Goal: Task Accomplishment & Management: Manage account settings

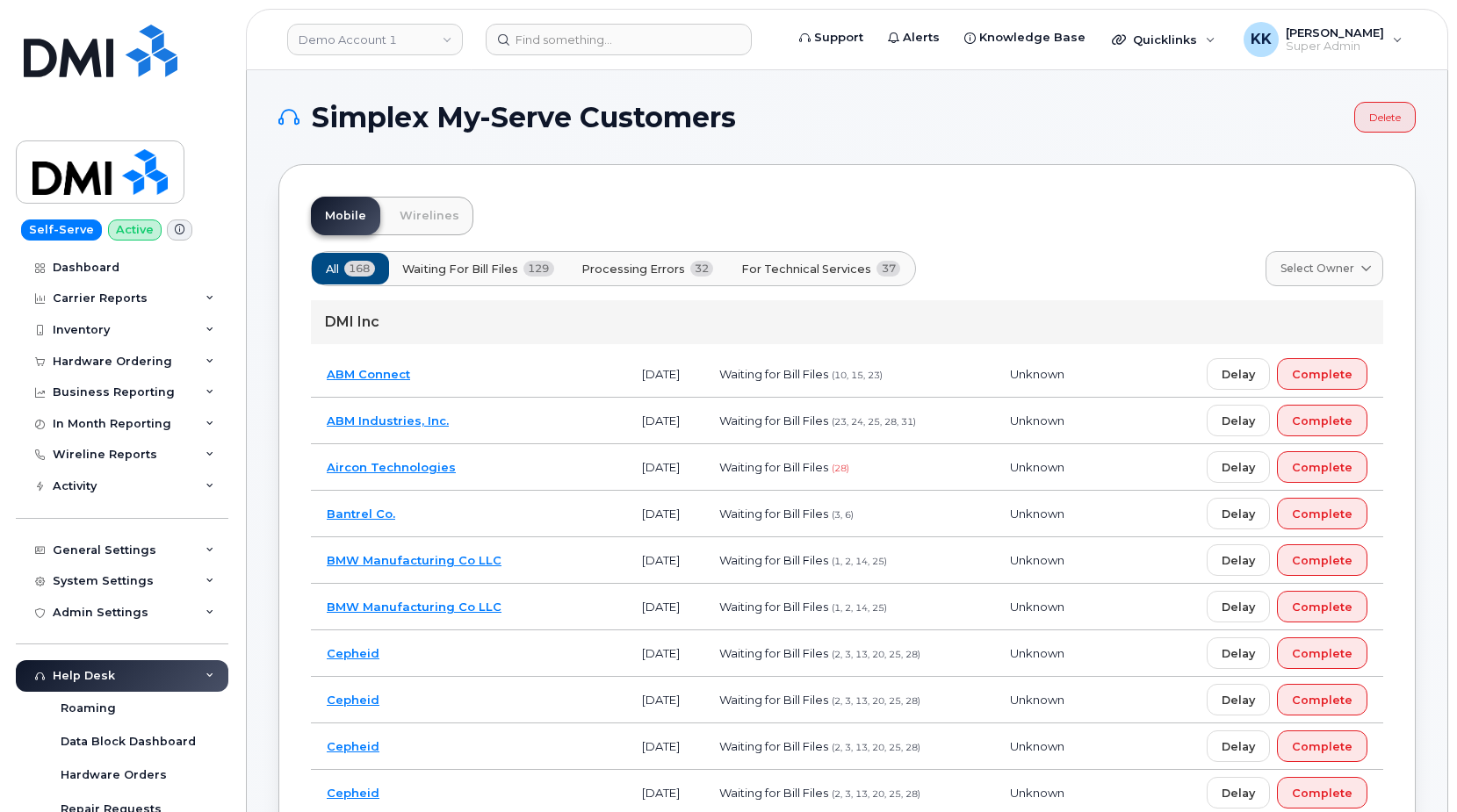
click at [826, 268] on span "For Technical Services" at bounding box center [806, 268] width 130 height 17
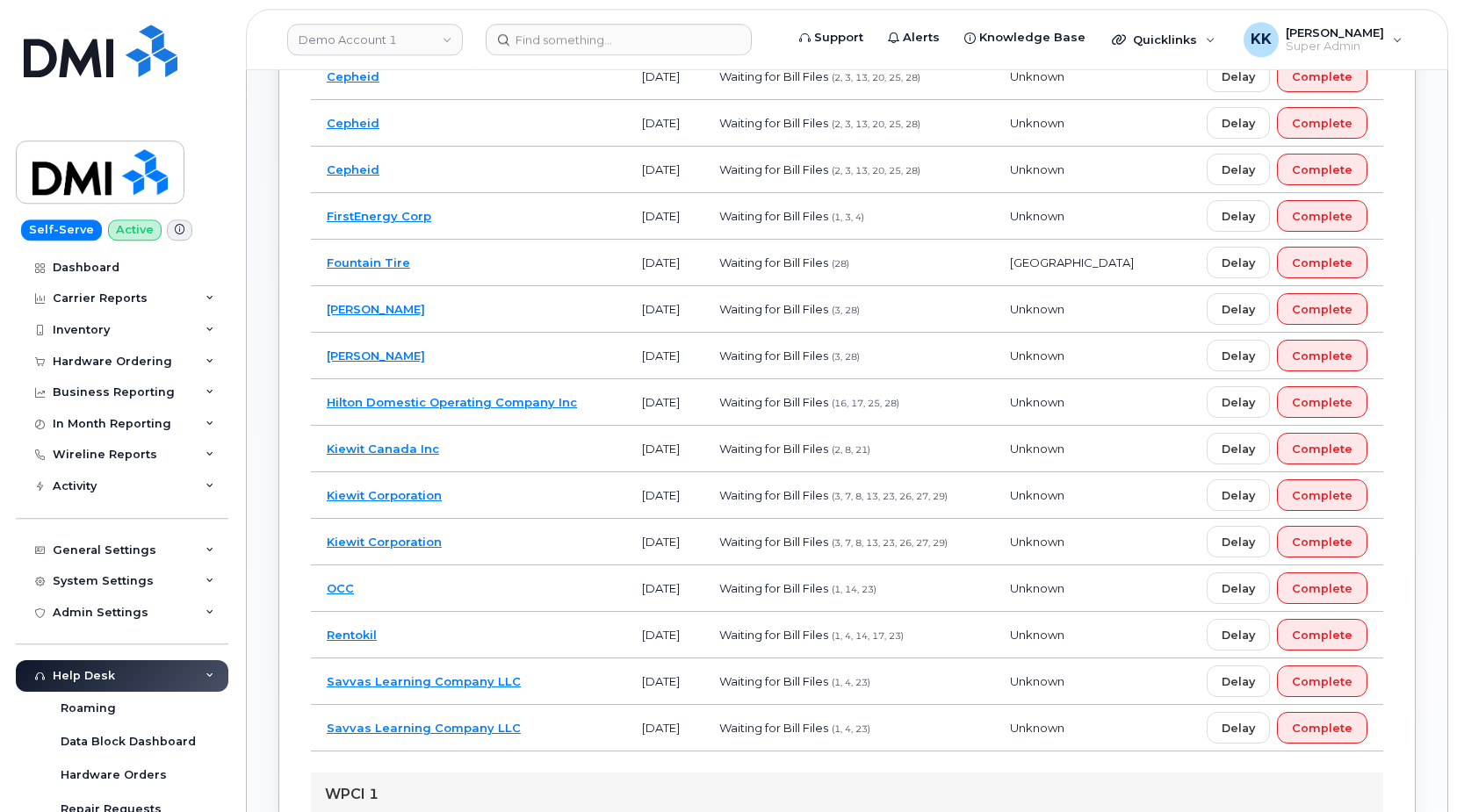
scroll to position [538, 0]
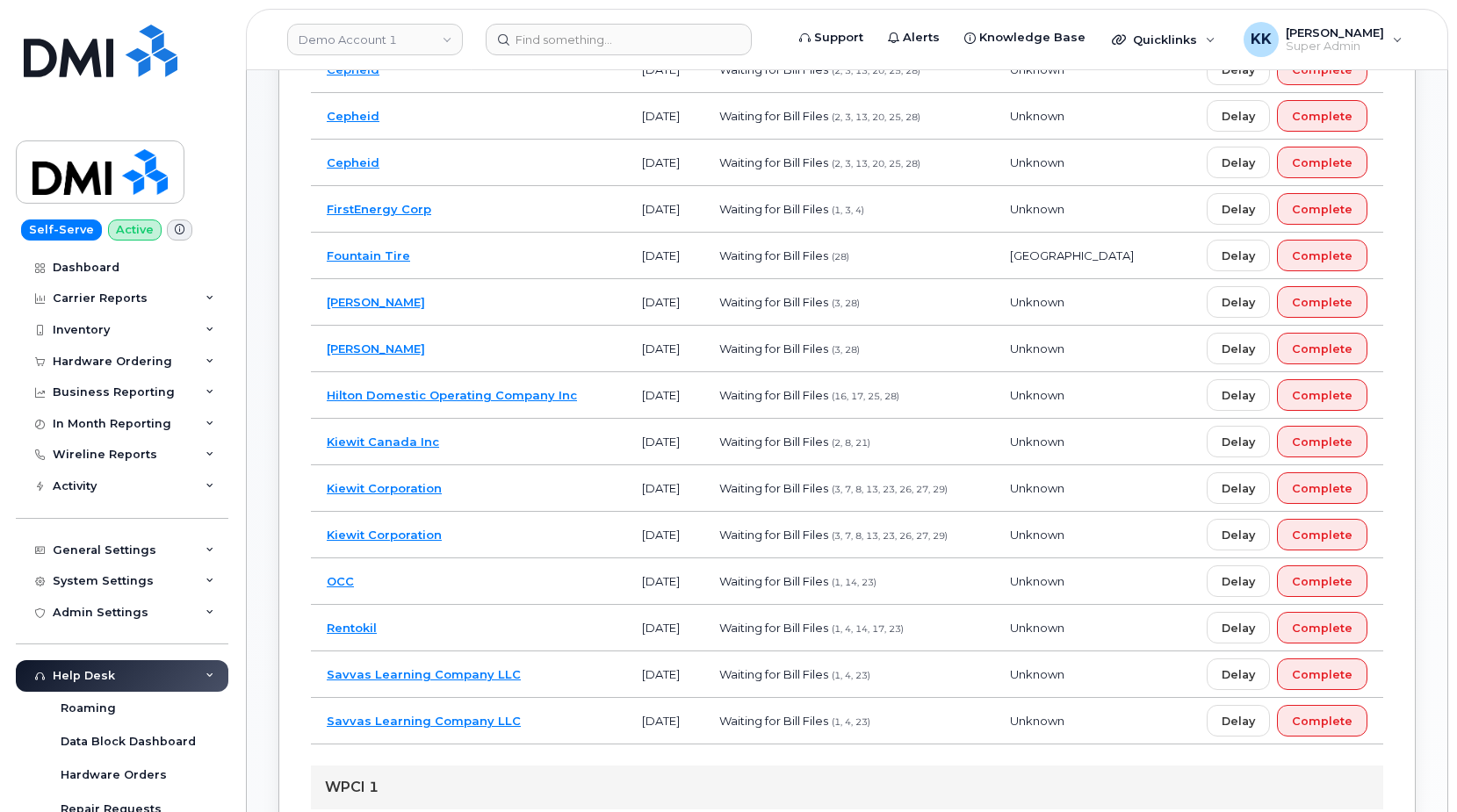
click at [486, 444] on td "Kiewit Canada Inc" at bounding box center [468, 441] width 315 height 47
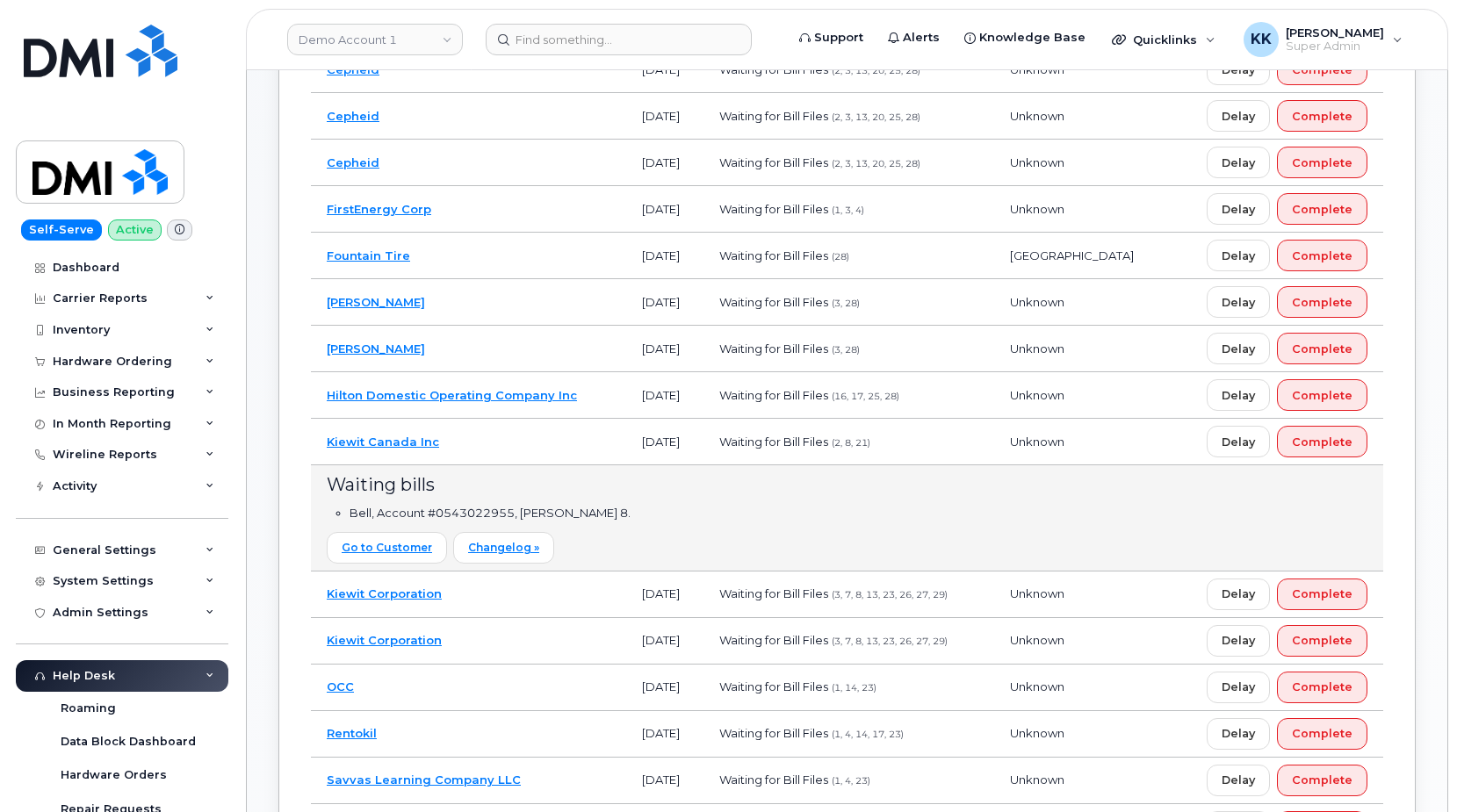
click at [496, 456] on td "Kiewit Canada Inc" at bounding box center [468, 441] width 315 height 47
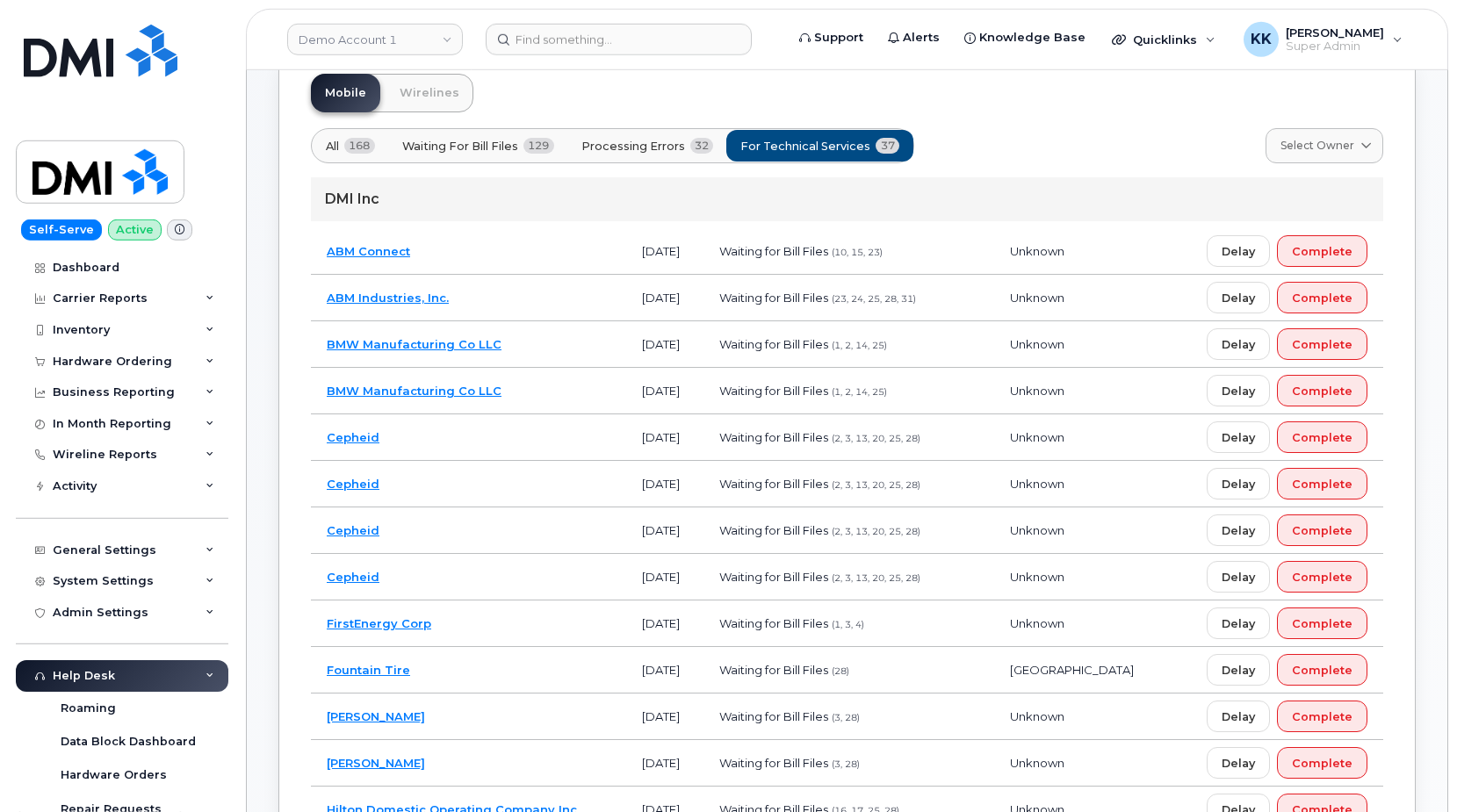
scroll to position [89, 0]
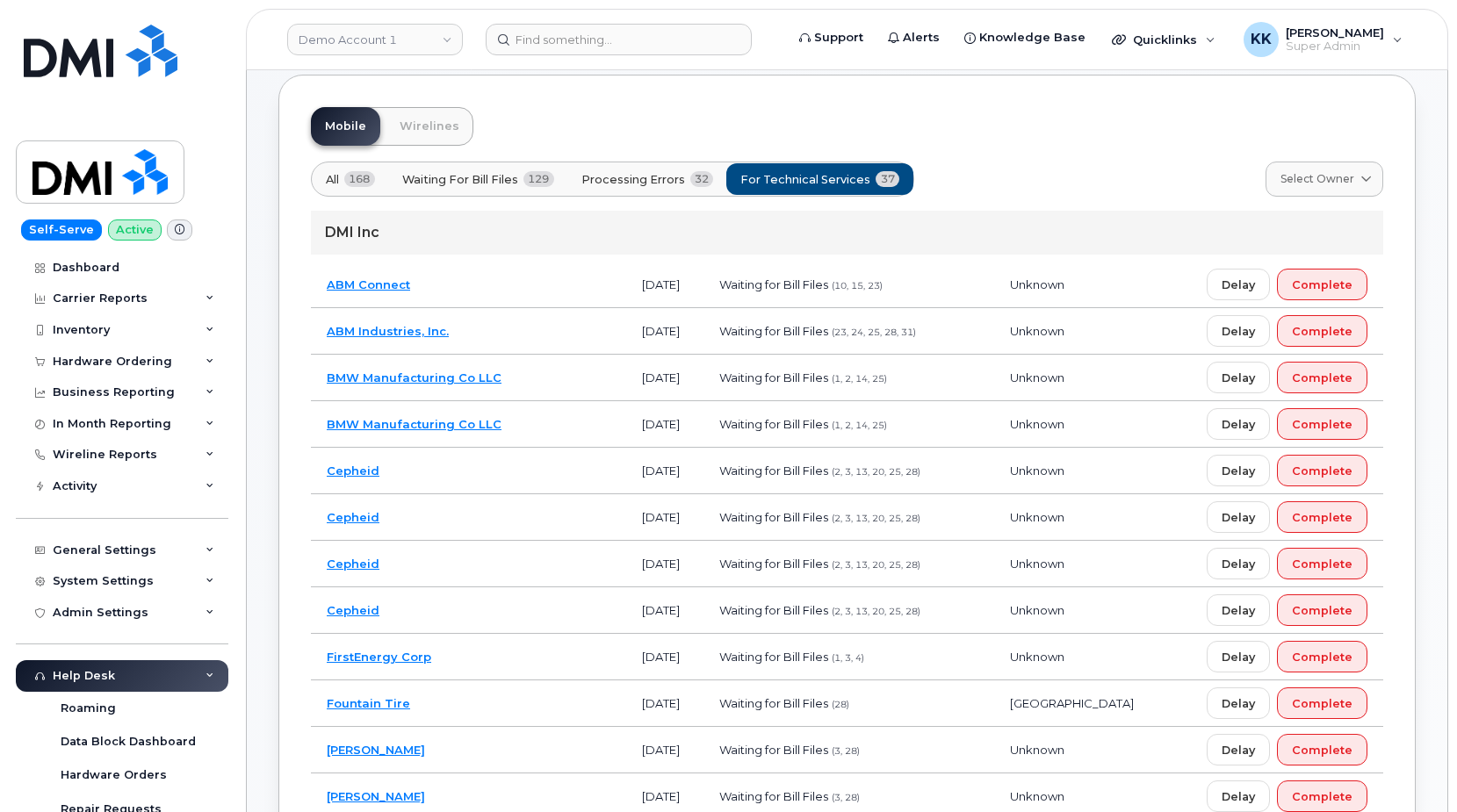
click at [501, 274] on td "ABM Connect" at bounding box center [468, 284] width 315 height 47
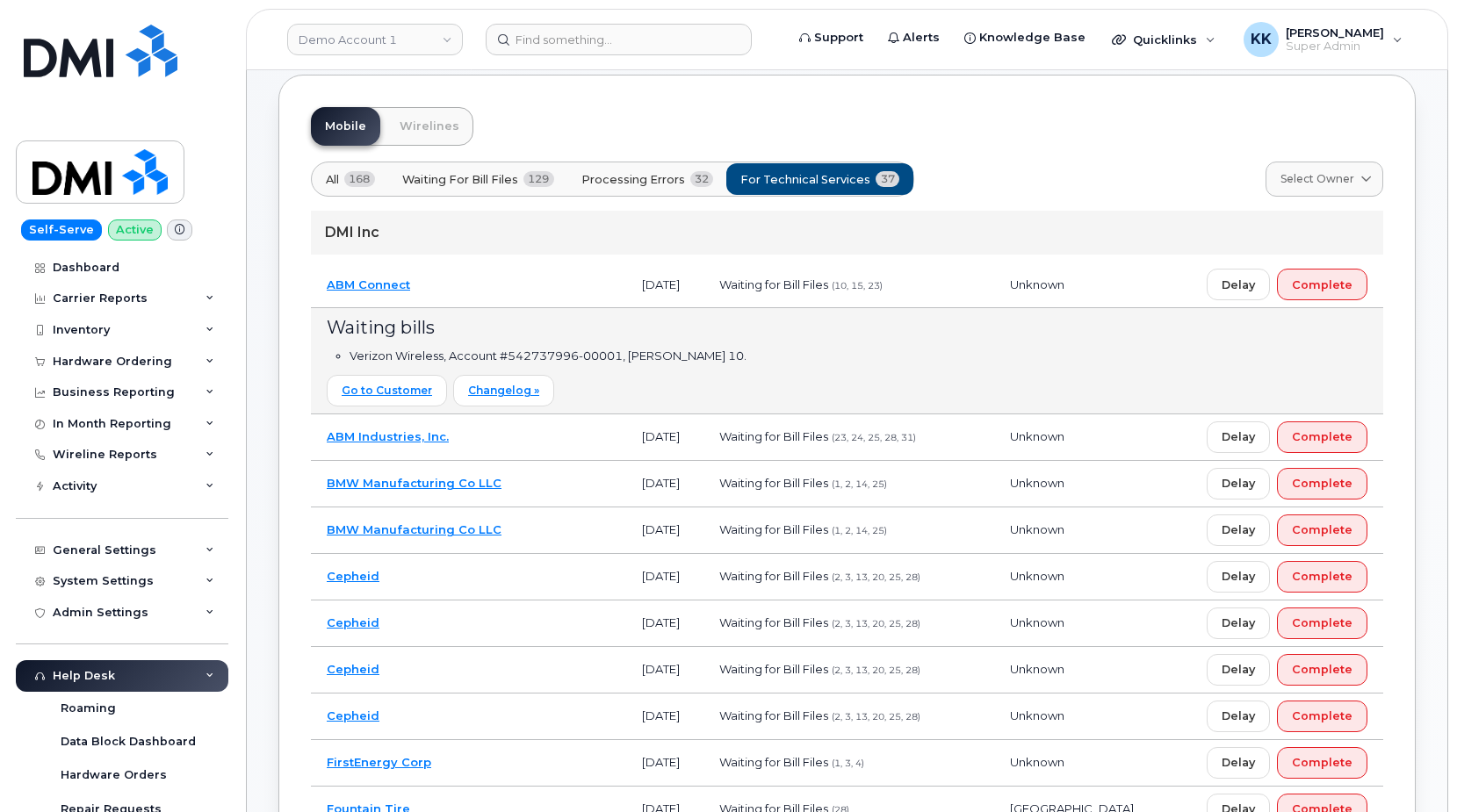
click at [562, 278] on td "ABM Connect" at bounding box center [468, 284] width 315 height 47
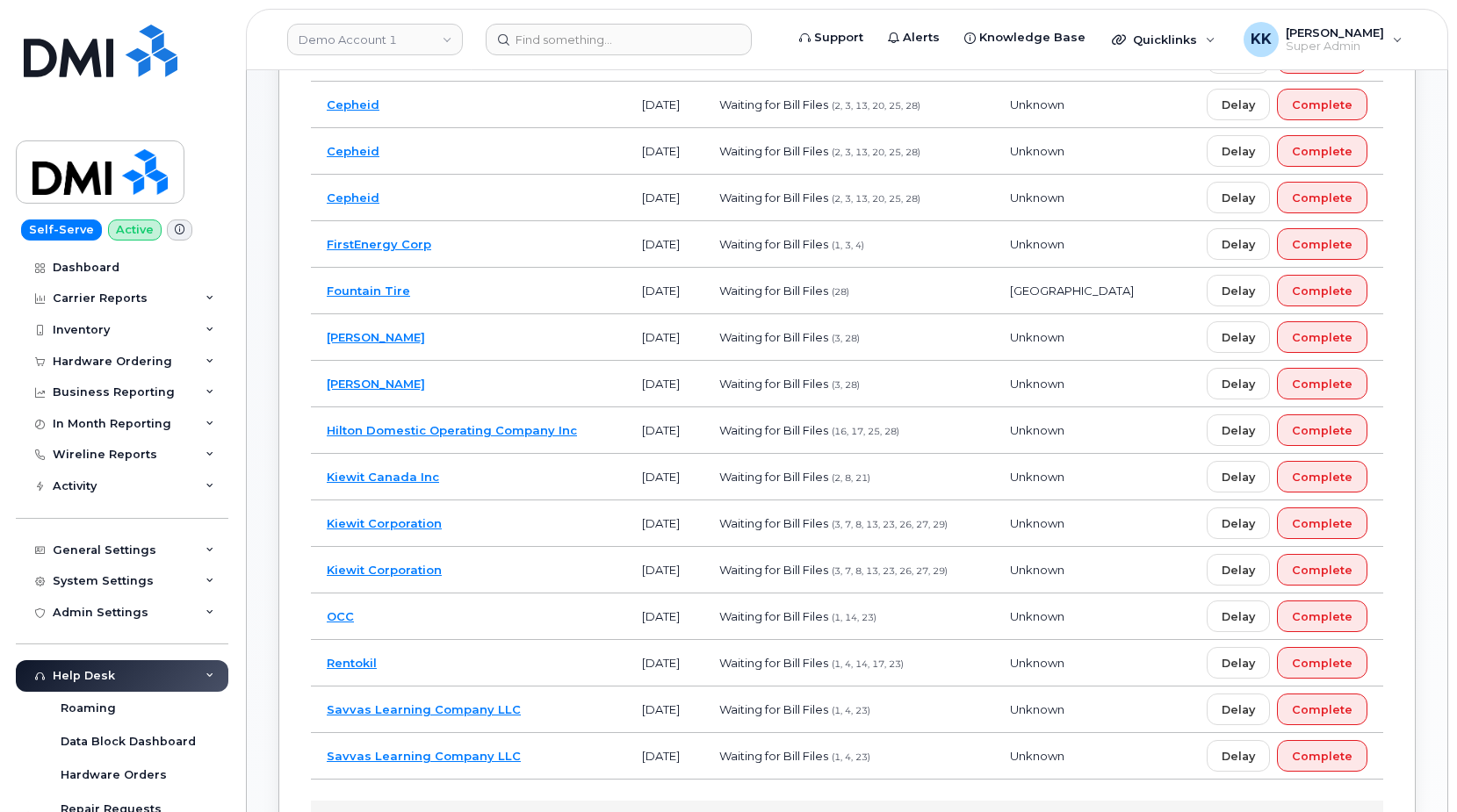
scroll to position [538, 0]
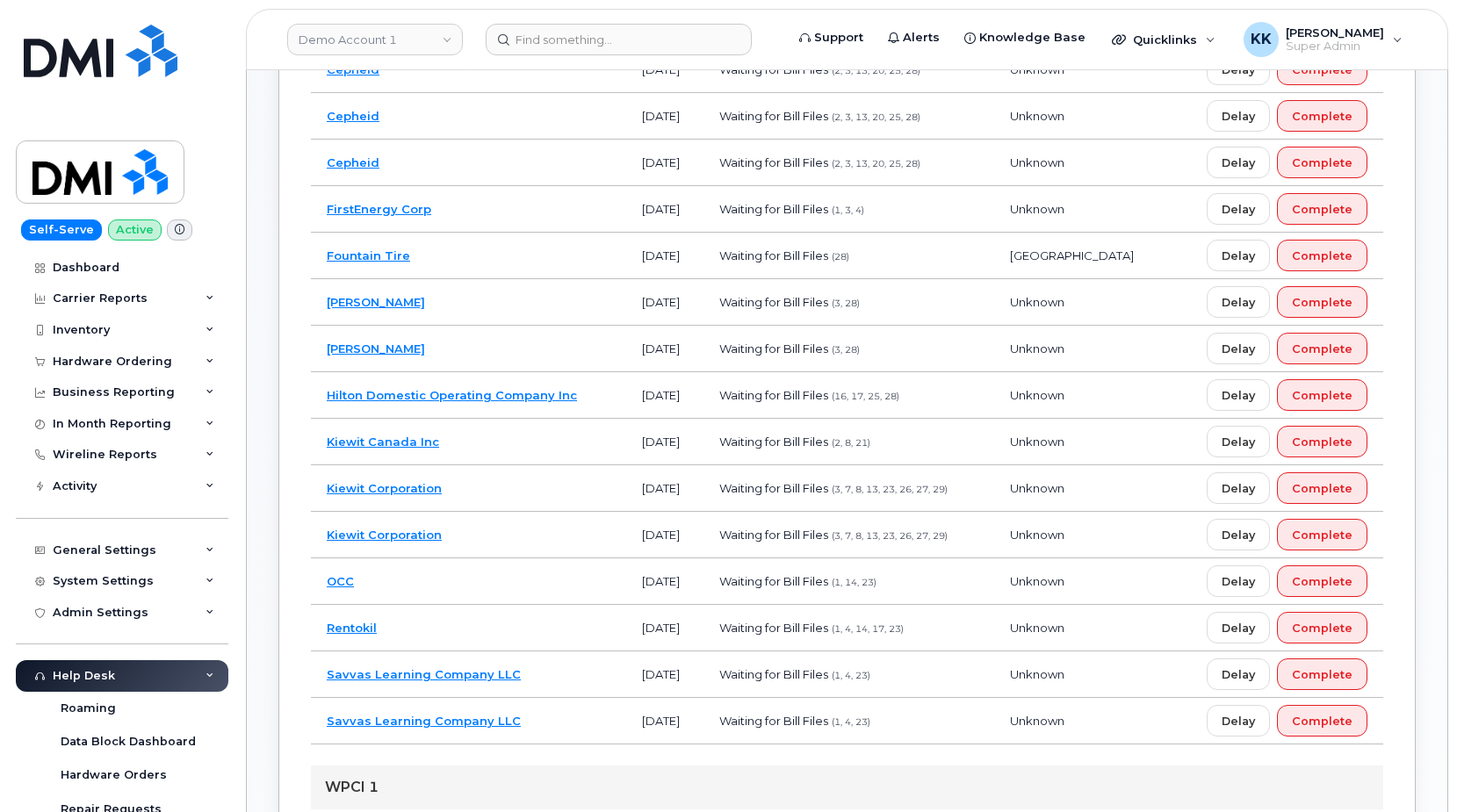
click at [506, 436] on td "Kiewit Canada Inc" at bounding box center [468, 441] width 315 height 47
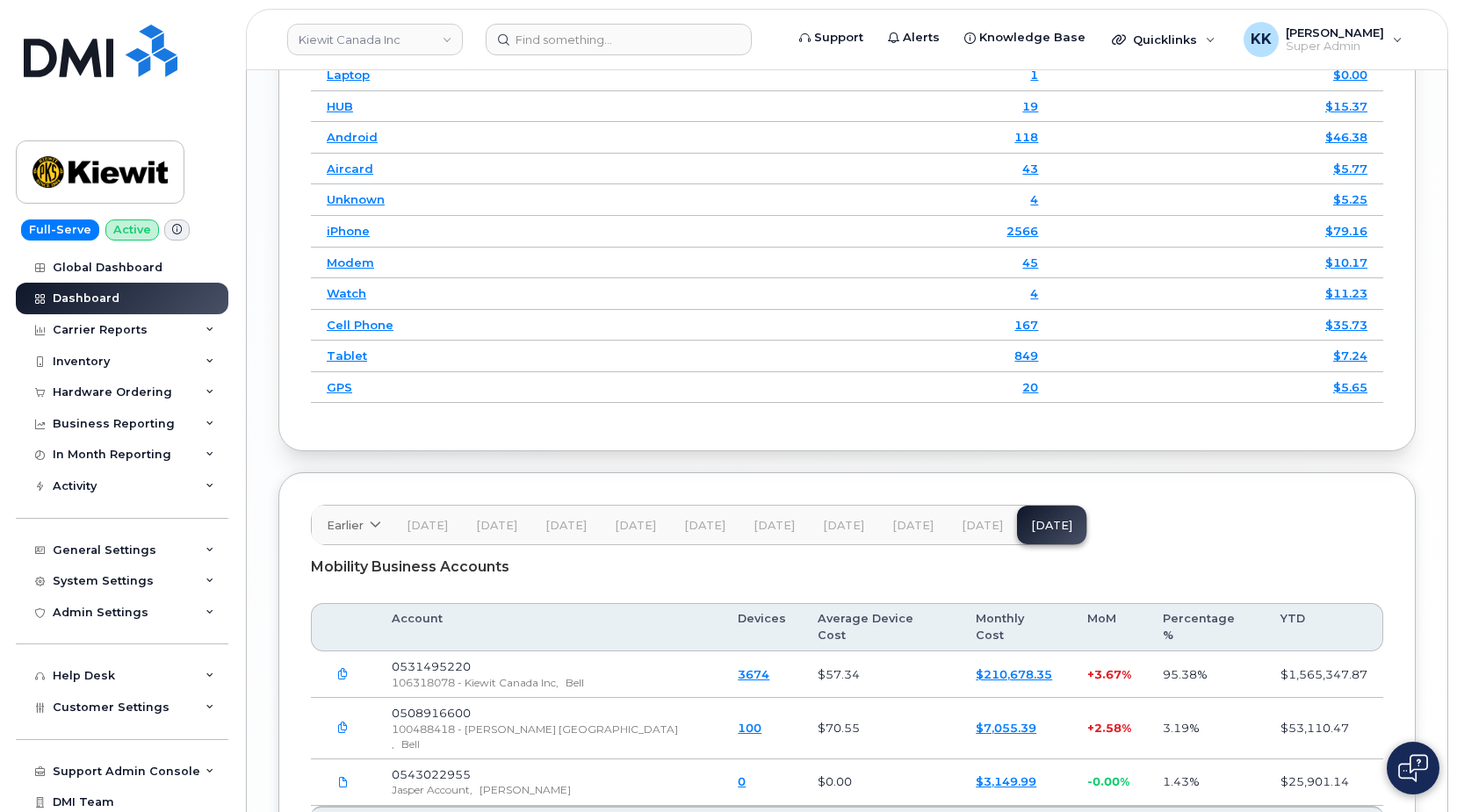
scroll to position [2669, 0]
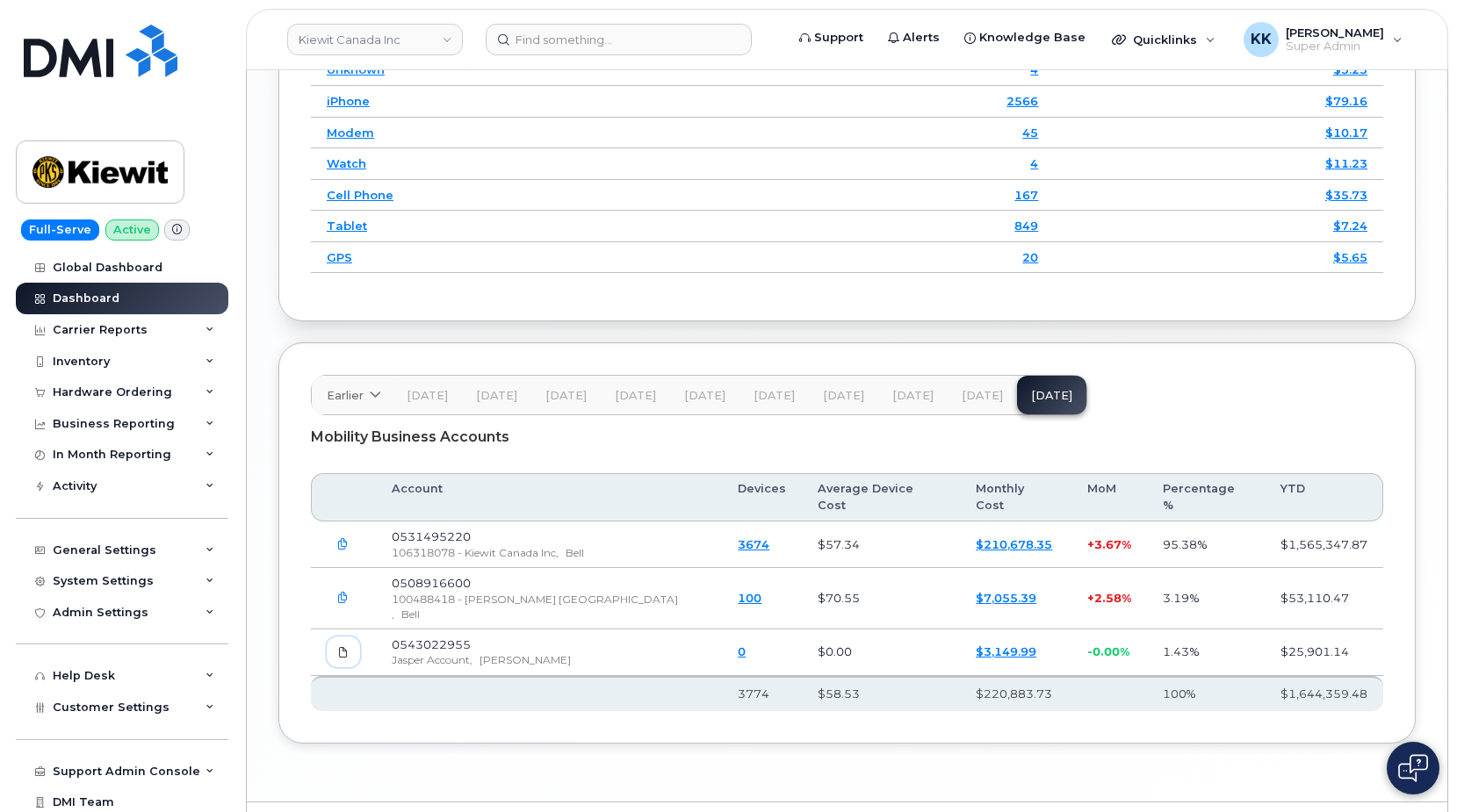
click at [343, 647] on icon at bounding box center [343, 652] width 11 height 11
click at [133, 711] on span "Customer Settings" at bounding box center [111, 707] width 117 height 13
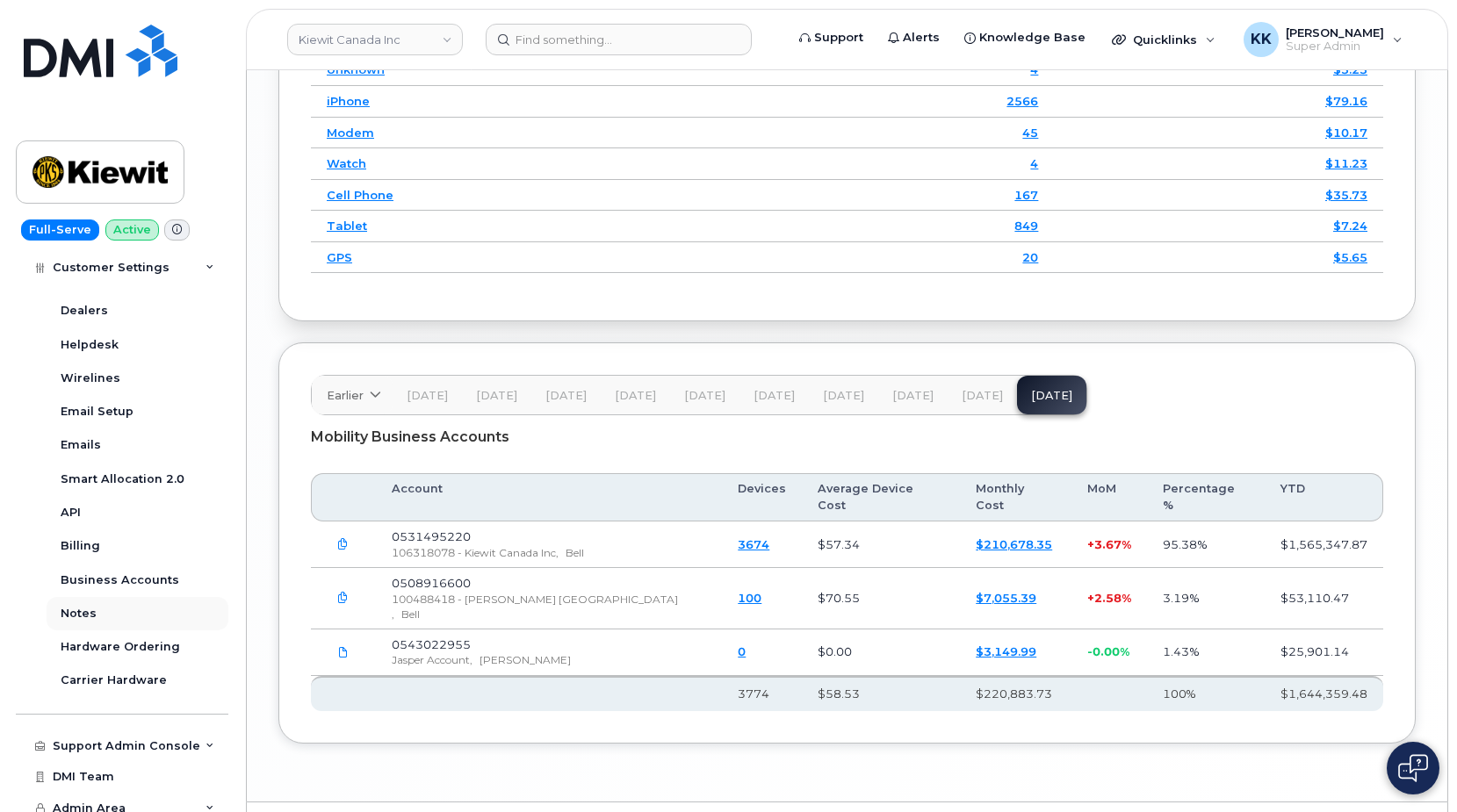
scroll to position [541, 0]
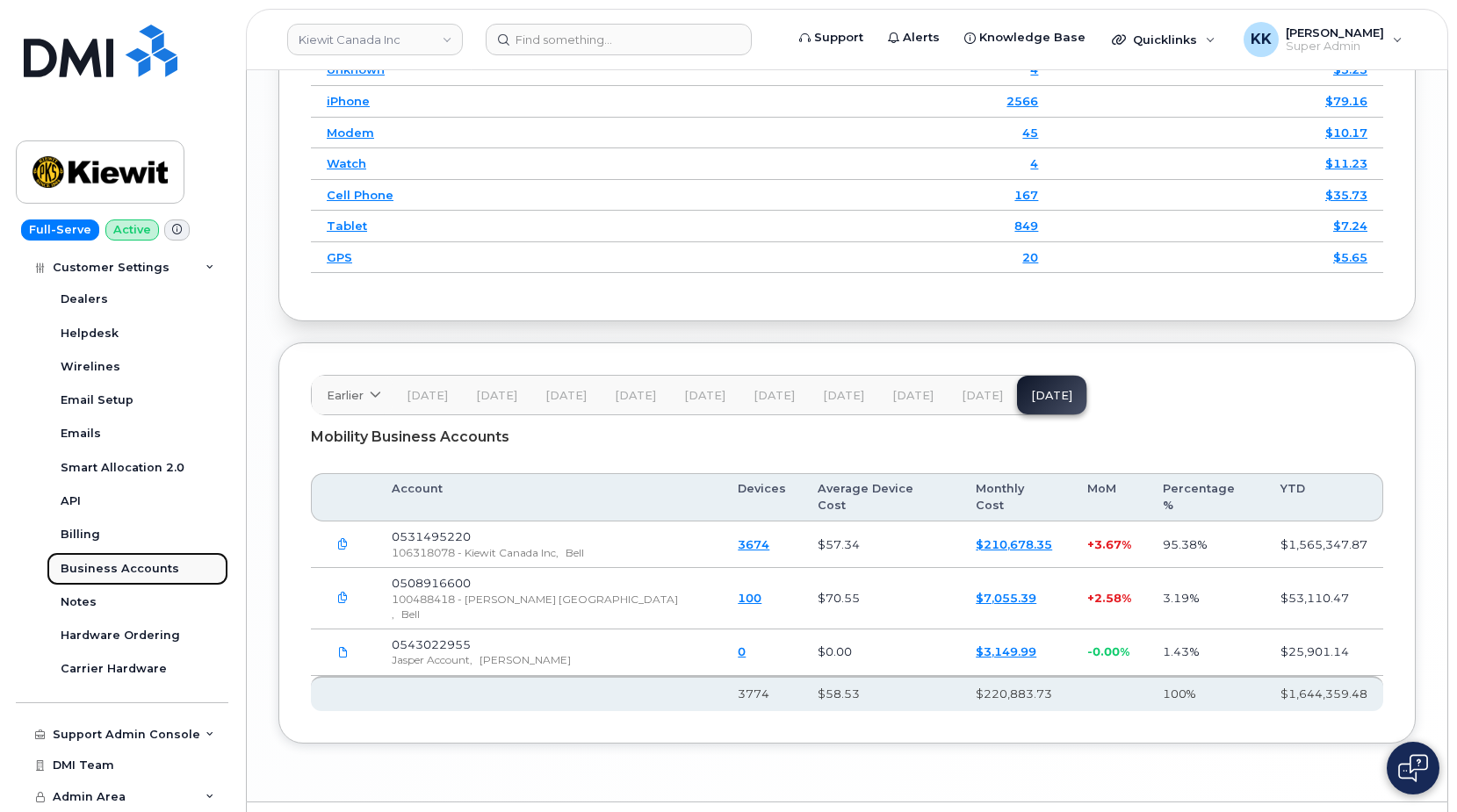
click at [107, 558] on link "Business Accounts" at bounding box center [138, 569] width 182 height 34
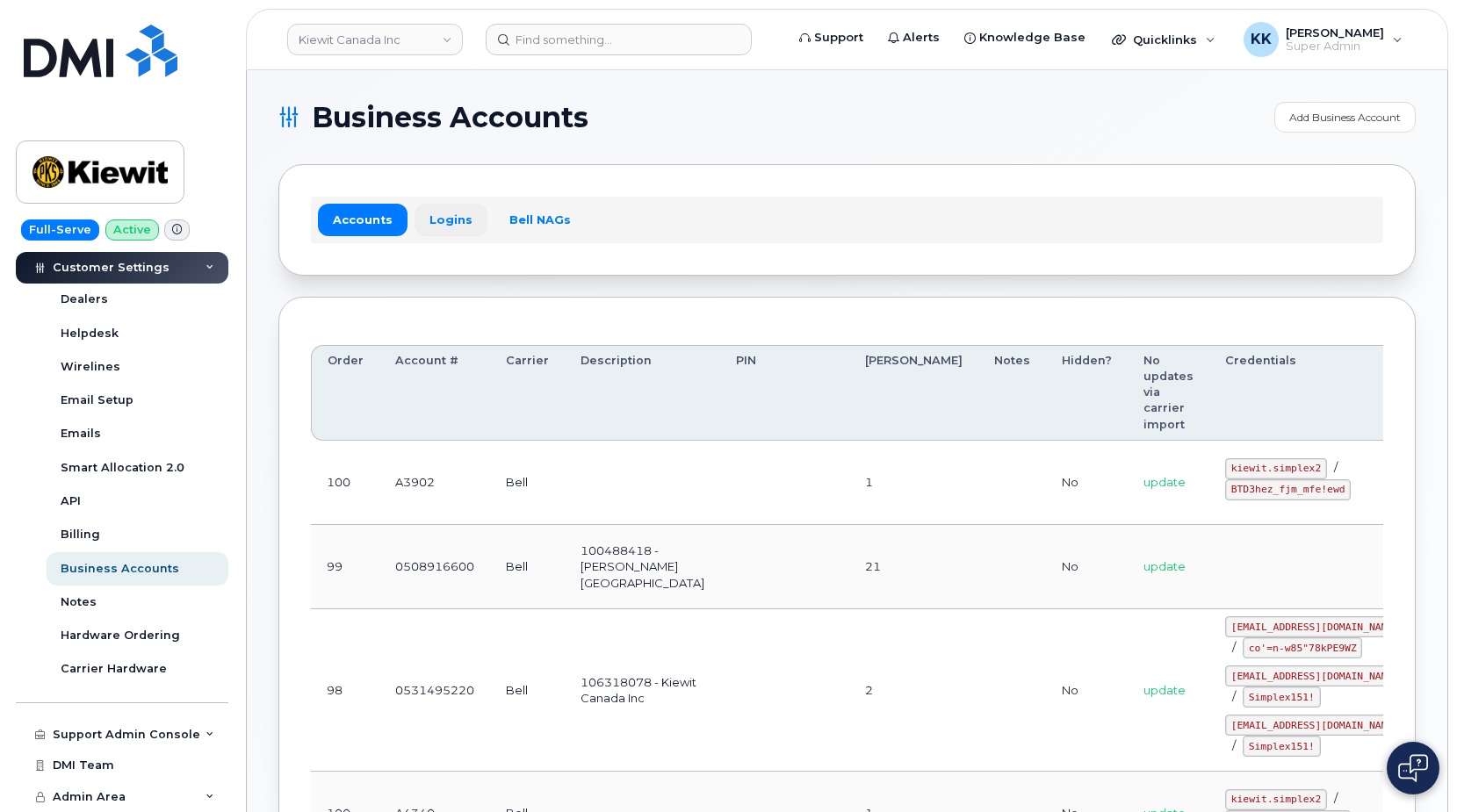
click at [445, 209] on link "Logins" at bounding box center [450, 220] width 73 height 32
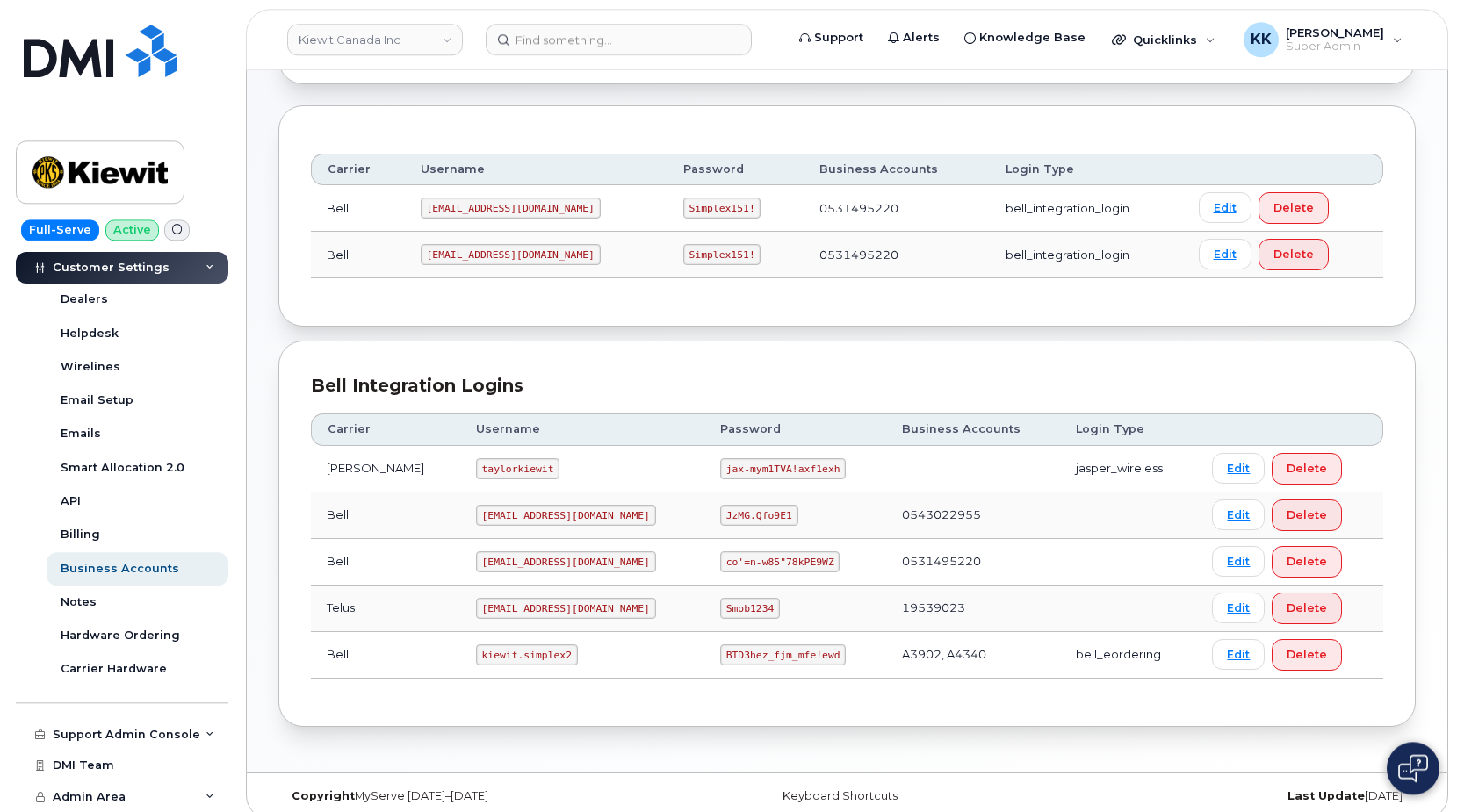
scroll to position [208, 0]
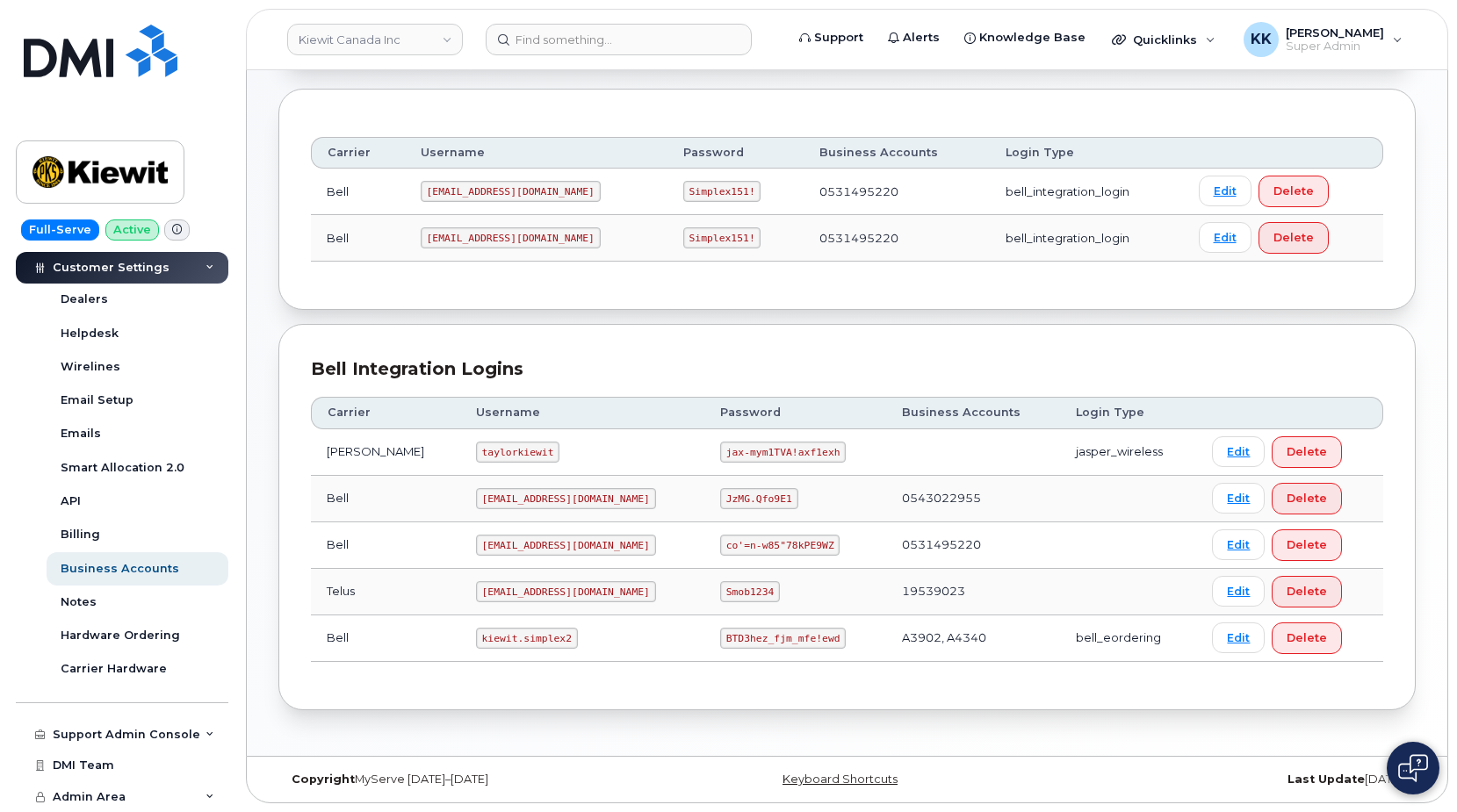
click at [476, 457] on code "taylorkiewit" at bounding box center [517, 452] width 83 height 21
click at [476, 455] on code "taylorkiewit" at bounding box center [517, 452] width 83 height 21
click at [748, 450] on code "jax-mym1TVA!axf1exh" at bounding box center [783, 452] width 125 height 21
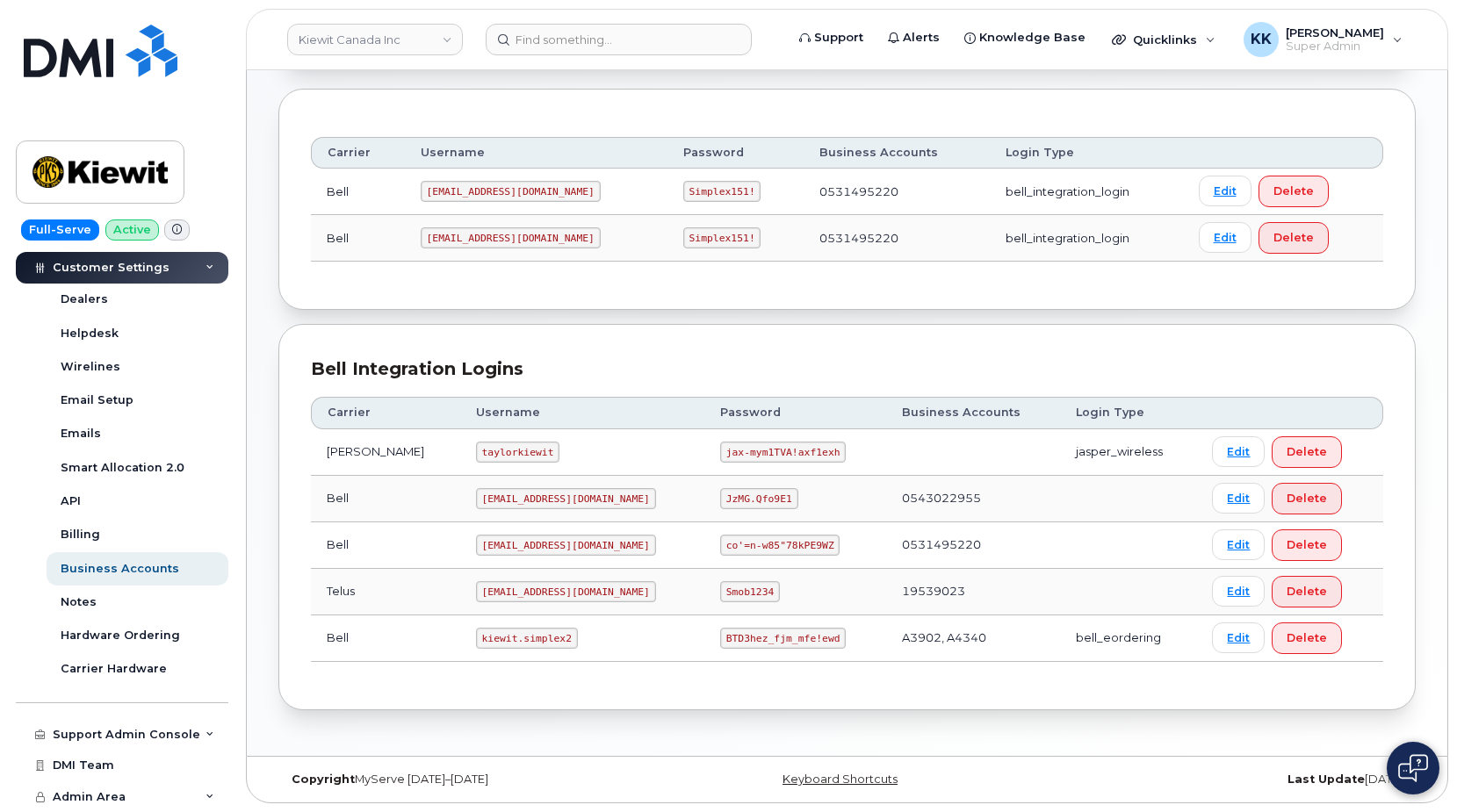
click at [748, 450] on code "jax-mym1TVA!axf1exh" at bounding box center [783, 452] width 125 height 21
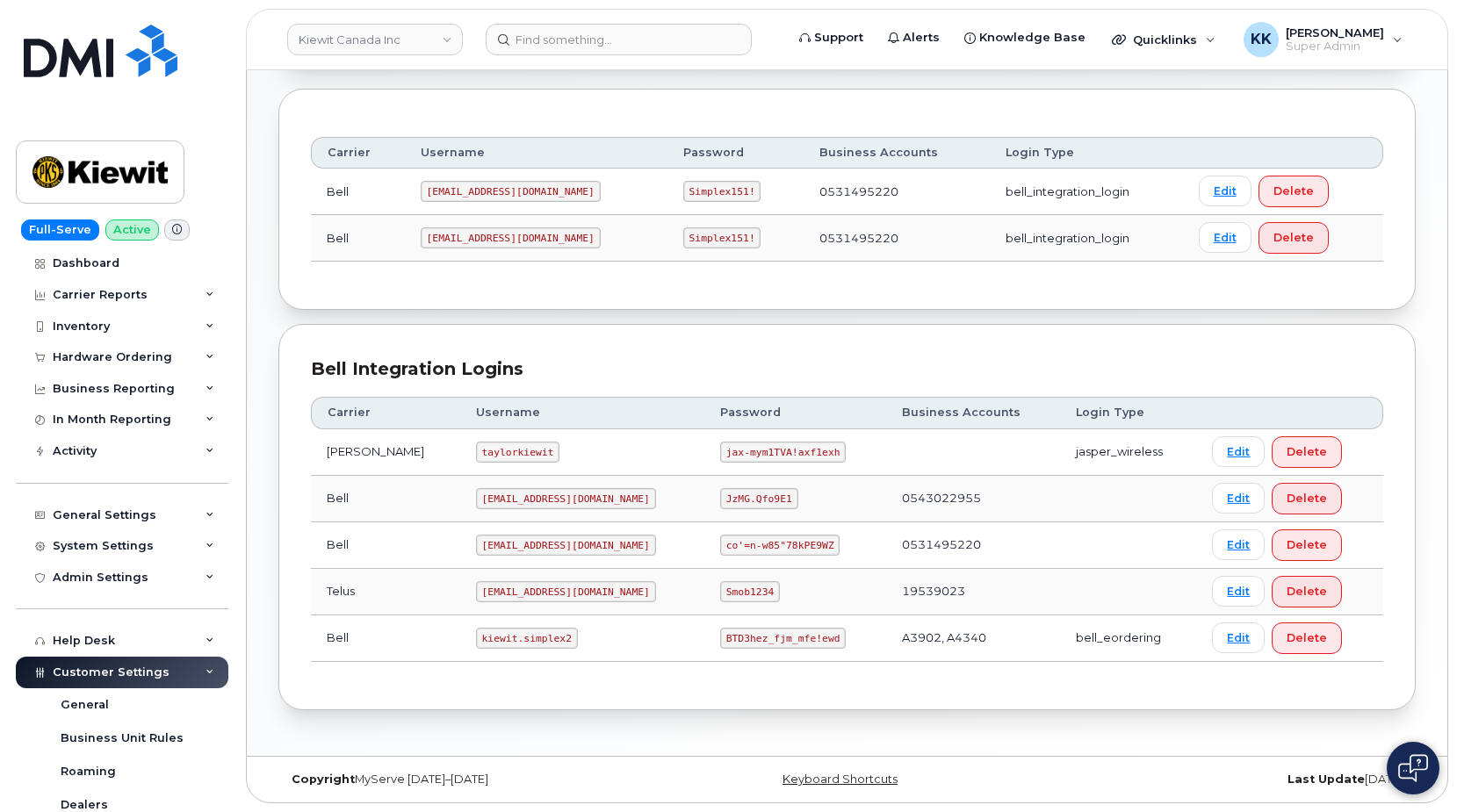
scroll to position [0, 0]
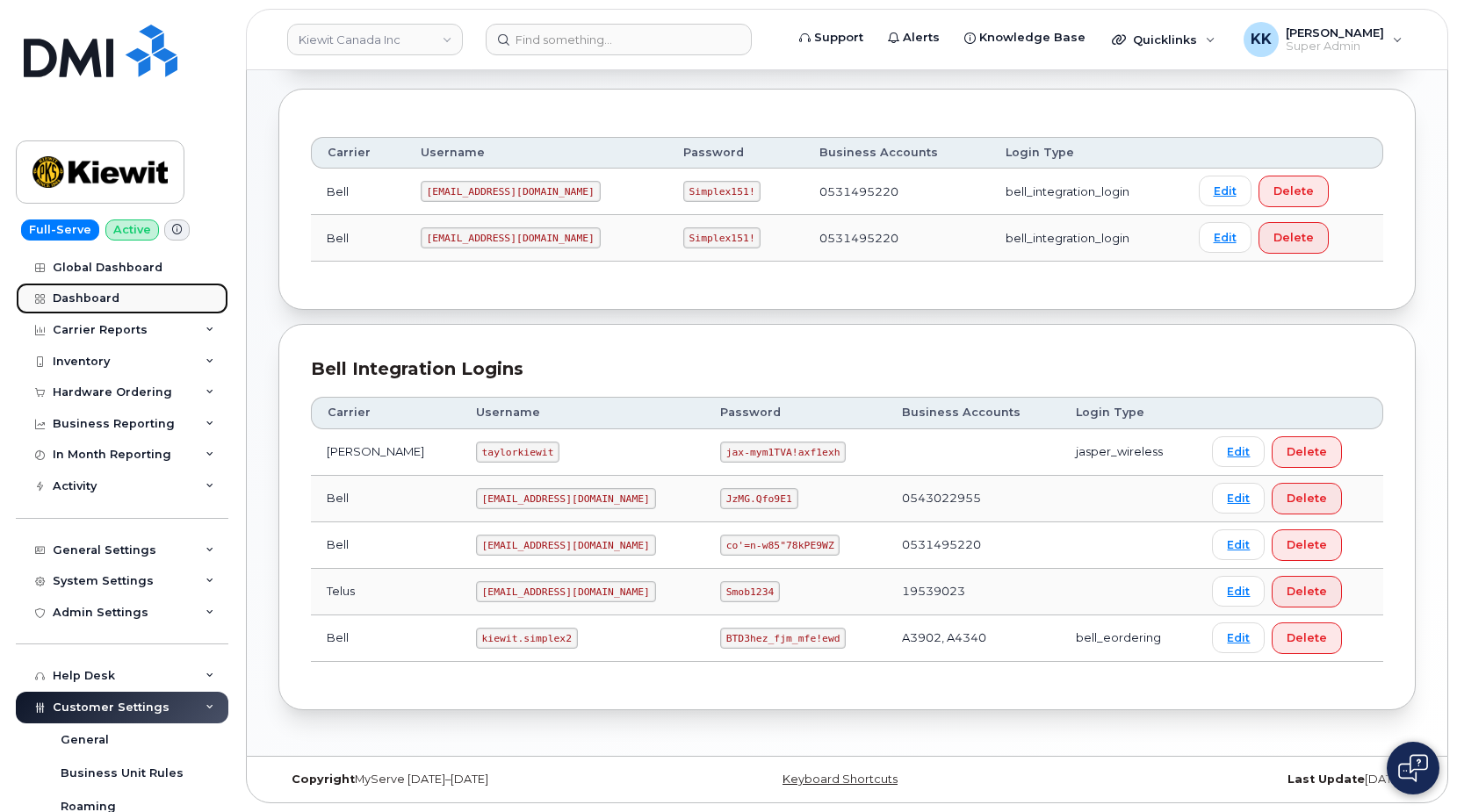
click at [92, 296] on div "Dashboard" at bounding box center [87, 298] width 67 height 14
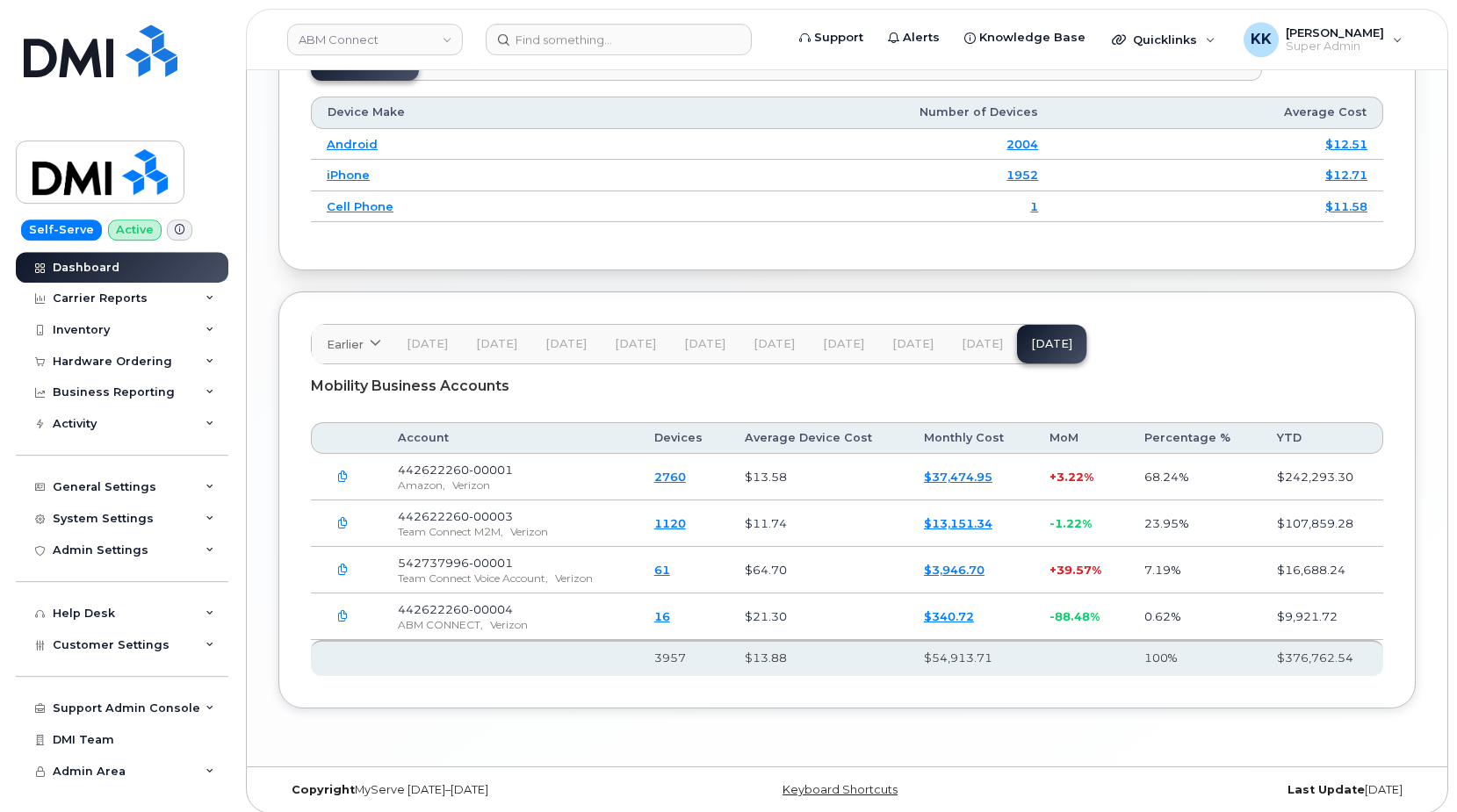
scroll to position [2311, 0]
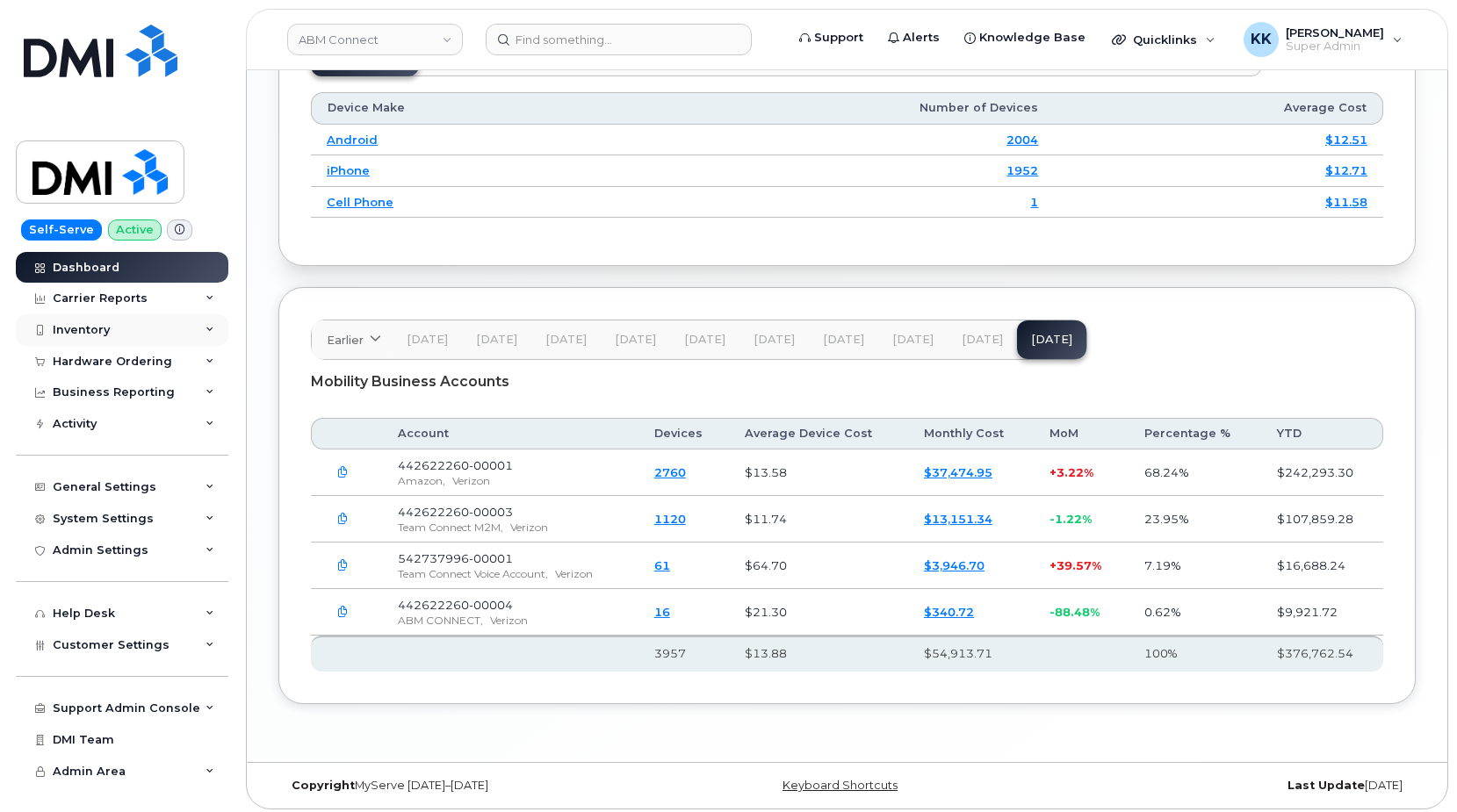
click at [117, 327] on div "Inventory" at bounding box center [122, 330] width 213 height 32
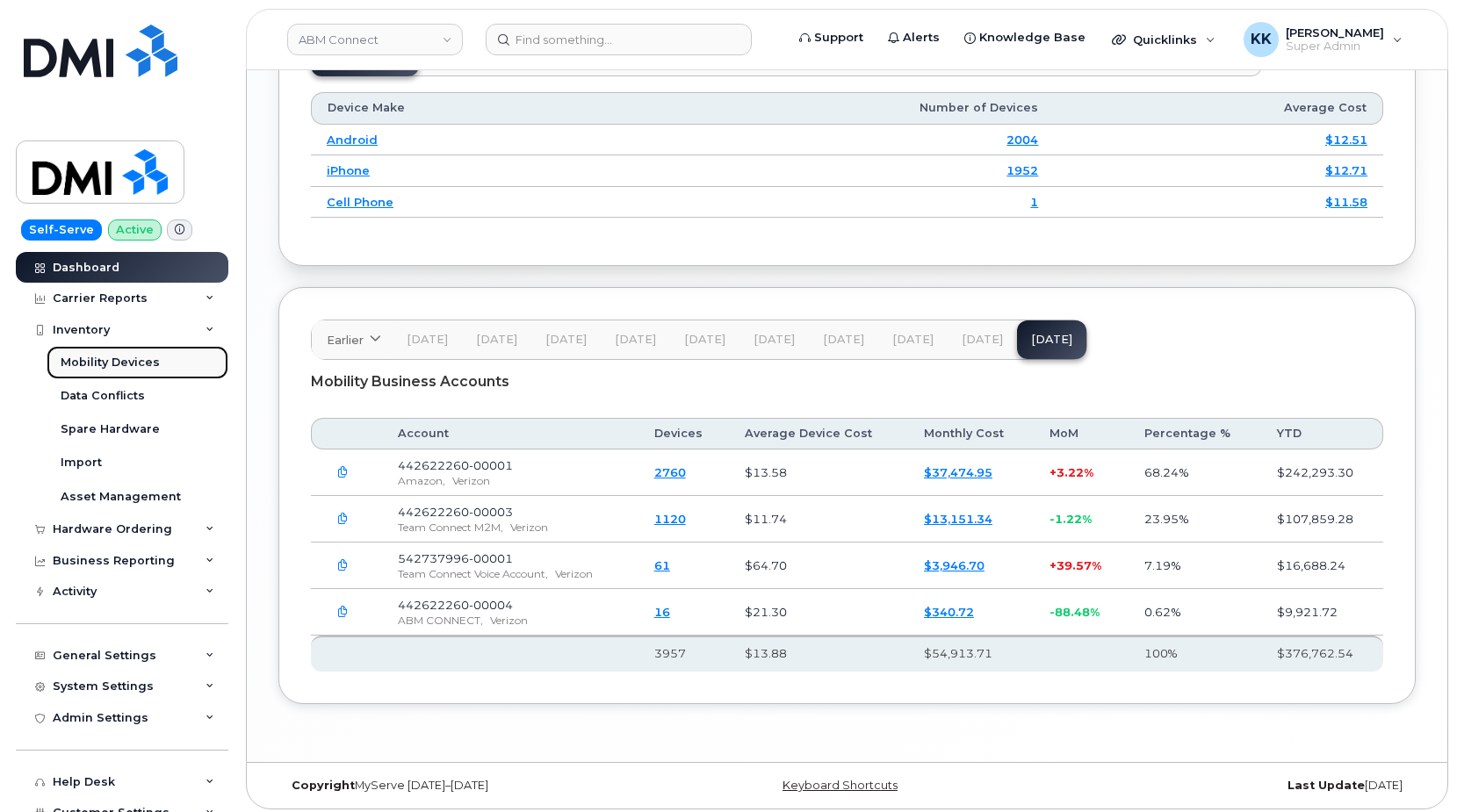
click at [123, 359] on div "Mobility Devices" at bounding box center [110, 363] width 99 height 16
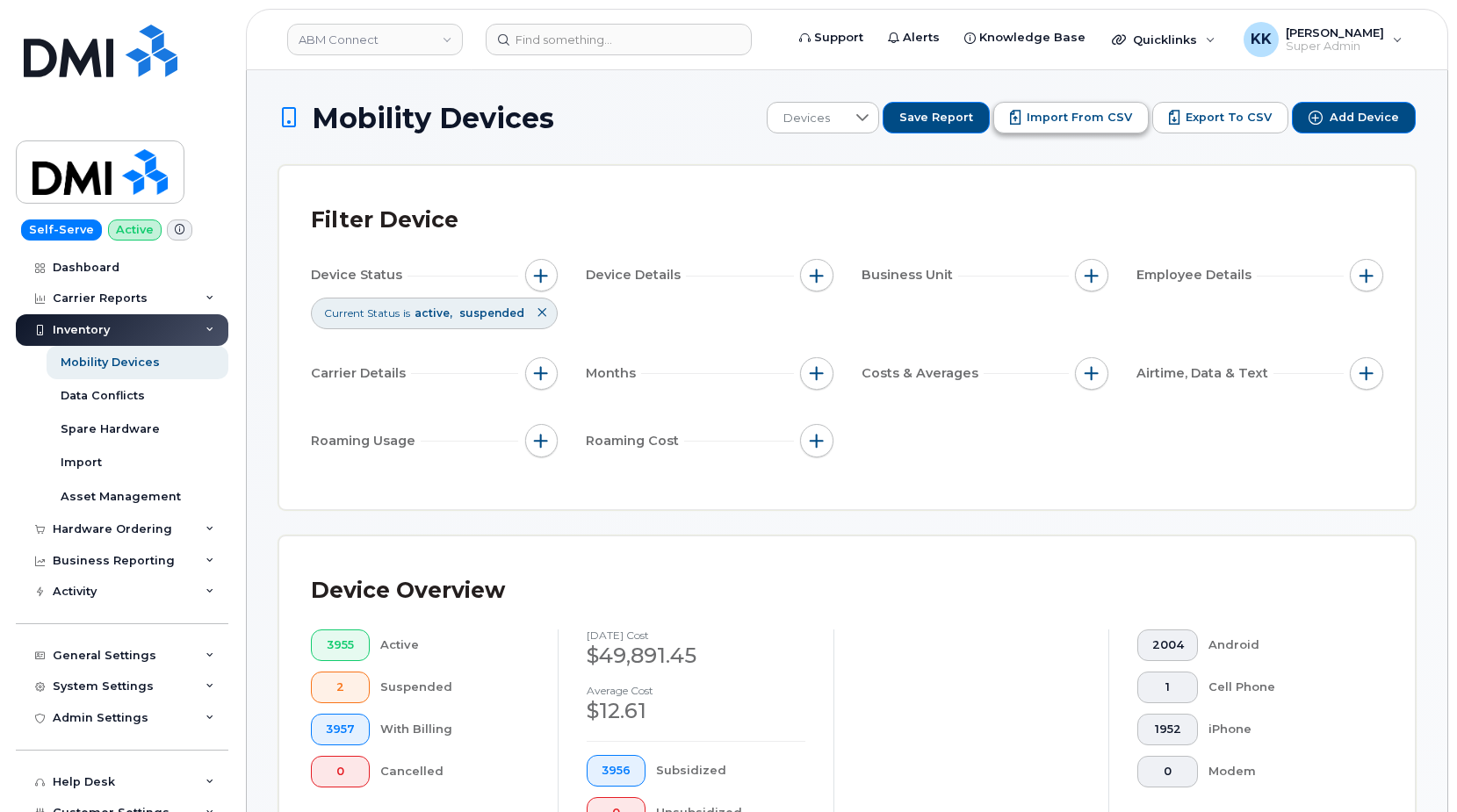
click at [1111, 108] on button "Import from CSV" at bounding box center [1071, 117] width 155 height 32
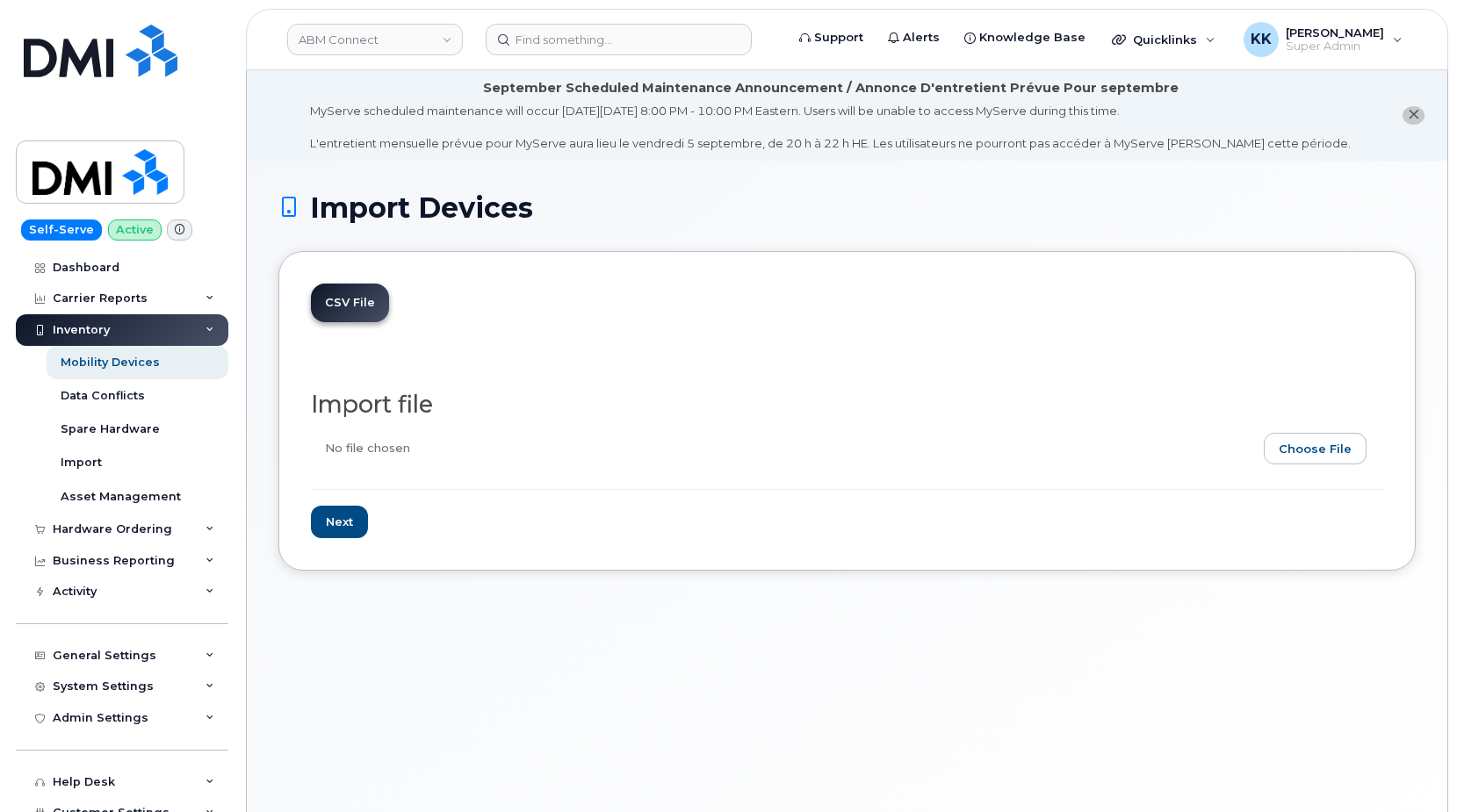
click at [1330, 456] on input "file" at bounding box center [840, 453] width 1059 height 41
type input "C:\fakepath\ABM Connect Verizon 2260 Inventory August 2025.csv"
click at [345, 529] on input "Next" at bounding box center [339, 522] width 57 height 33
type input "Loading..."
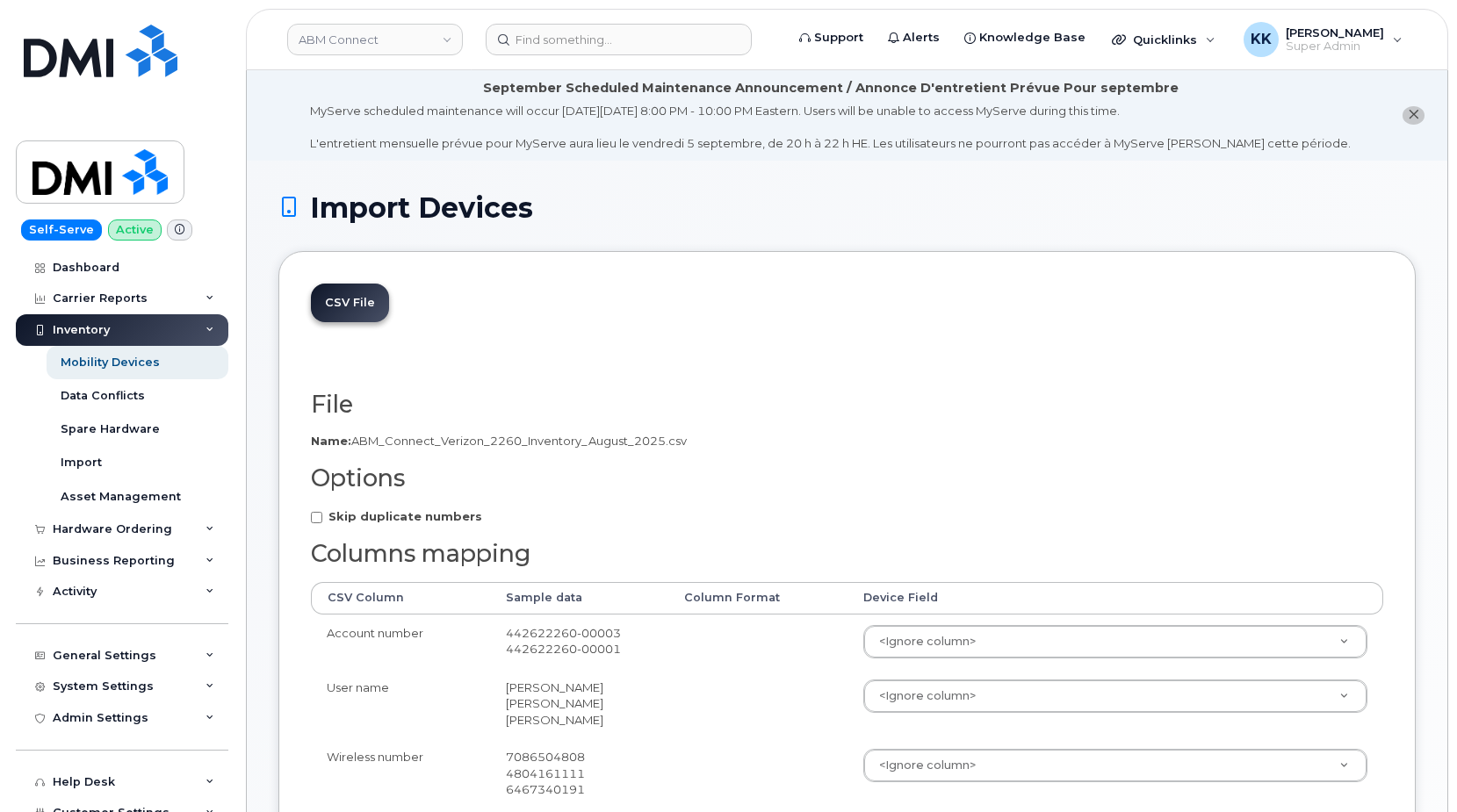
click at [352, 522] on strong "Skip duplicate numbers" at bounding box center [405, 516] width 154 height 14
click at [322, 522] on input "Skip duplicate numbers" at bounding box center [316, 517] width 11 height 11
checkbox input "true"
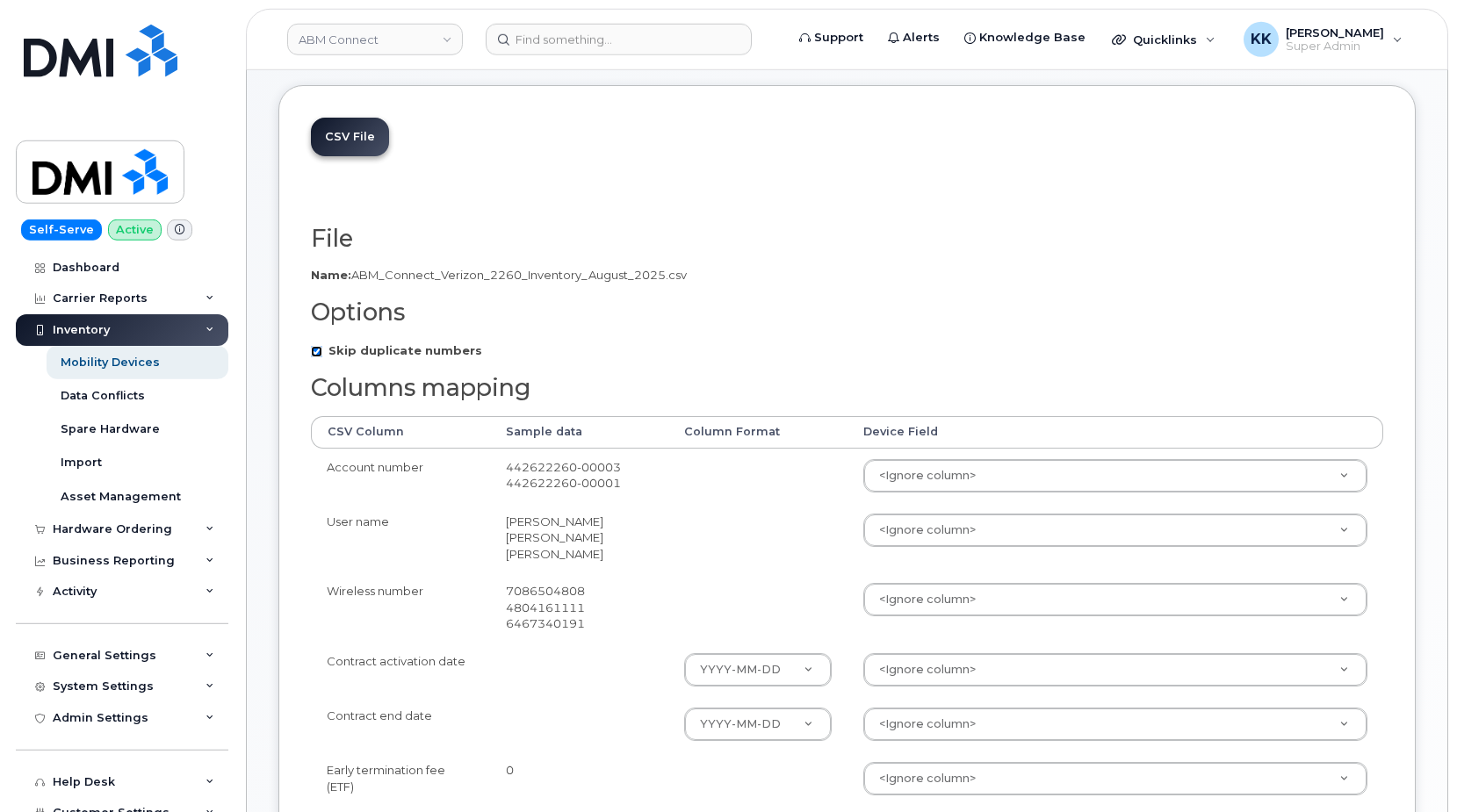
scroll to position [179, 0]
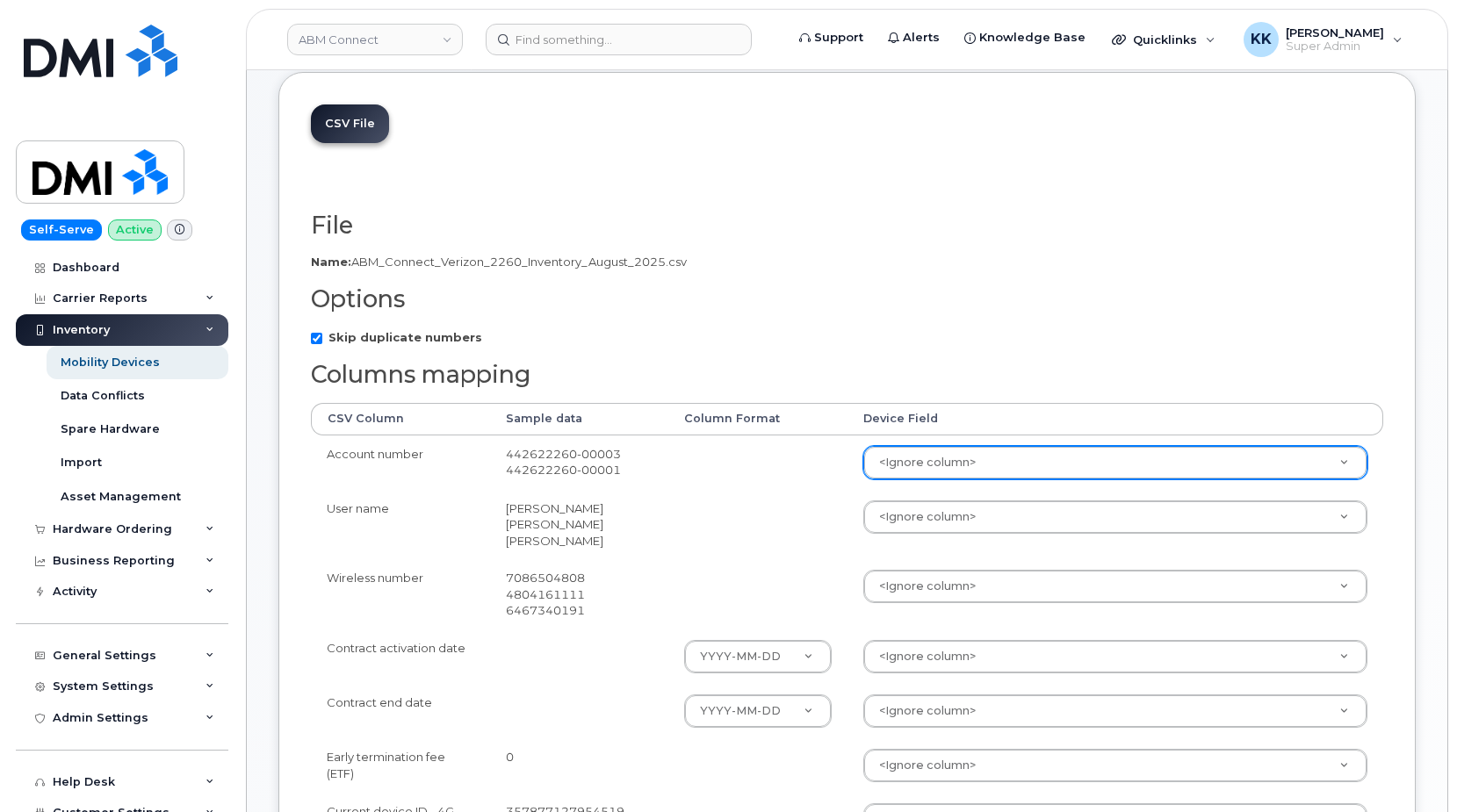
click at [922, 455] on body "ABM Connect Support Alerts Knowledge Base Quicklinks Suspend / Cancel Device Ch…" at bounding box center [728, 650] width 1457 height 1659
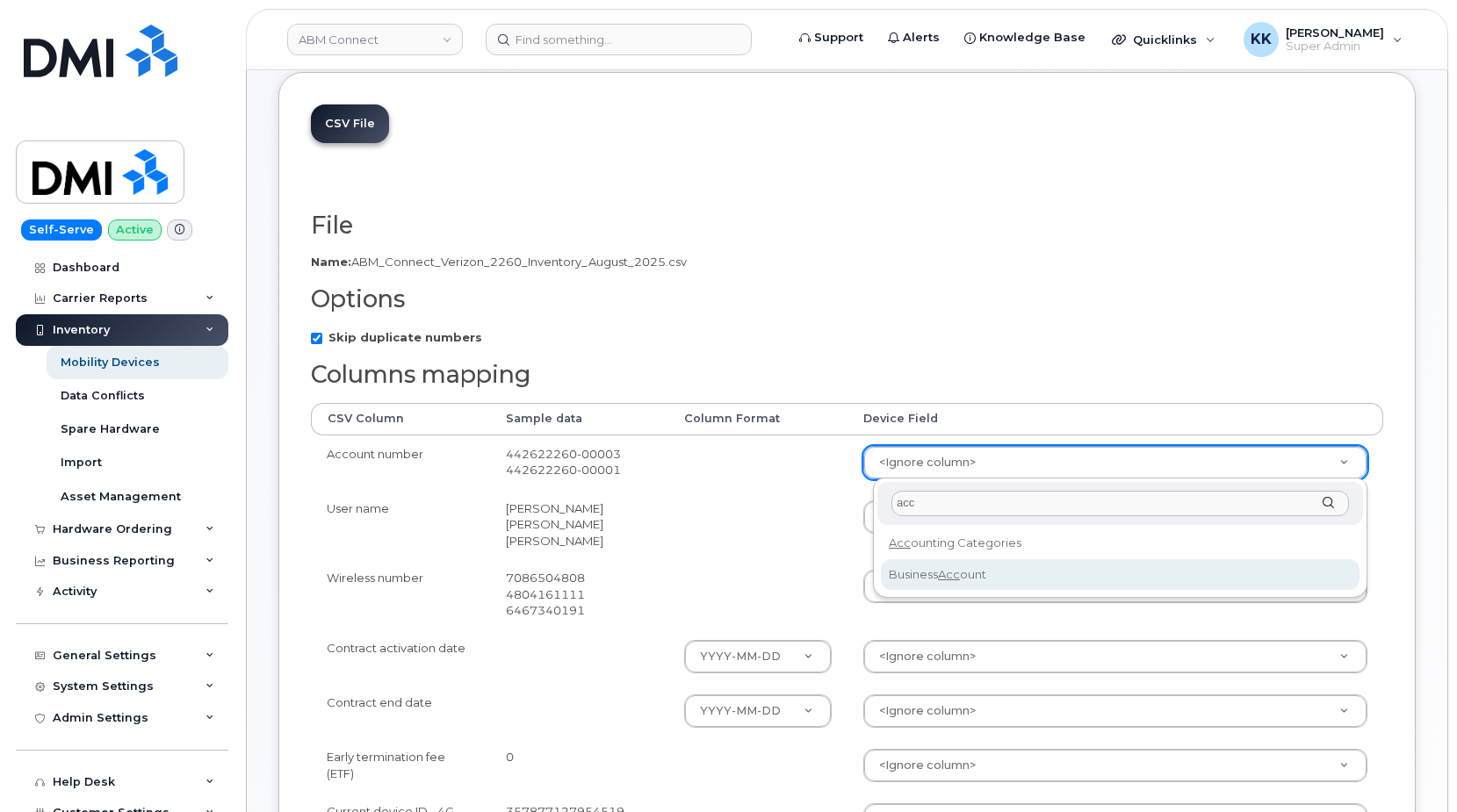
type input "acc"
select select "business_account_id"
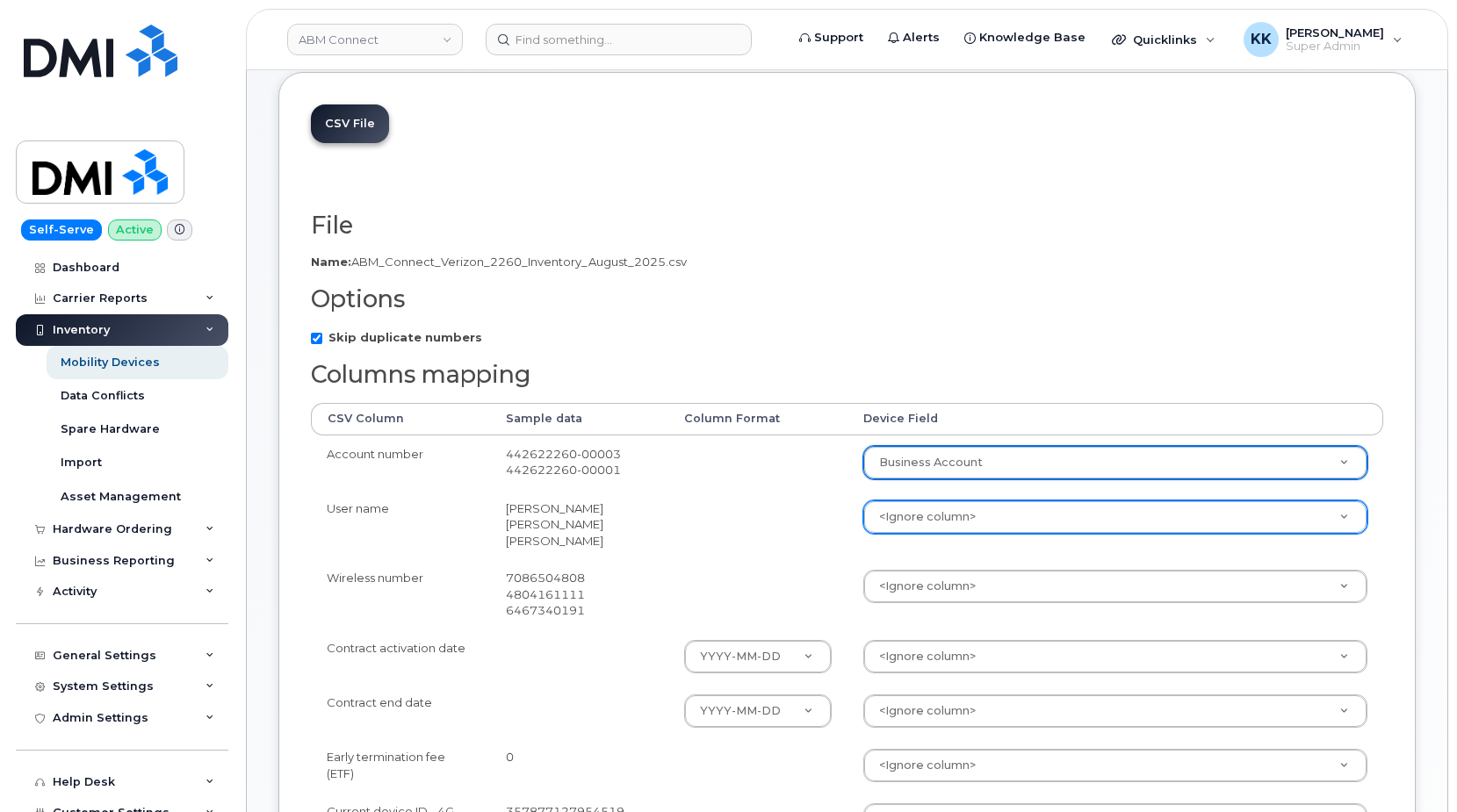
click at [938, 511] on body "ABM Connect Support Alerts Knowledge Base Quicklinks Suspend / Cancel Device Ch…" at bounding box center [728, 650] width 1457 height 1659
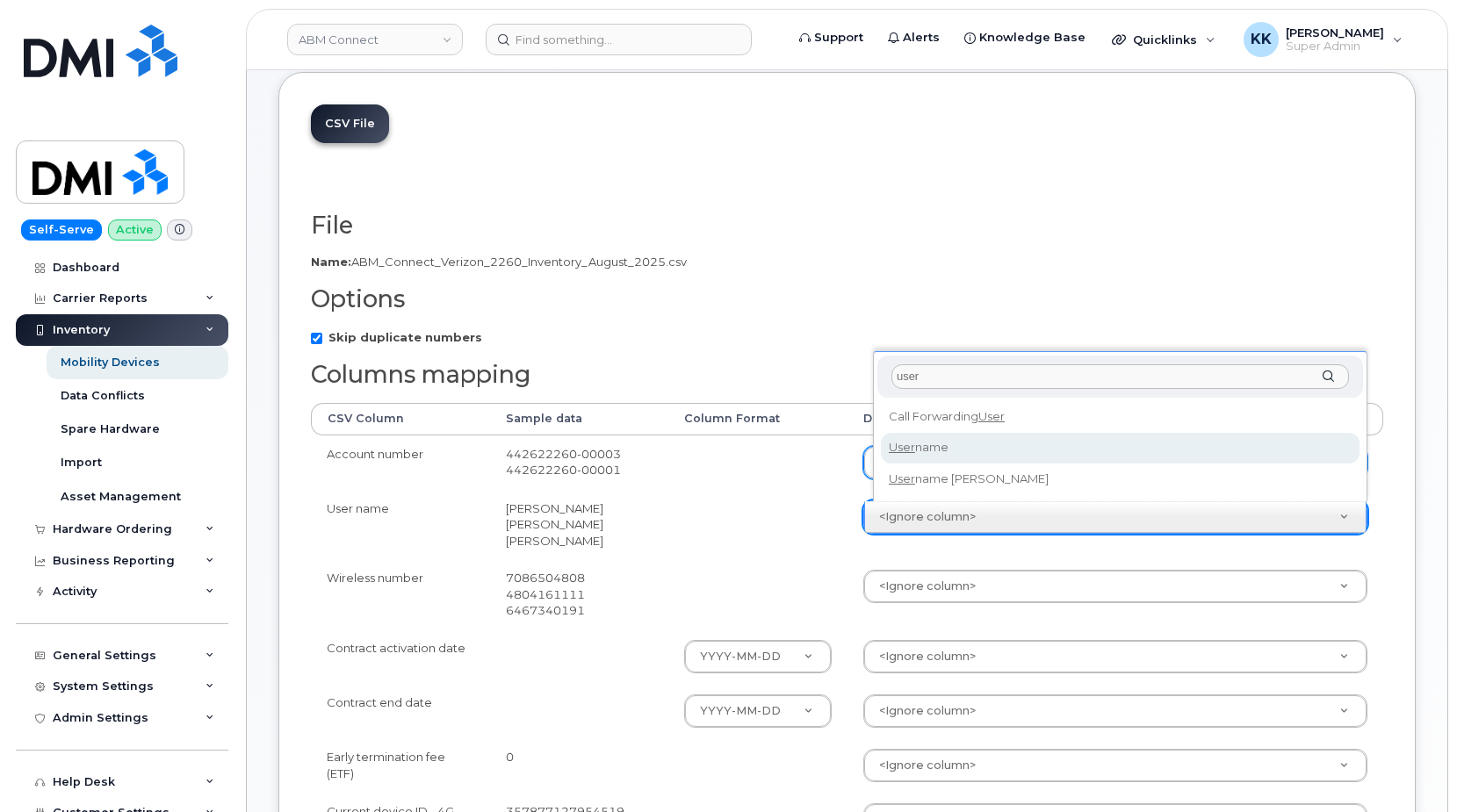
type input "user"
select select "username"
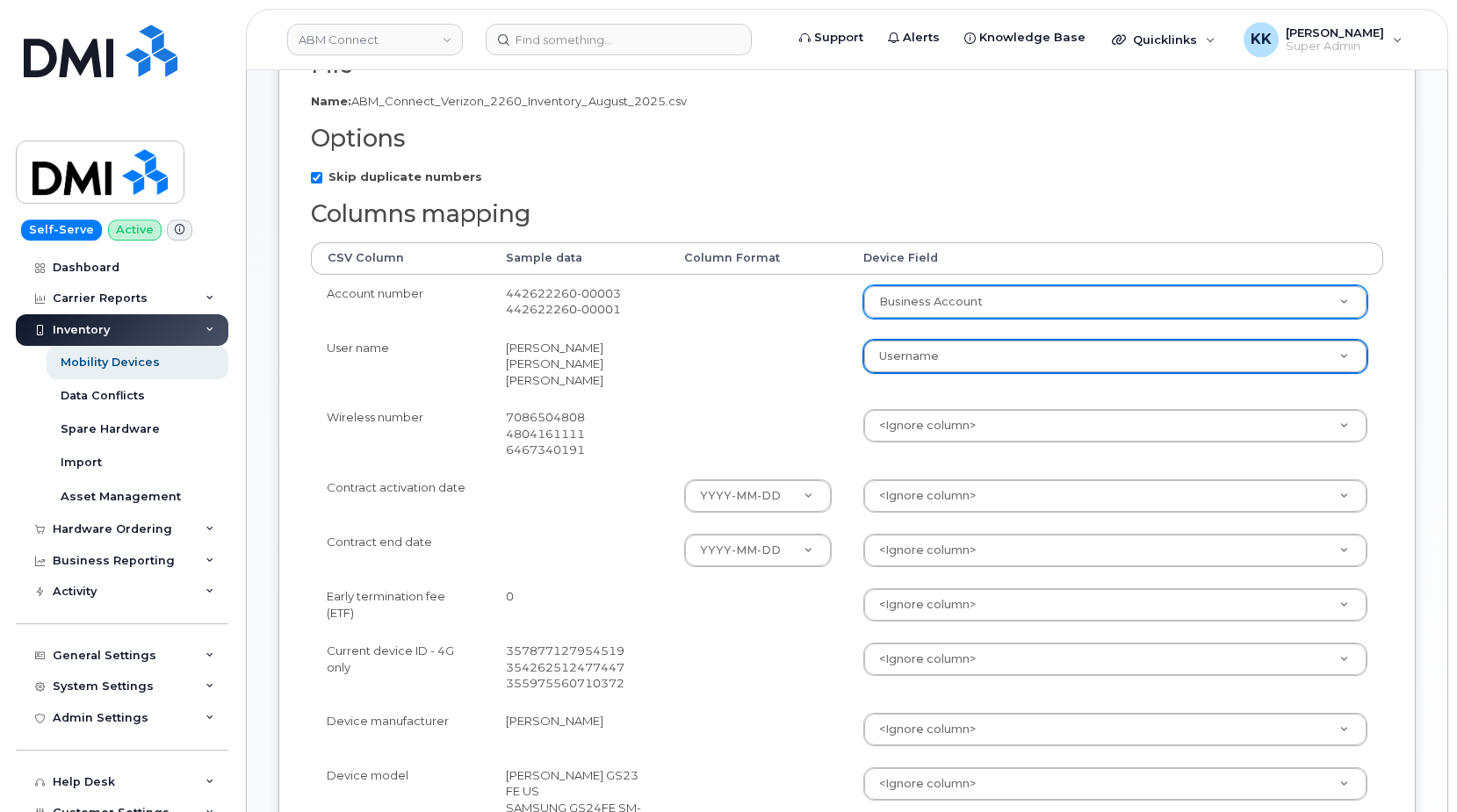
scroll to position [358, 0]
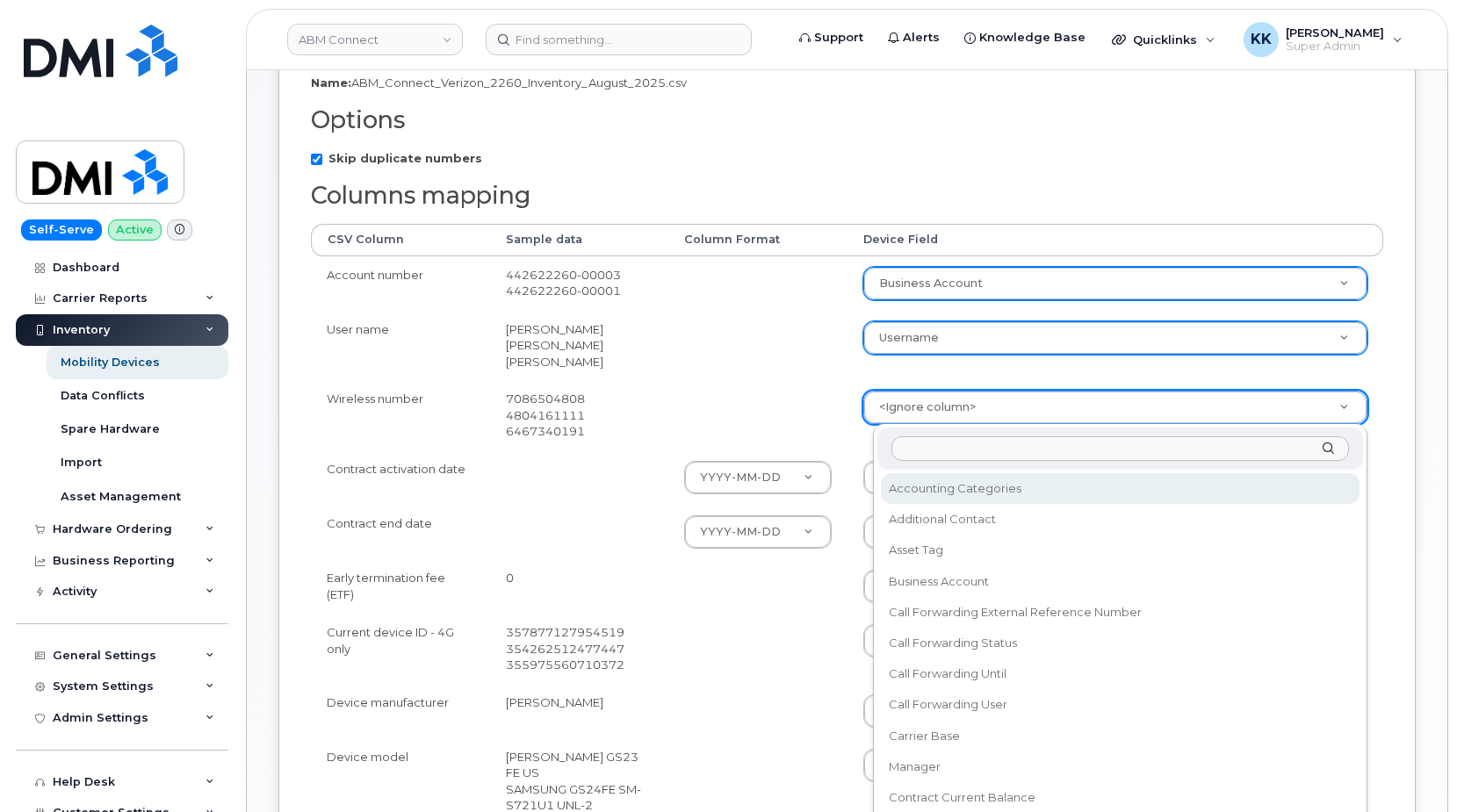
click at [920, 405] on body "ABM Connect Support Alerts Knowledge Base Quicklinks Suspend / Cancel Device Ch…" at bounding box center [728, 471] width 1457 height 1659
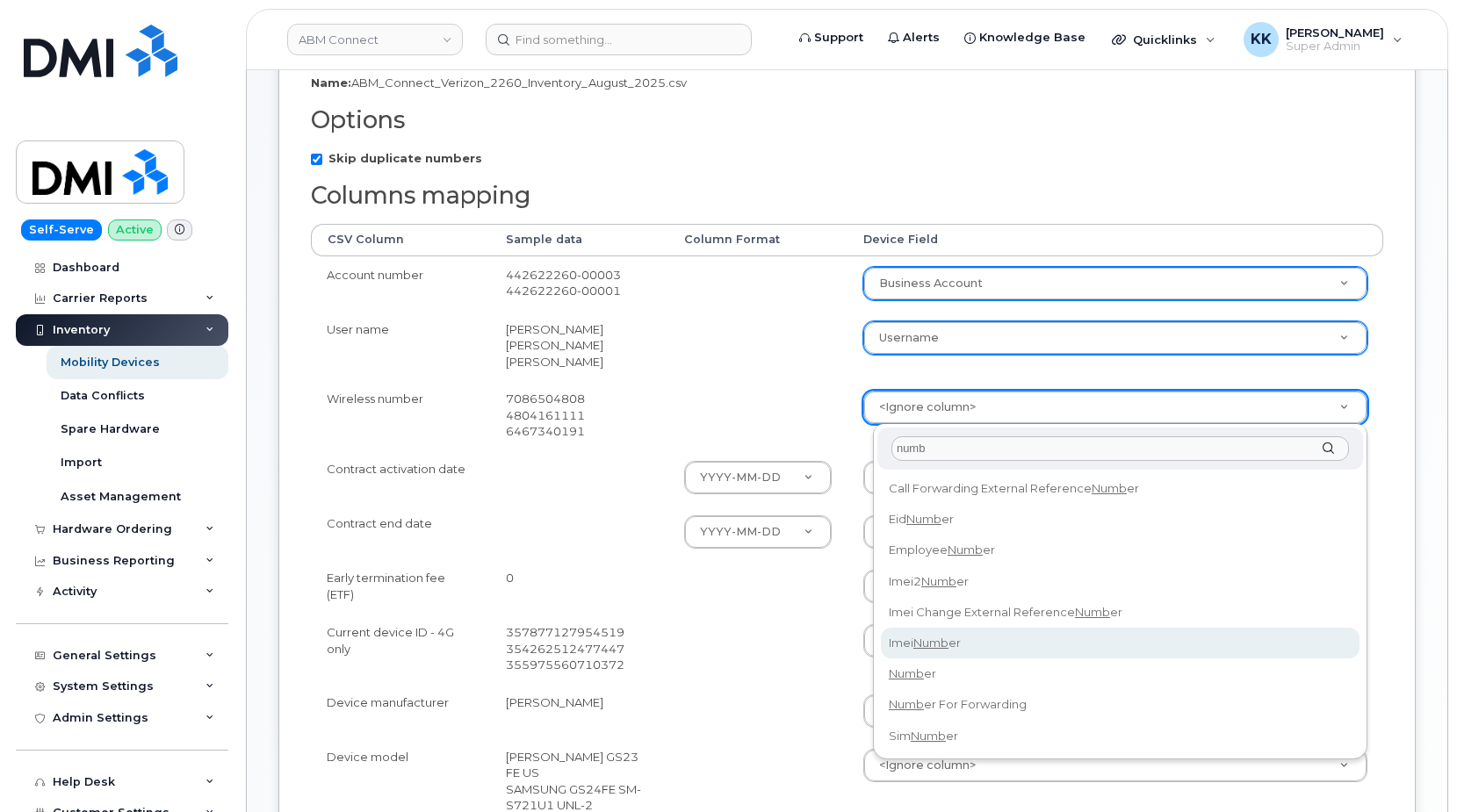
type input "numb"
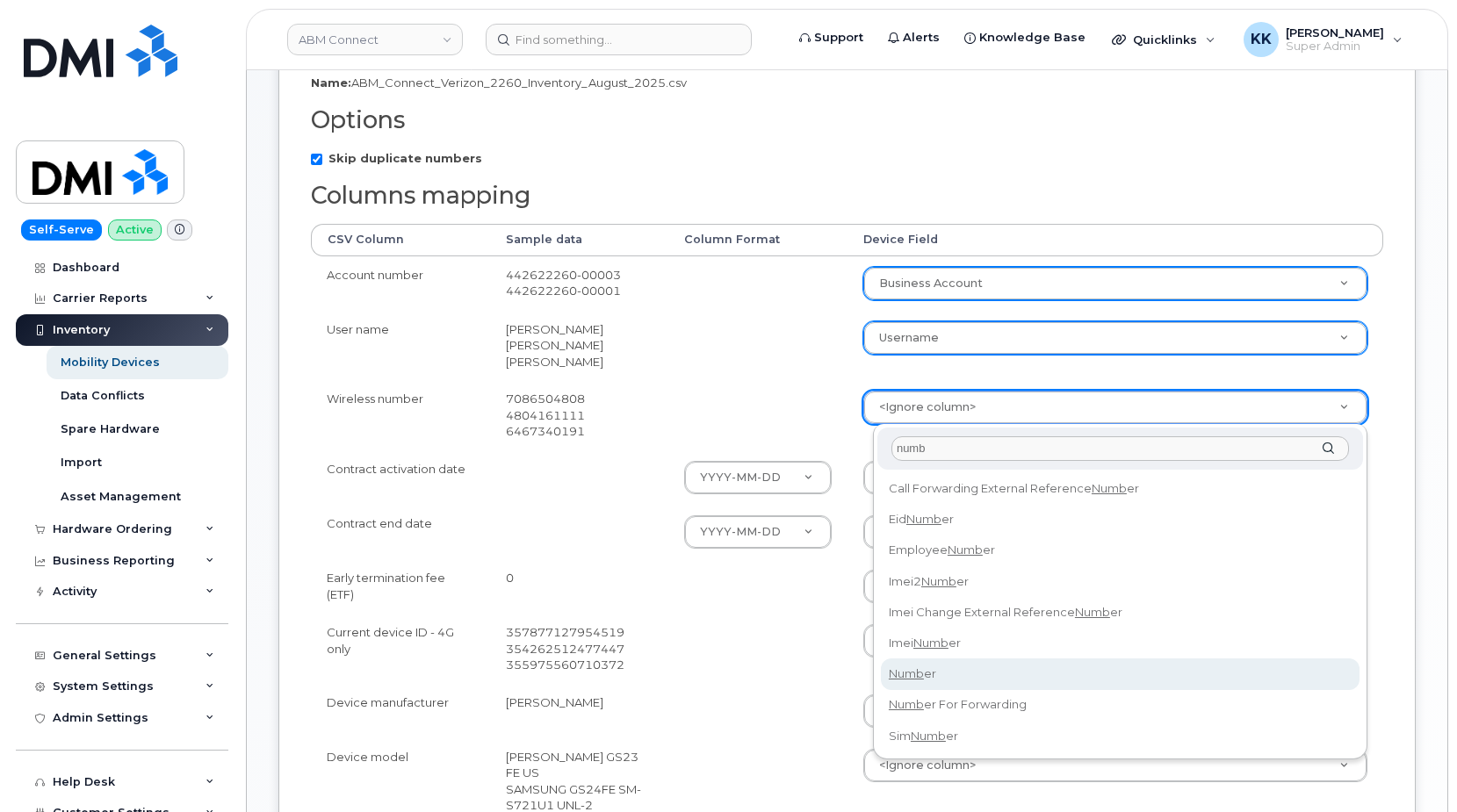
select select "number"
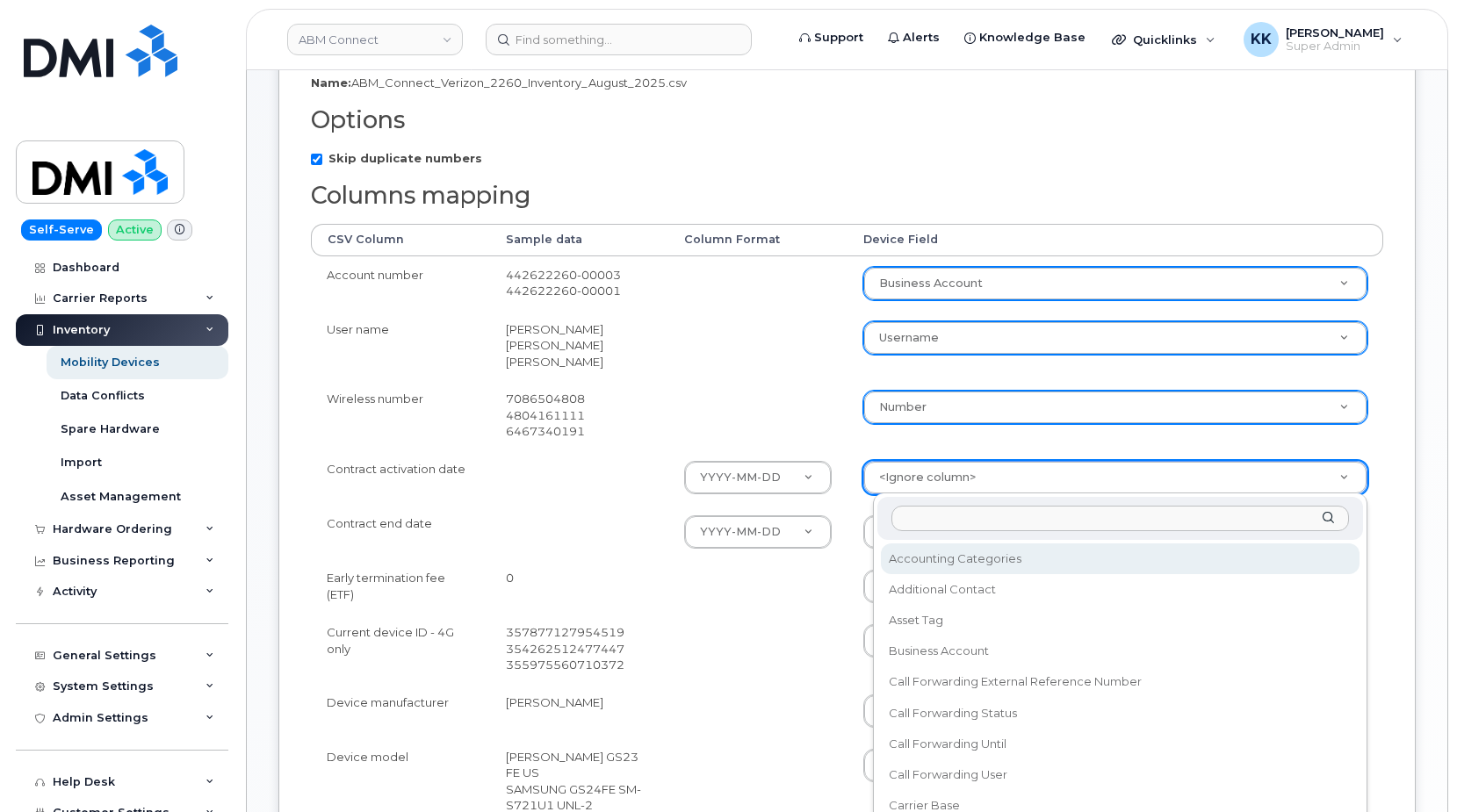
click at [916, 471] on body "ABM Connect Support Alerts Knowledge Base Quicklinks Suspend / Cancel Device Ch…" at bounding box center [728, 471] width 1457 height 1659
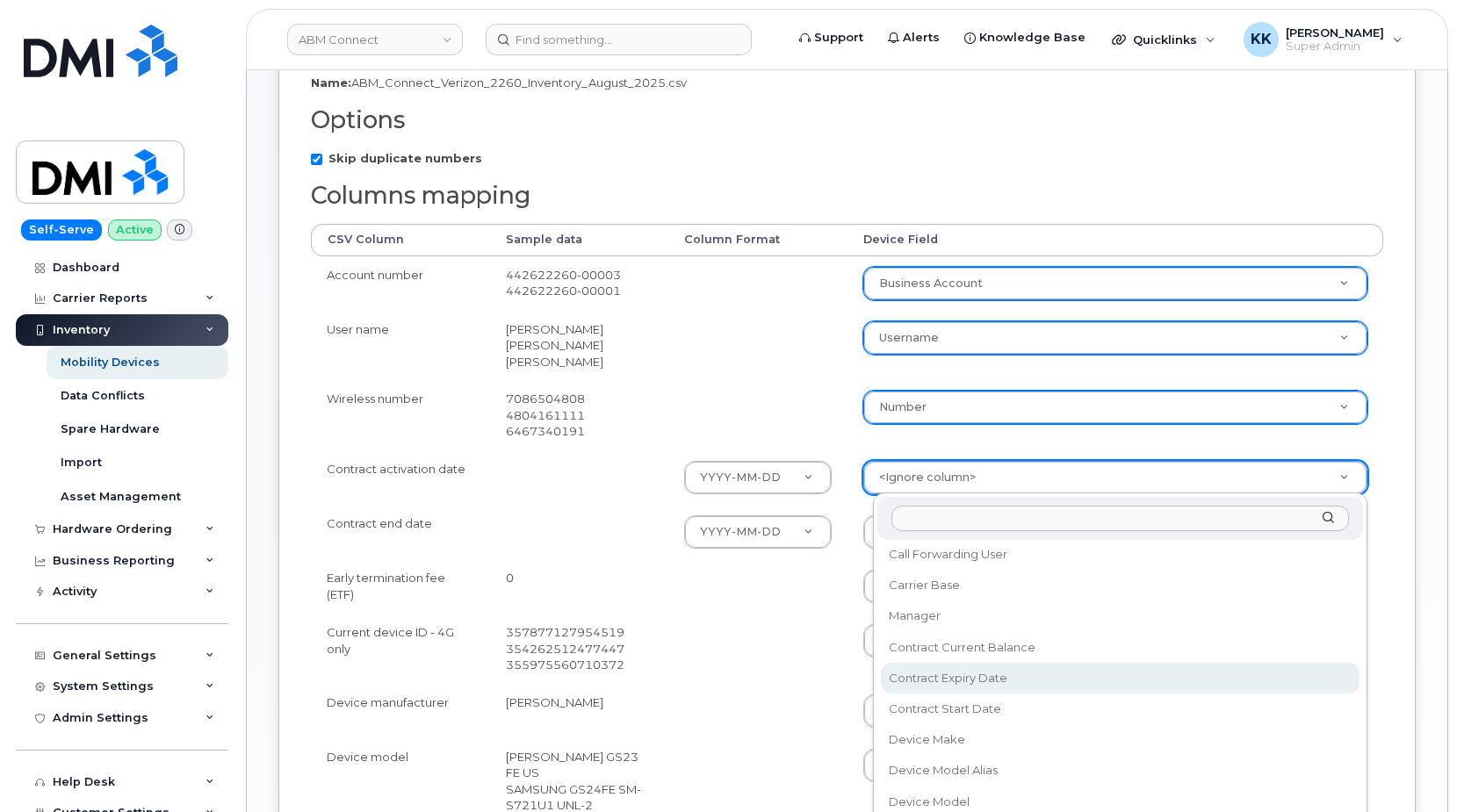
scroll to position [252, 0]
select select "contract_start_date"
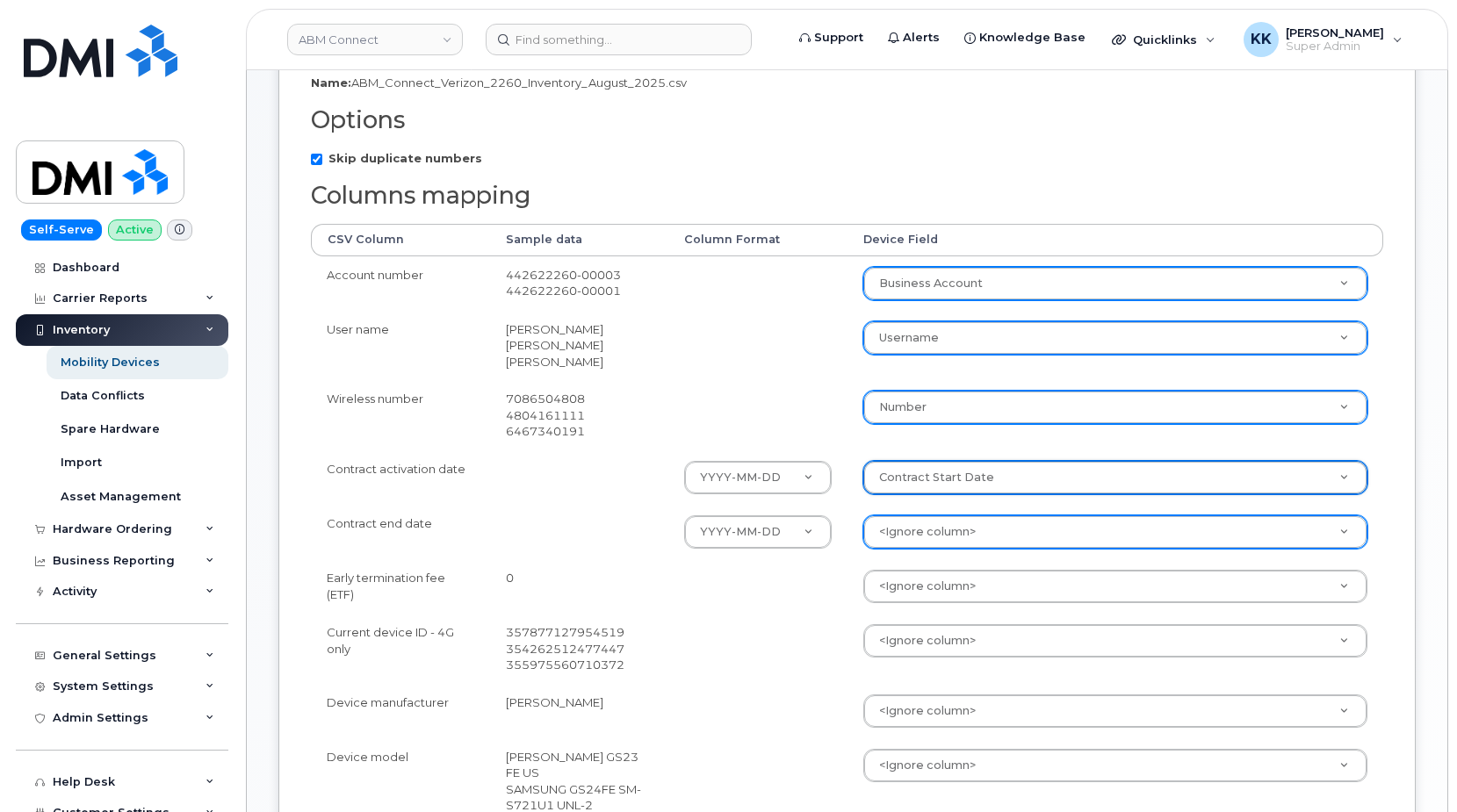
click at [943, 532] on body "ABM Connect Support Alerts Knowledge Base Quicklinks Suspend / Cancel Device Ch…" at bounding box center [728, 471] width 1457 height 1659
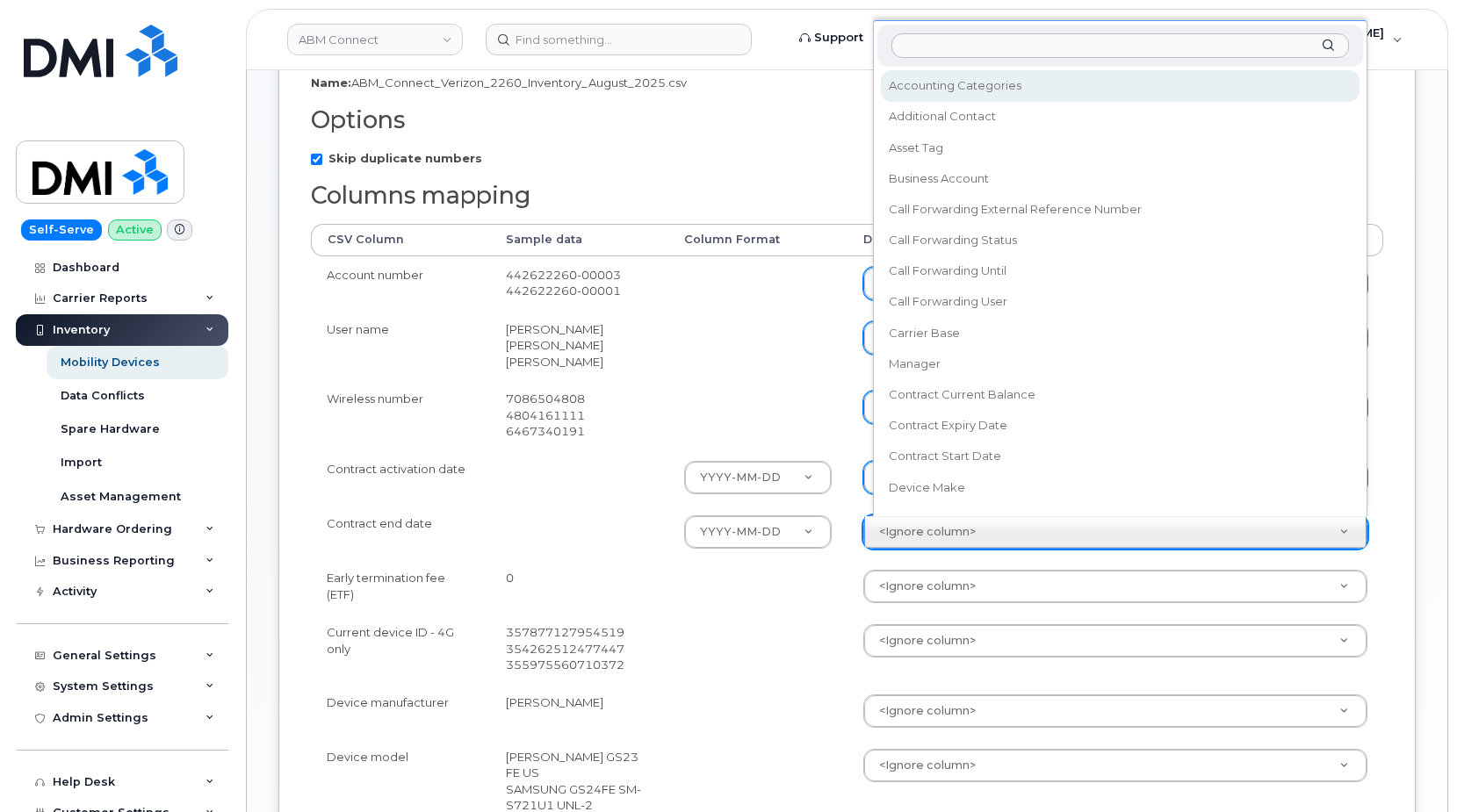
scroll to position [16, 0]
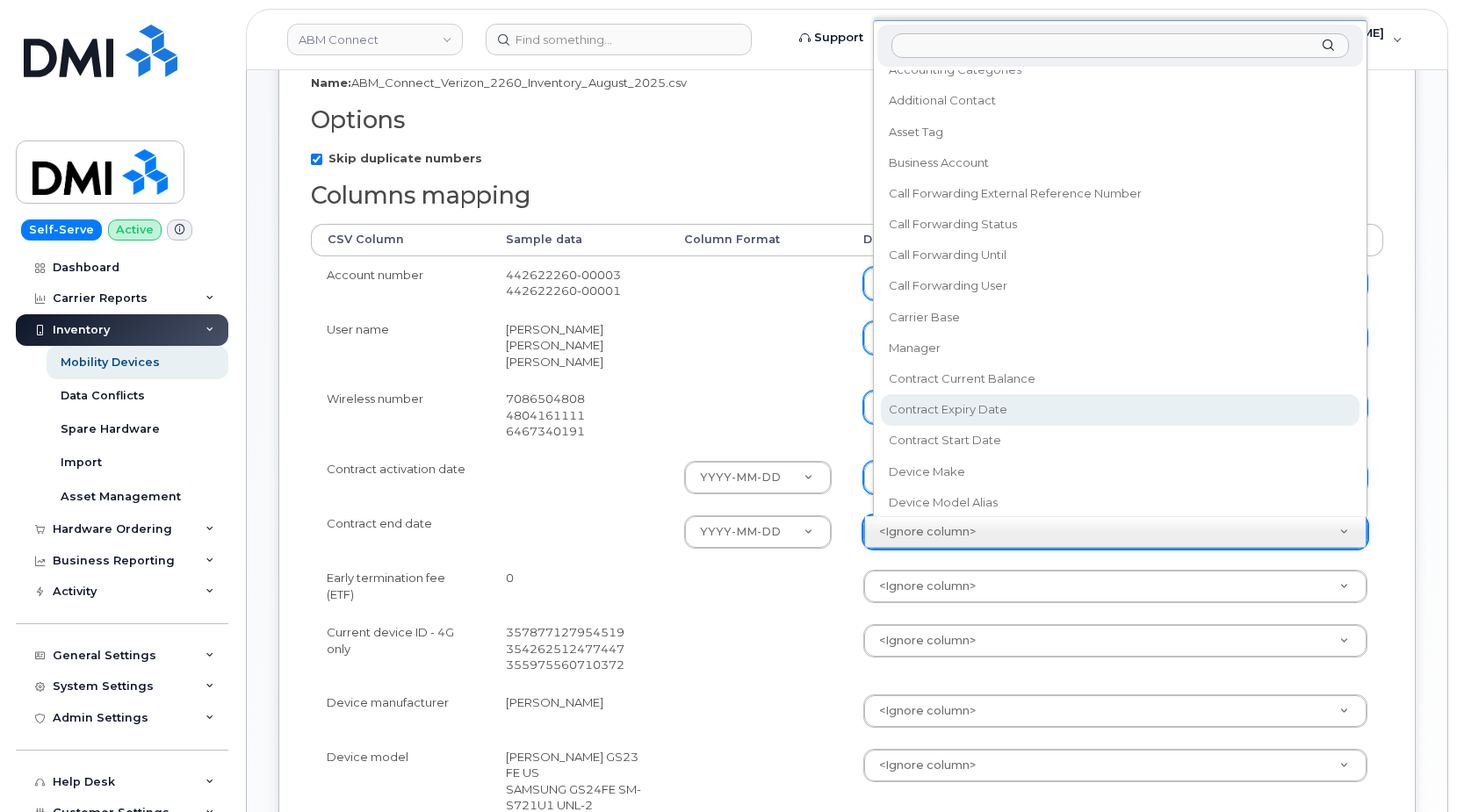
select select "contract_expiry_date"
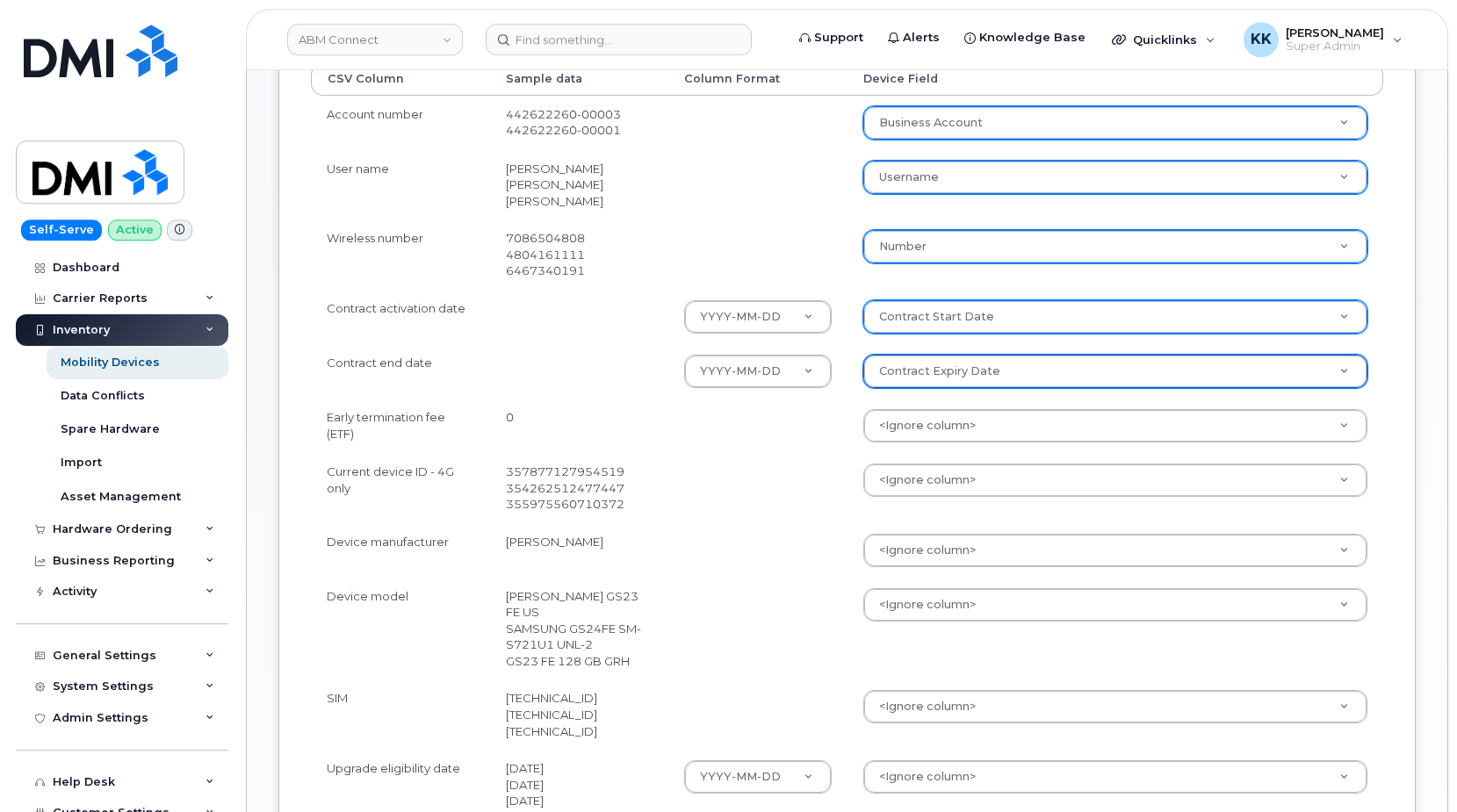
scroll to position [538, 0]
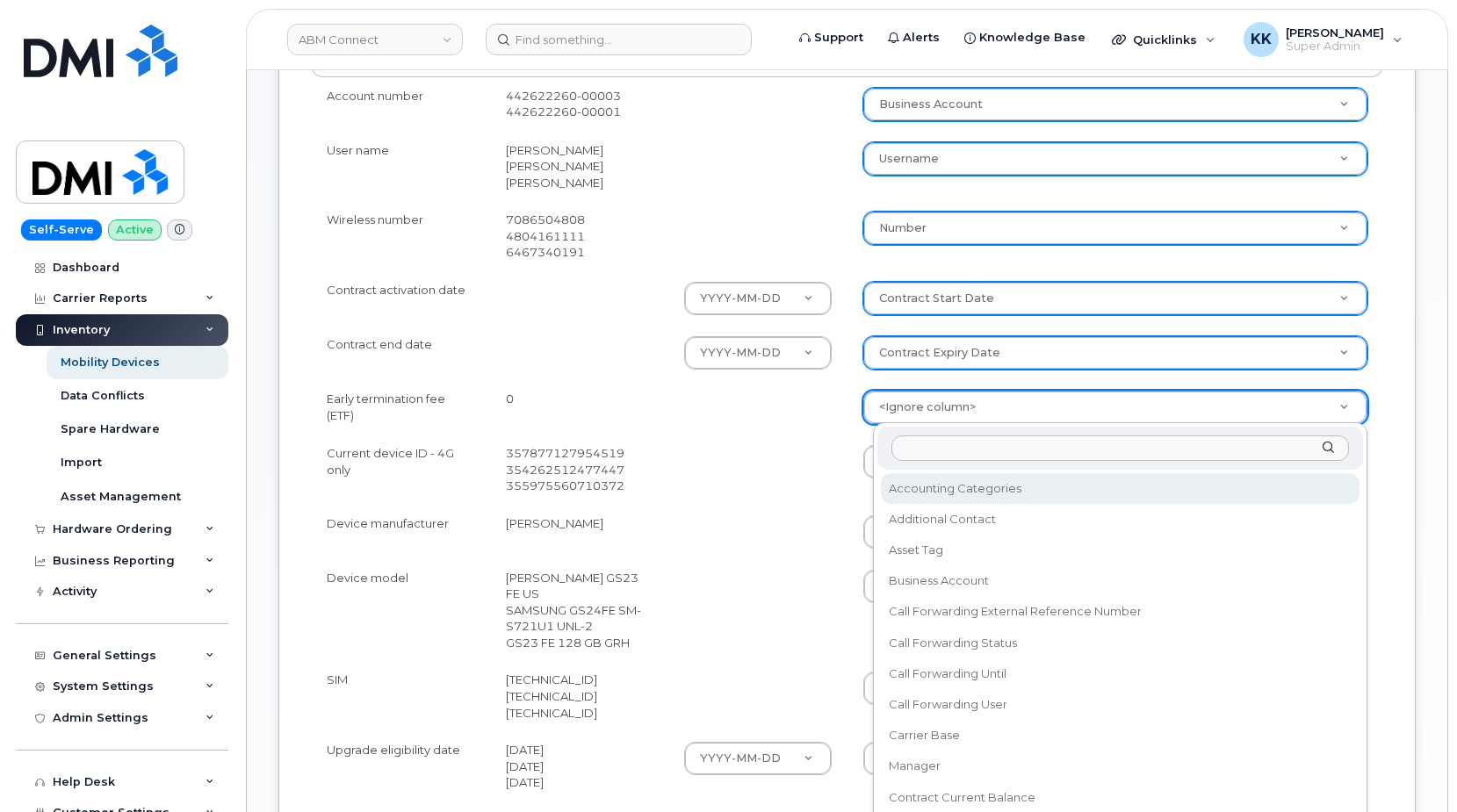
click at [898, 408] on body "ABM Connect Support Alerts Knowledge Base Quicklinks Suspend / Cancel Device Ch…" at bounding box center [728, 292] width 1457 height 1659
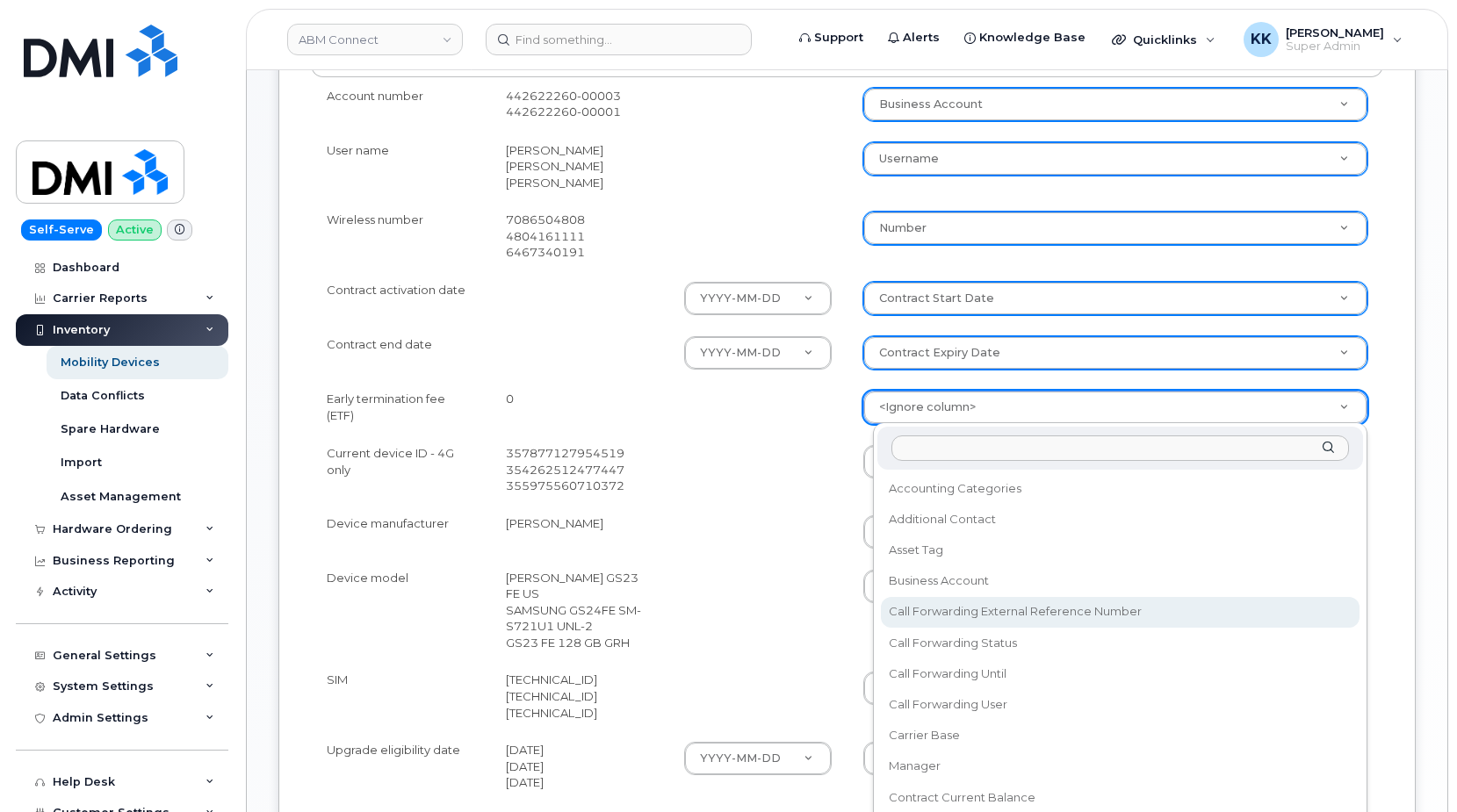
scroll to position [84, 0]
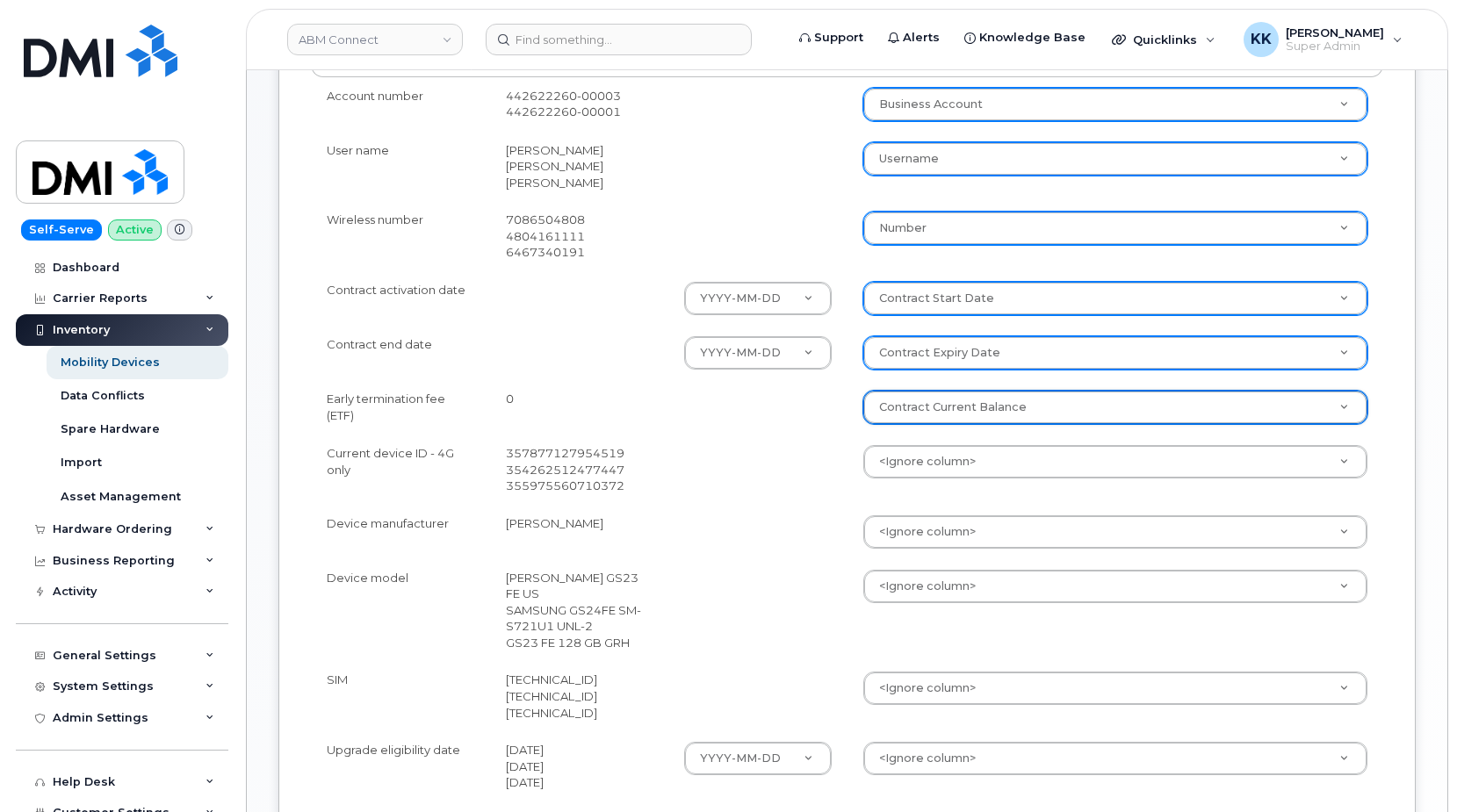
select select "contract_current_balance"
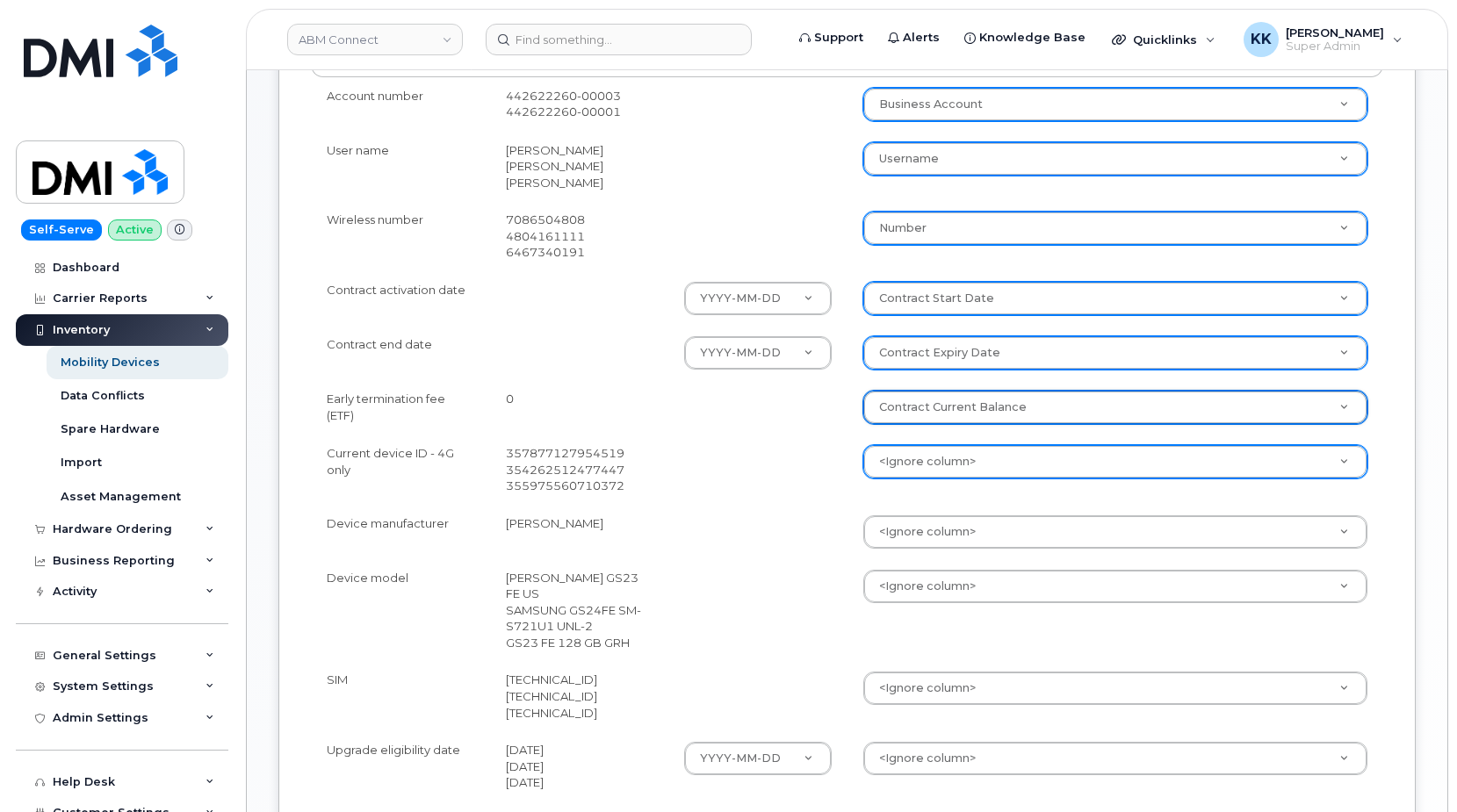
click at [921, 457] on body "ABM Connect Support Alerts Knowledge Base Quicklinks Suspend / Cancel Device Ch…" at bounding box center [728, 292] width 1457 height 1659
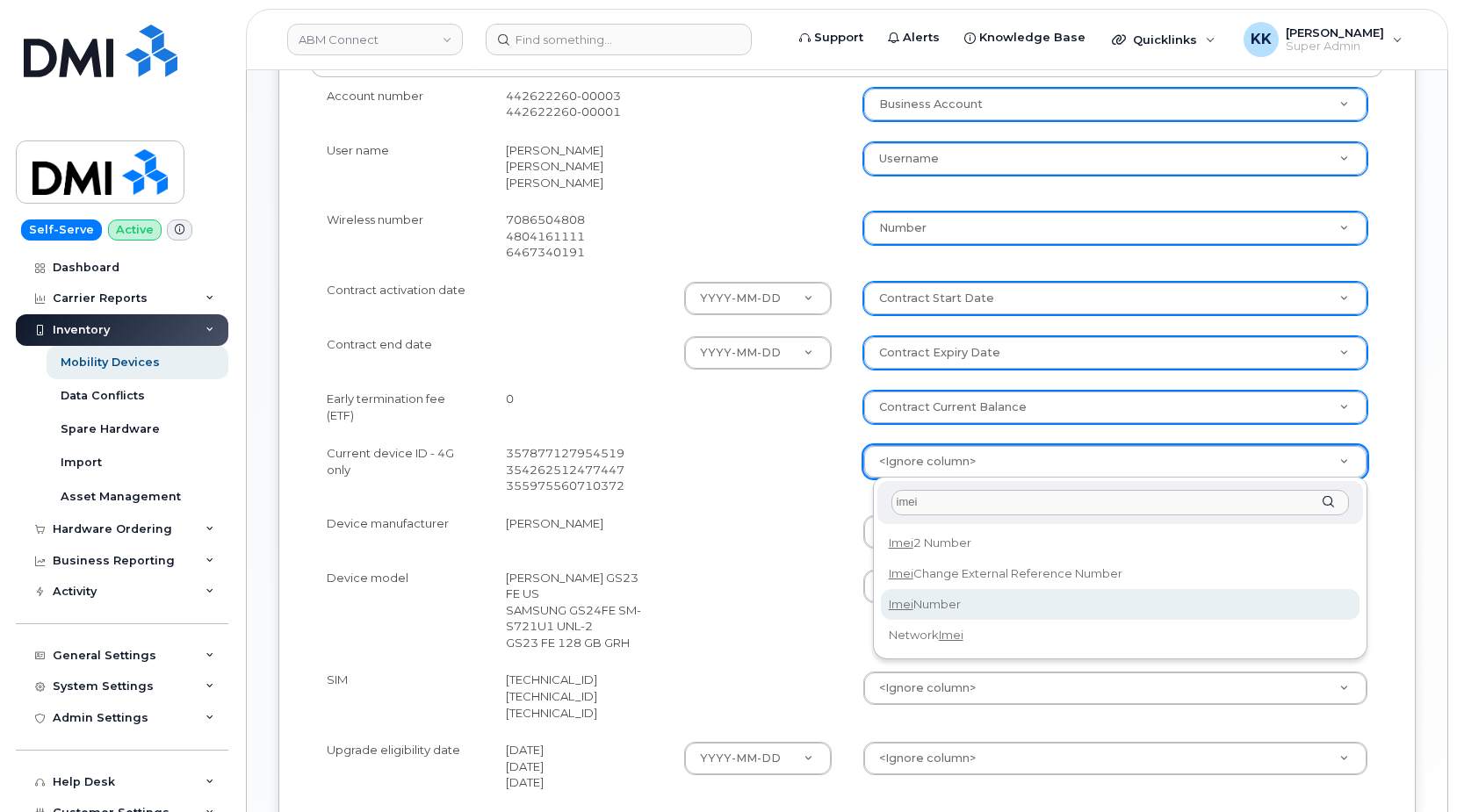
type input "imei"
select select "imei_number"
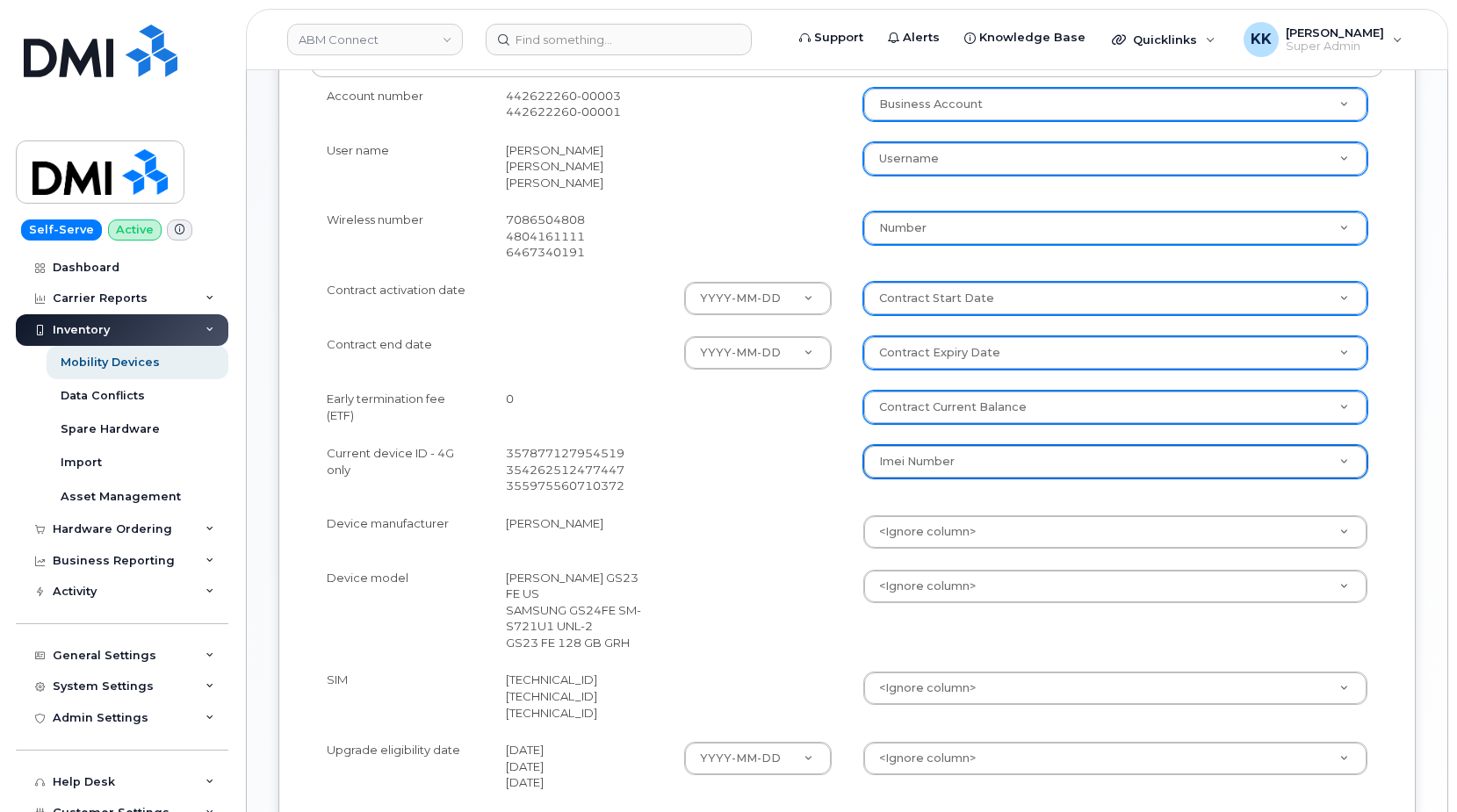
click at [910, 534] on body "ABM Connect Support Alerts Knowledge Base Quicklinks Suspend / Cancel Device Ch…" at bounding box center [728, 292] width 1457 height 1659
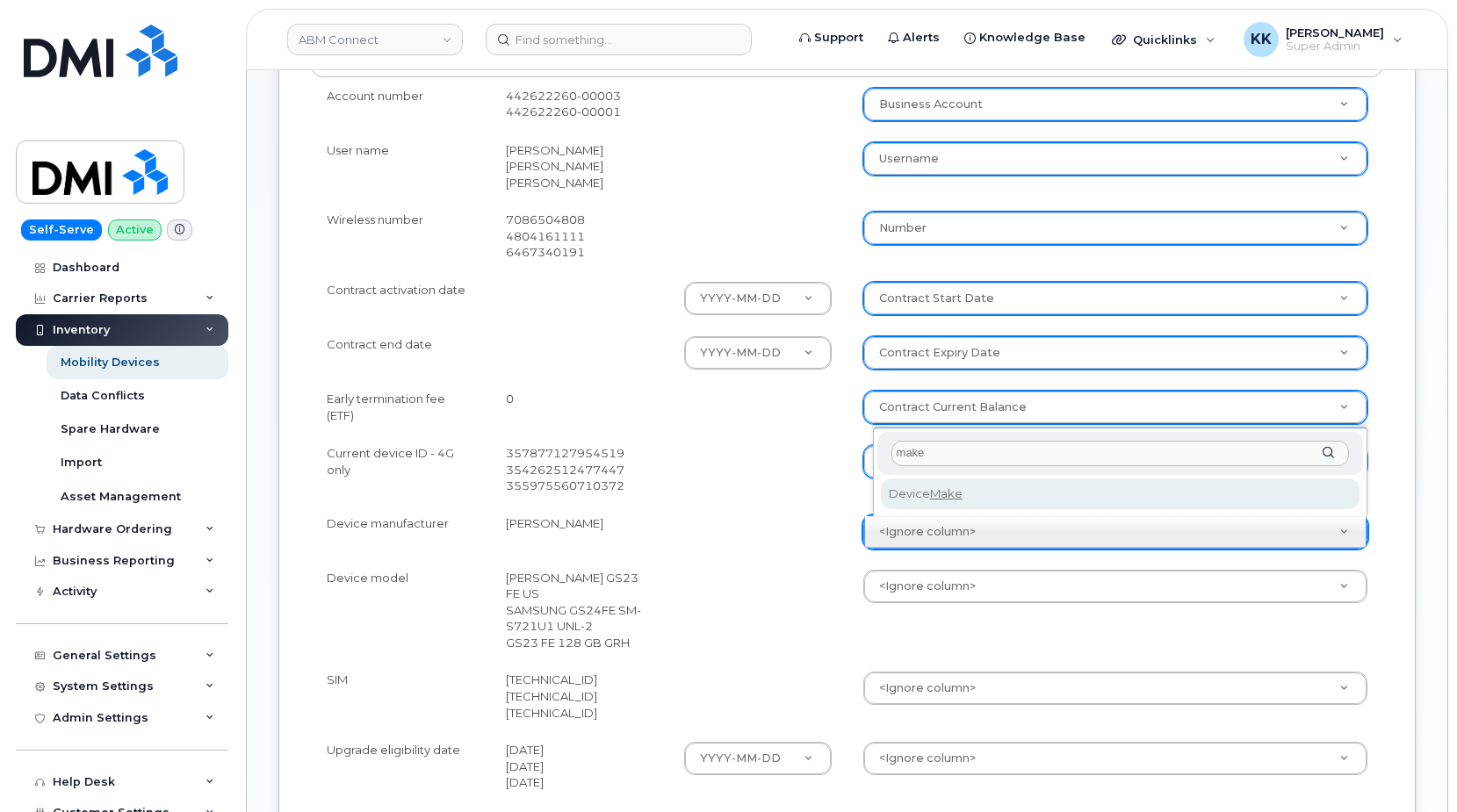
type input "make"
select select "device_make_id"
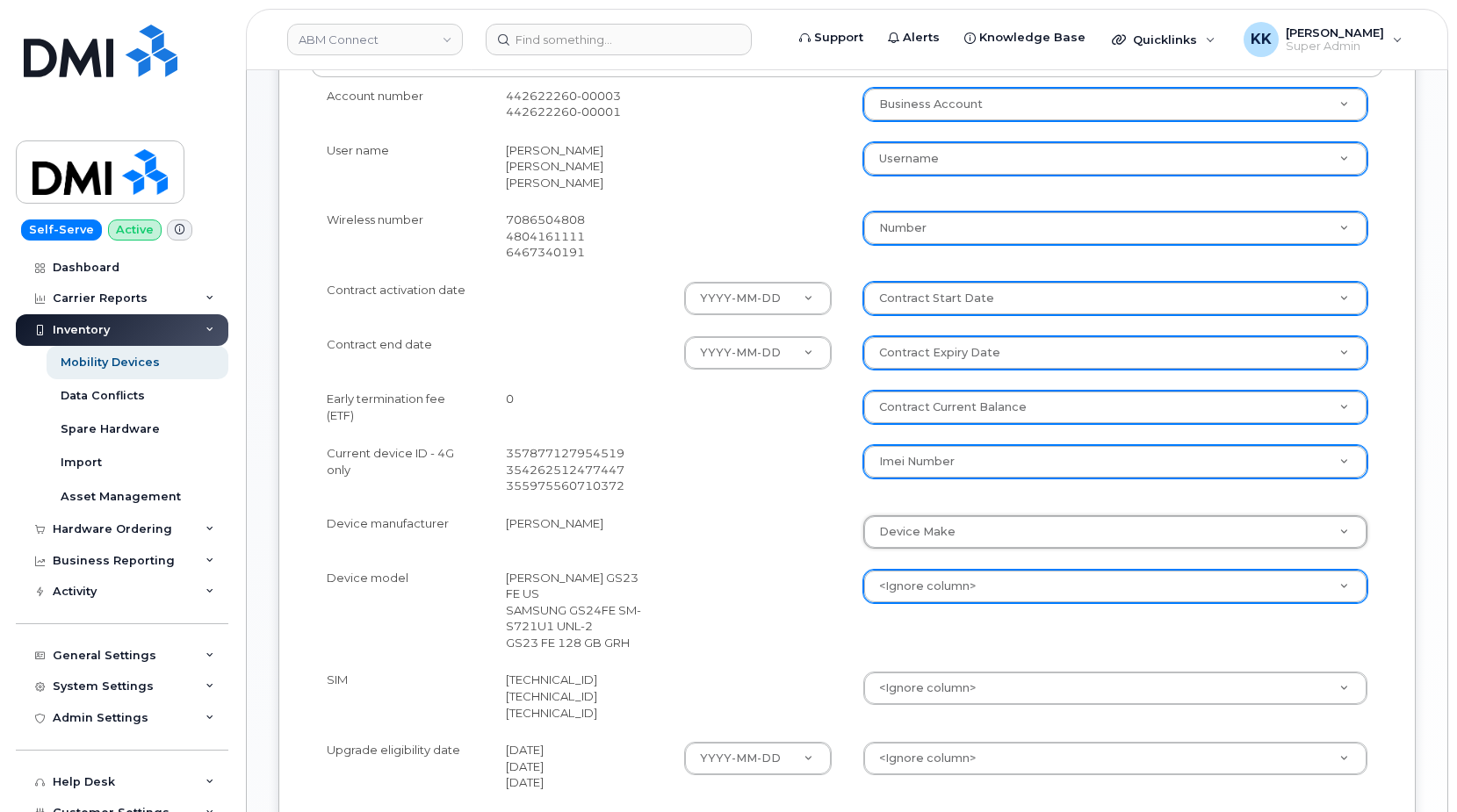
click at [930, 580] on body "ABM Connect Support Alerts Knowledge Base Quicklinks Suspend / Cancel Device Ch…" at bounding box center [728, 292] width 1457 height 1659
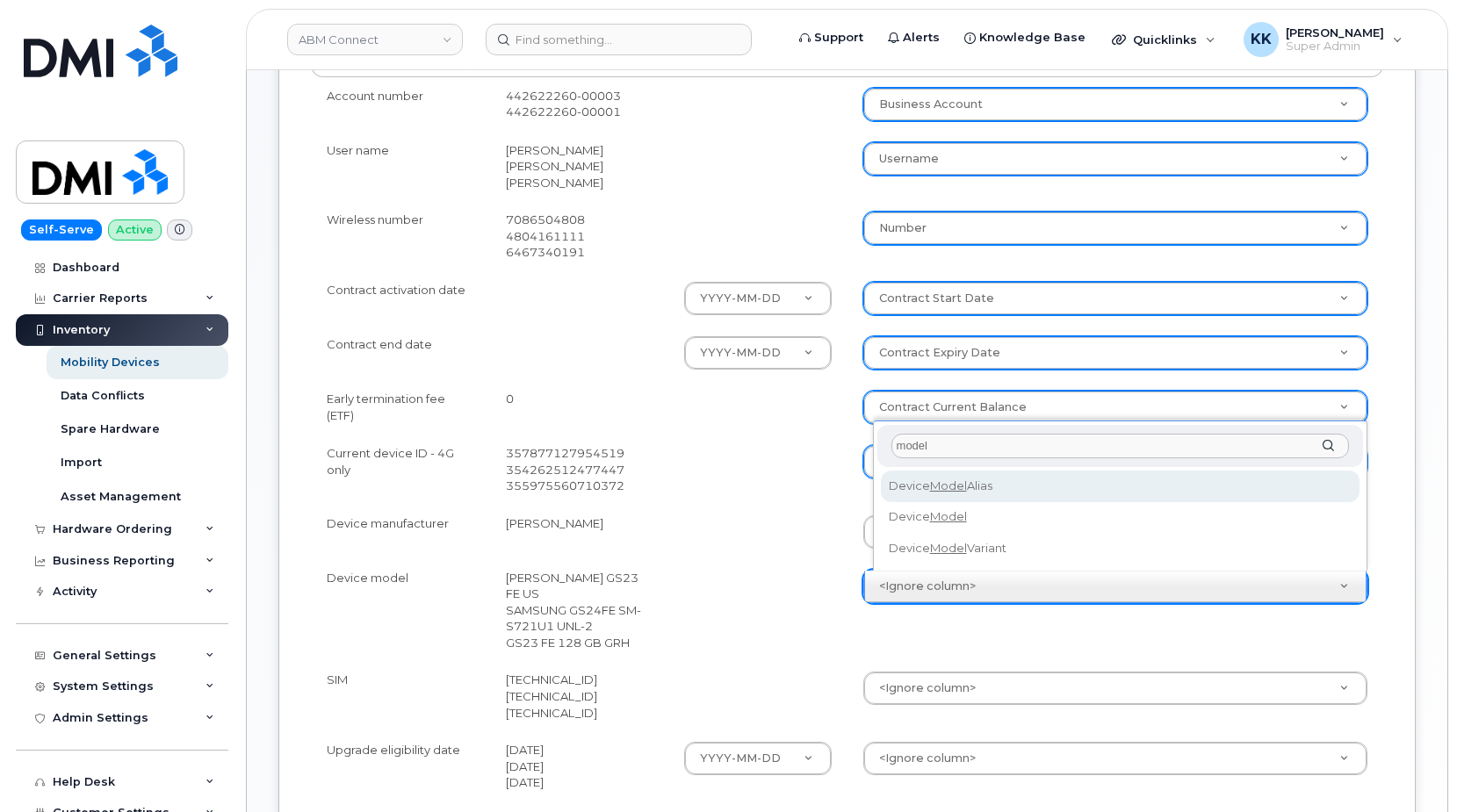
type input "model"
select select "device_model_alias"
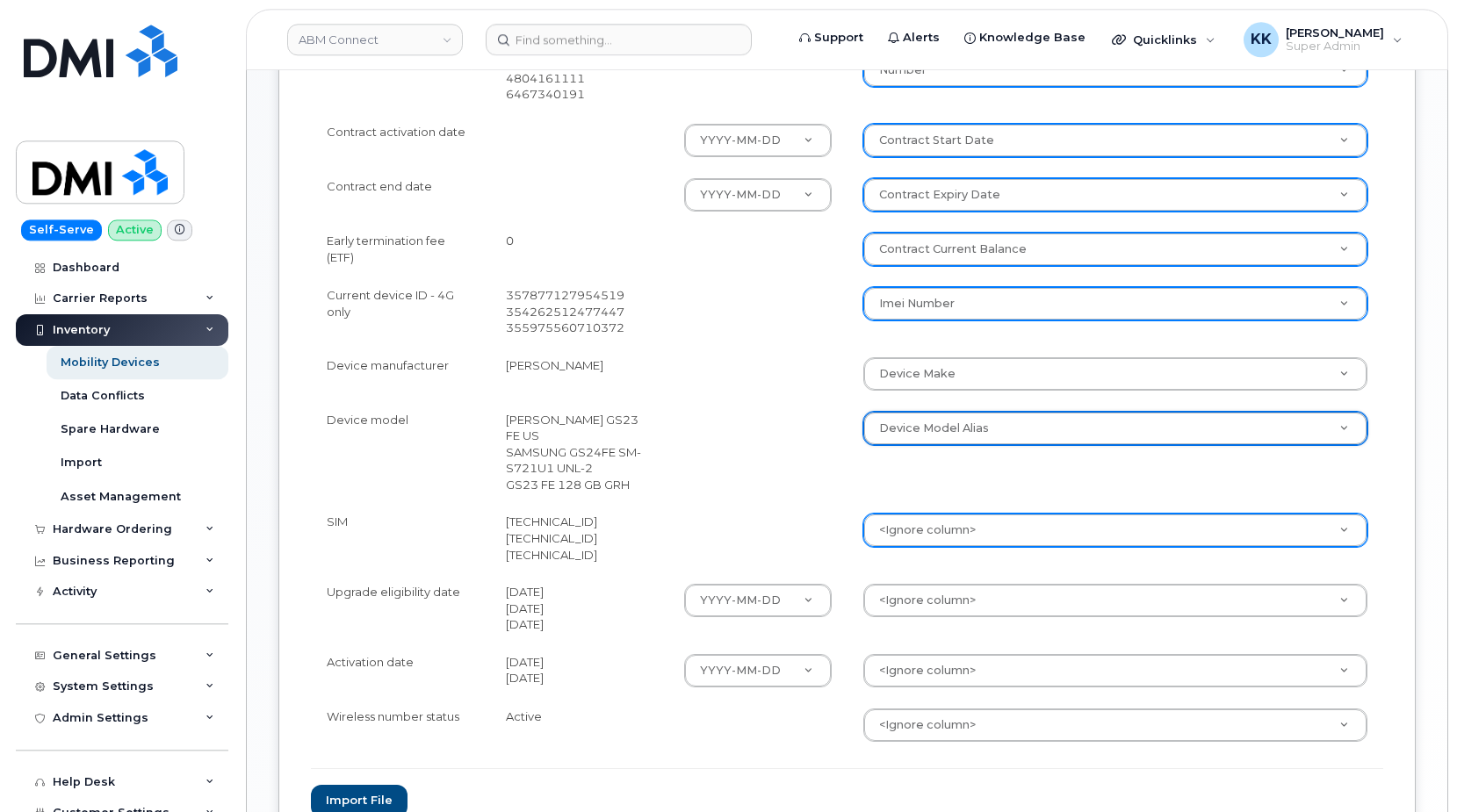
scroll to position [717, 0]
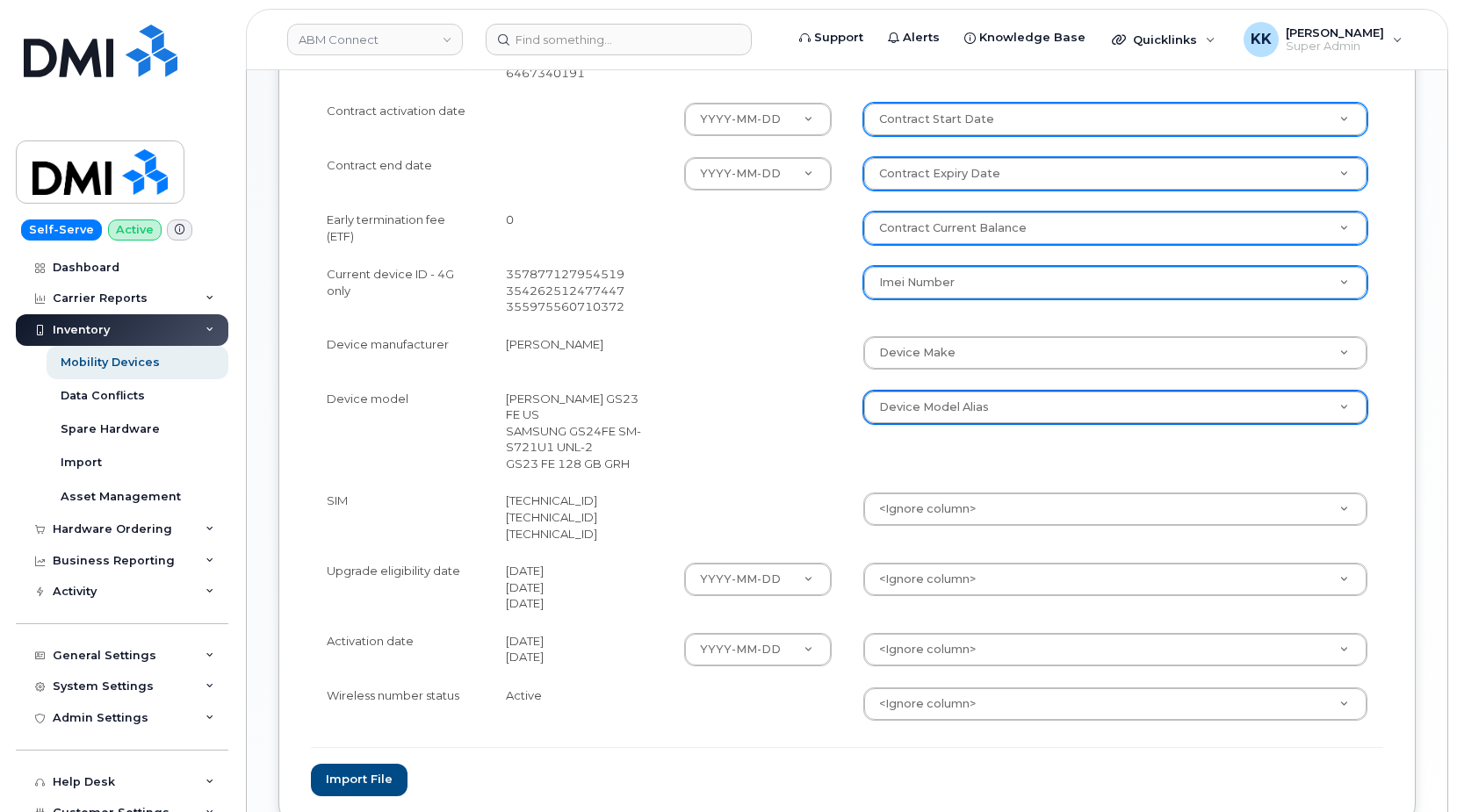
click at [904, 492] on body "ABM Connect Support Alerts Knowledge Base Quicklinks Suspend / Cancel Device Ch…" at bounding box center [728, 113] width 1457 height 1659
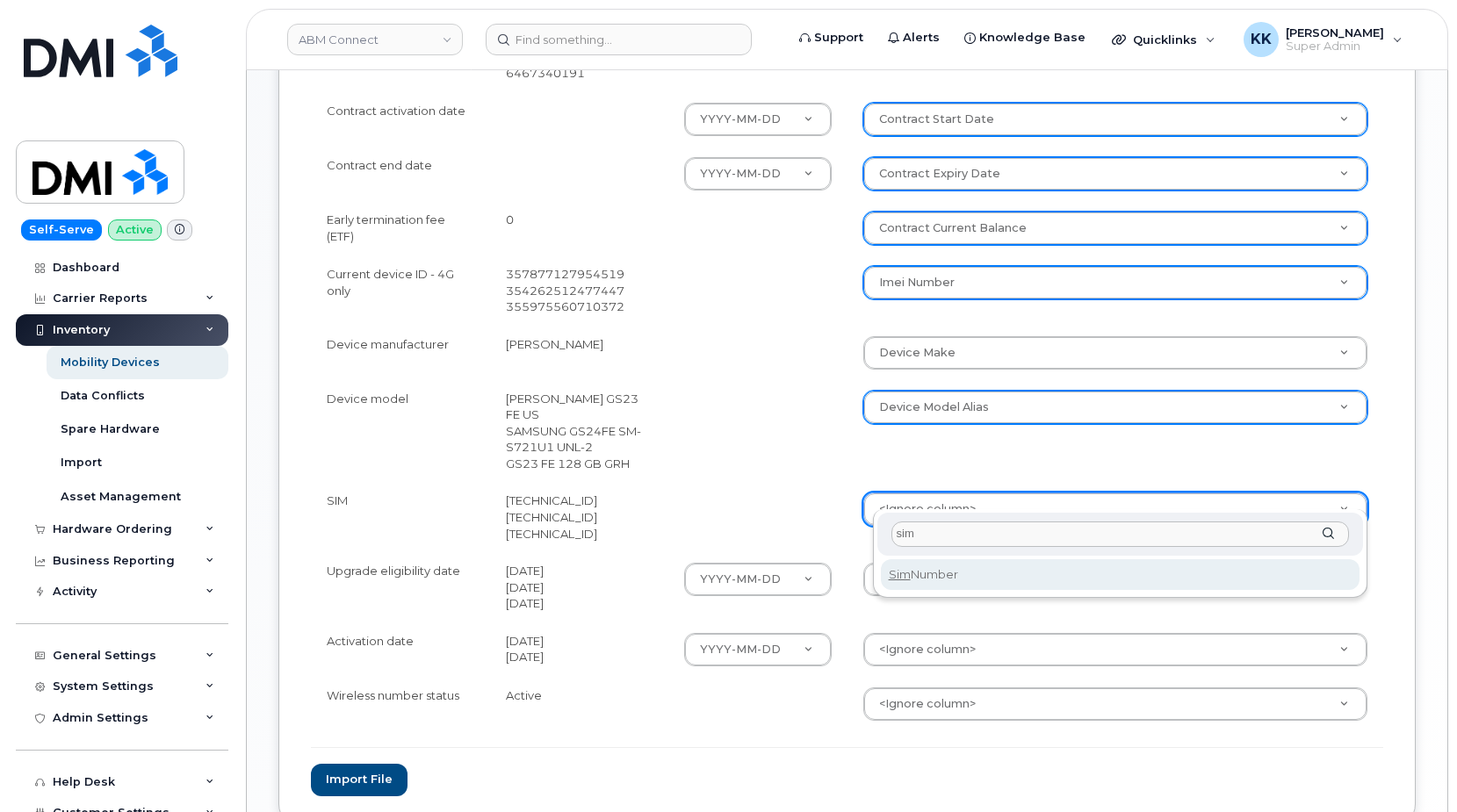
type input "sim"
select select "sim_number"
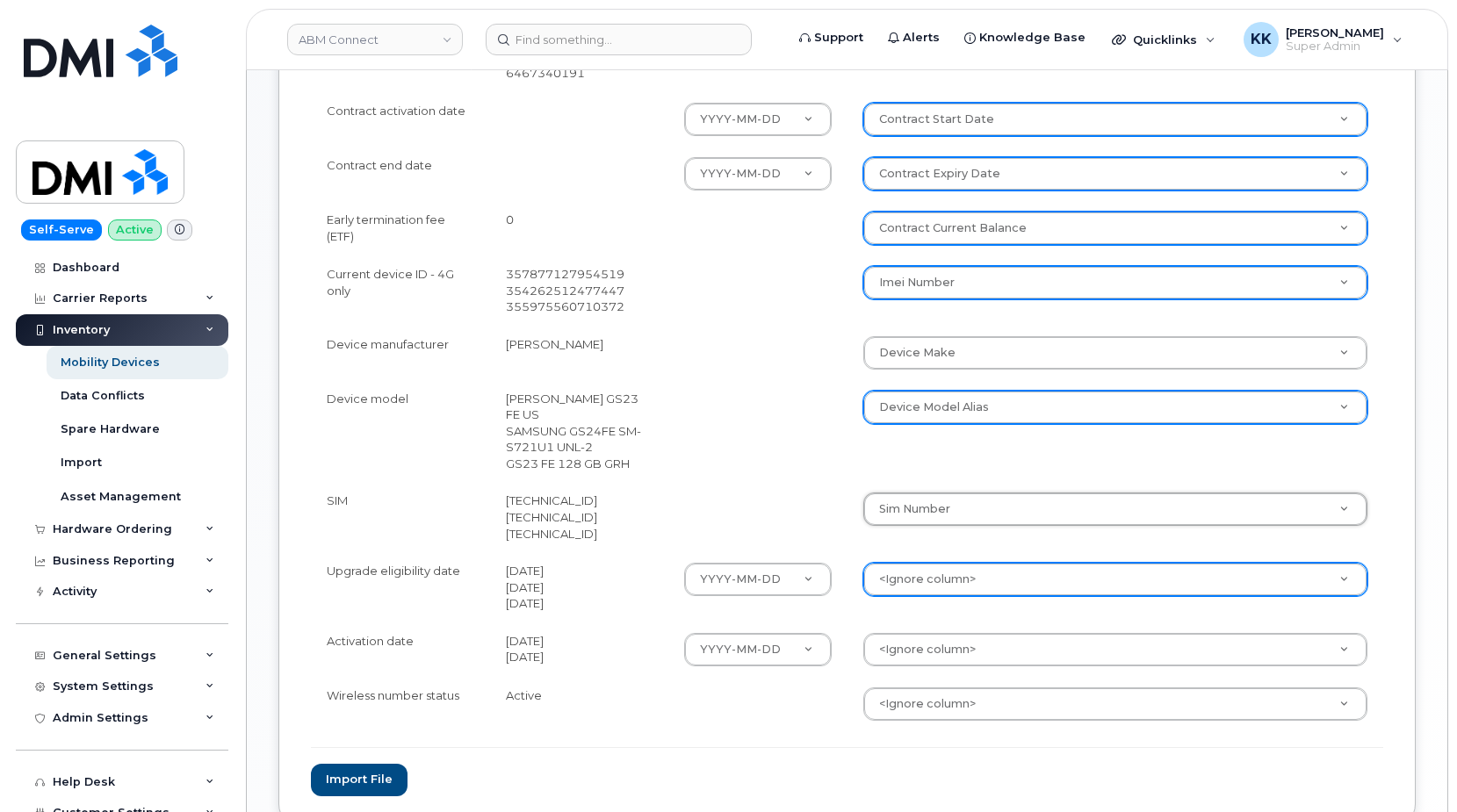
click at [943, 563] on body "ABM Connect Support Alerts Knowledge Base Quicklinks Suspend / Cancel Device Ch…" at bounding box center [728, 113] width 1457 height 1659
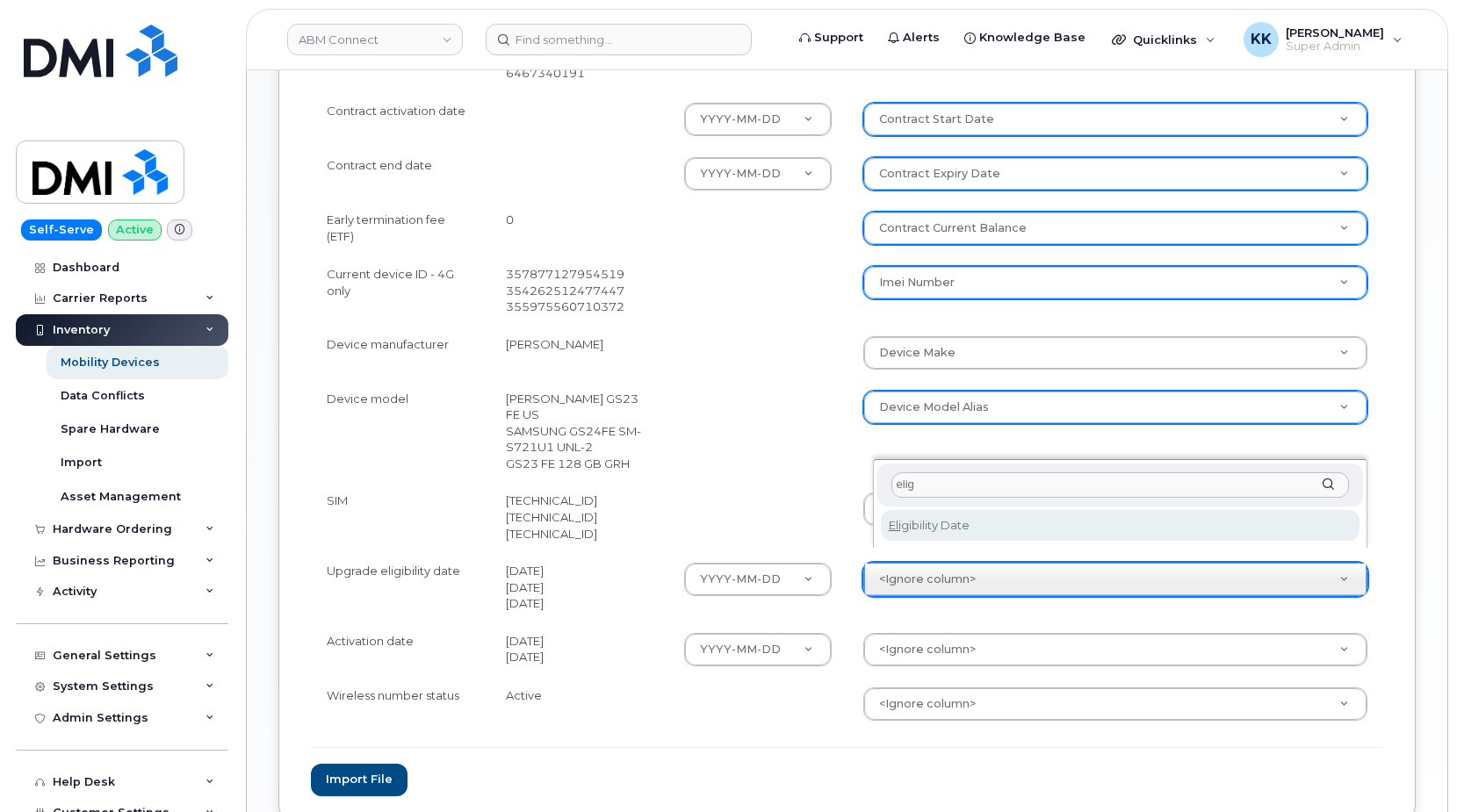
type input "elig"
select select "eligibility_date"
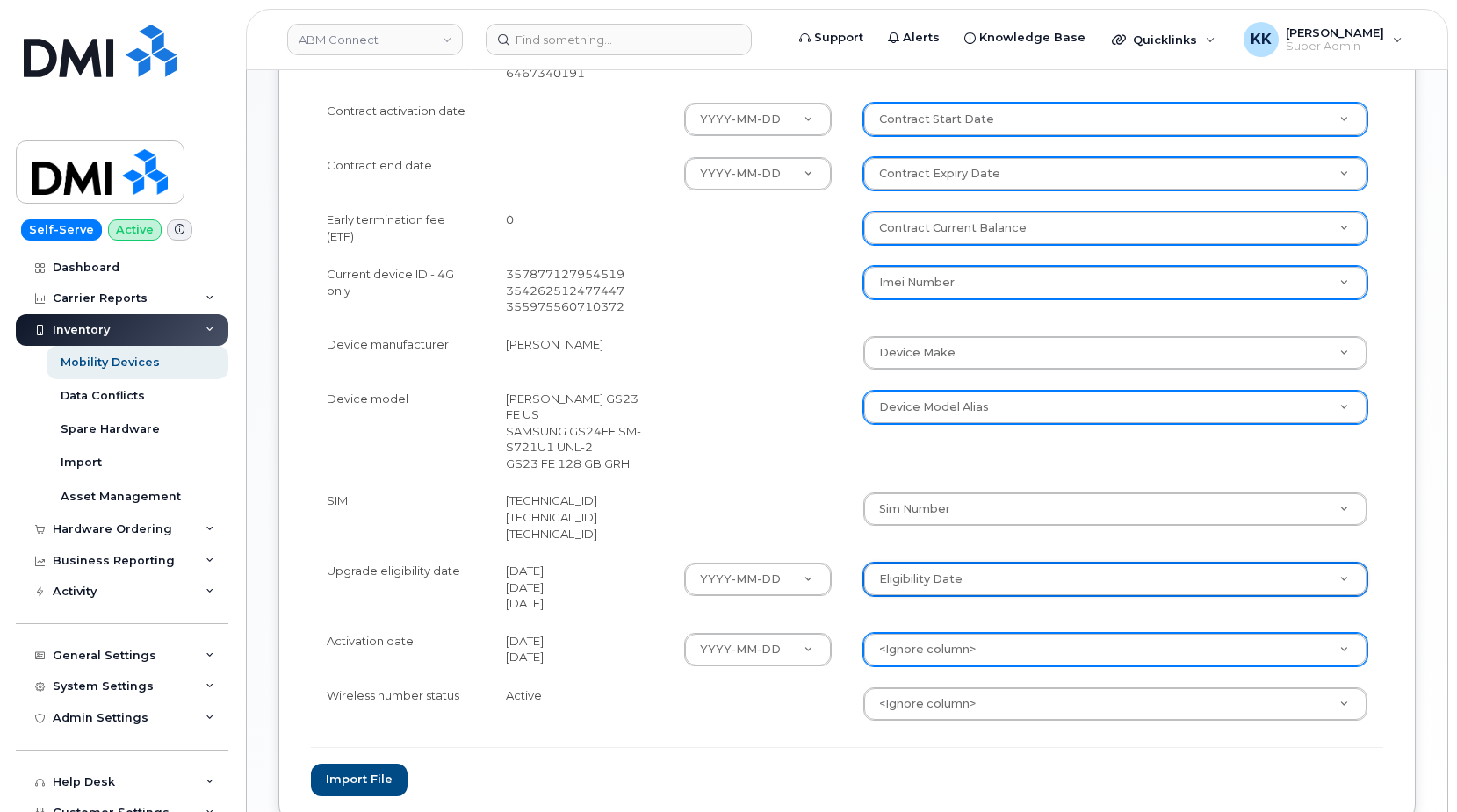
click at [945, 634] on body "ABM Connect Support Alerts Knowledge Base Quicklinks Suspend / Cancel Device Ch…" at bounding box center [728, 113] width 1457 height 1659
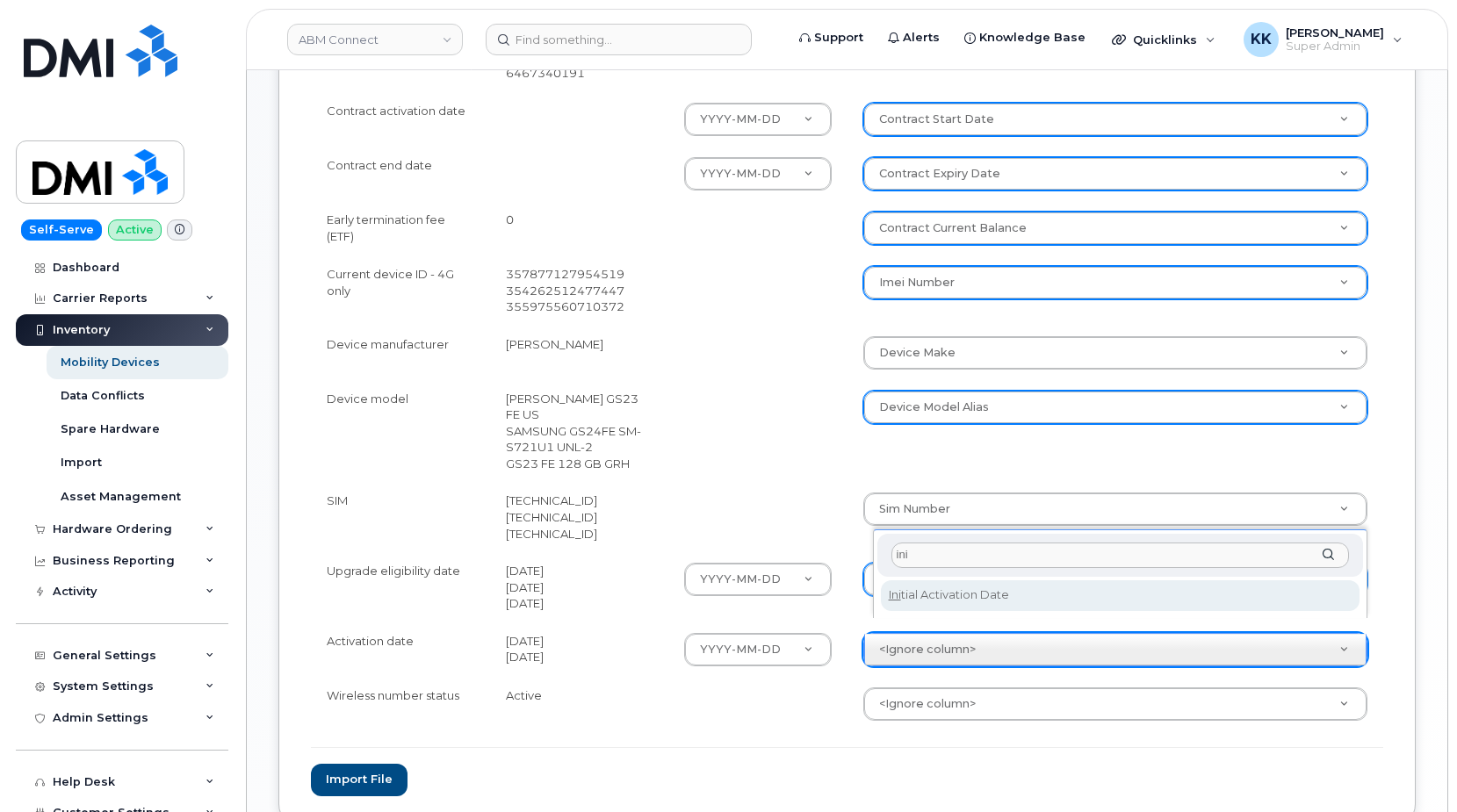
type input "ini"
select select "initial_activation_date"
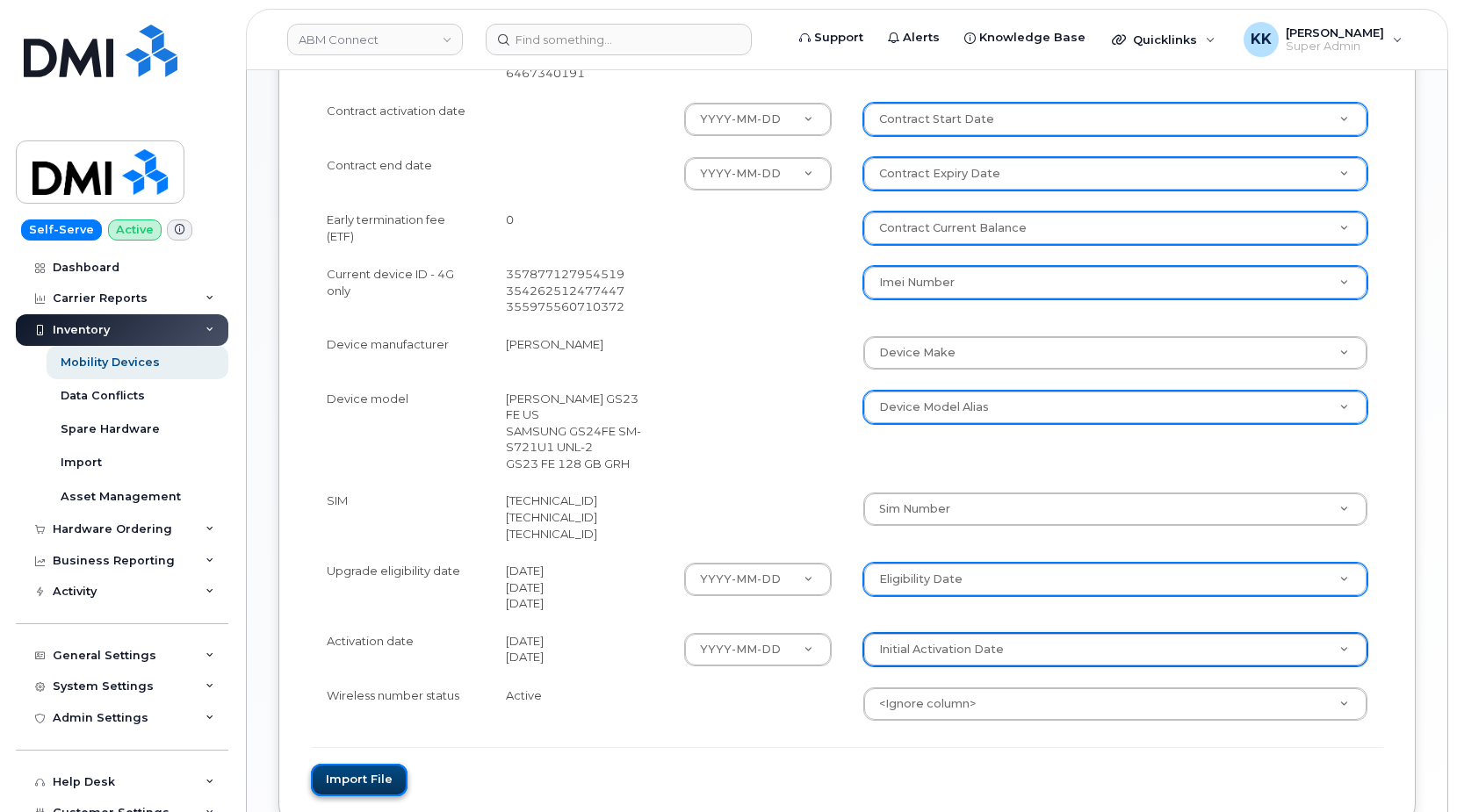
click at [362, 771] on button "Import file" at bounding box center [359, 779] width 96 height 33
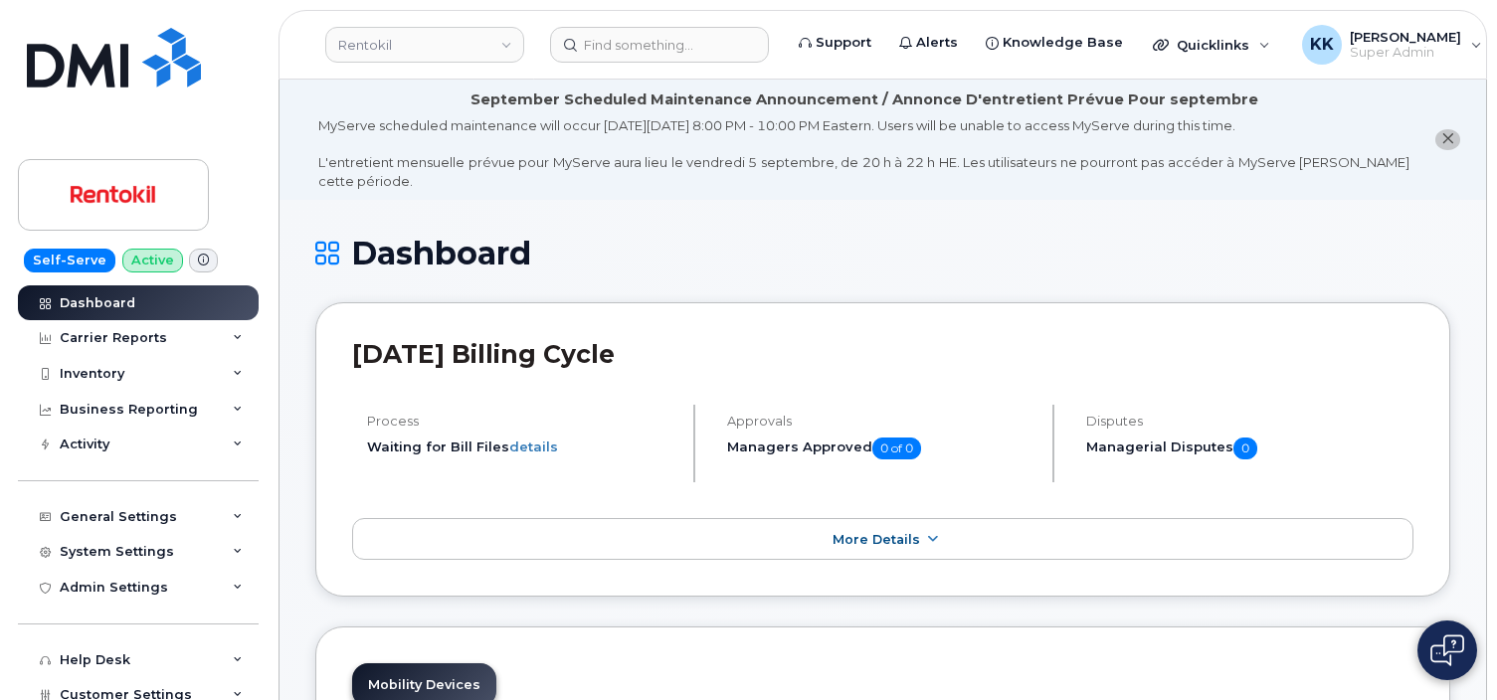
scroll to position [3573, 0]
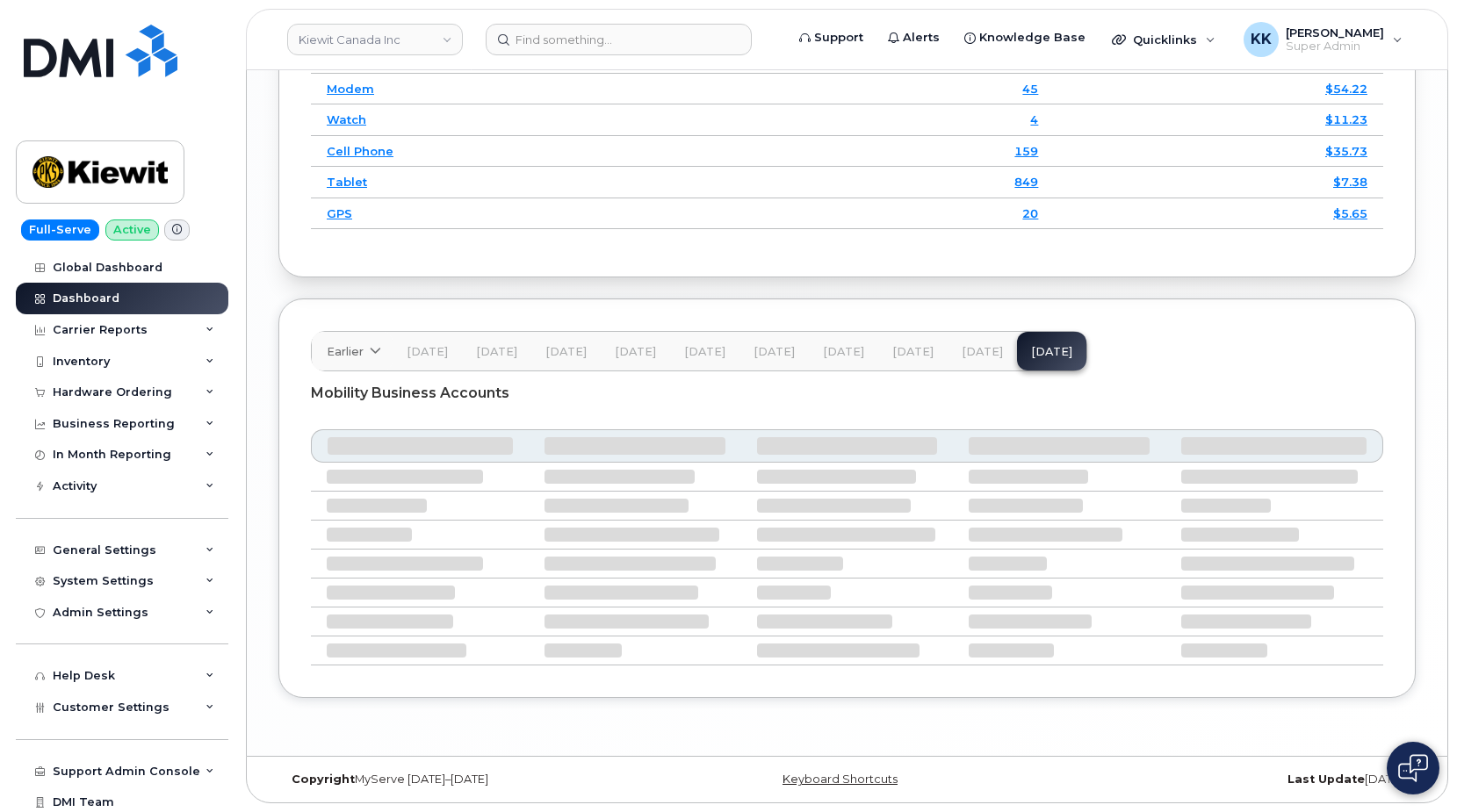
scroll to position [2750, 0]
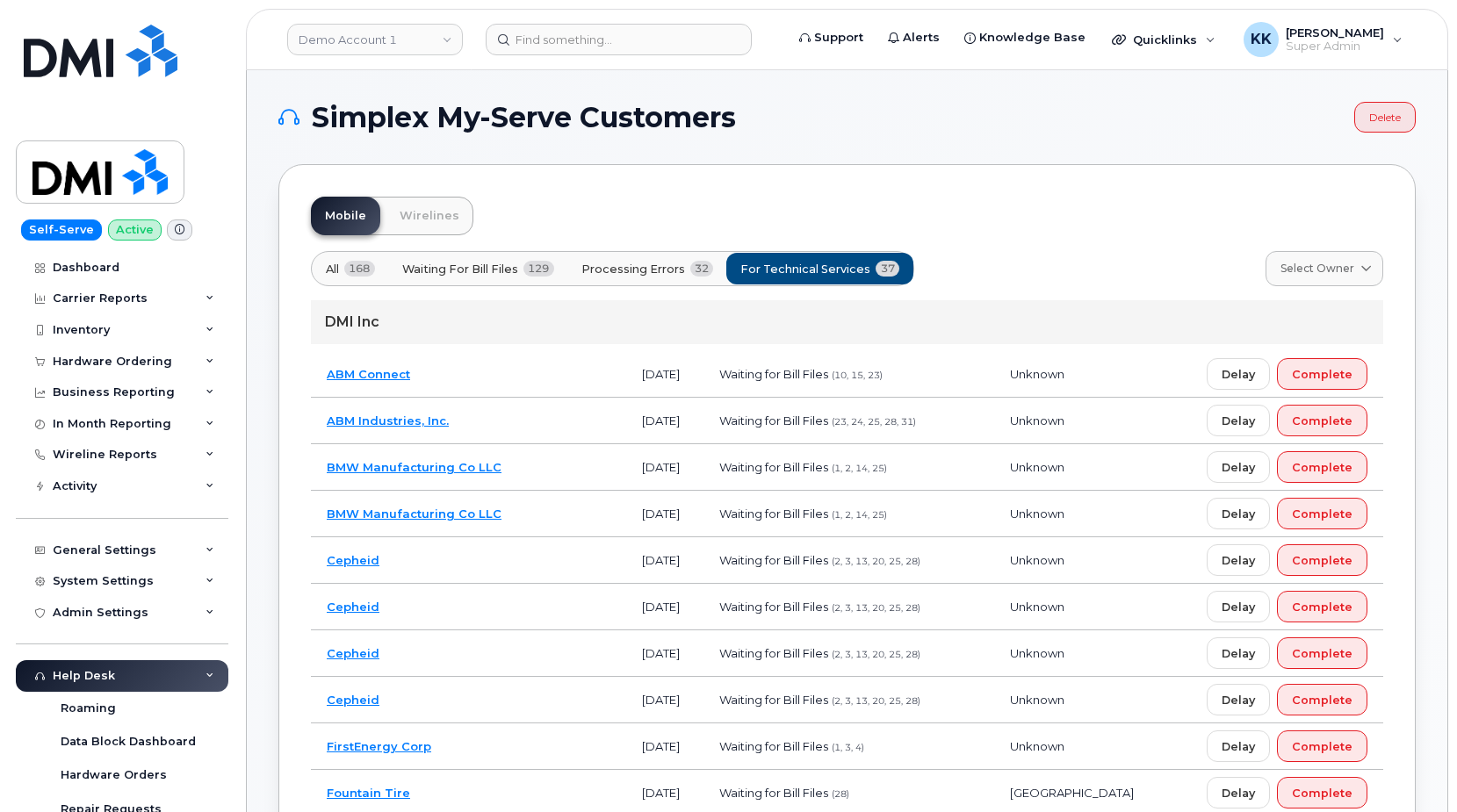
scroll to position [538, 0]
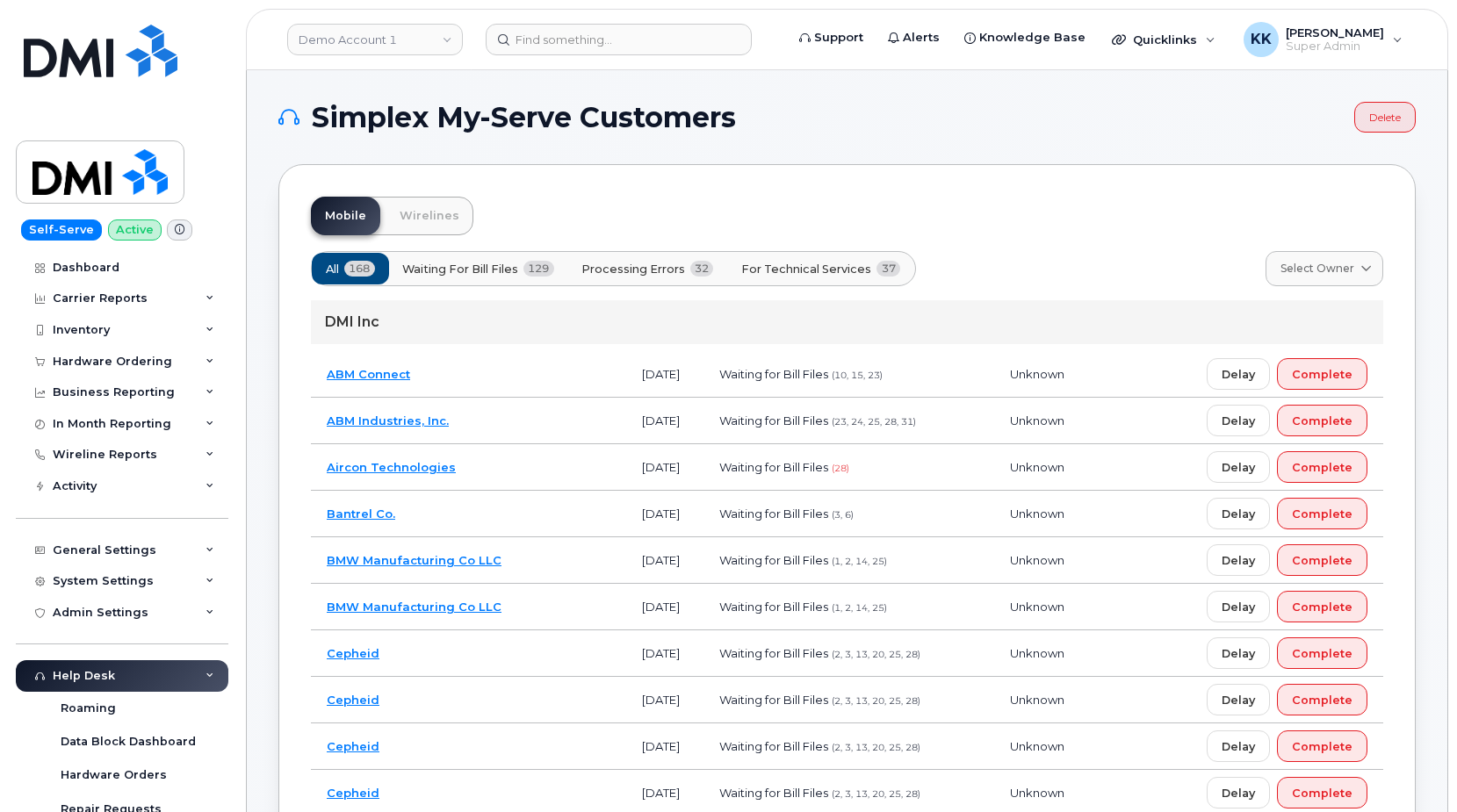
click at [804, 271] on span "For Technical Services" at bounding box center [806, 268] width 130 height 17
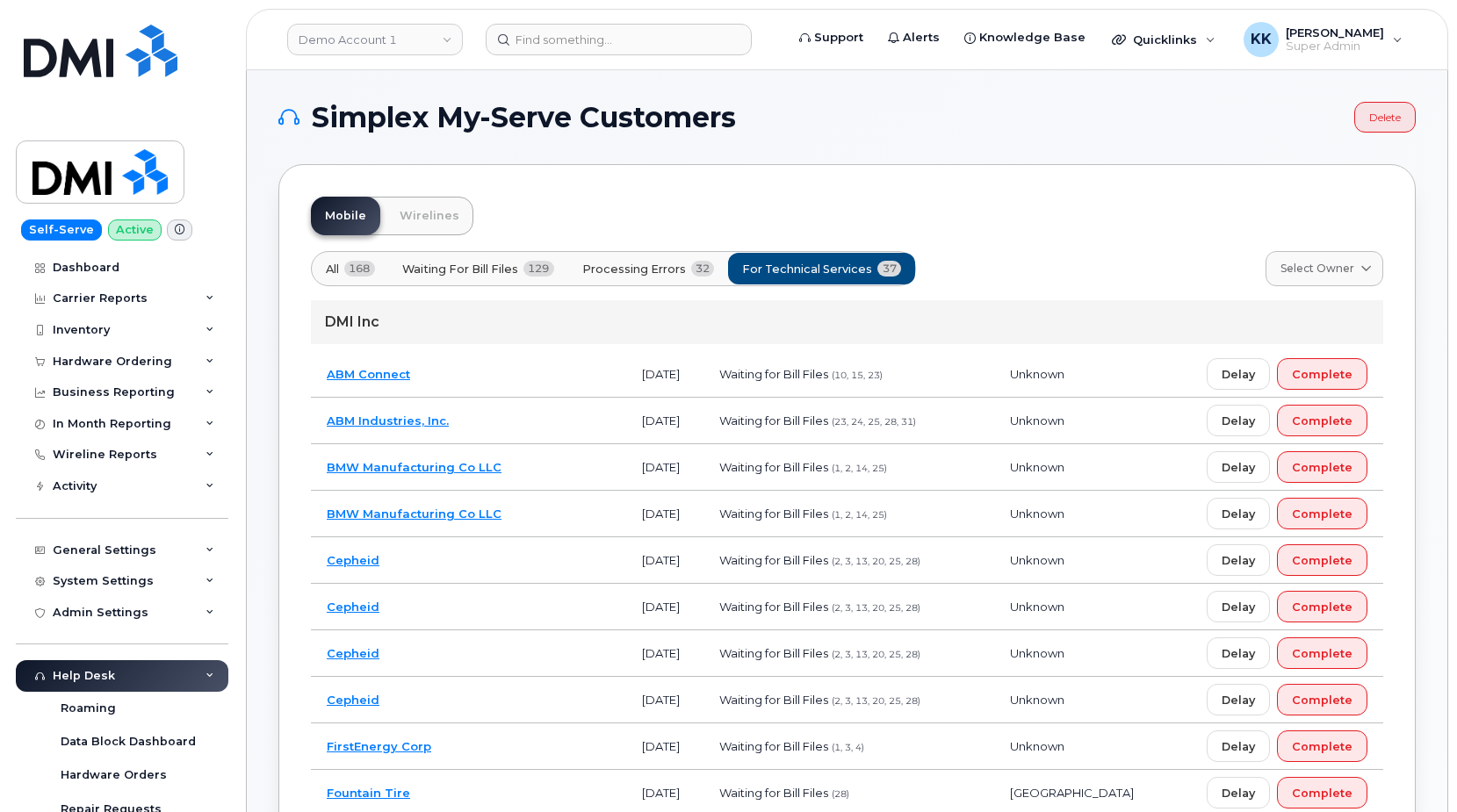
click at [645, 272] on span "Processing Errors" at bounding box center [633, 268] width 103 height 17
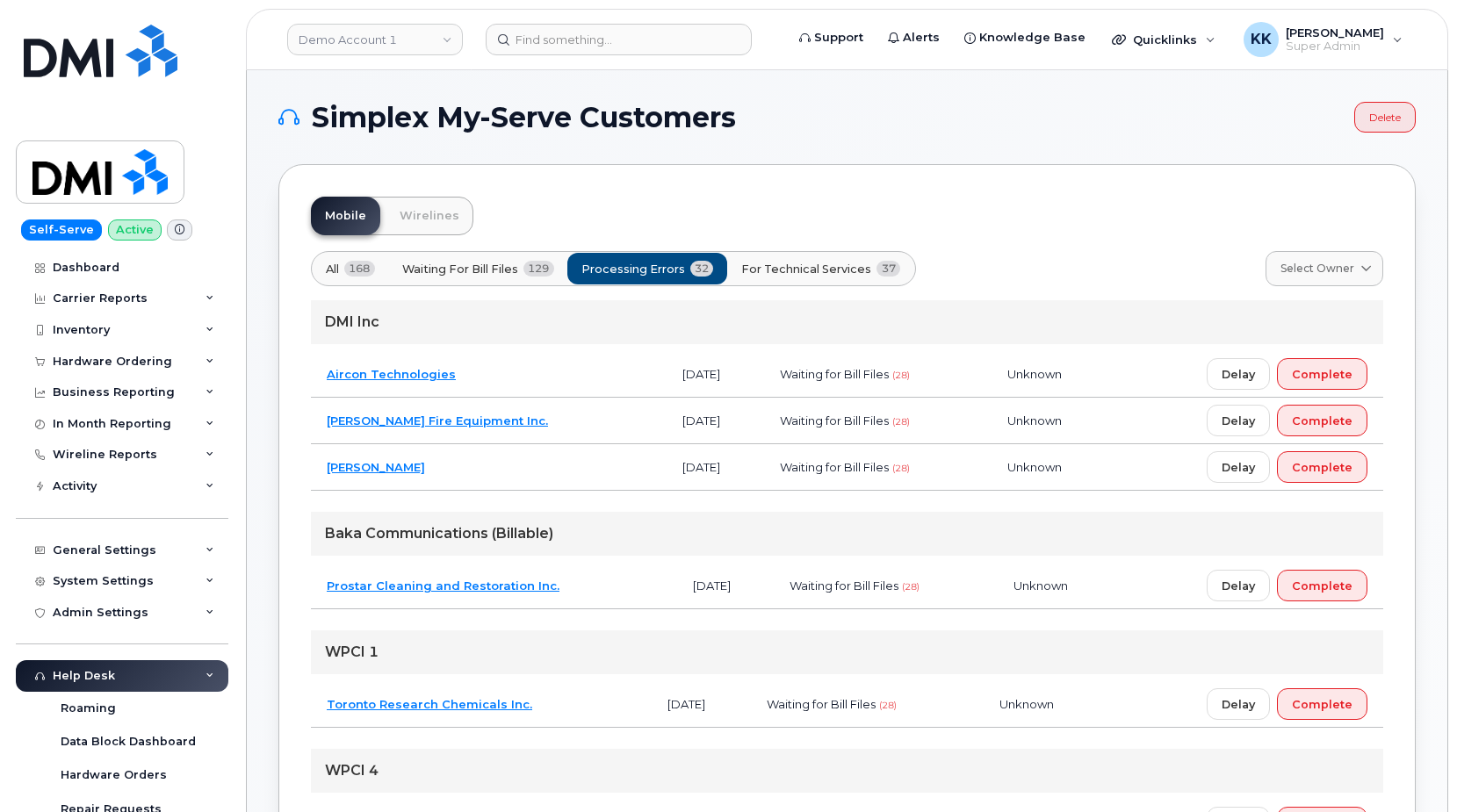
click at [819, 269] on span "For Technical Services" at bounding box center [806, 268] width 130 height 17
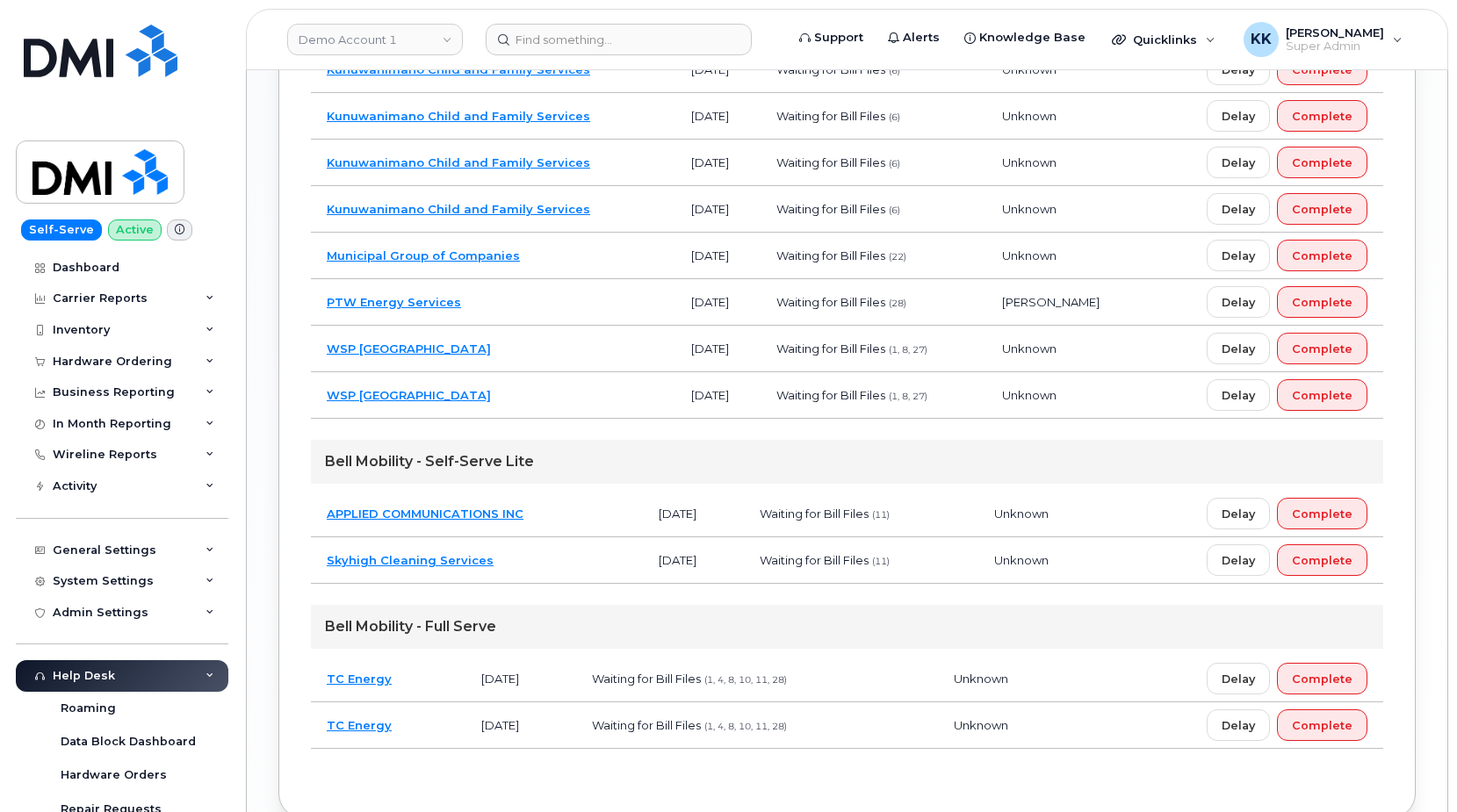
scroll to position [1706, 0]
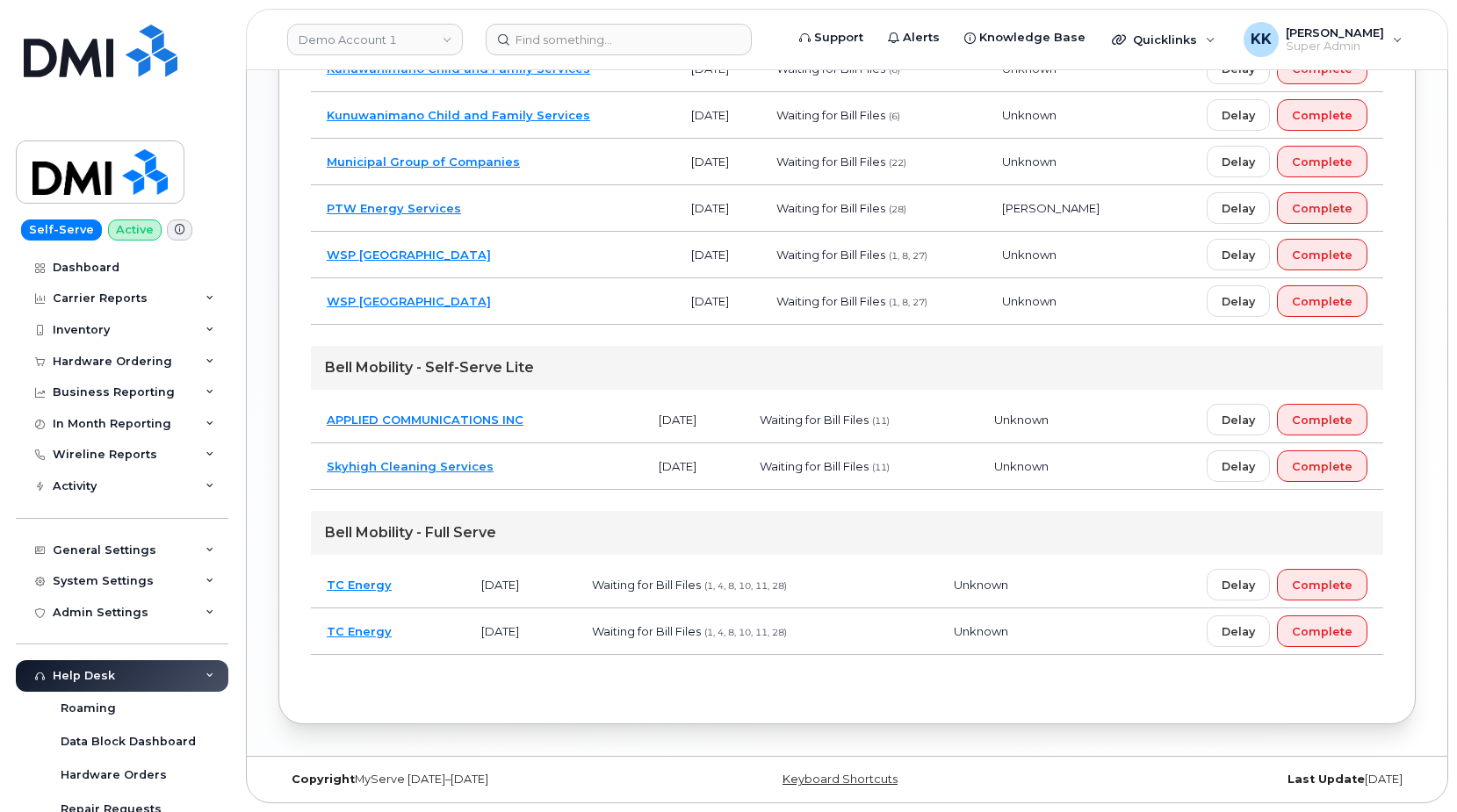
click at [428, 590] on td "TC Energy" at bounding box center [388, 585] width 155 height 47
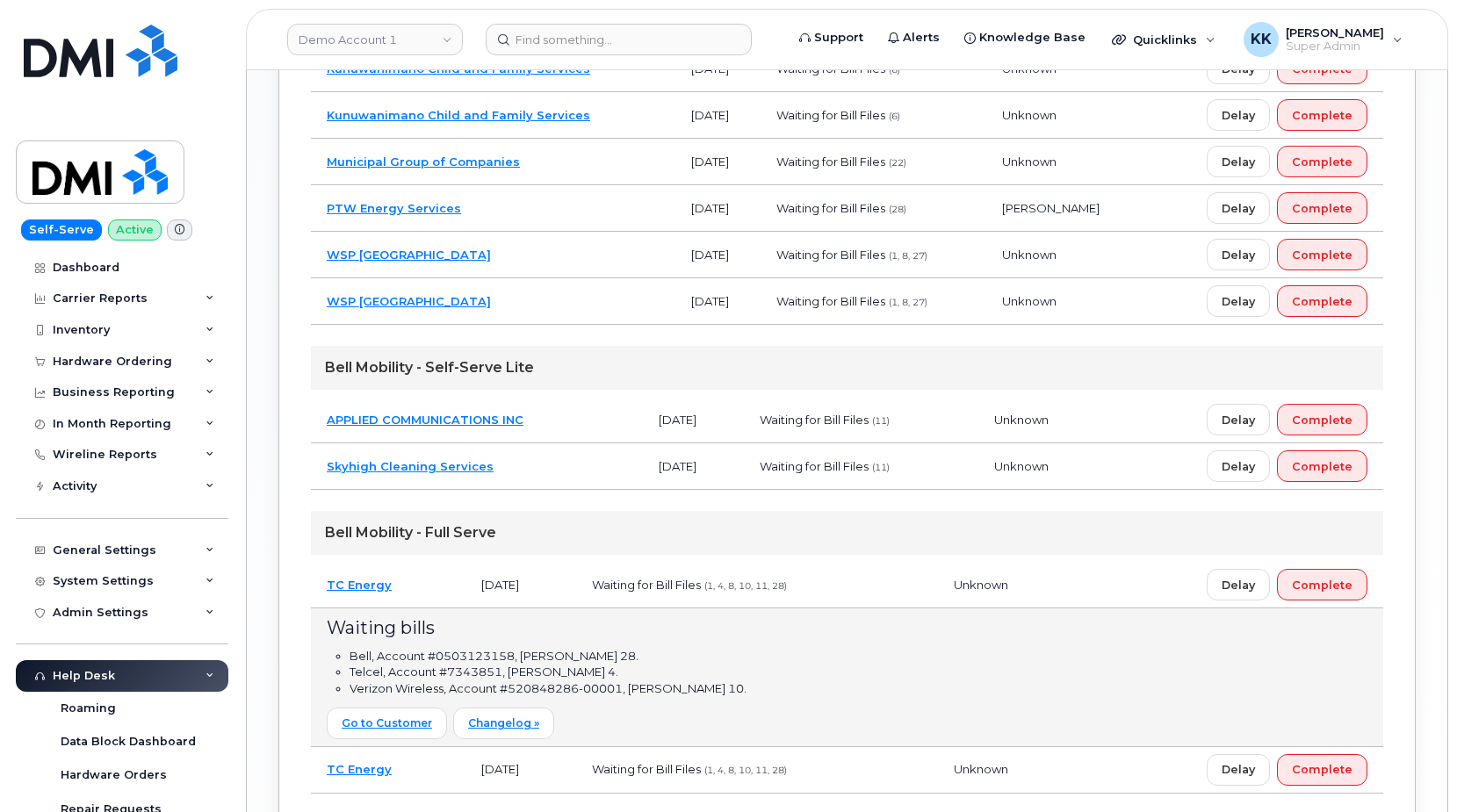
click at [436, 583] on td "TC Energy" at bounding box center [388, 585] width 155 height 47
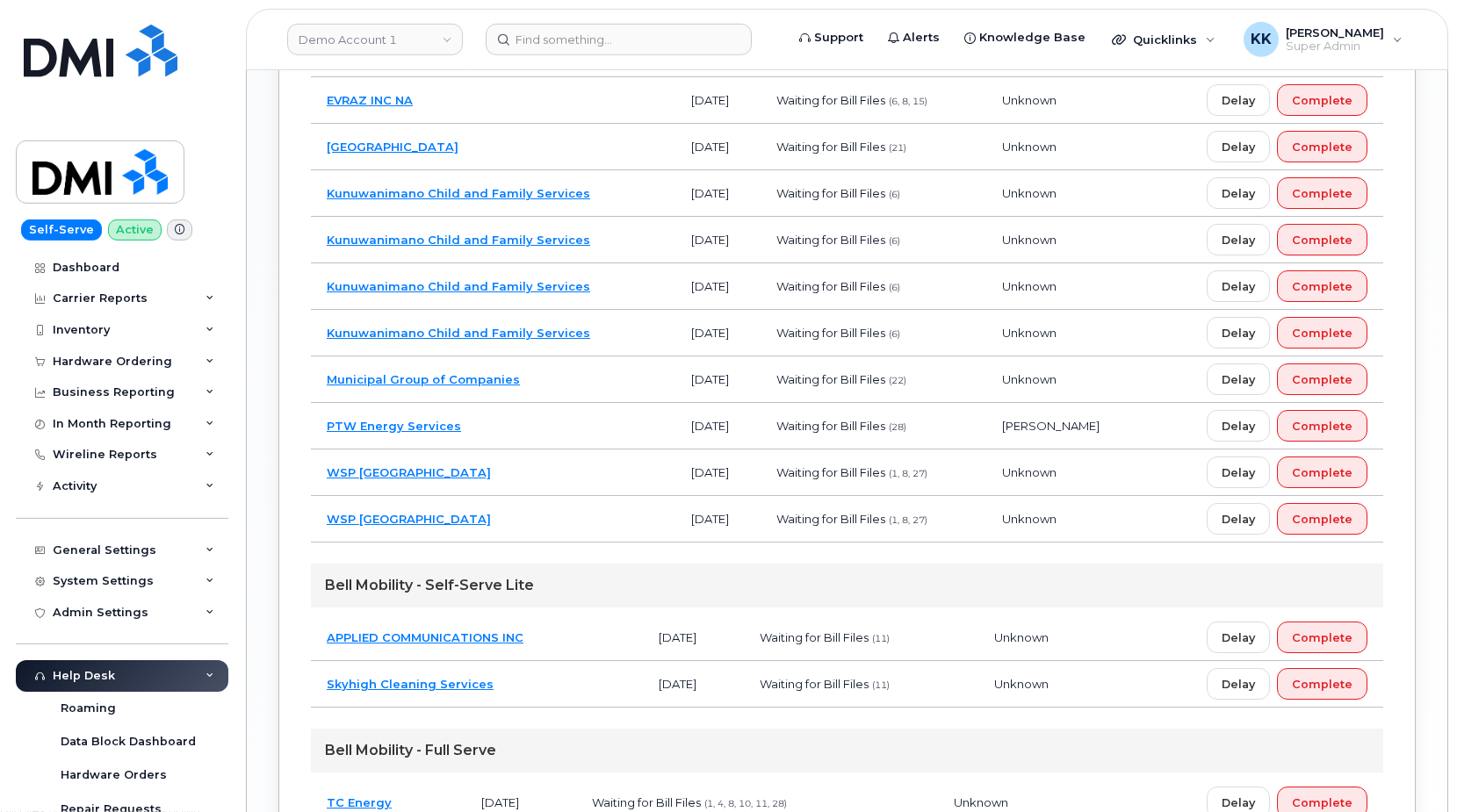
scroll to position [1437, 0]
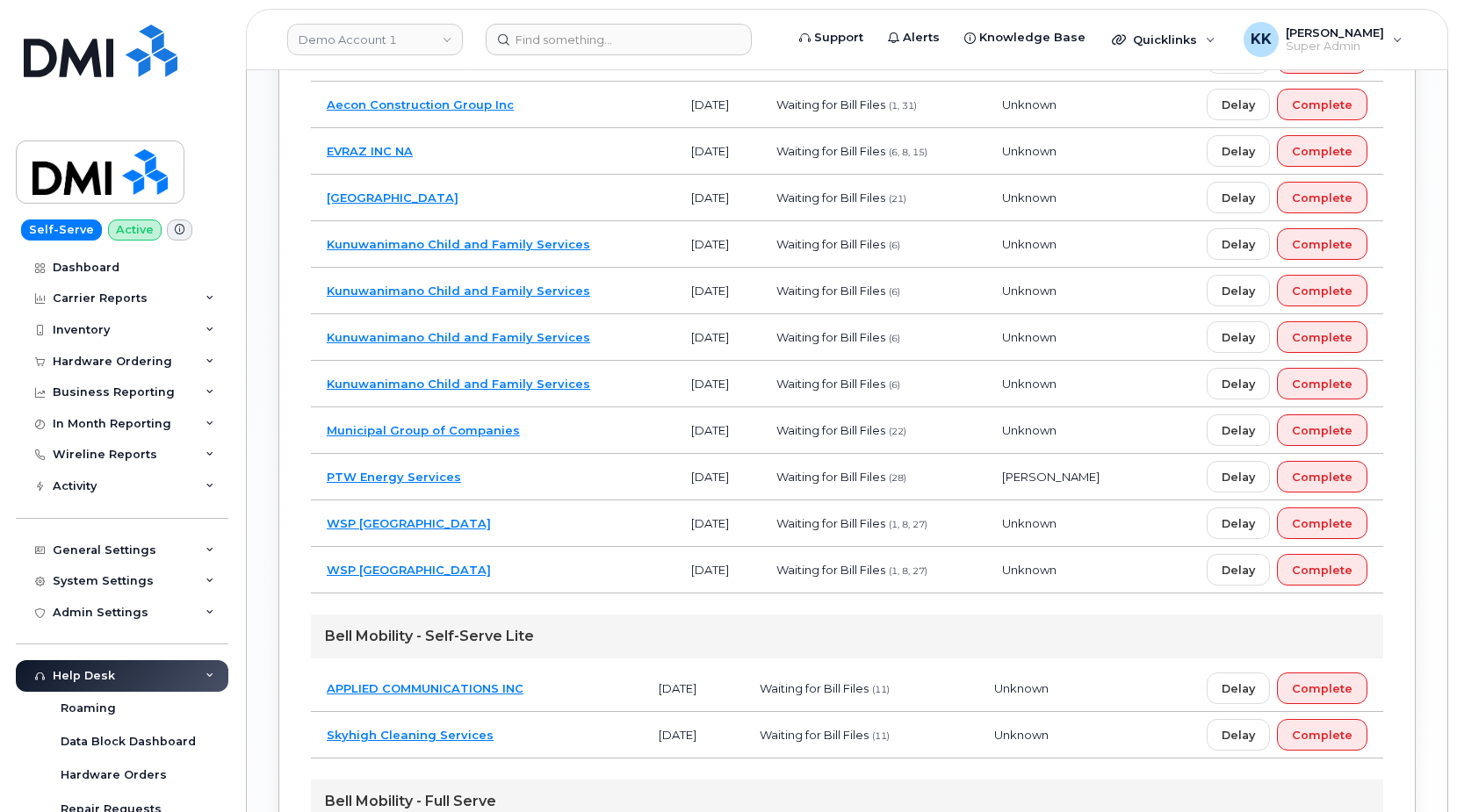
click at [514, 518] on td "WSP [GEOGRAPHIC_DATA]" at bounding box center [493, 523] width 365 height 47
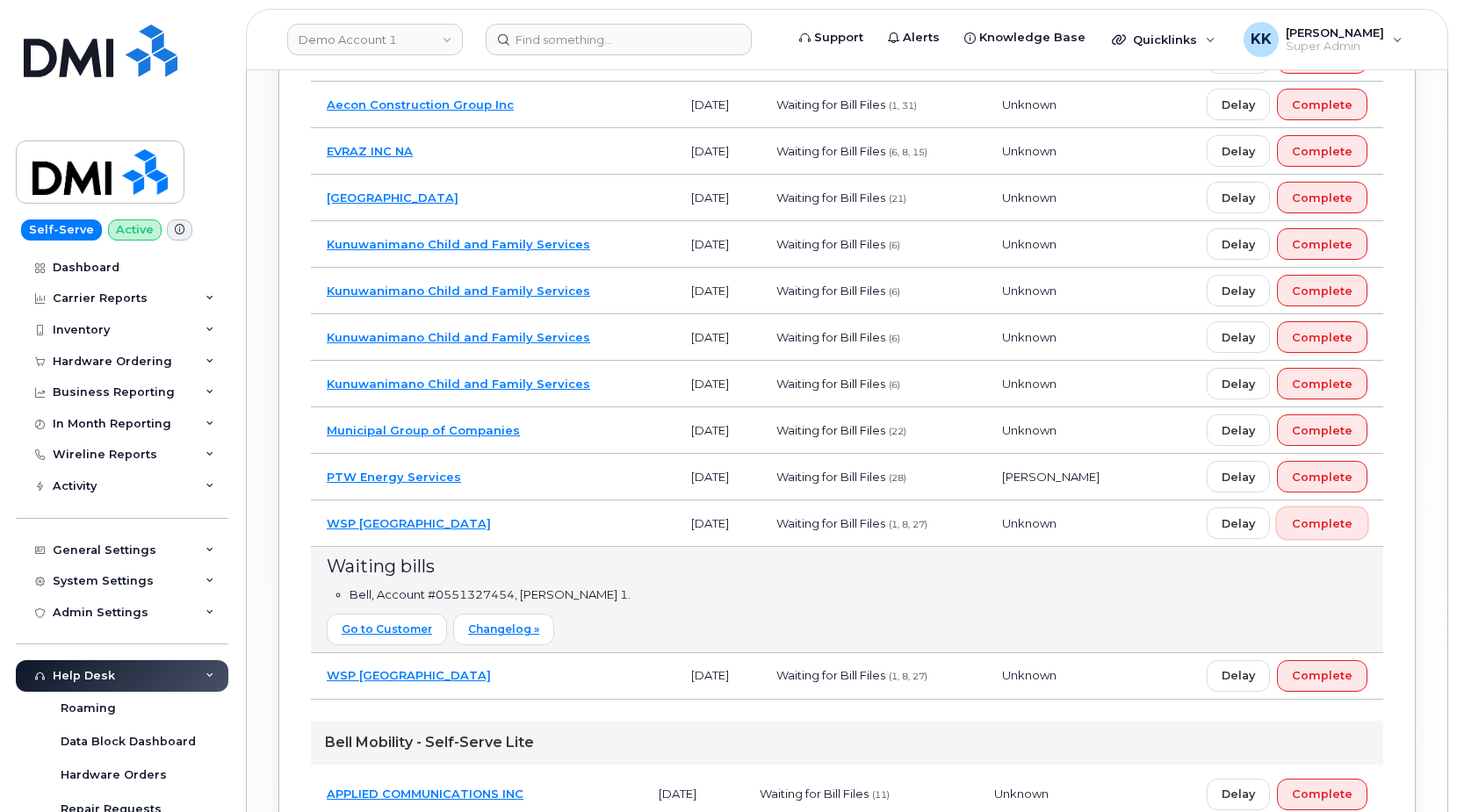
click at [1327, 525] on span "Complete" at bounding box center [1322, 523] width 61 height 17
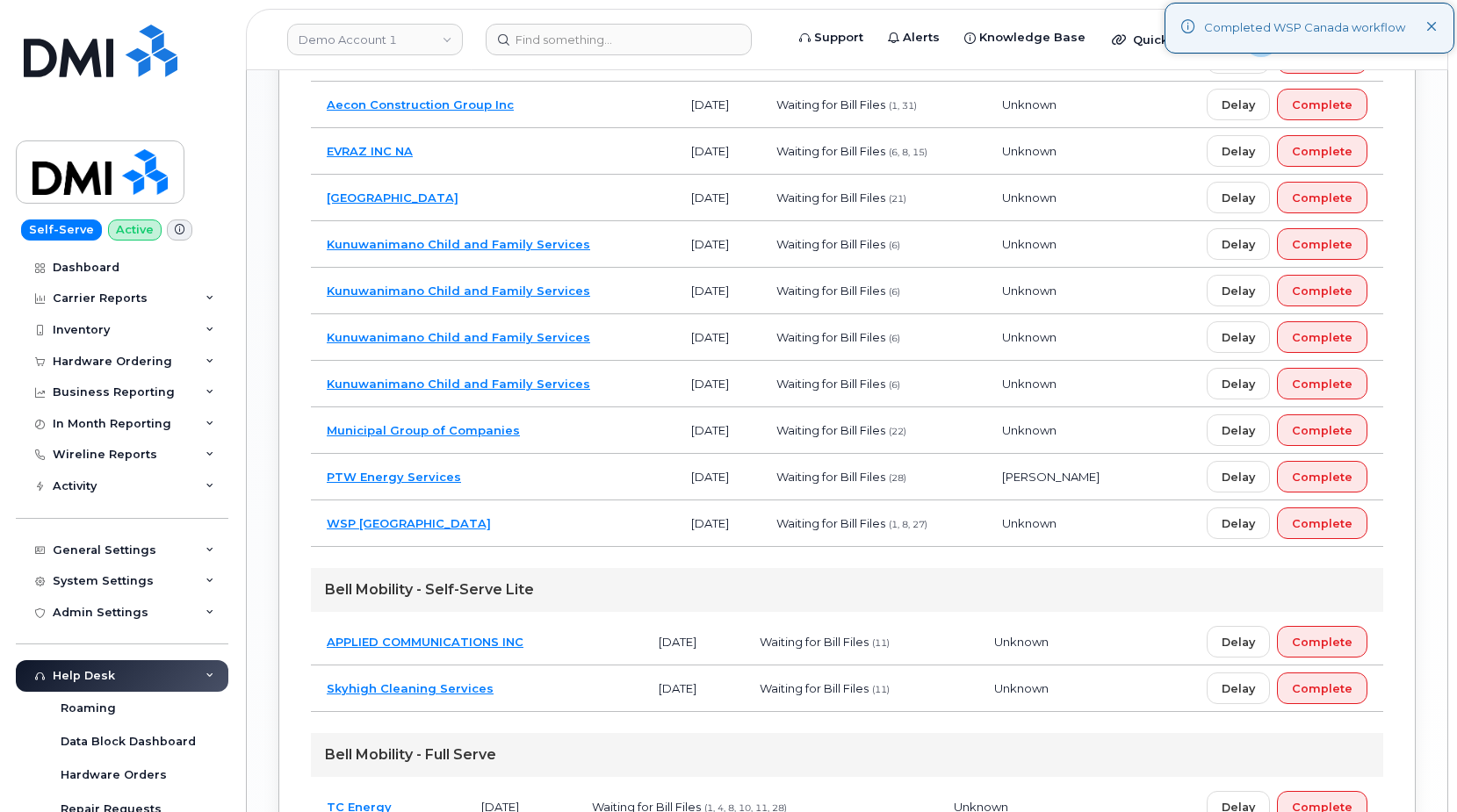
click at [604, 465] on td "PTW Energy Services" at bounding box center [493, 477] width 365 height 47
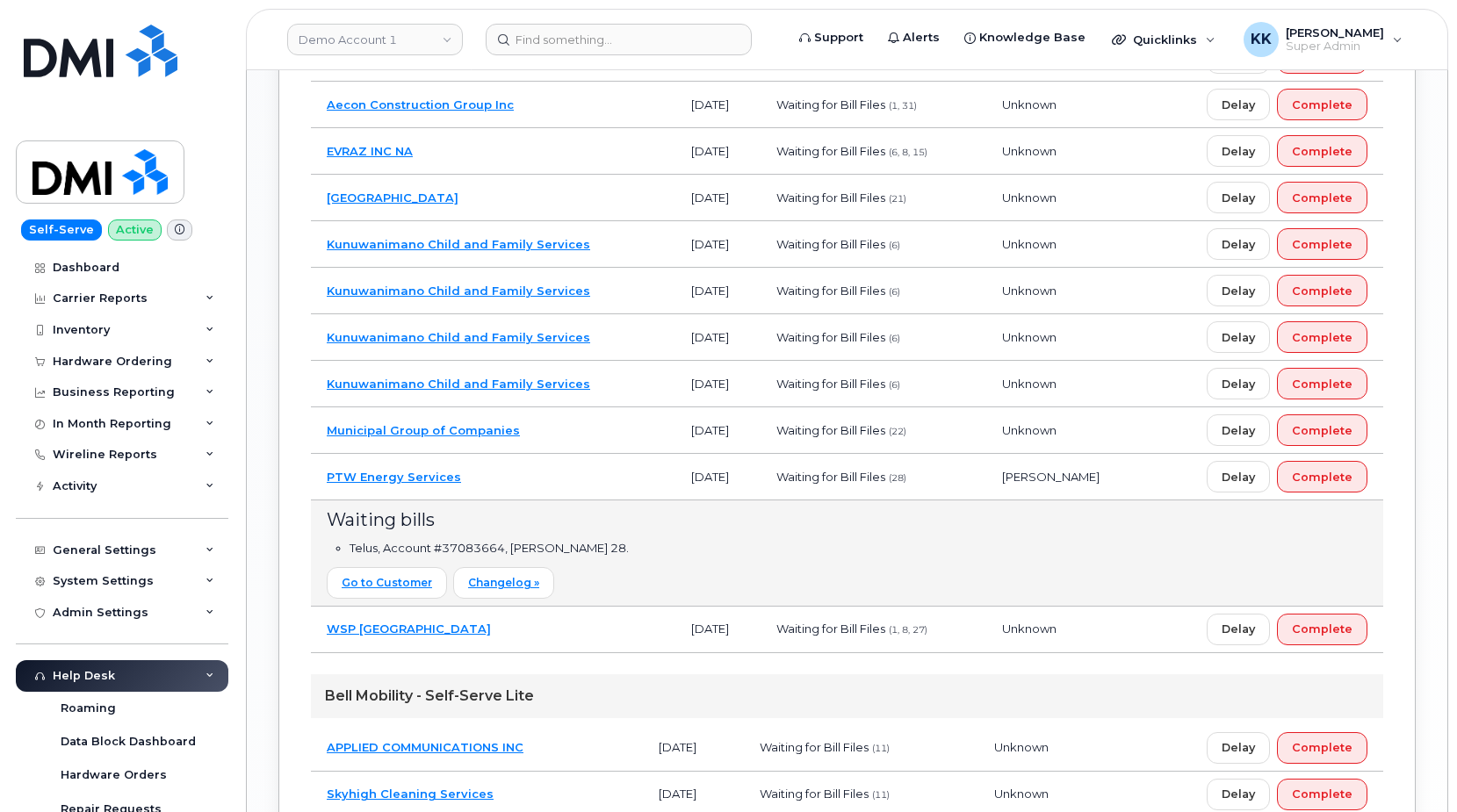
click at [525, 432] on td "Municipal Group of Companies" at bounding box center [493, 431] width 365 height 47
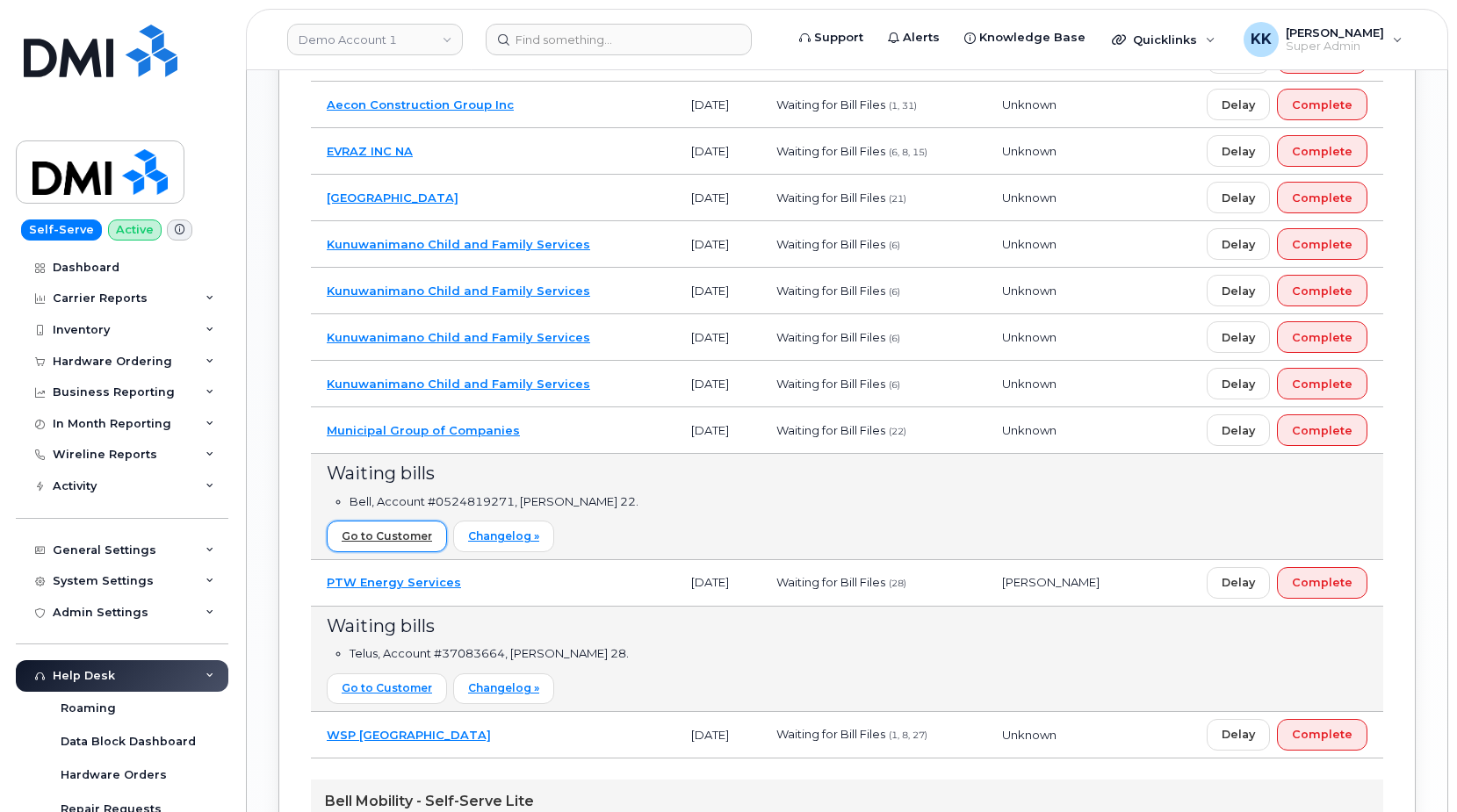
scroll to position [1348, 0]
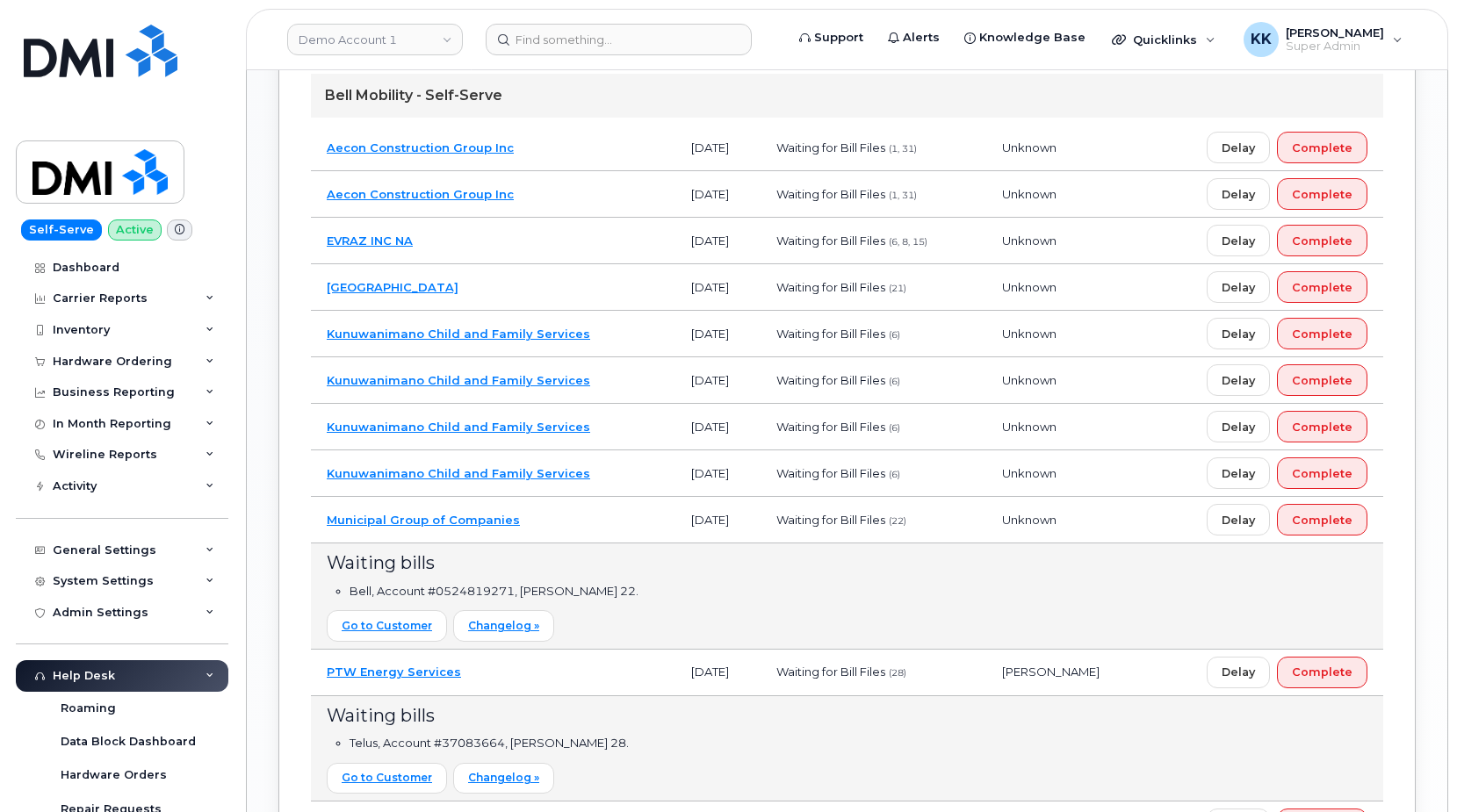
click at [590, 287] on td "Halifax Regional Municipality" at bounding box center [493, 287] width 365 height 47
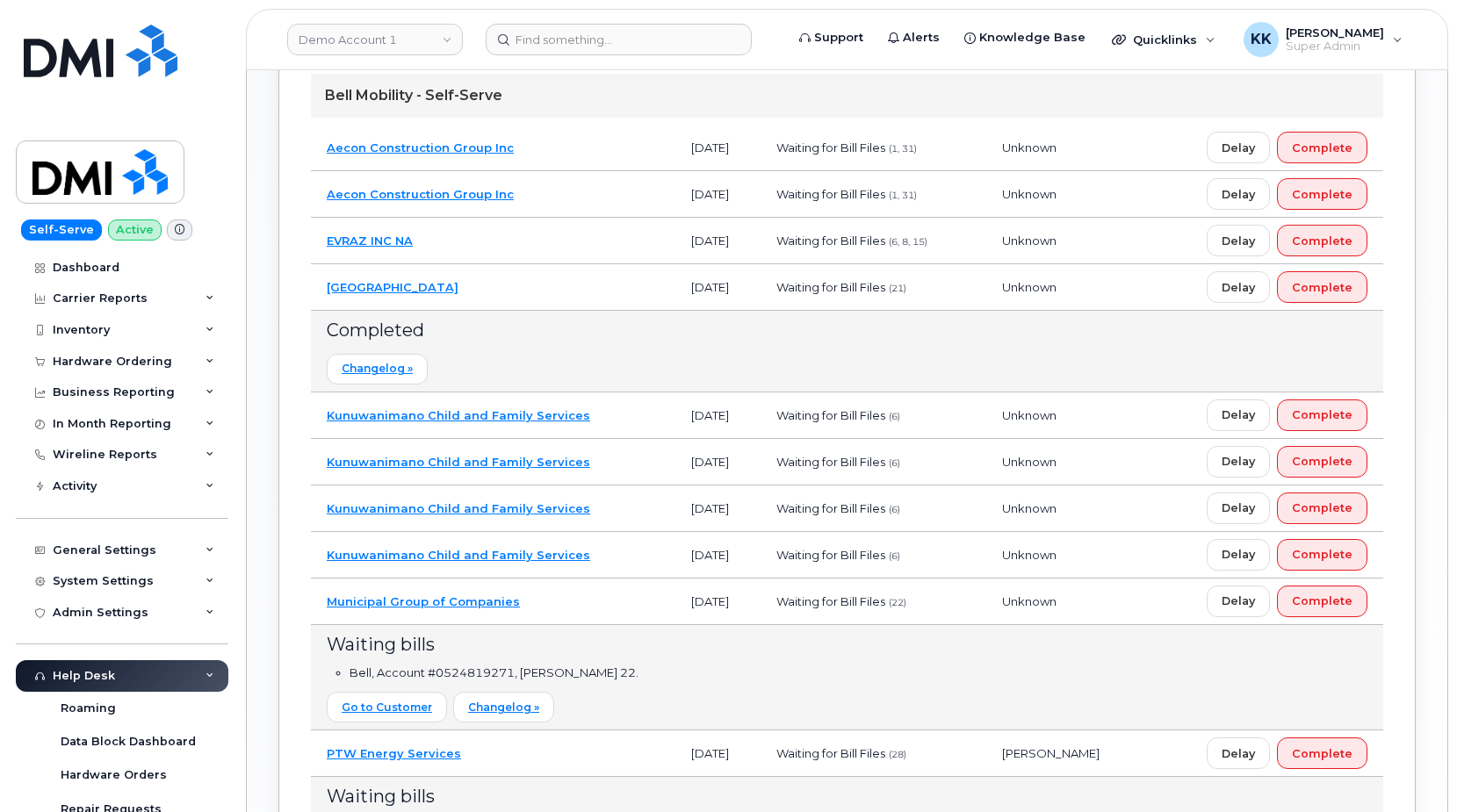
click at [554, 273] on td "Halifax Regional Municipality" at bounding box center [493, 287] width 365 height 47
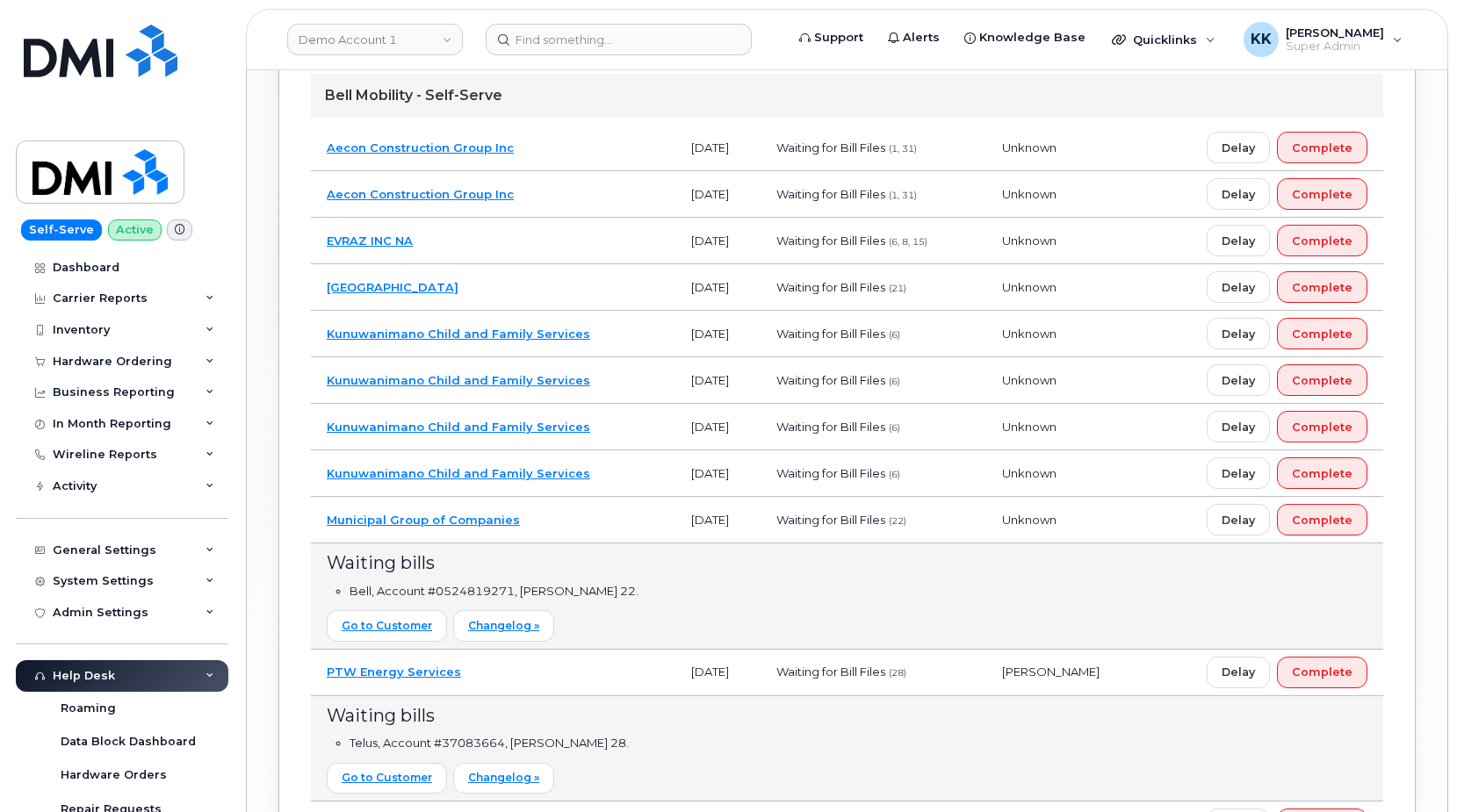
click at [549, 230] on td "EVRAZ INC NA" at bounding box center [493, 241] width 365 height 47
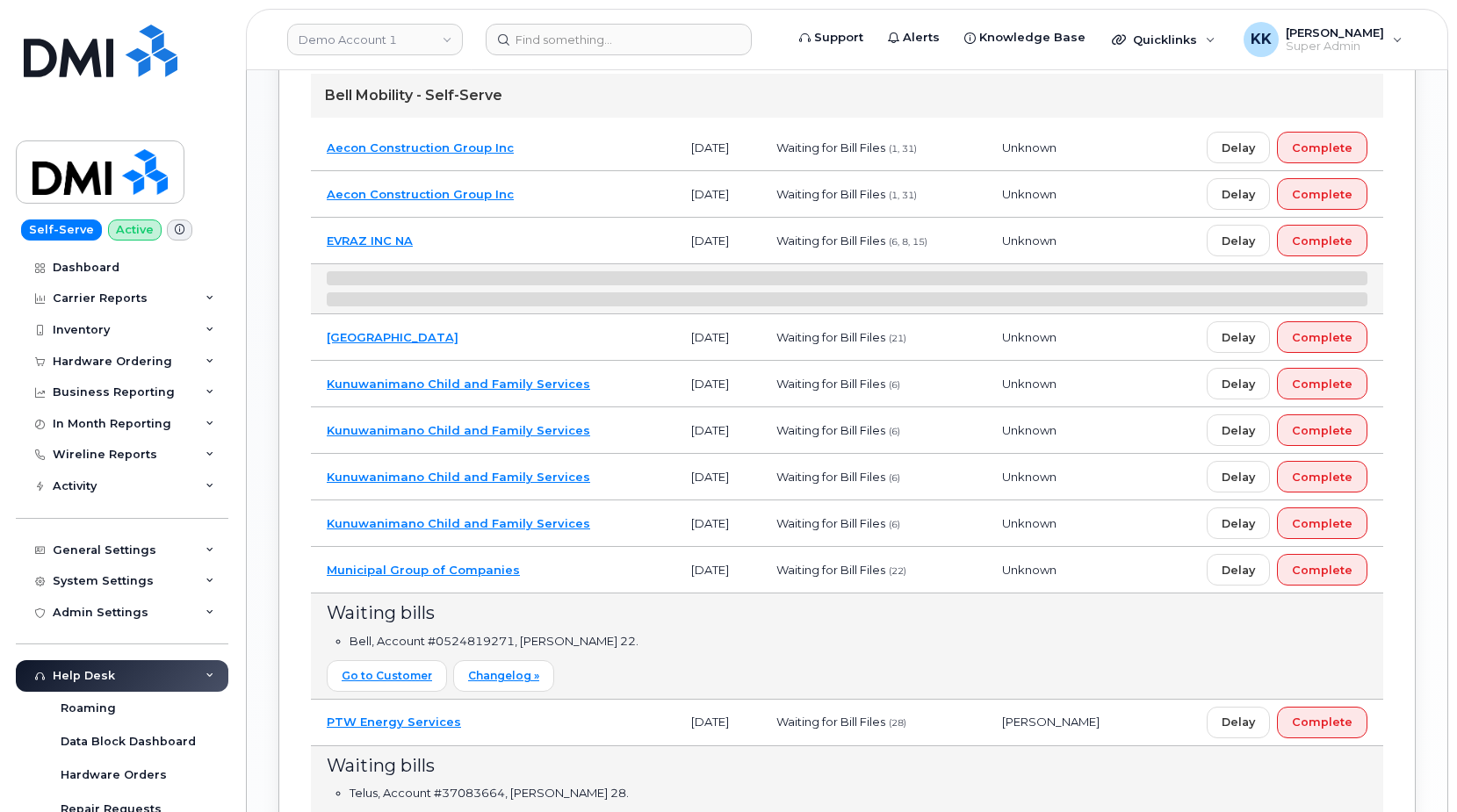
click at [549, 232] on td "EVRAZ INC NA" at bounding box center [493, 241] width 365 height 47
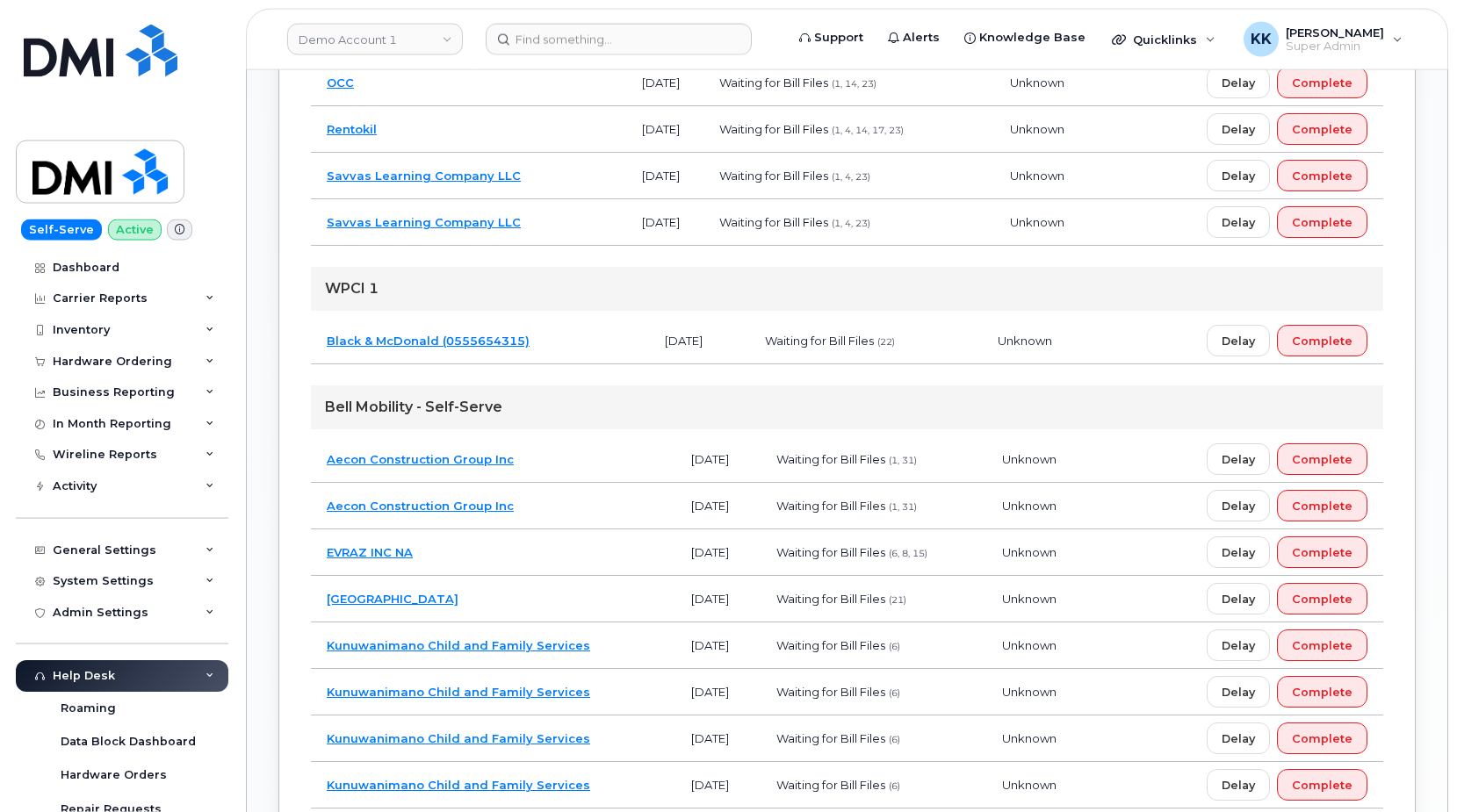
scroll to position [989, 0]
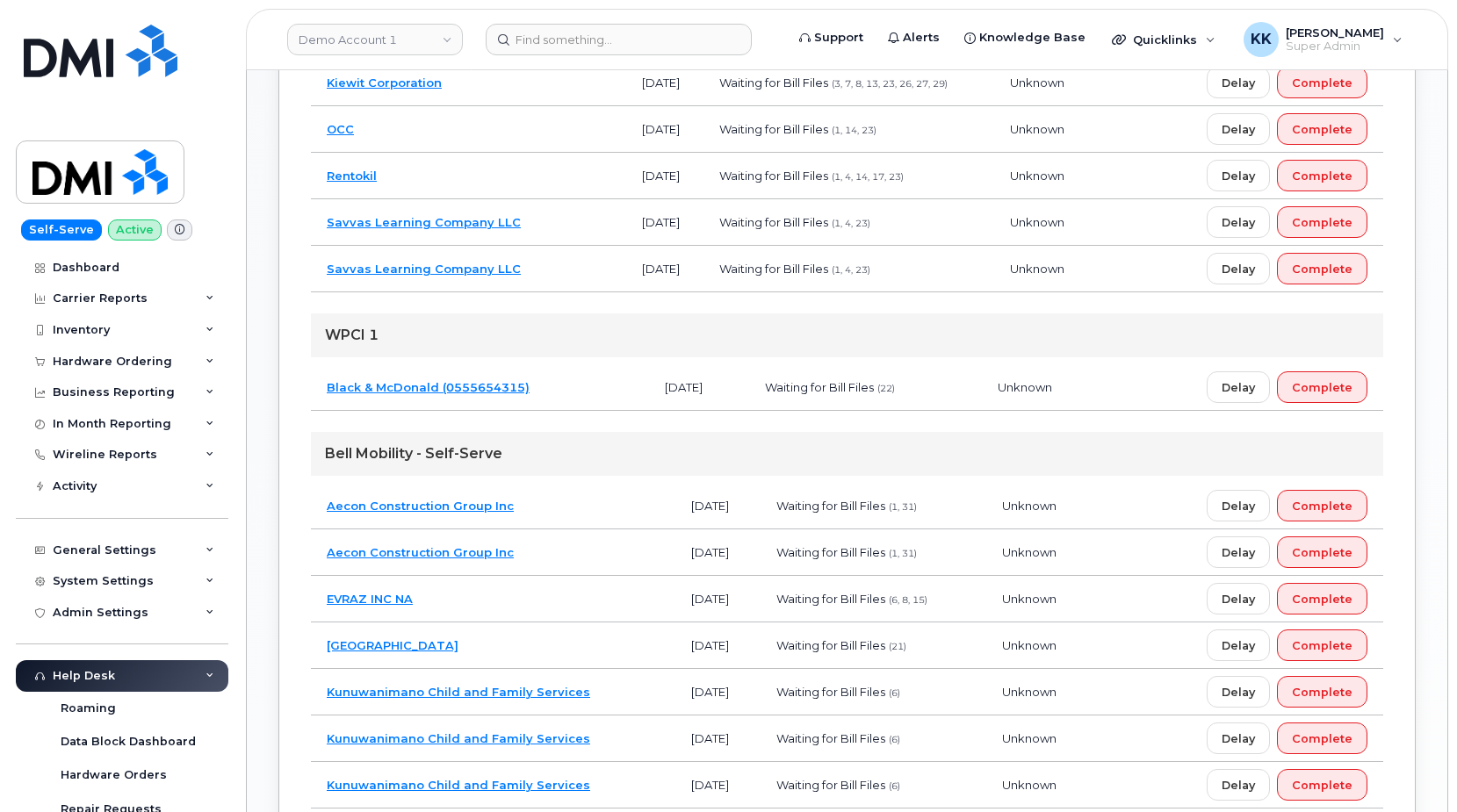
click at [574, 371] on td "Black & McDonald (0555654315)" at bounding box center [479, 387] width 338 height 47
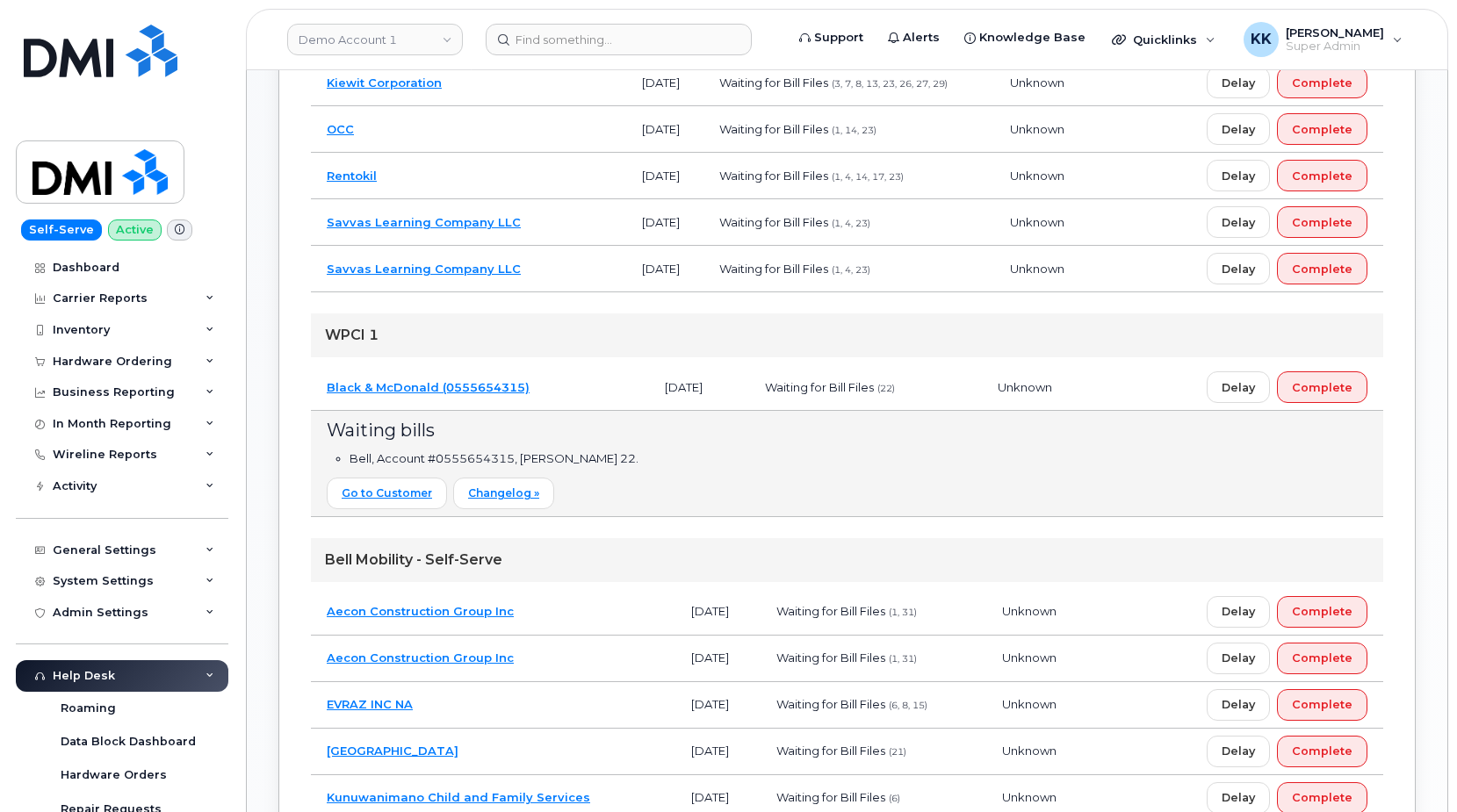
click at [581, 398] on td "Black & McDonald (0555654315)" at bounding box center [479, 387] width 338 height 47
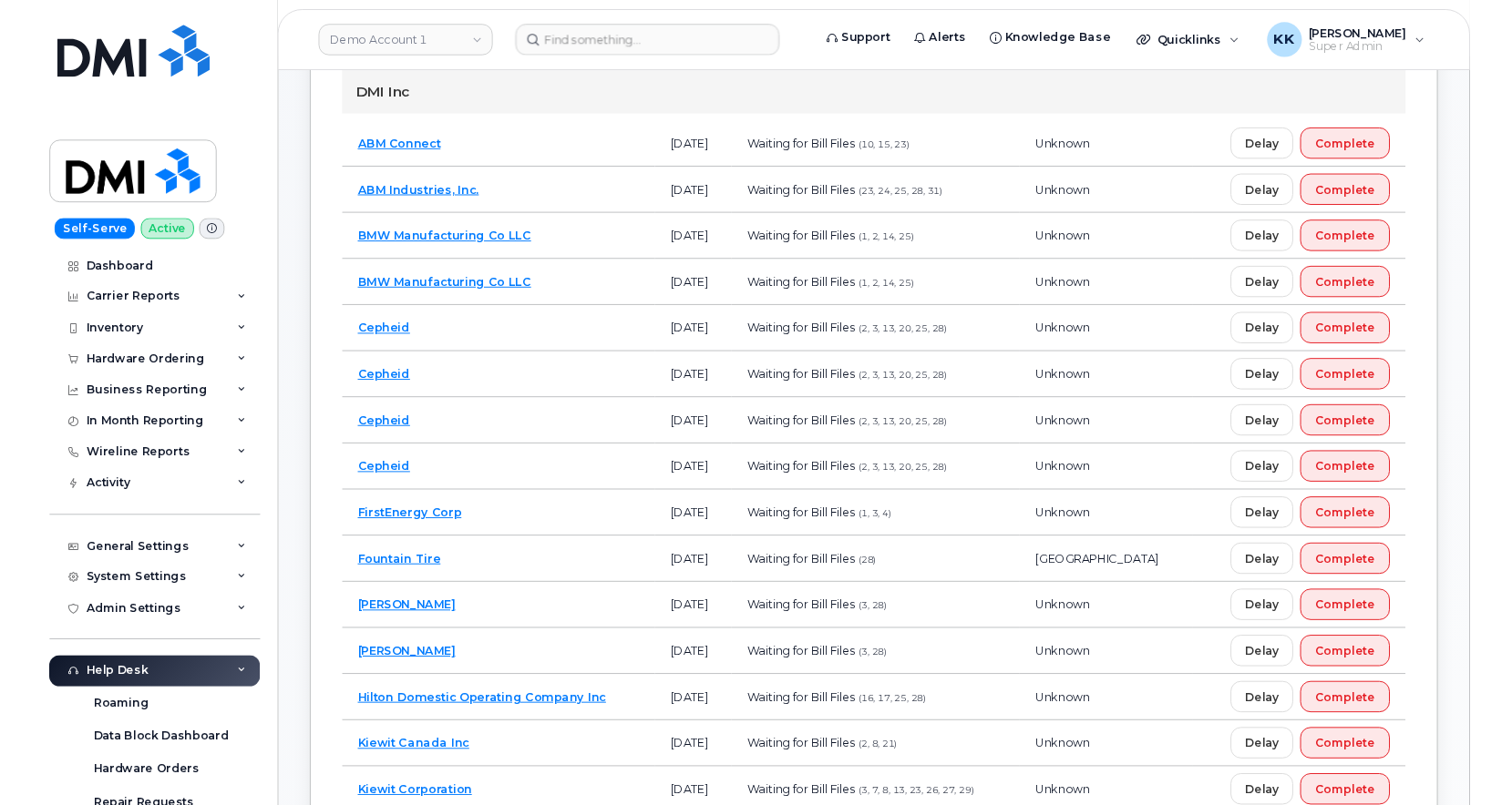
scroll to position [190, 0]
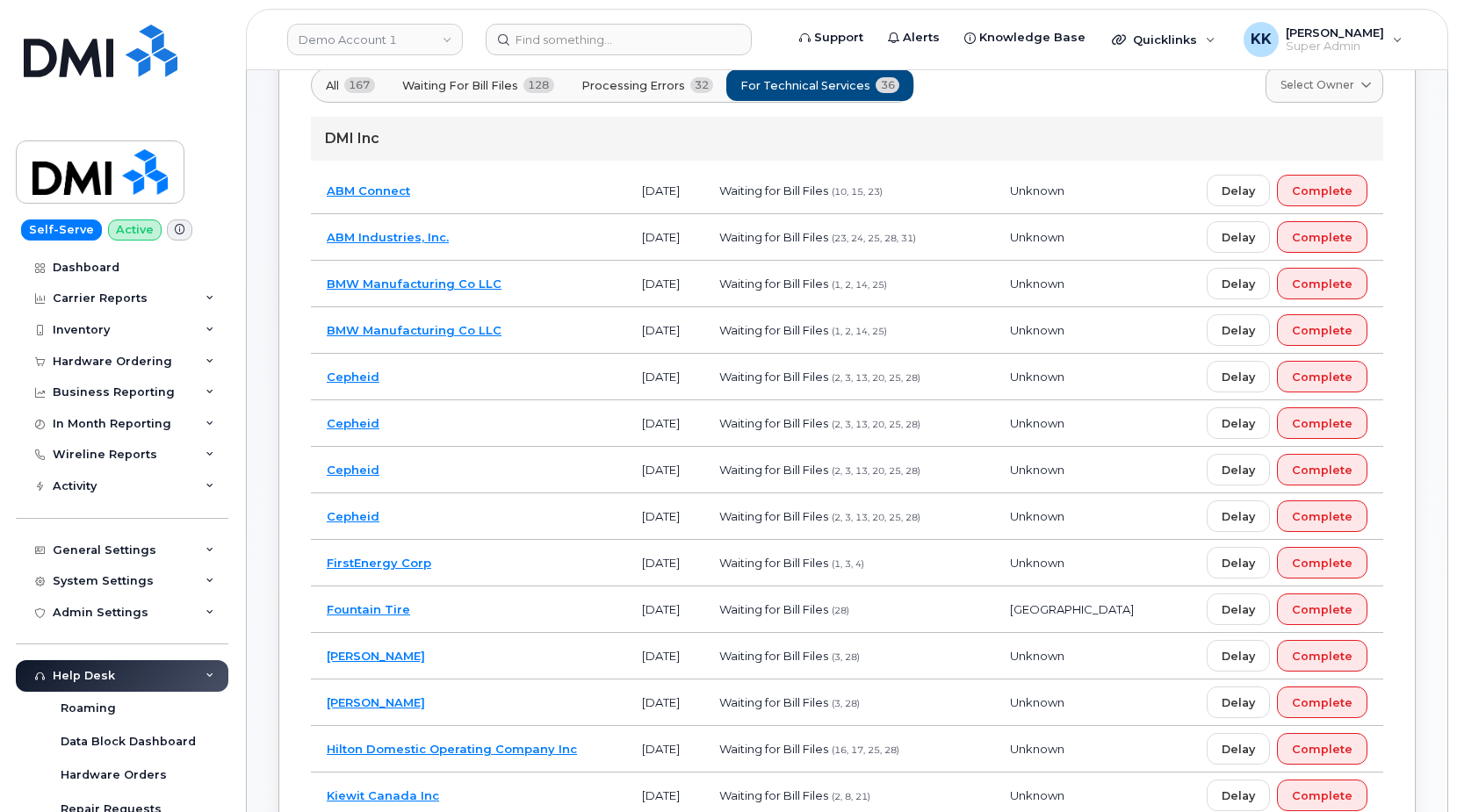
click at [495, 613] on td "Fountain Tire" at bounding box center [468, 609] width 315 height 47
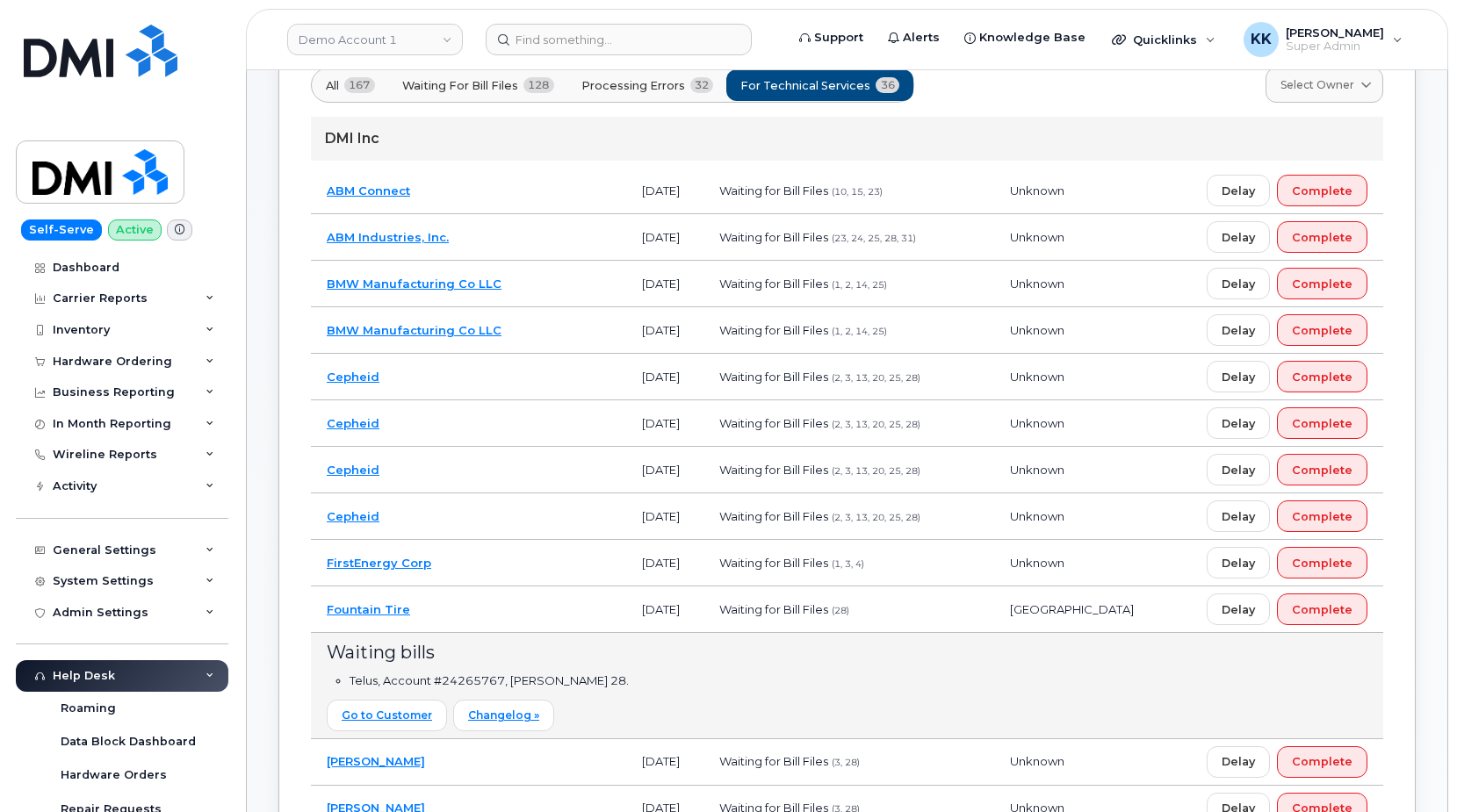
click at [510, 611] on td "Fountain Tire" at bounding box center [468, 609] width 315 height 47
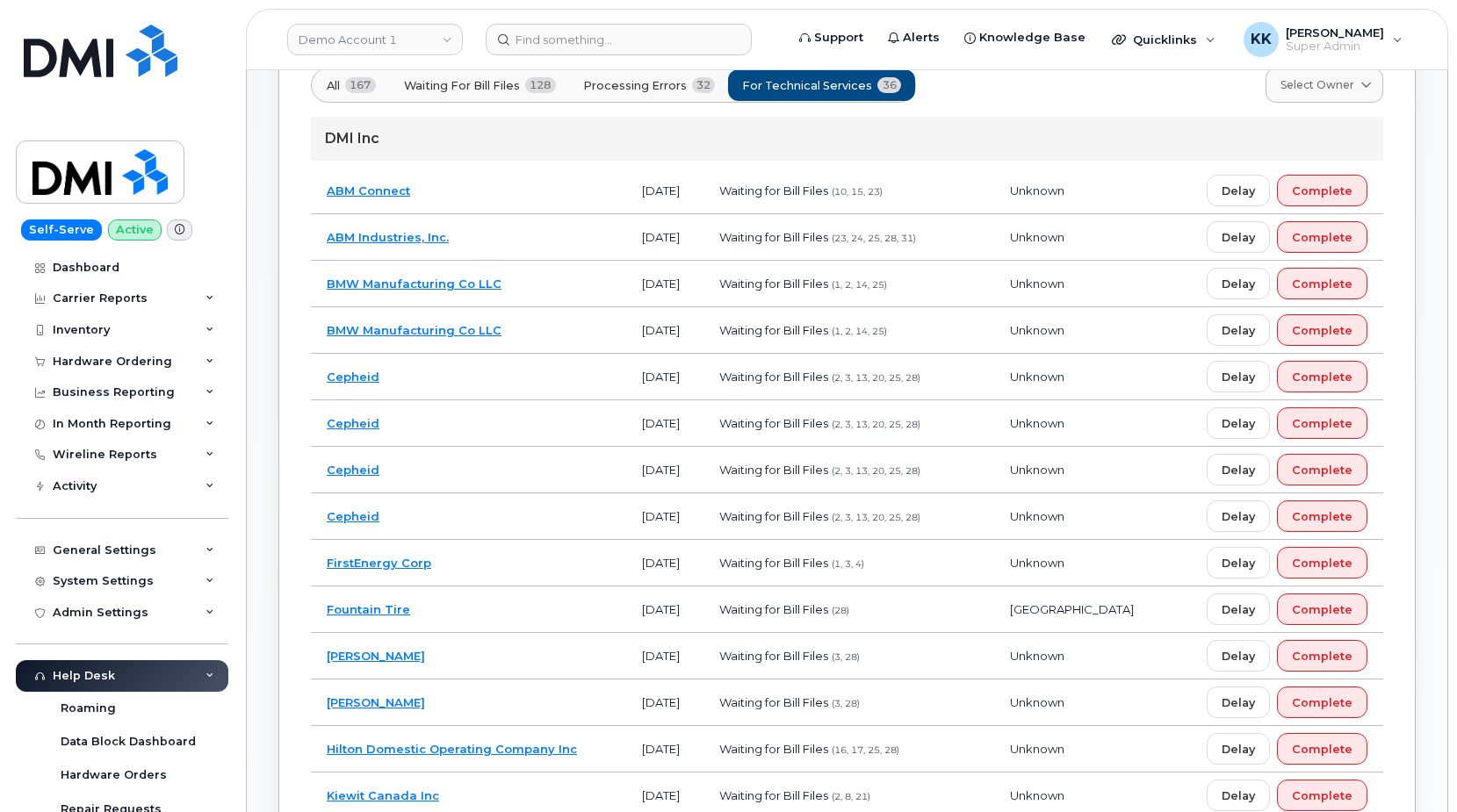
click at [349, 88] on span "167" at bounding box center [360, 86] width 31 height 16
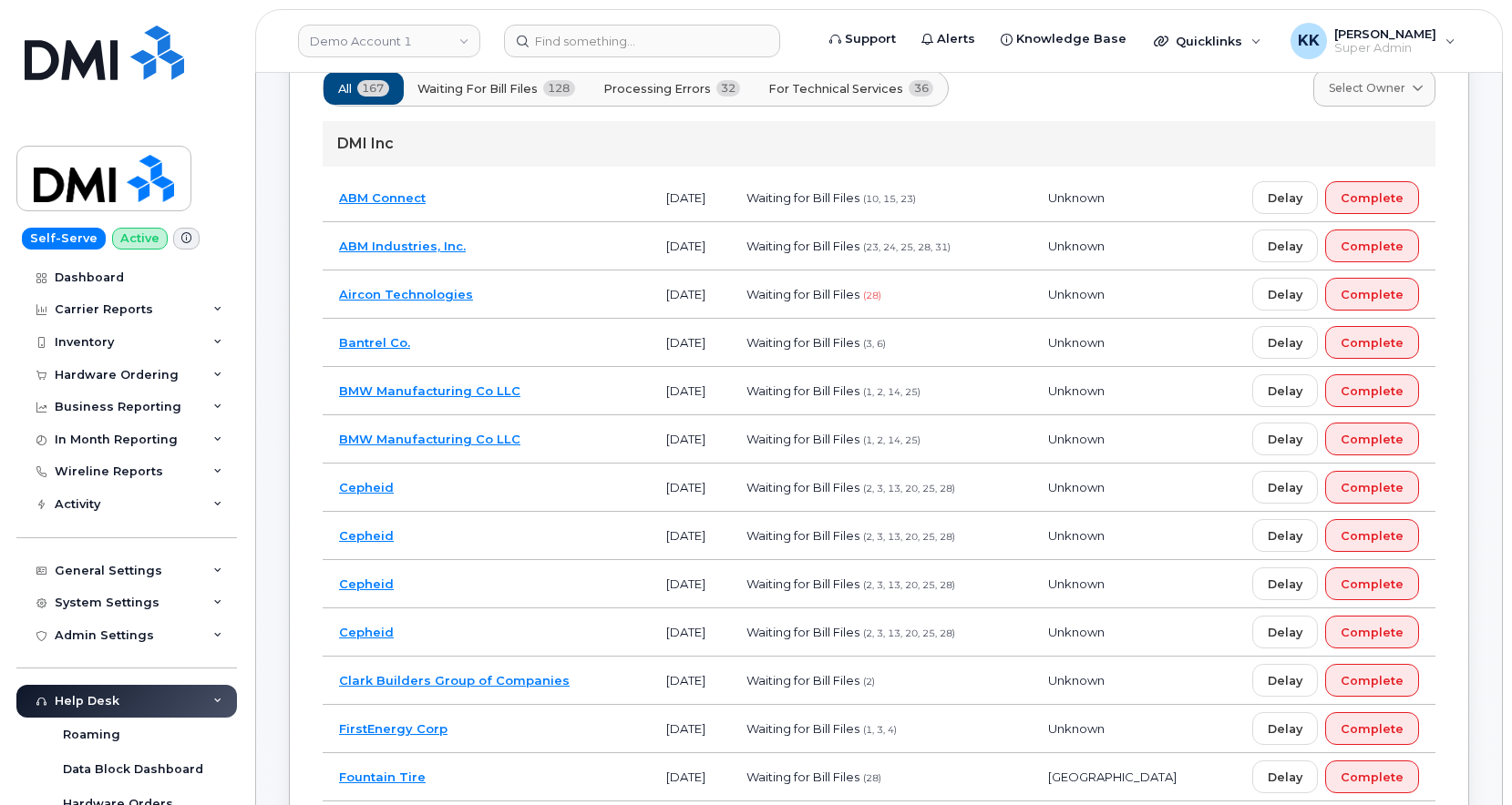
scroll to position [1144, 0]
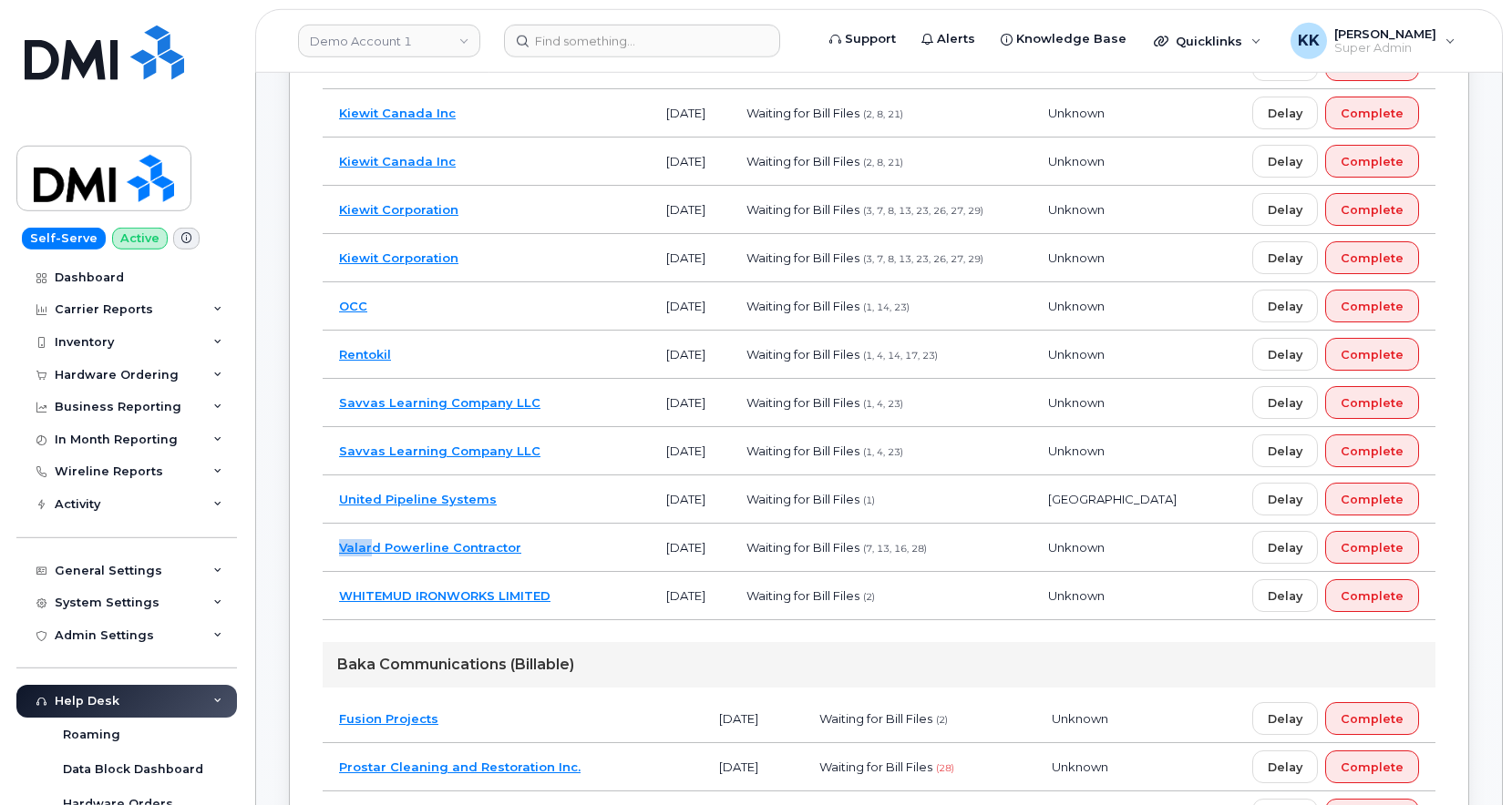
click at [587, 533] on td "Valard Powerline Contractor" at bounding box center [486, 548] width 327 height 49
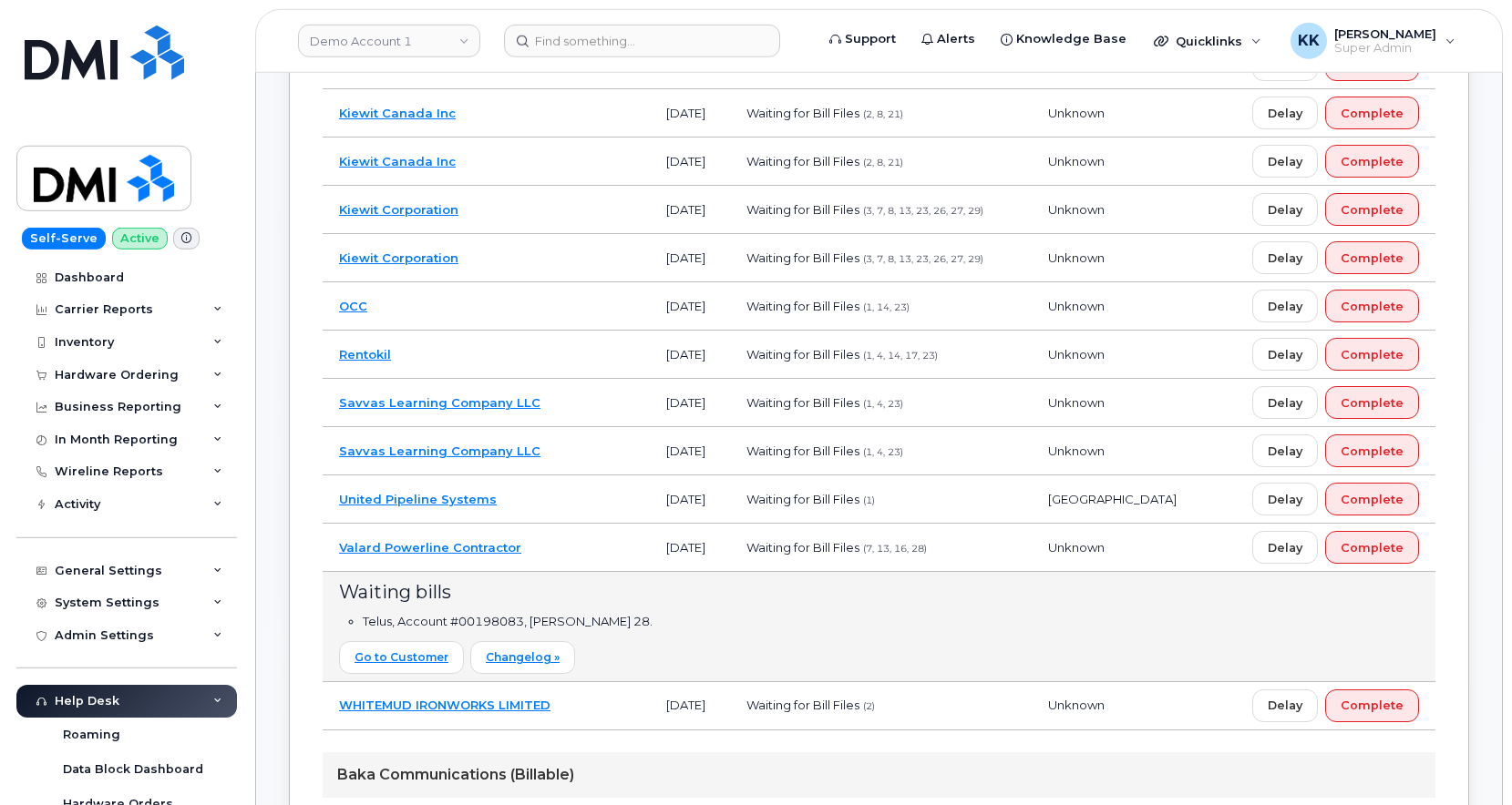
click at [551, 551] on td "Valard Powerline Contractor" at bounding box center [486, 548] width 327 height 49
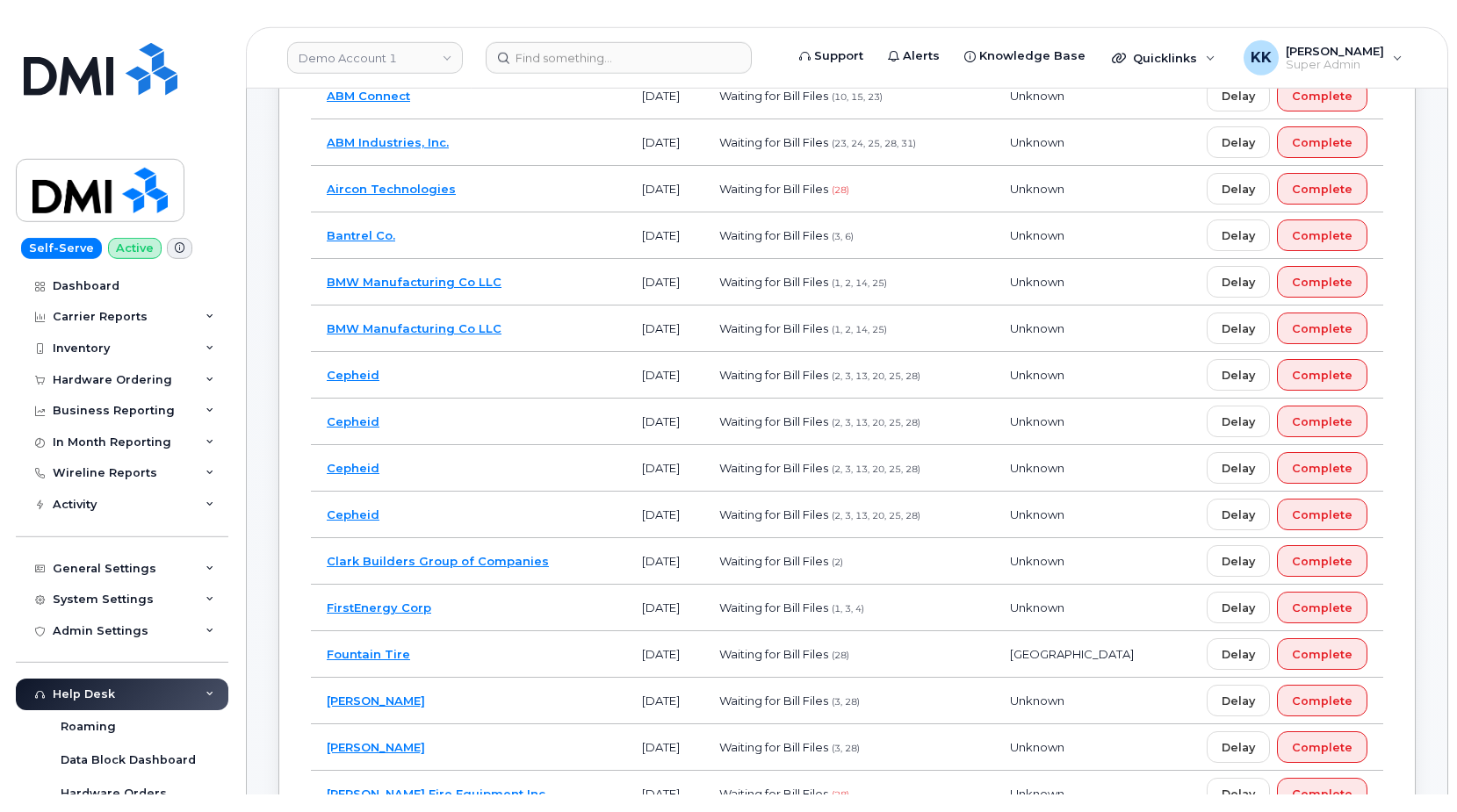
scroll to position [0, 0]
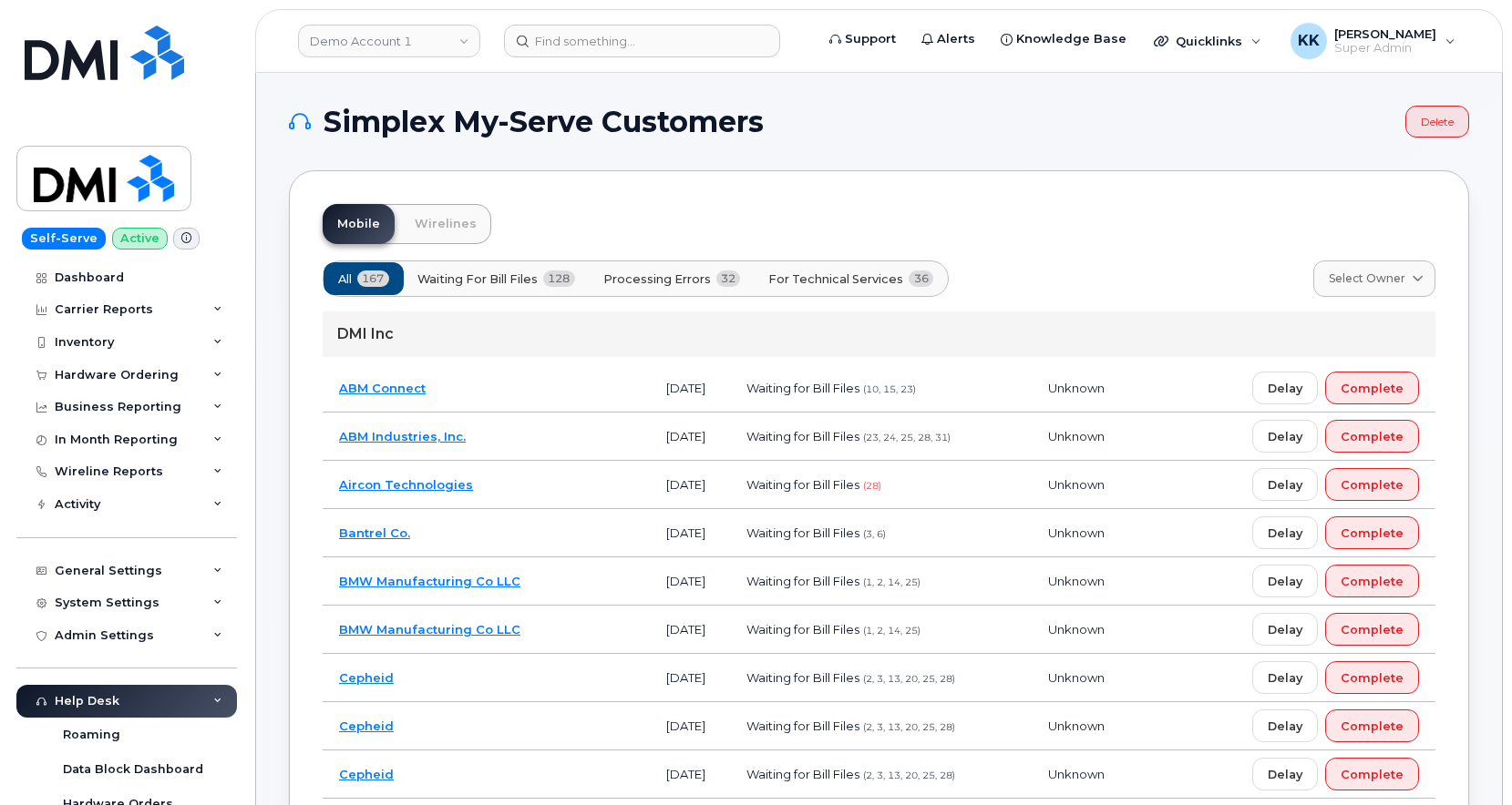
click at [846, 268] on button "For Technical Services 36" at bounding box center [852, 278] width 196 height 33
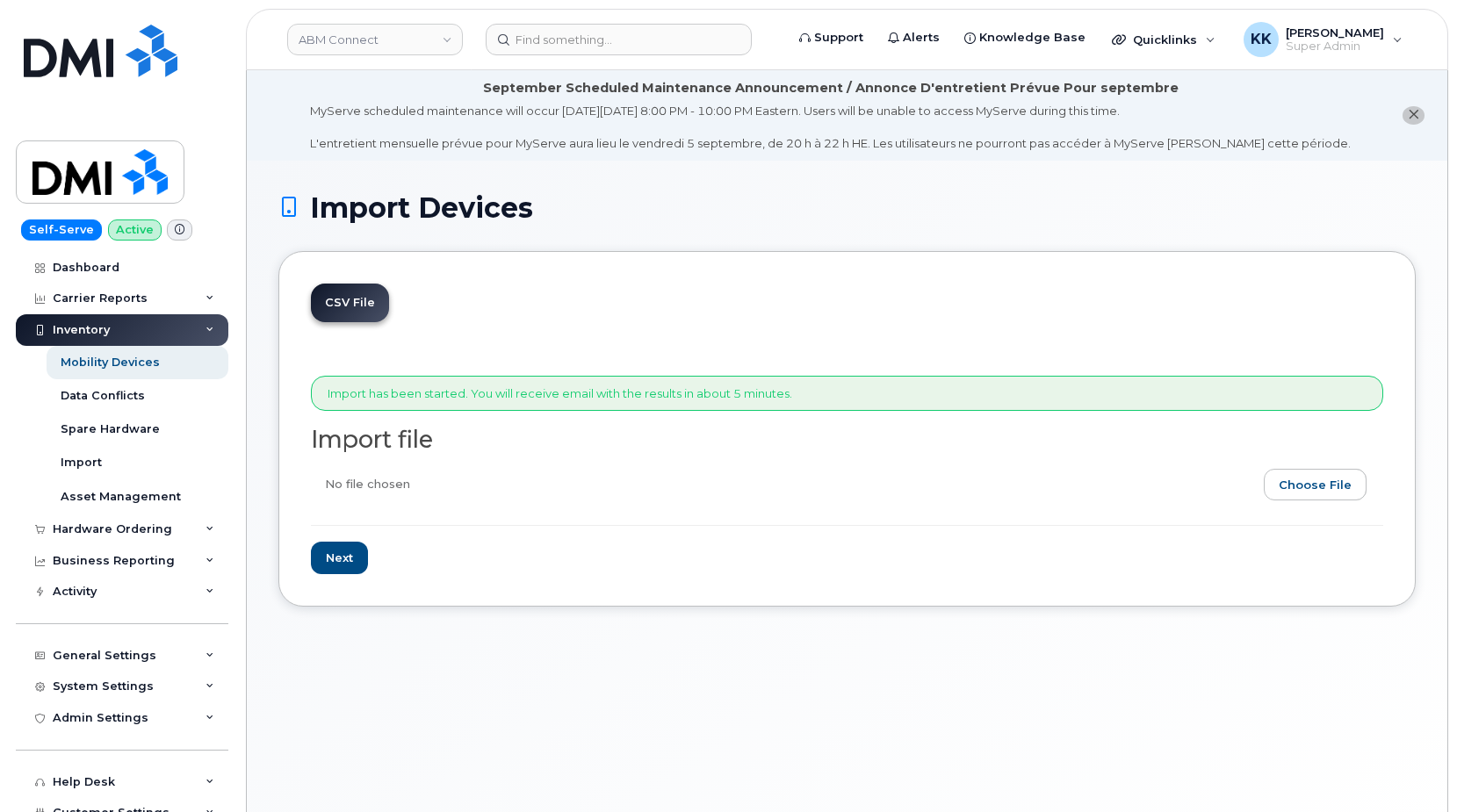
click at [1339, 479] on input "file" at bounding box center [840, 489] width 1059 height 41
type input "C:\fakepath\ABM Connect Verizon 2260 Inventory [DATE].csv"
click at [339, 560] on input "Next" at bounding box center [339, 558] width 57 height 33
type input "Loading..."
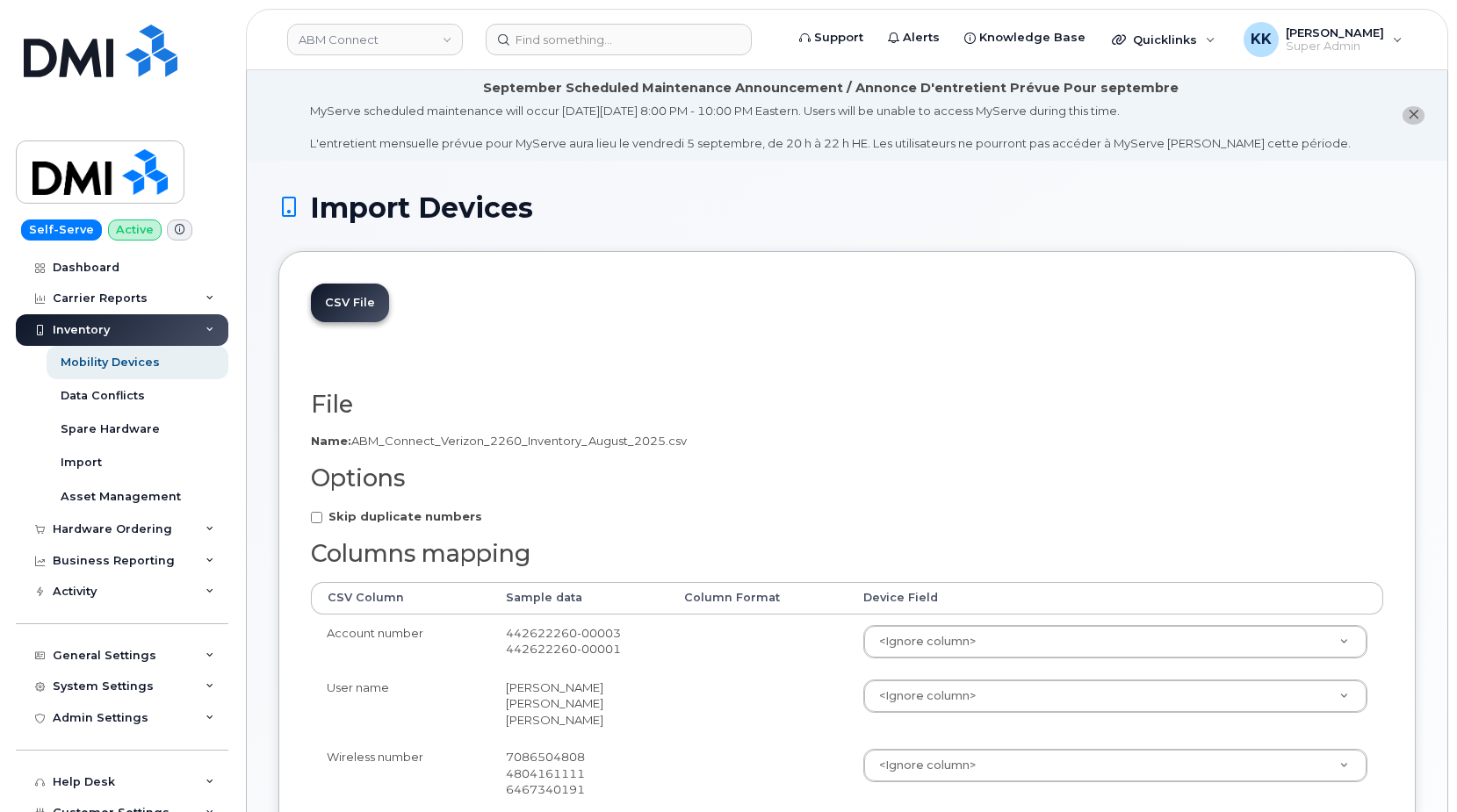
click at [411, 513] on strong "Skip duplicate numbers" at bounding box center [405, 516] width 154 height 14
click at [322, 513] on input "Skip duplicate numbers" at bounding box center [316, 517] width 11 height 11
checkbox input "true"
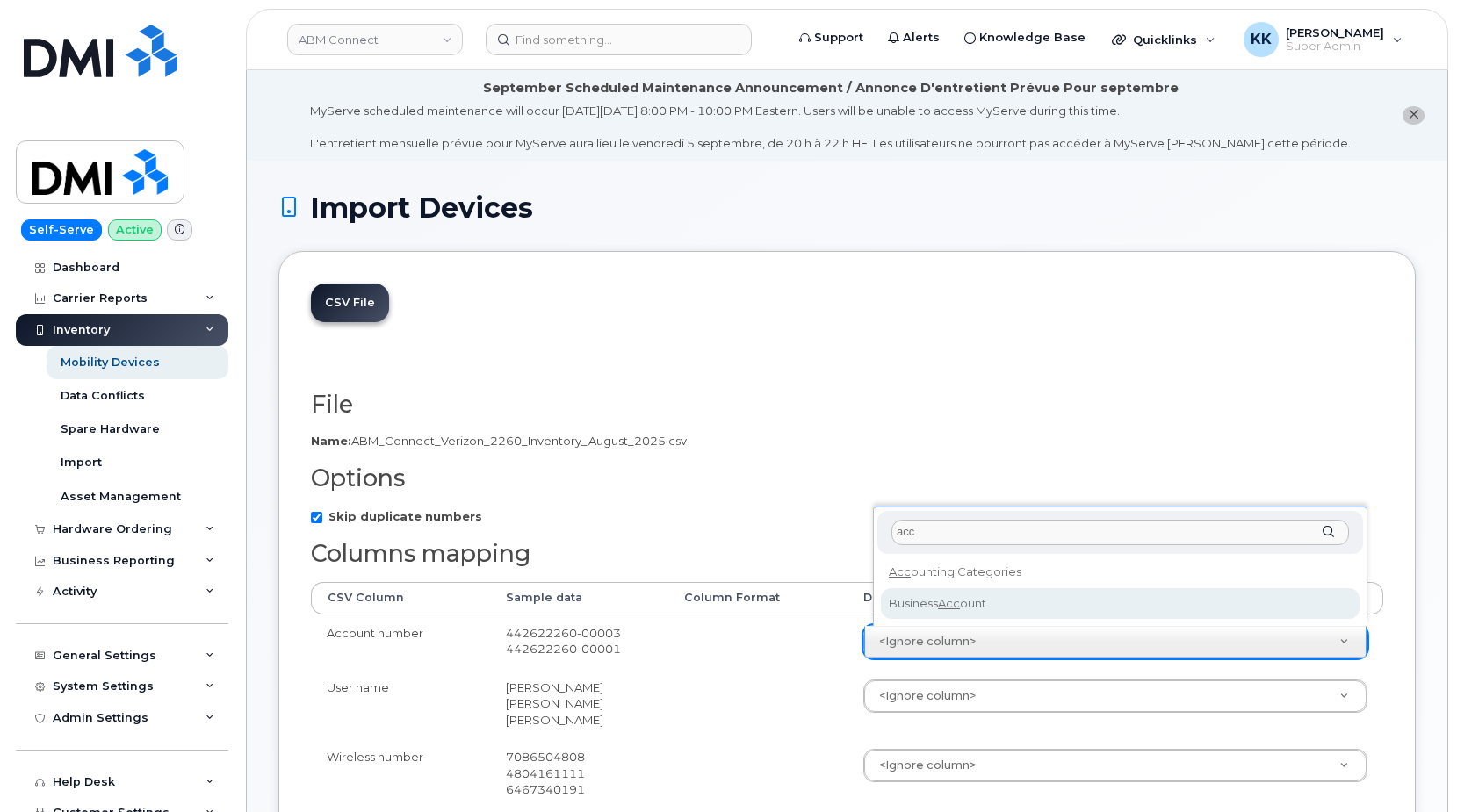
type input "acc"
select select "business_account_id"
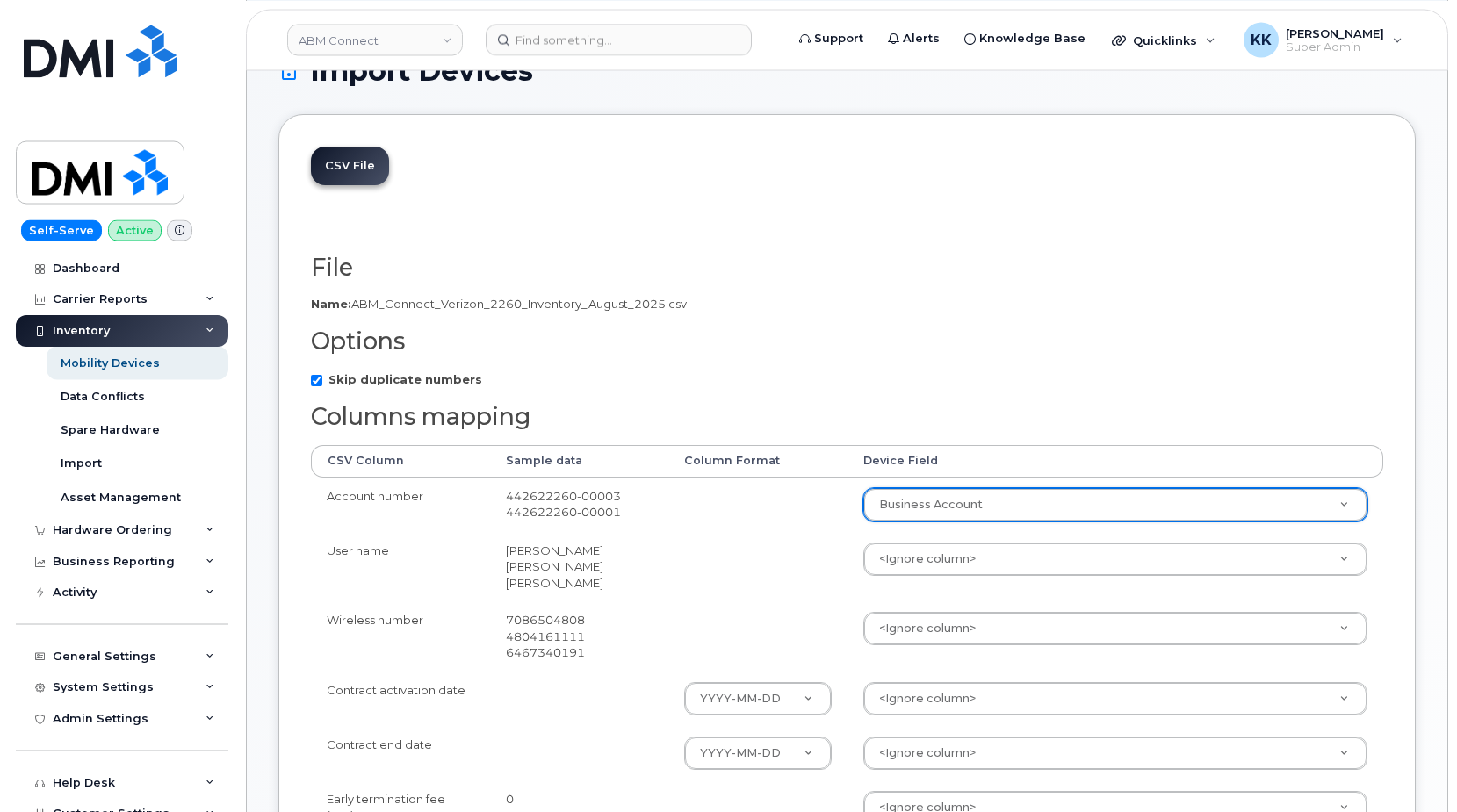
scroll to position [179, 0]
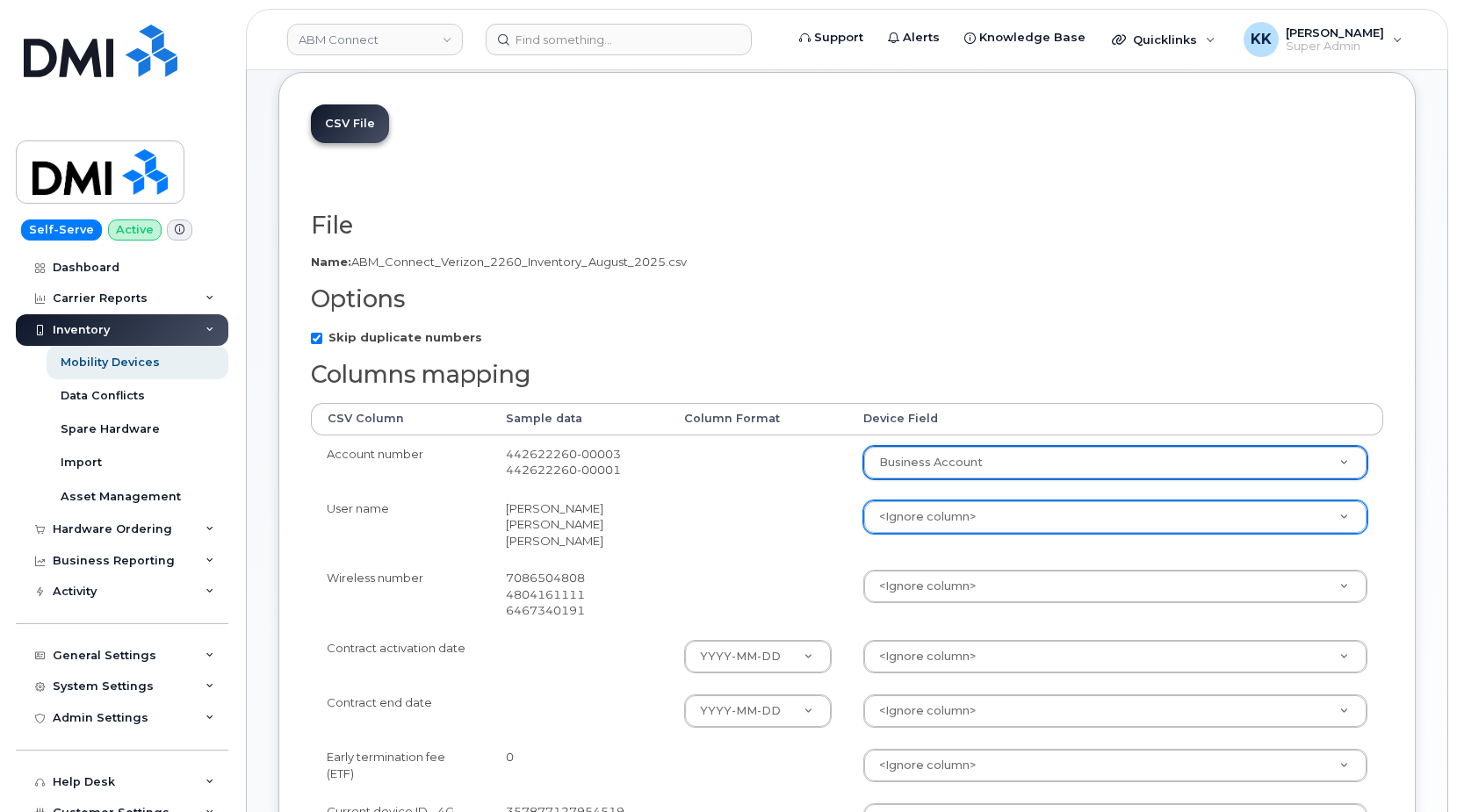
click at [923, 523] on body "ABM Connect Support Alerts Knowledge Base Quicklinks Suspend / Cancel Device Ch…" at bounding box center [728, 650] width 1457 height 1659
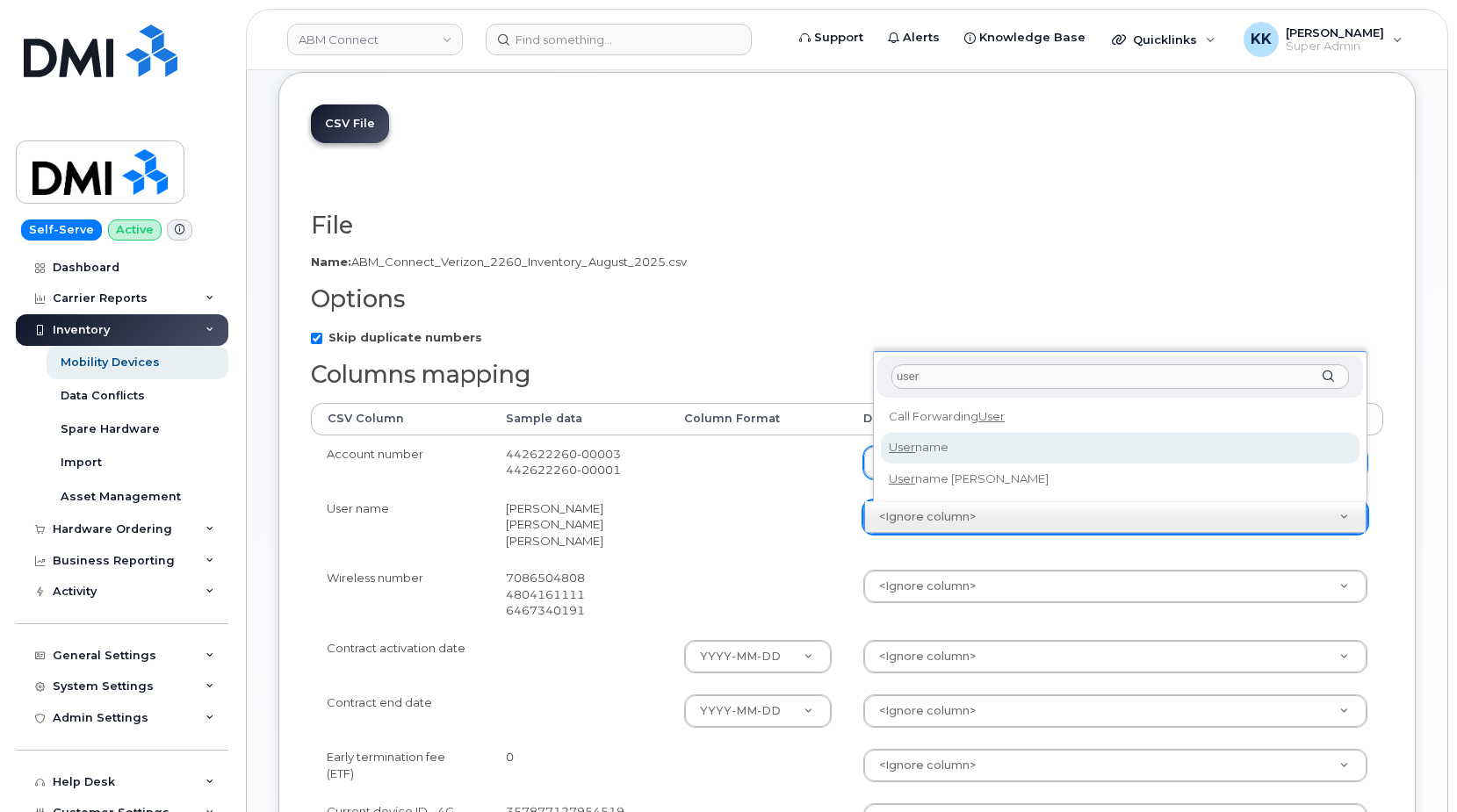
type input "user"
select select "username"
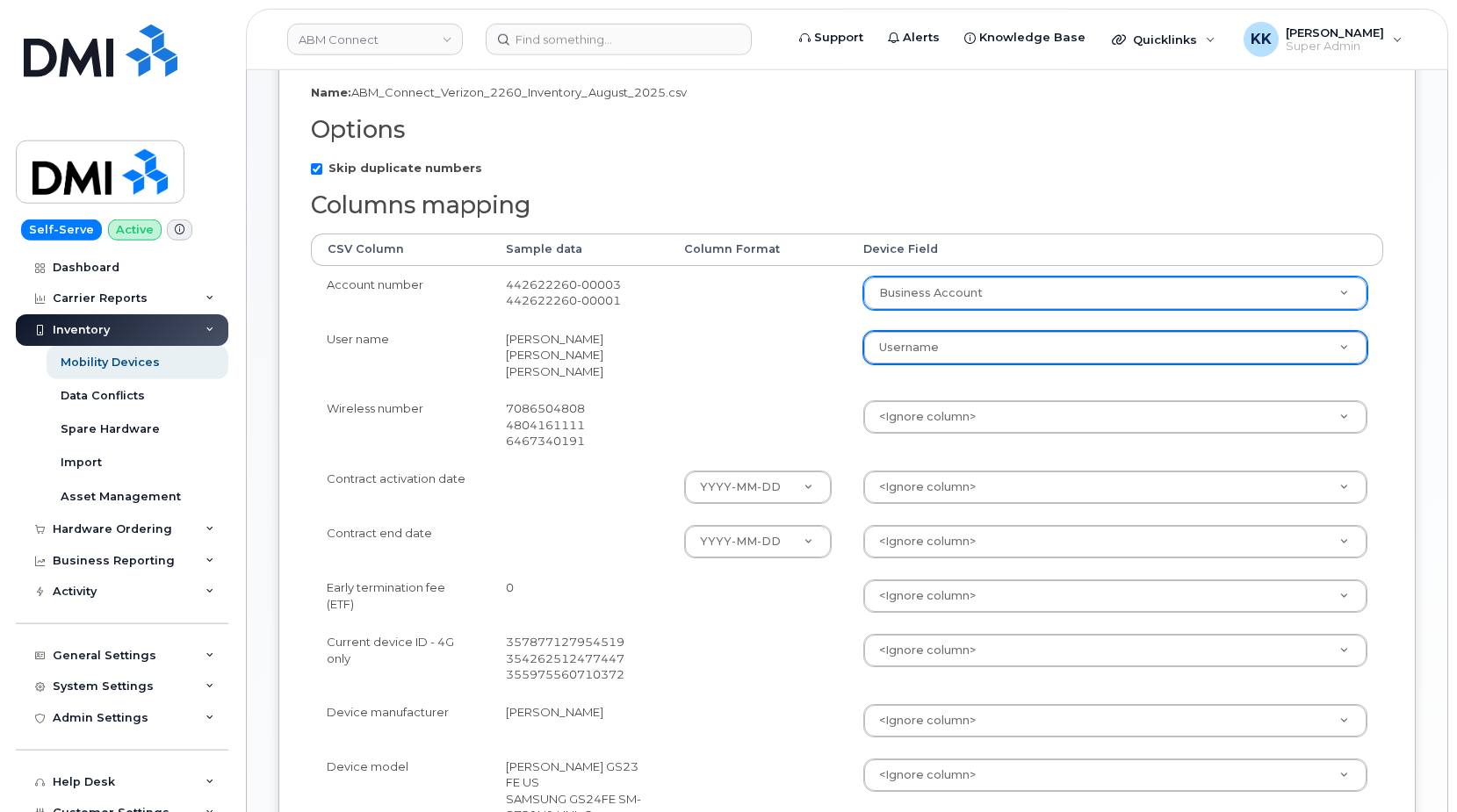
scroll to position [358, 0]
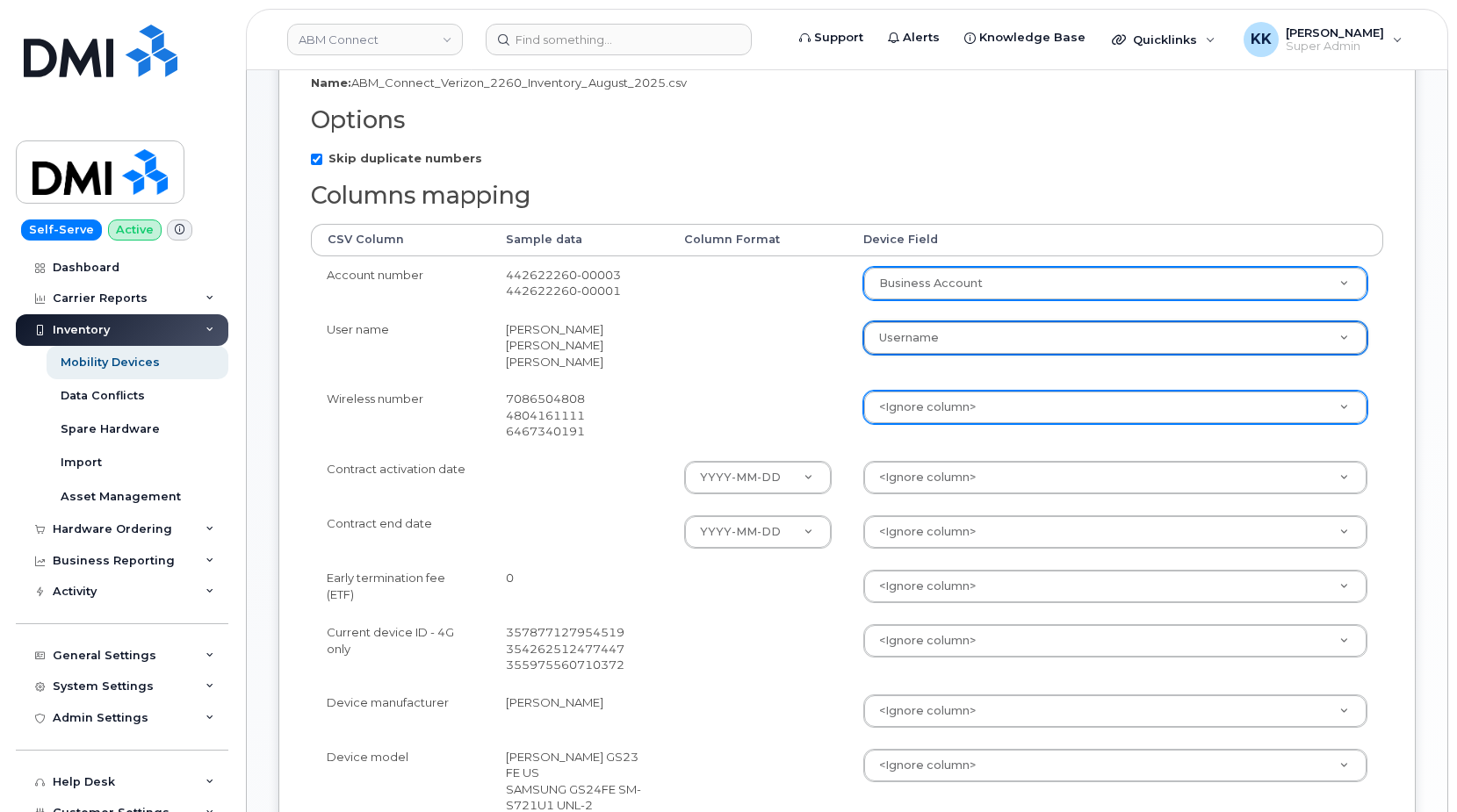
click at [926, 411] on body "ABM Connect Support Alerts Knowledge Base Quicklinks Suspend / Cancel Device Ch…" at bounding box center [728, 471] width 1457 height 1659
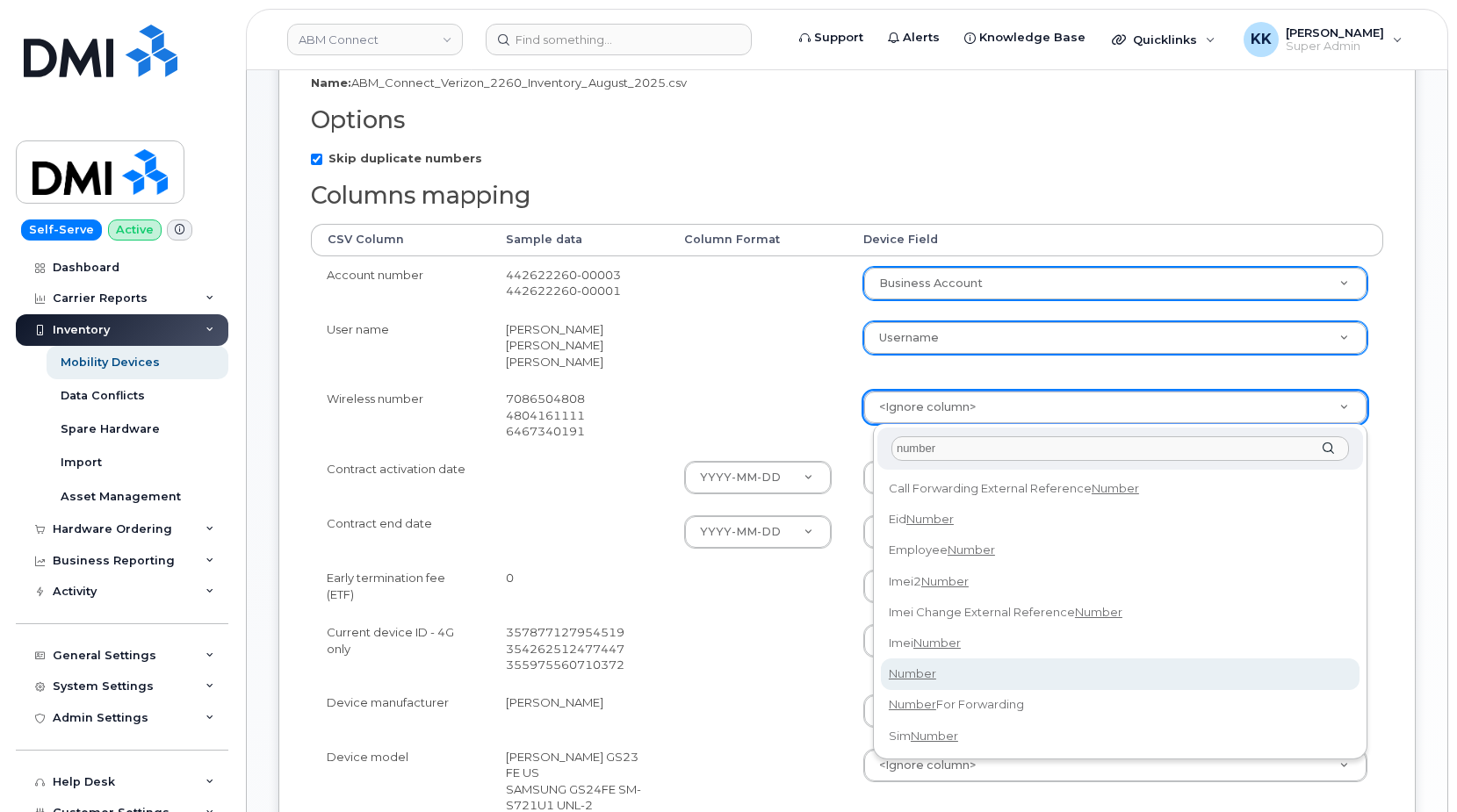
type input "number"
select select "number"
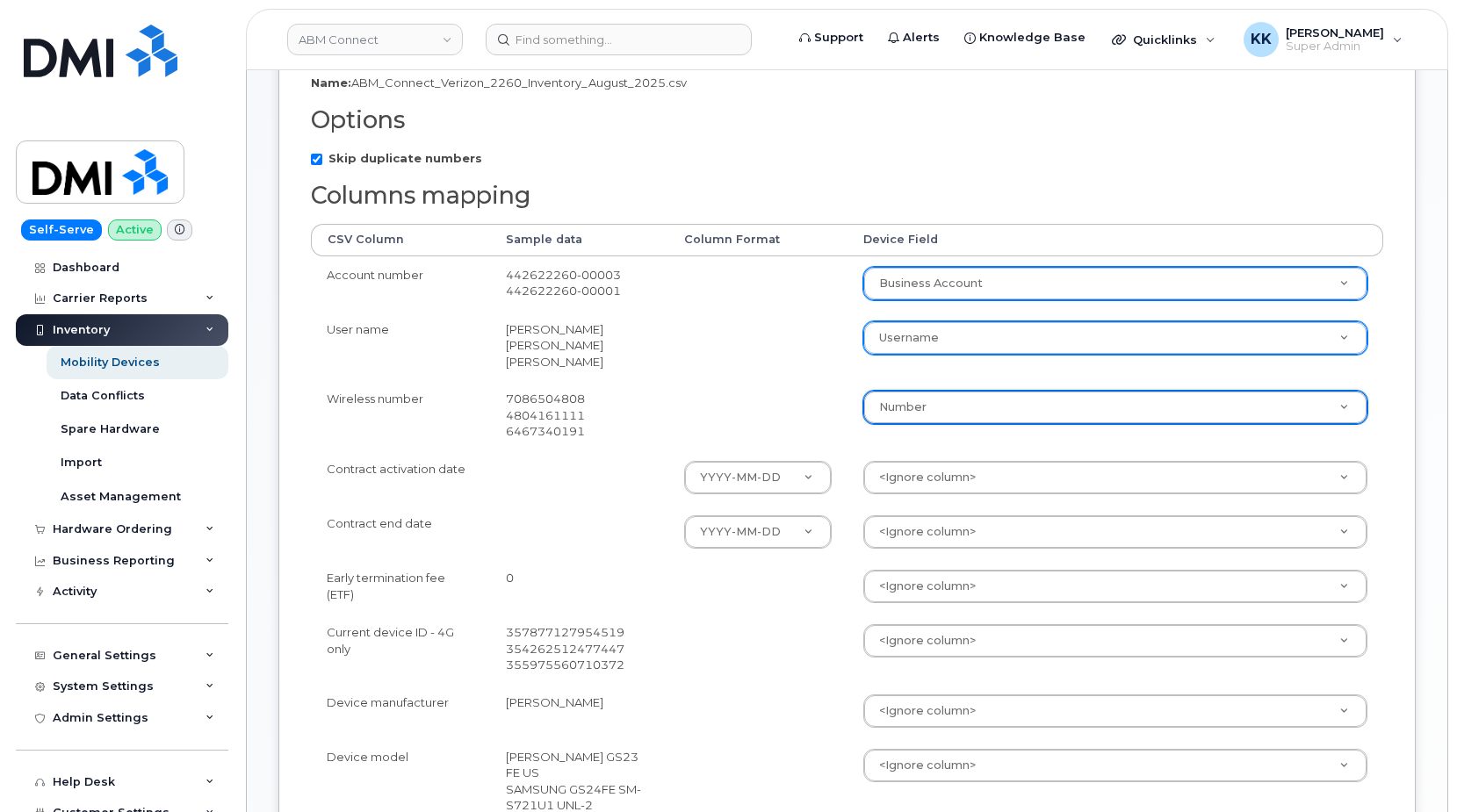
click at [920, 475] on body "ABM Connect Support Alerts Knowledge Base Quicklinks Suspend / Cancel Device Ch…" at bounding box center [728, 471] width 1457 height 1659
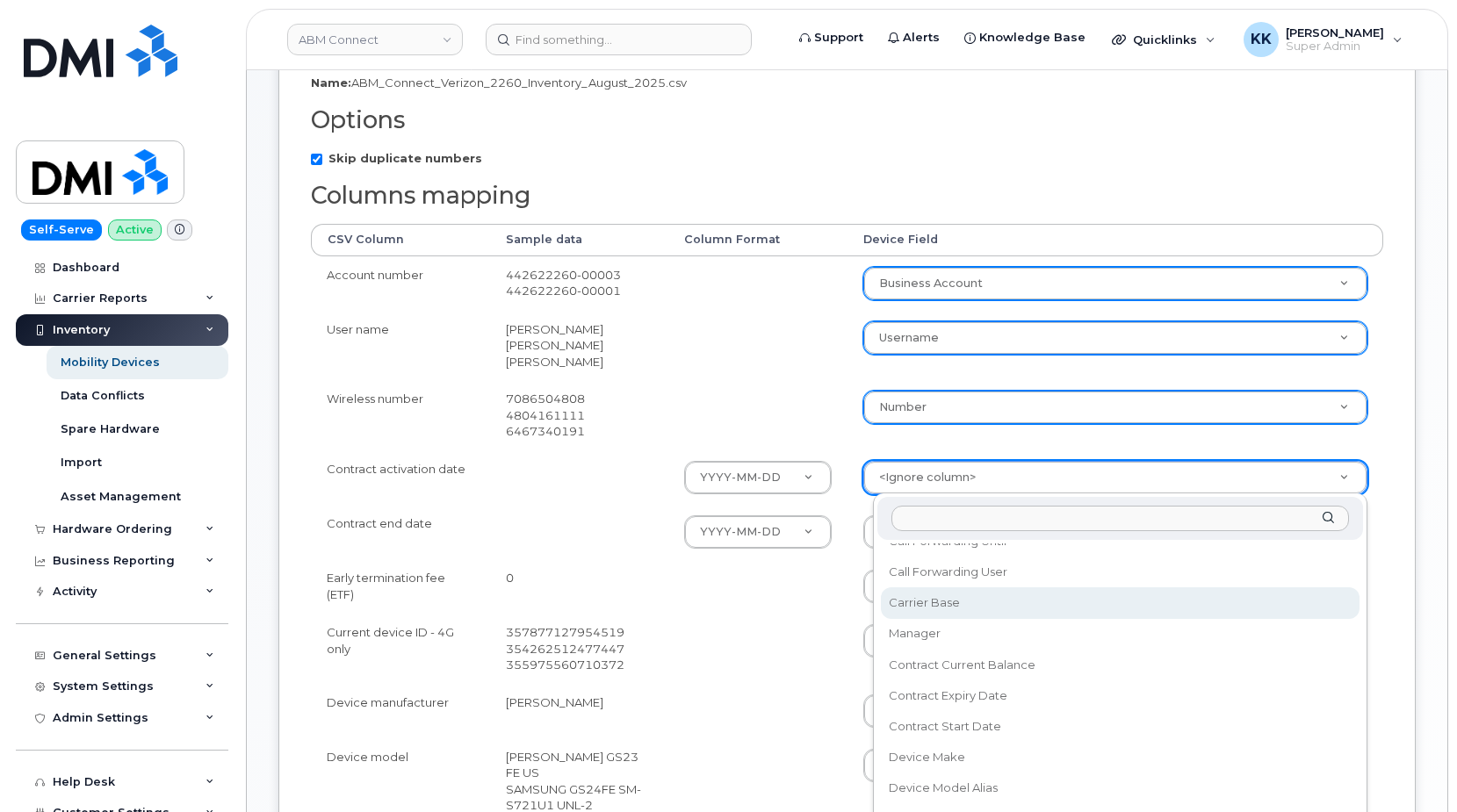
scroll to position [232, 0]
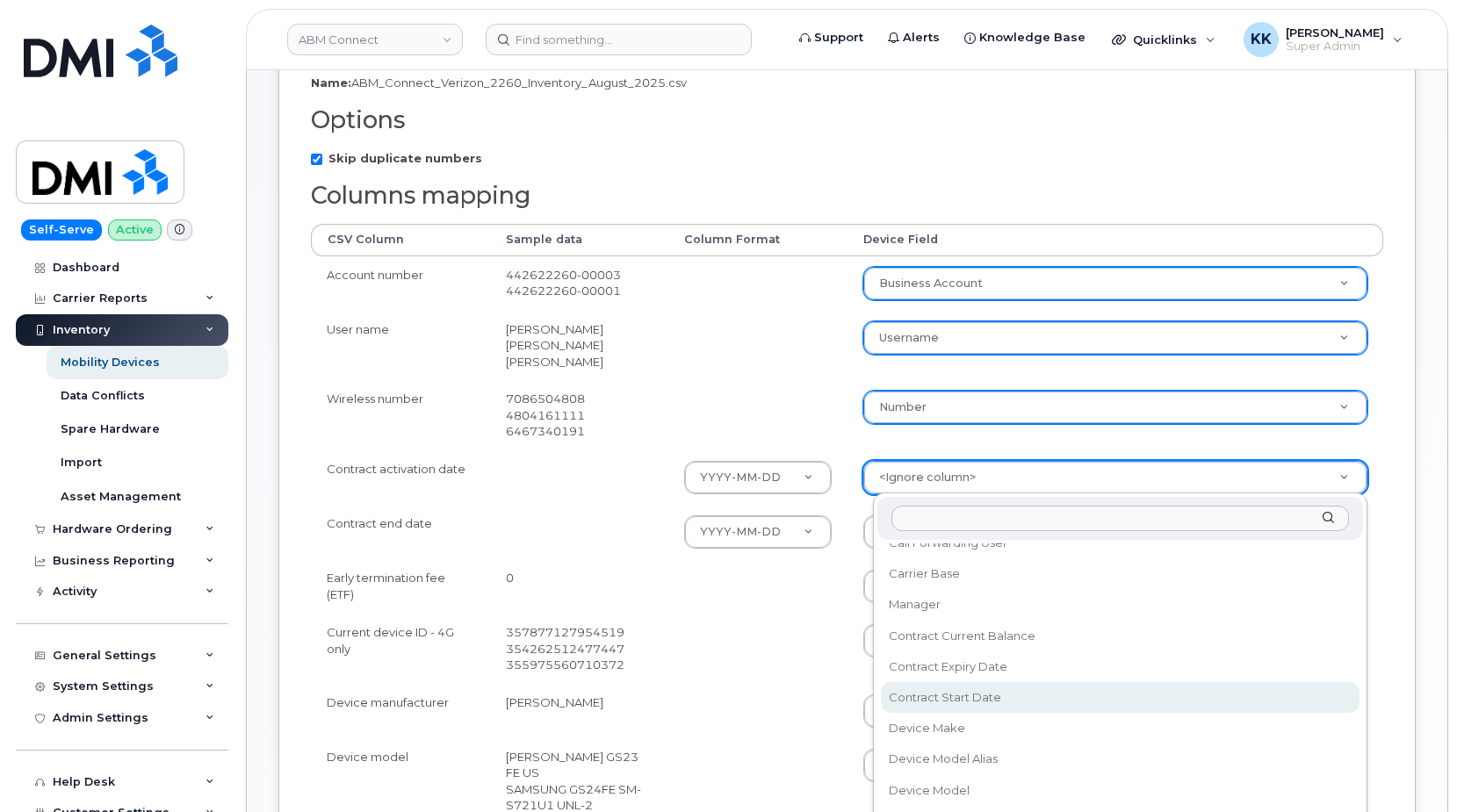
select select "contract_start_date"
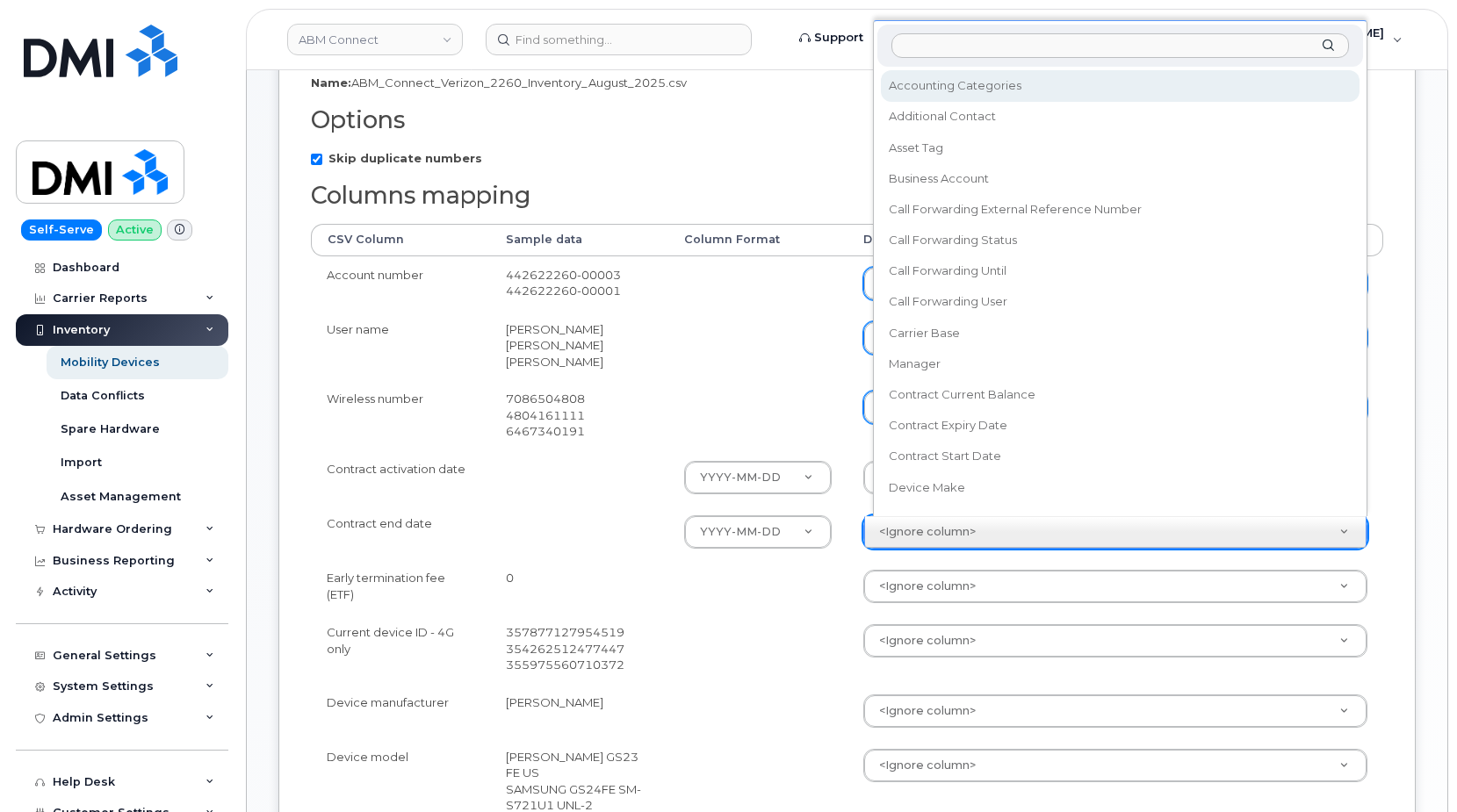
click at [941, 537] on body "ABM Connect Support Alerts Knowledge Base Quicklinks Suspend / Cancel Device Ch…" at bounding box center [728, 471] width 1457 height 1659
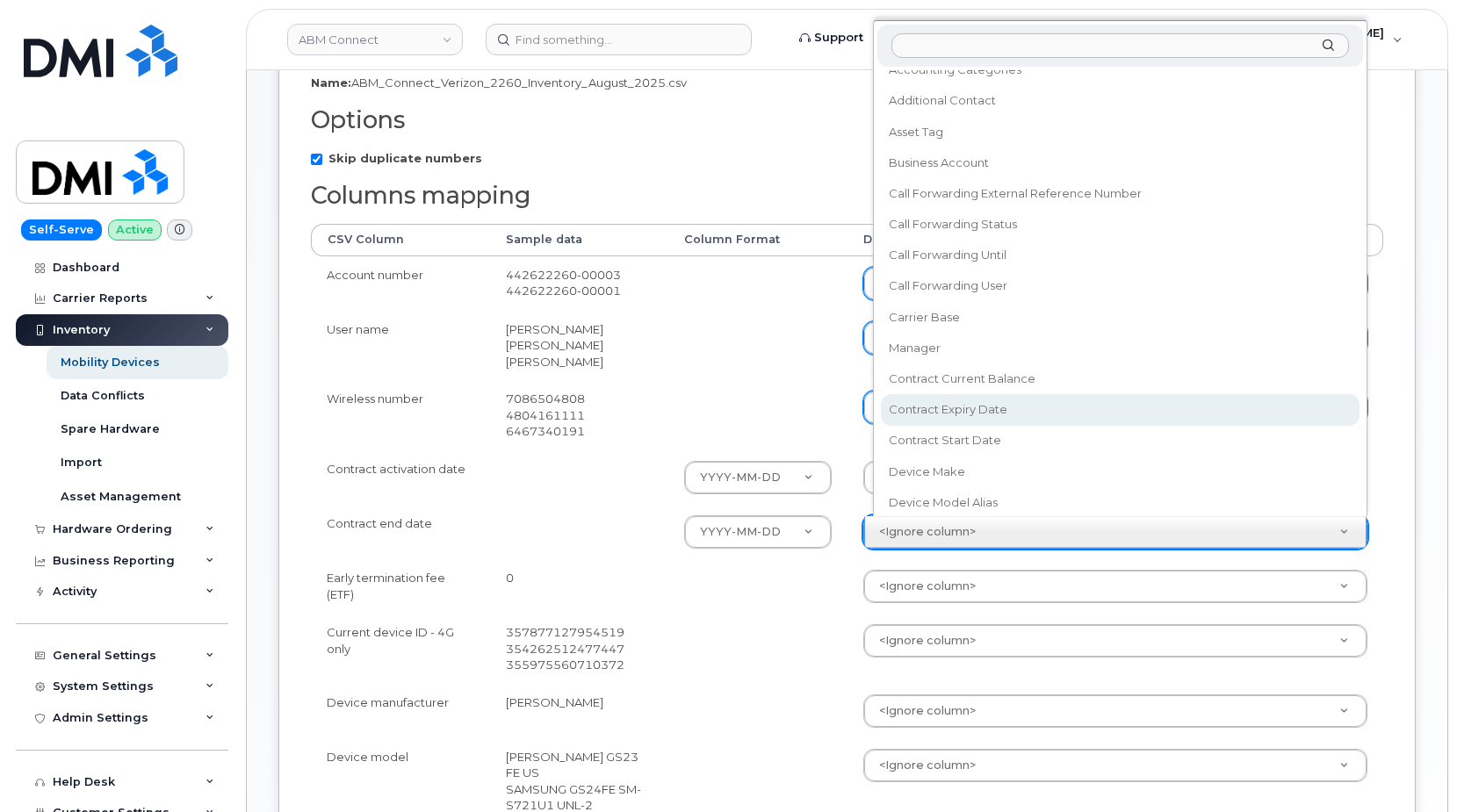
select select "contract_expiry_date"
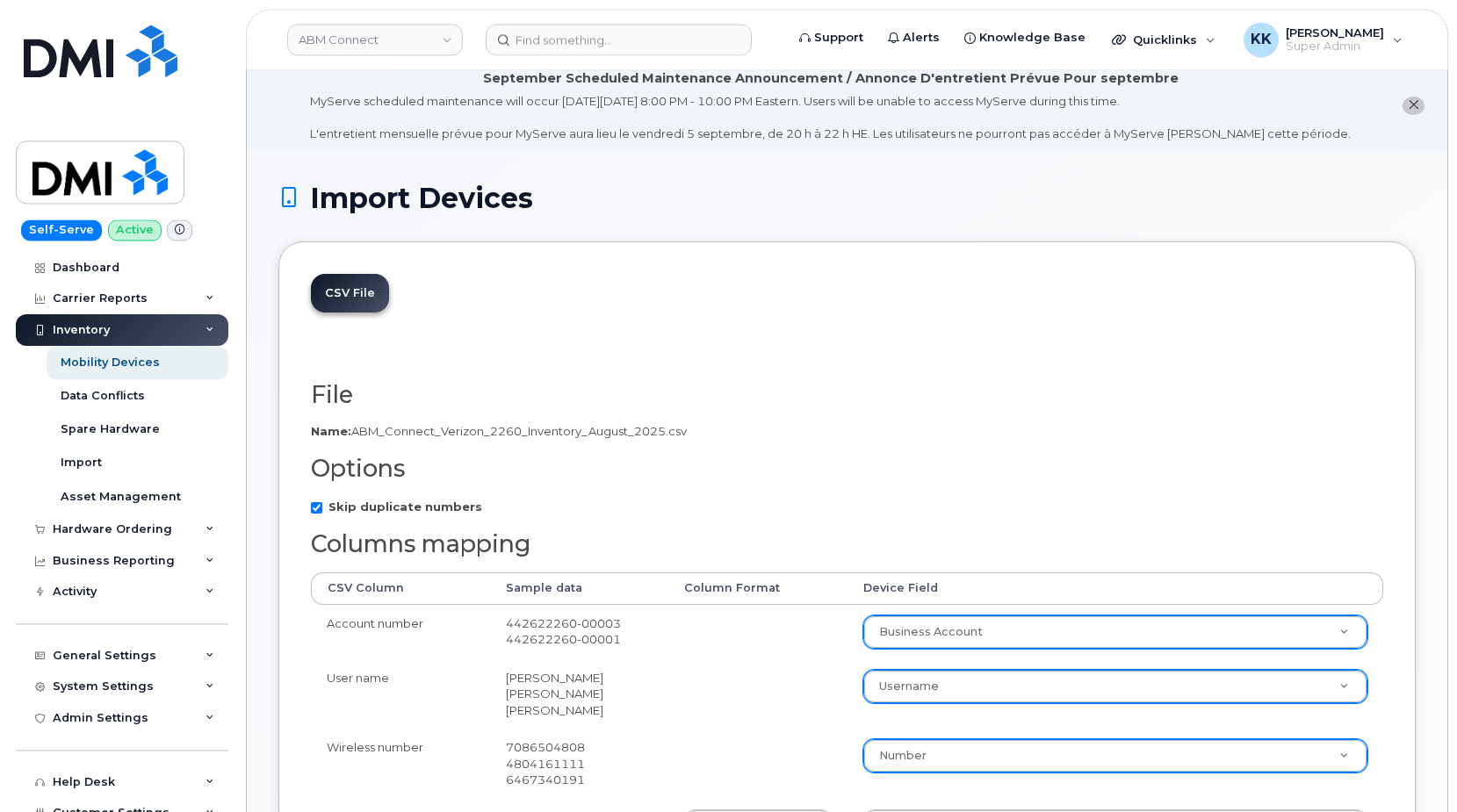
scroll to position [0, 0]
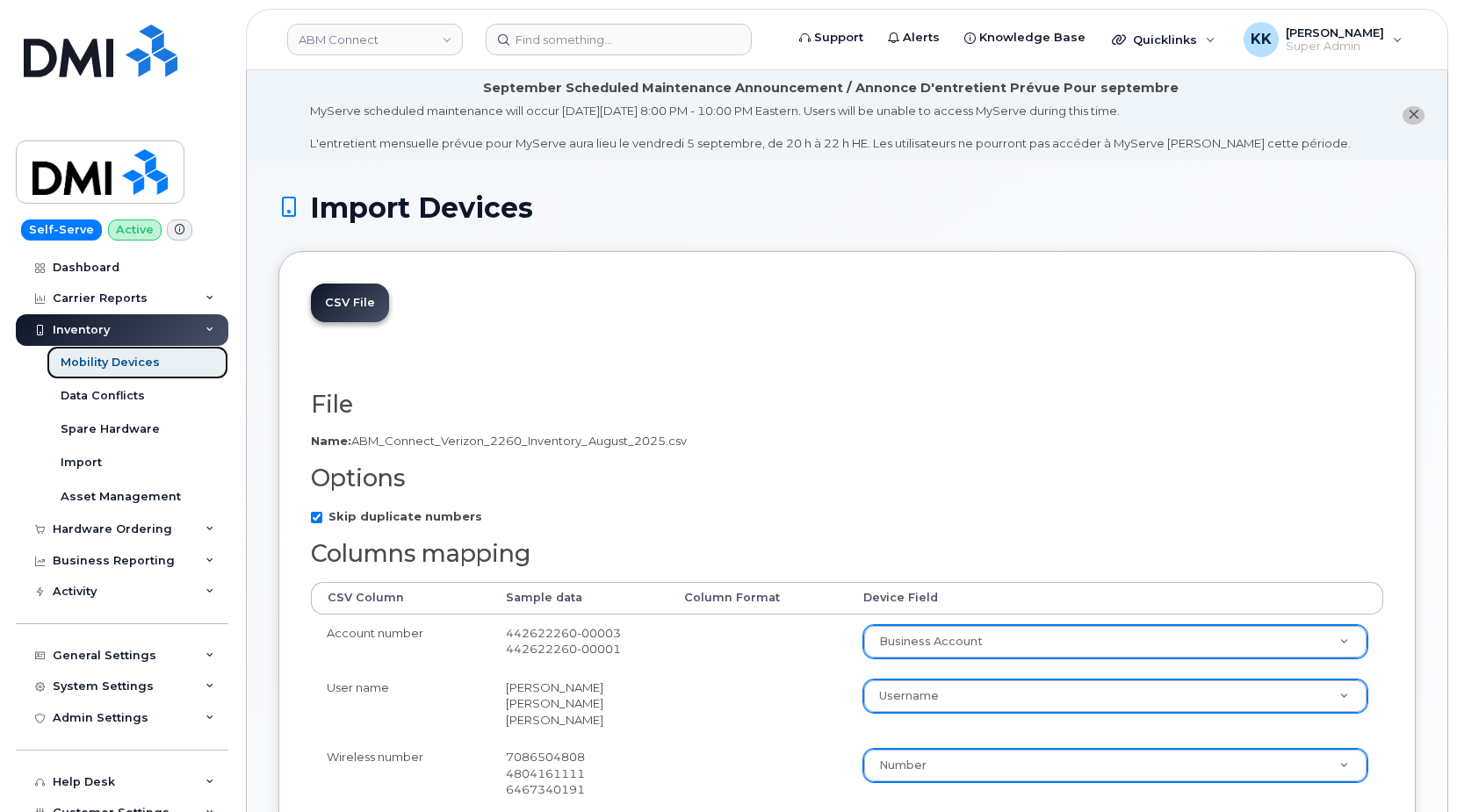
click at [92, 358] on div "Mobility Devices" at bounding box center [110, 363] width 99 height 16
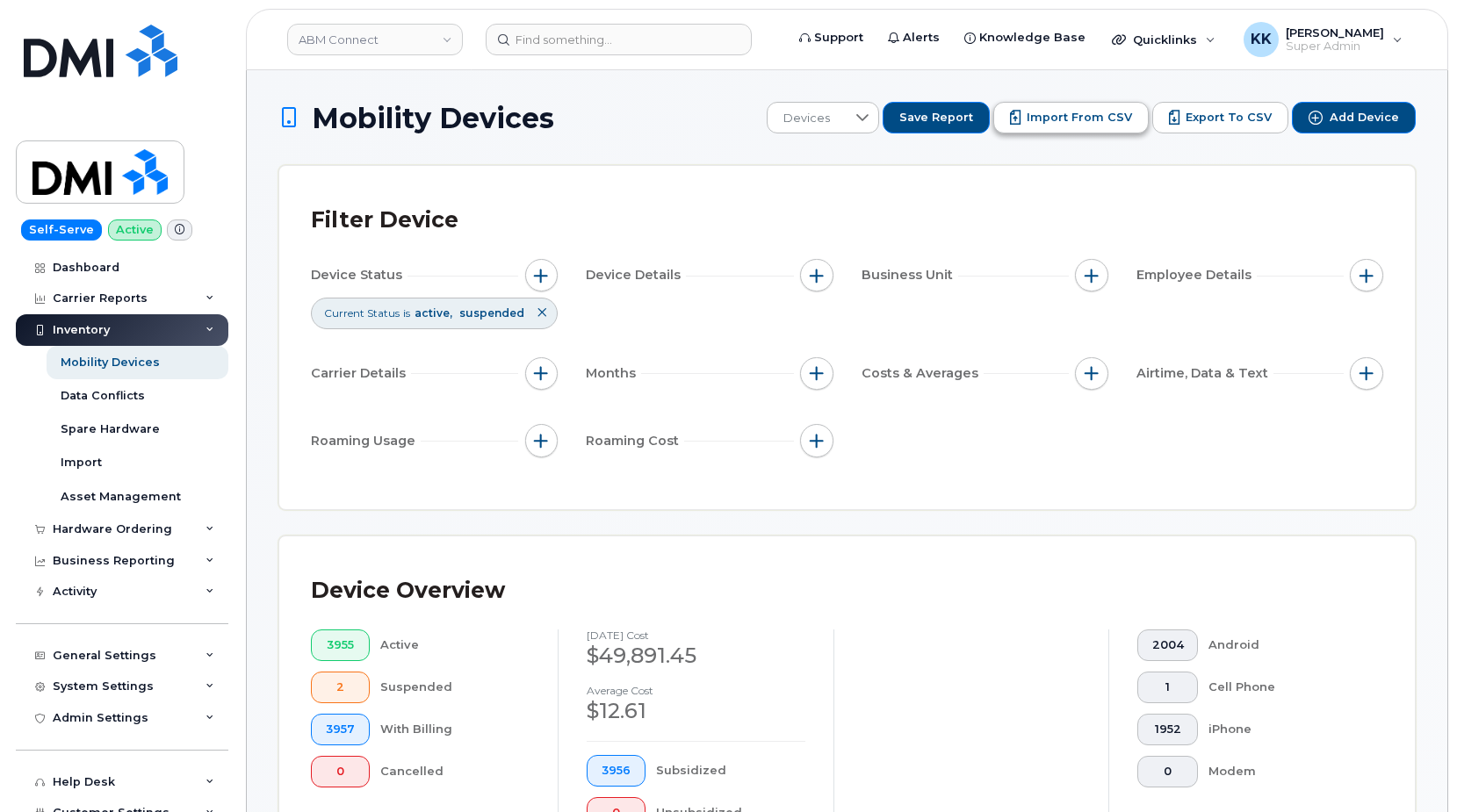
click at [1074, 103] on button "Import from CSV" at bounding box center [1071, 117] width 155 height 32
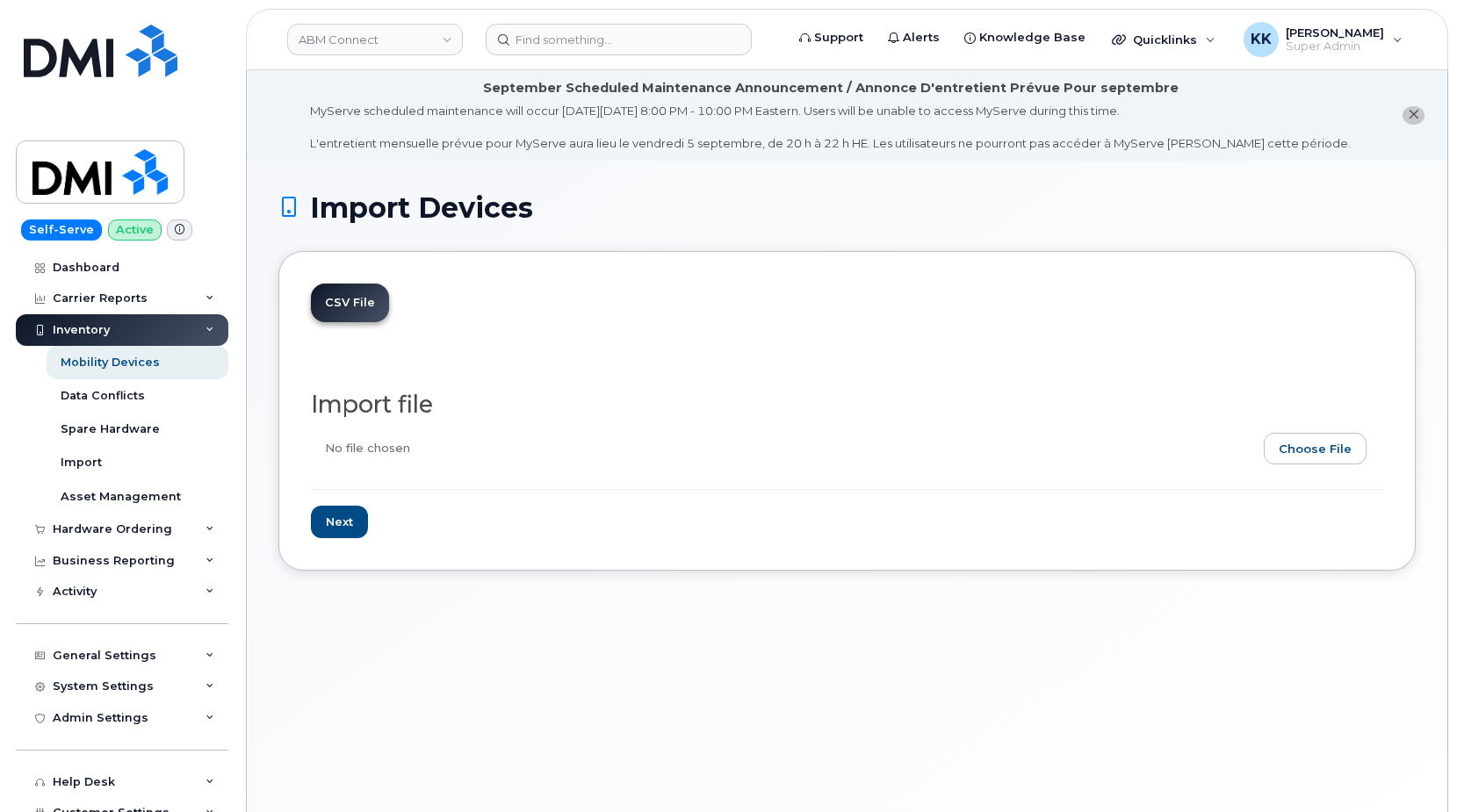
click at [1317, 455] on input "file" at bounding box center [840, 453] width 1059 height 41
type input "C:\fakepath\ABM Connect Verizon 2260 Inventory August 2025.csv"
click at [333, 527] on input "Next" at bounding box center [339, 522] width 57 height 33
type input "Loading..."
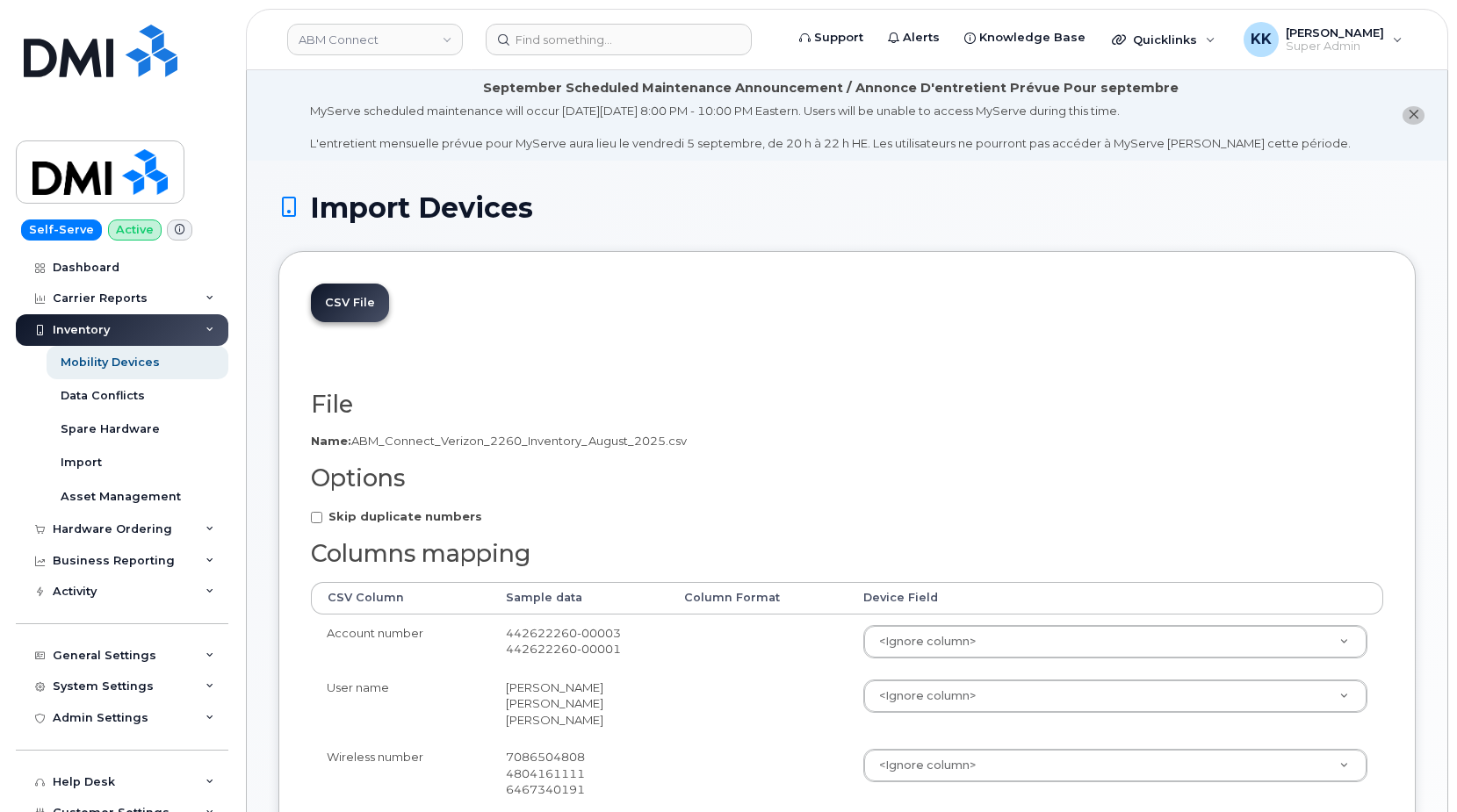
click at [374, 515] on strong "Skip duplicate numbers" at bounding box center [405, 516] width 154 height 14
click at [322, 515] on input "Skip duplicate numbers" at bounding box center [316, 517] width 11 height 11
checkbox input "true"
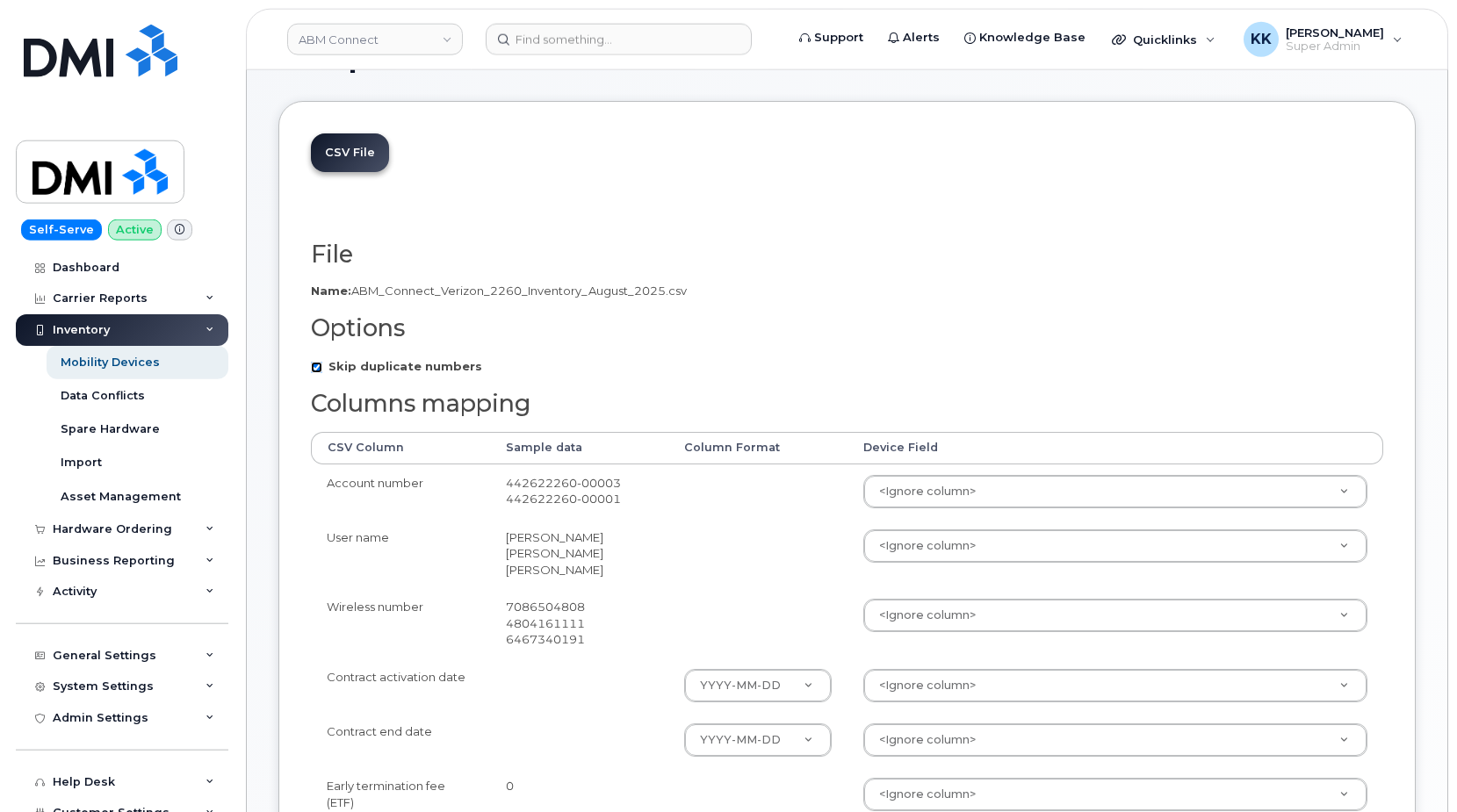
scroll to position [179, 0]
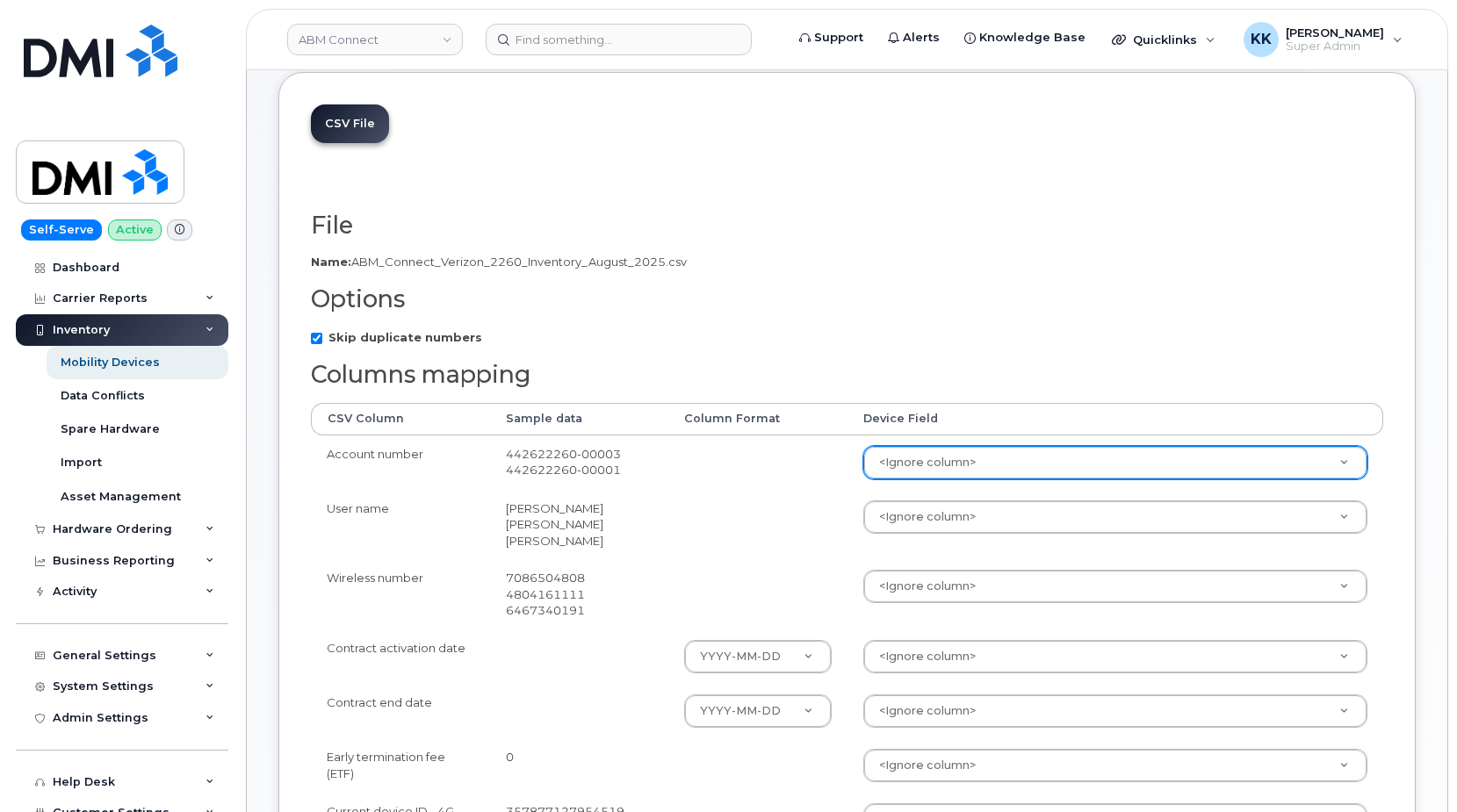
click at [1108, 465] on body "ABM Connect Support Alerts Knowledge Base Quicklinks Suspend / Cancel Device Ch…" at bounding box center [728, 650] width 1457 height 1659
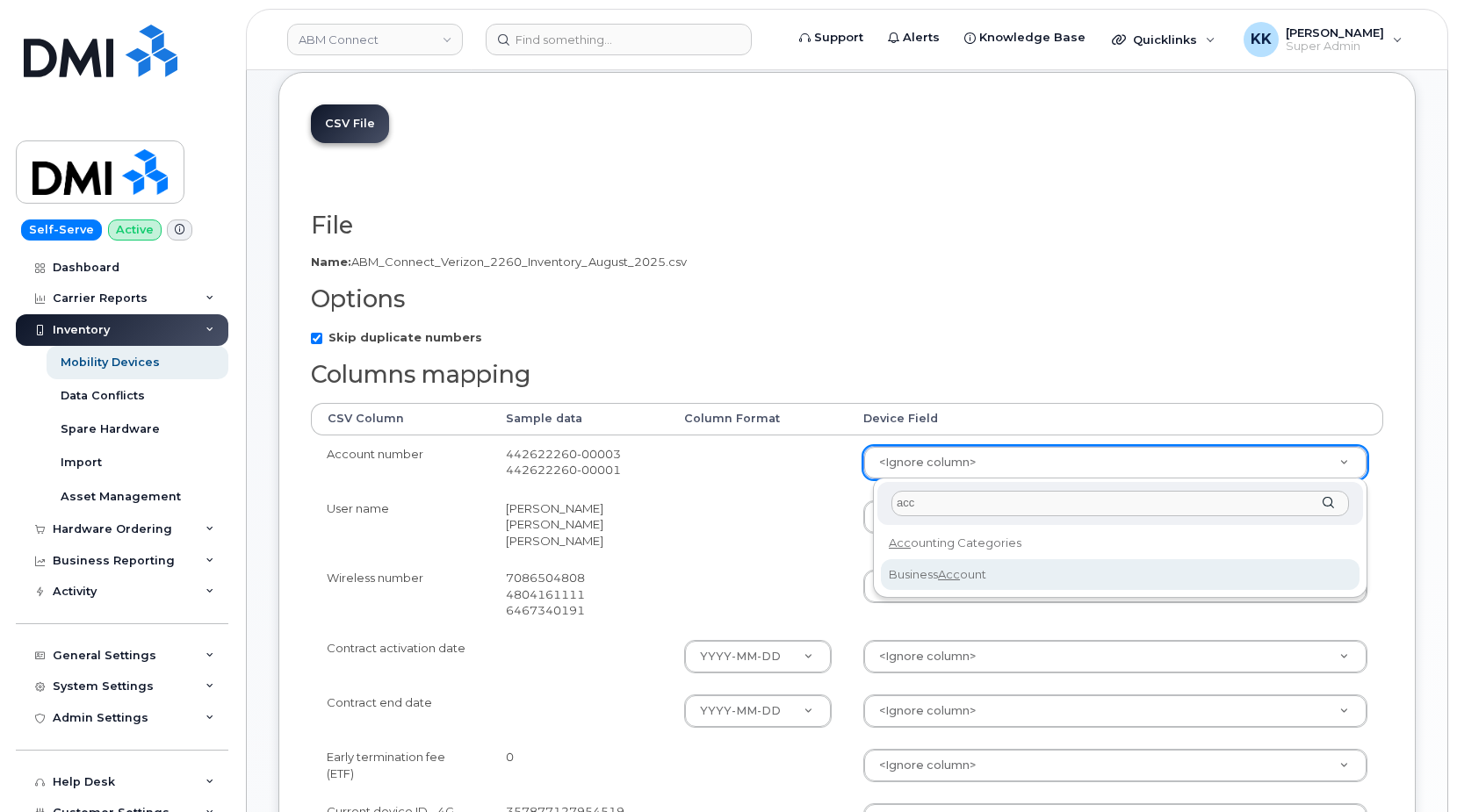
type input "acc"
select select "business_account_id"
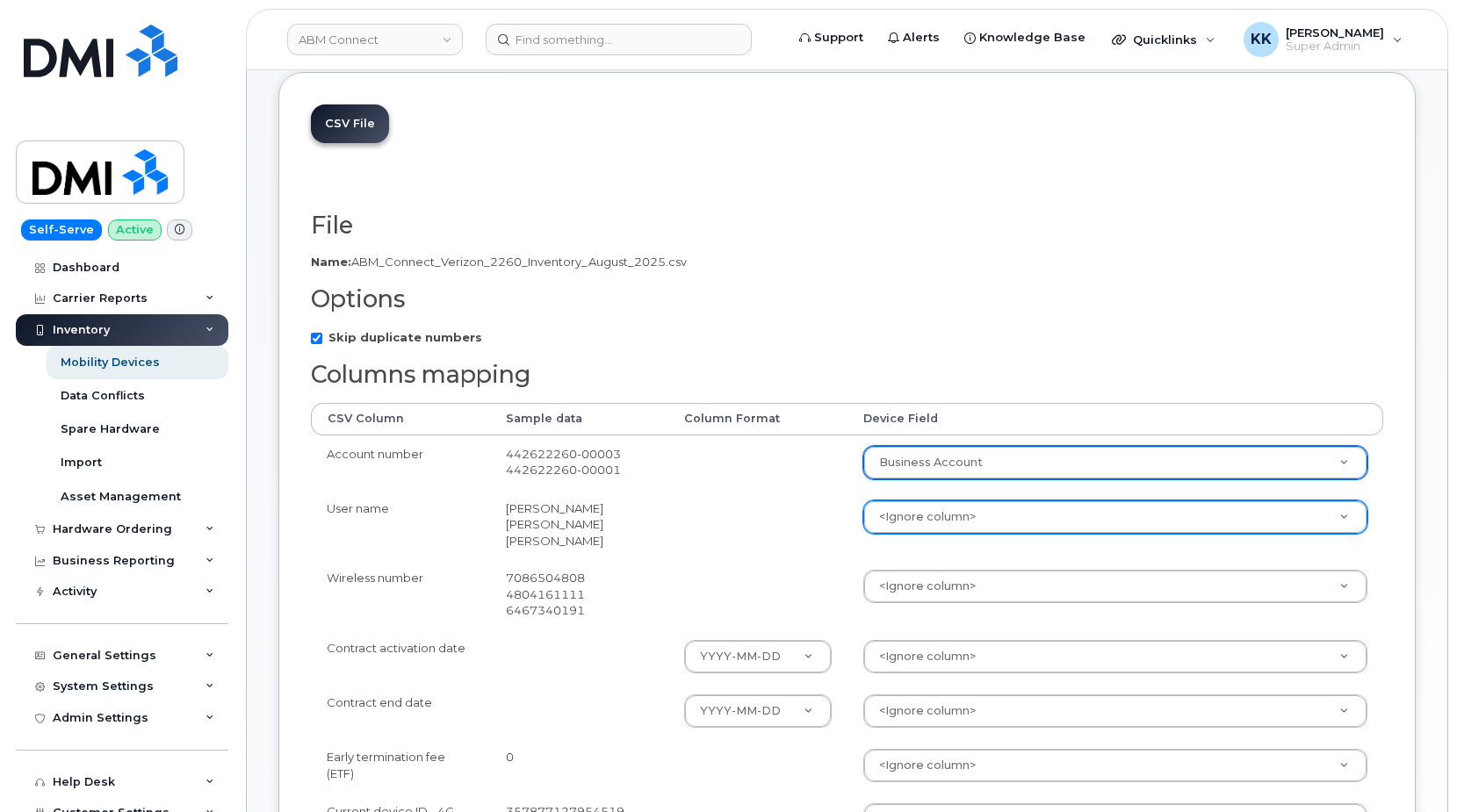
click at [910, 518] on body "ABM Connect Support Alerts Knowledge Base Quicklinks Suspend / Cancel Device Ch…" at bounding box center [728, 650] width 1457 height 1659
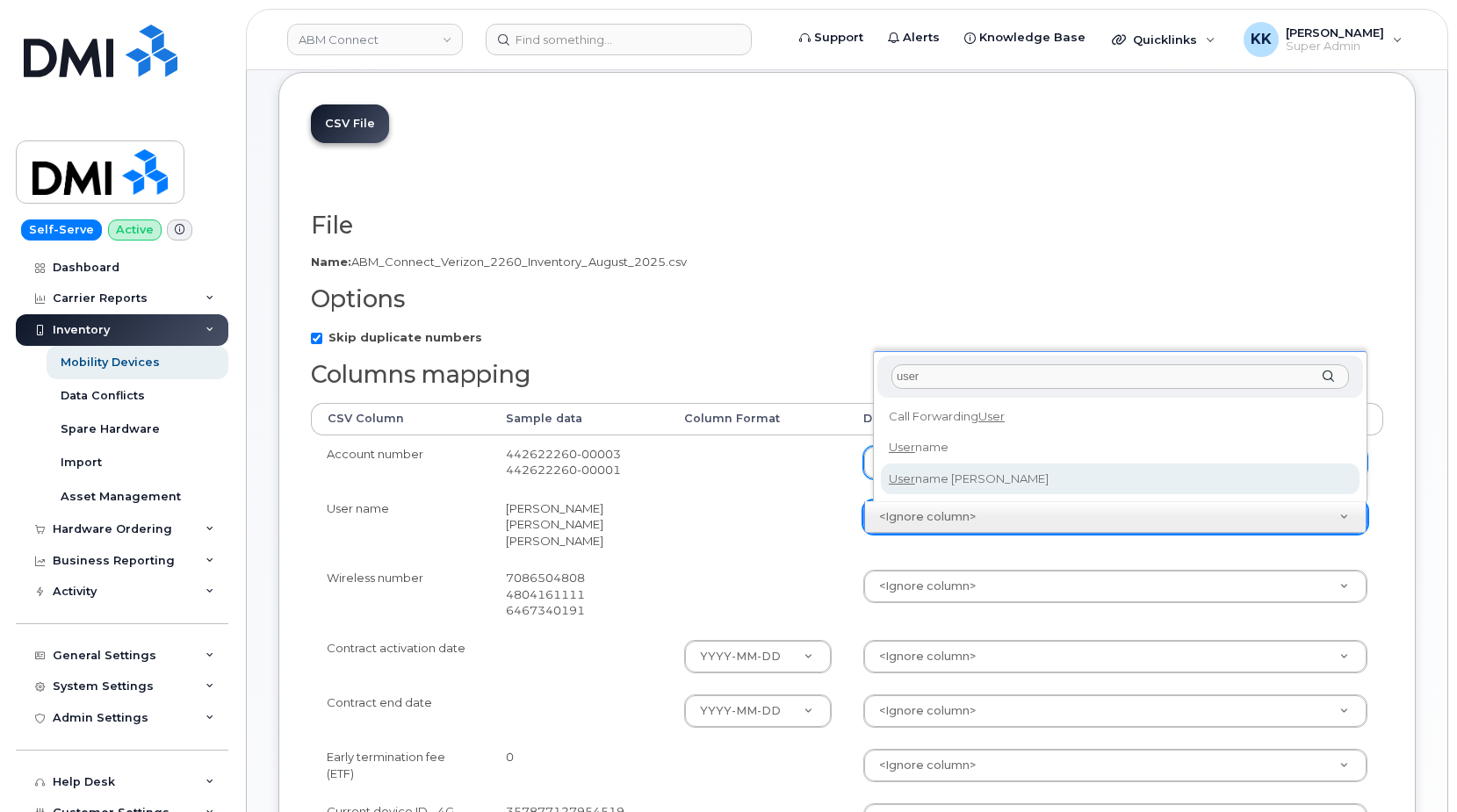
type input "user"
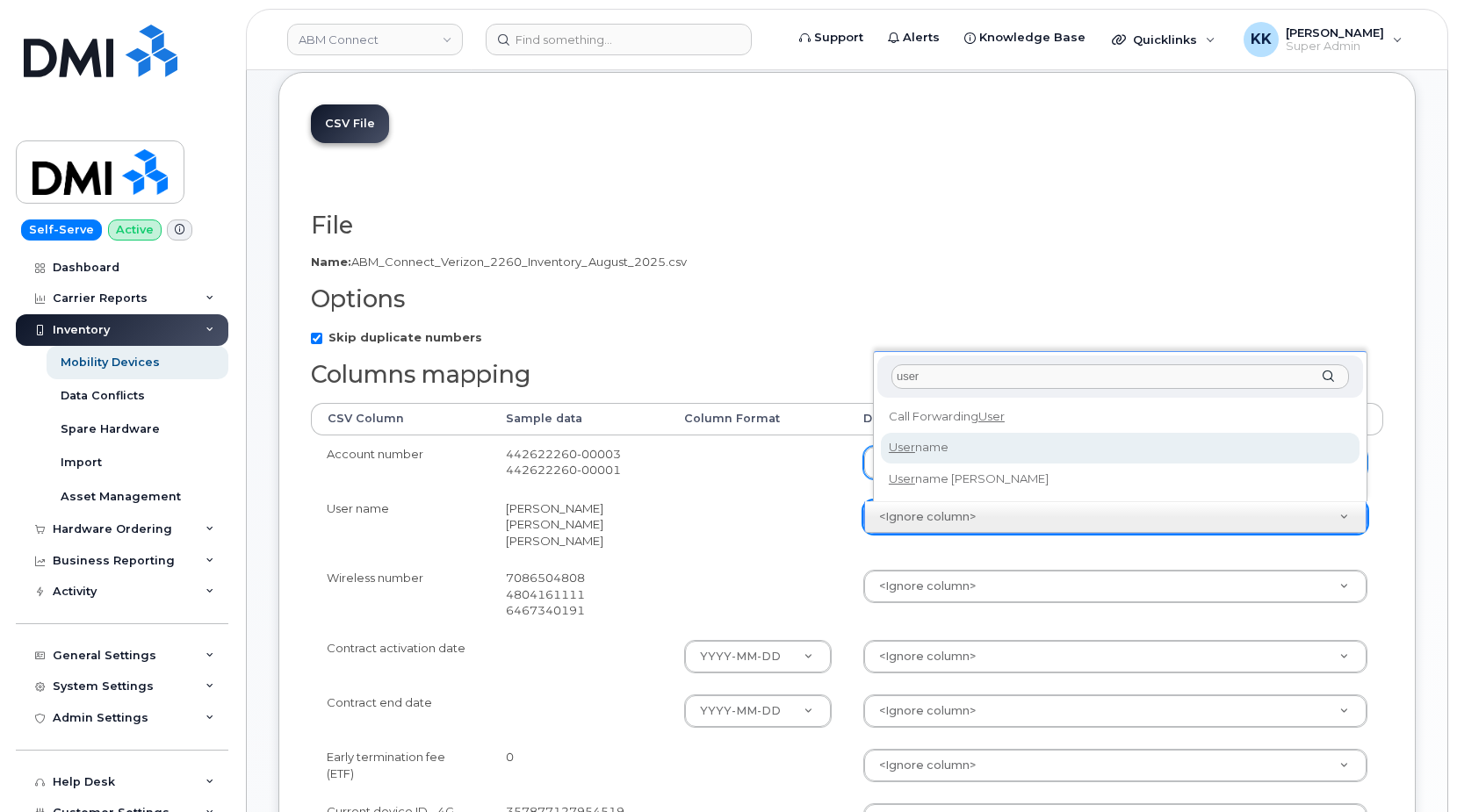
select select "username"
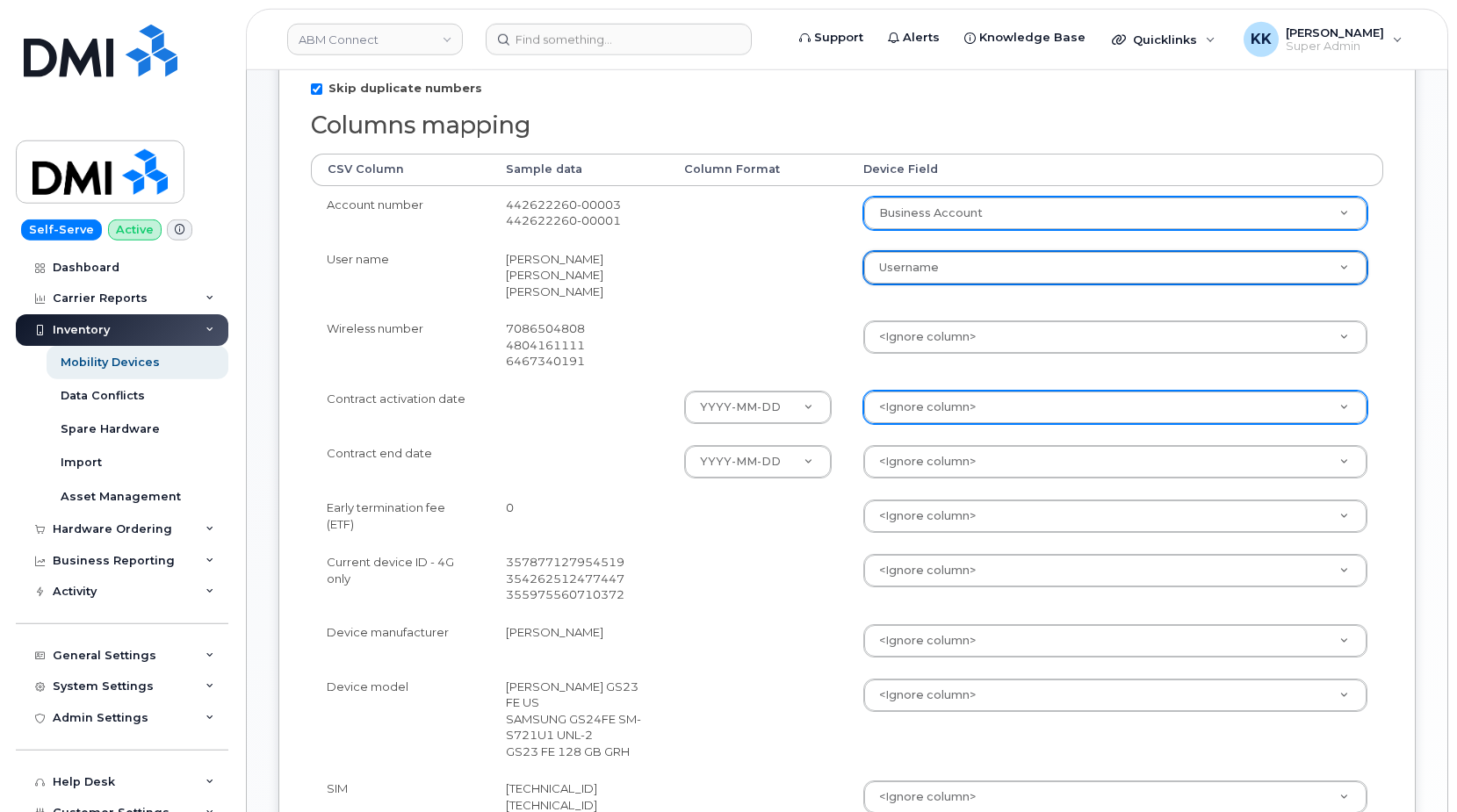
scroll to position [447, 0]
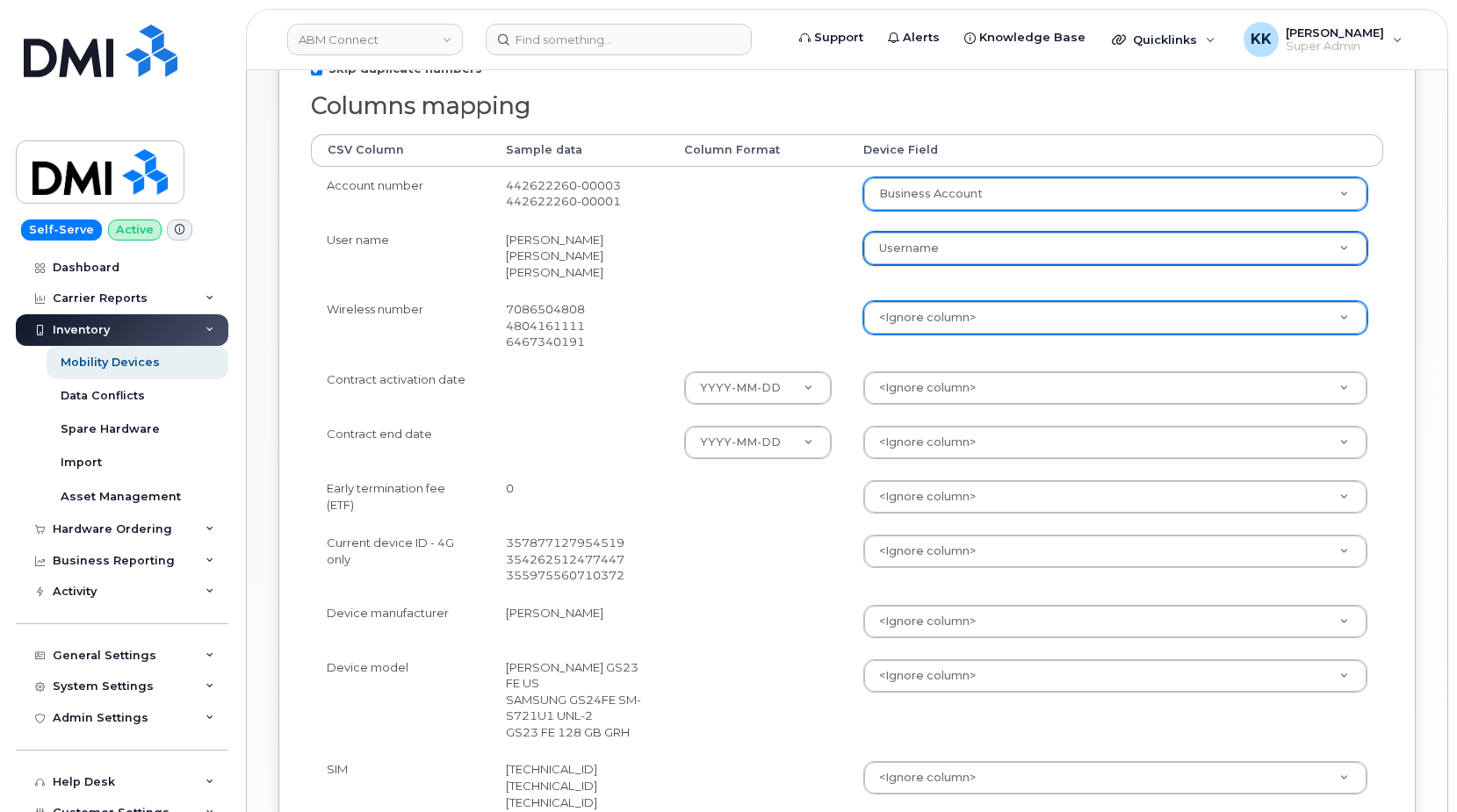
click at [952, 328] on body "ABM Connect Support Alerts Knowledge Base Quicklinks Suspend / Cancel Device Ch…" at bounding box center [728, 382] width 1457 height 1659
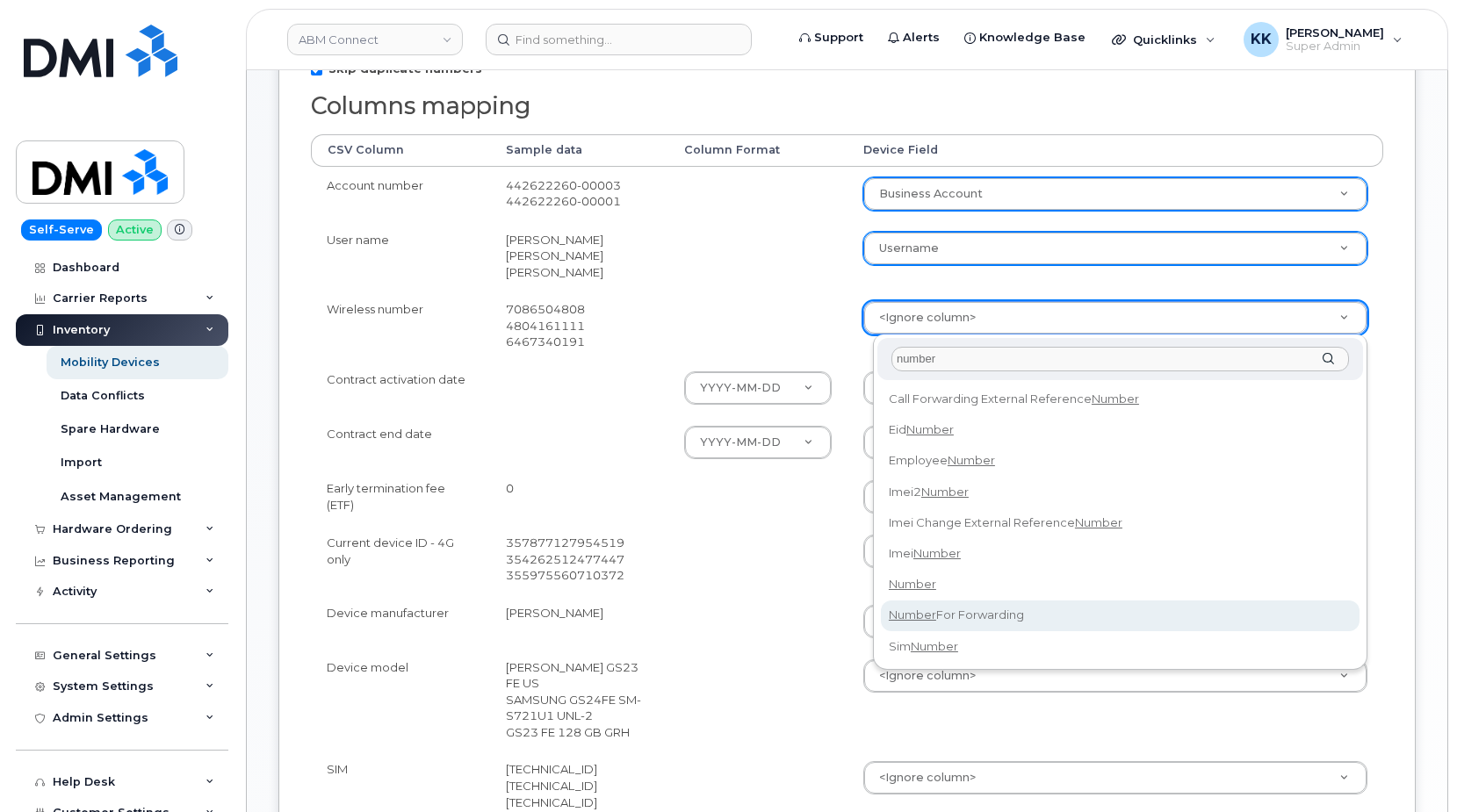
type input "number"
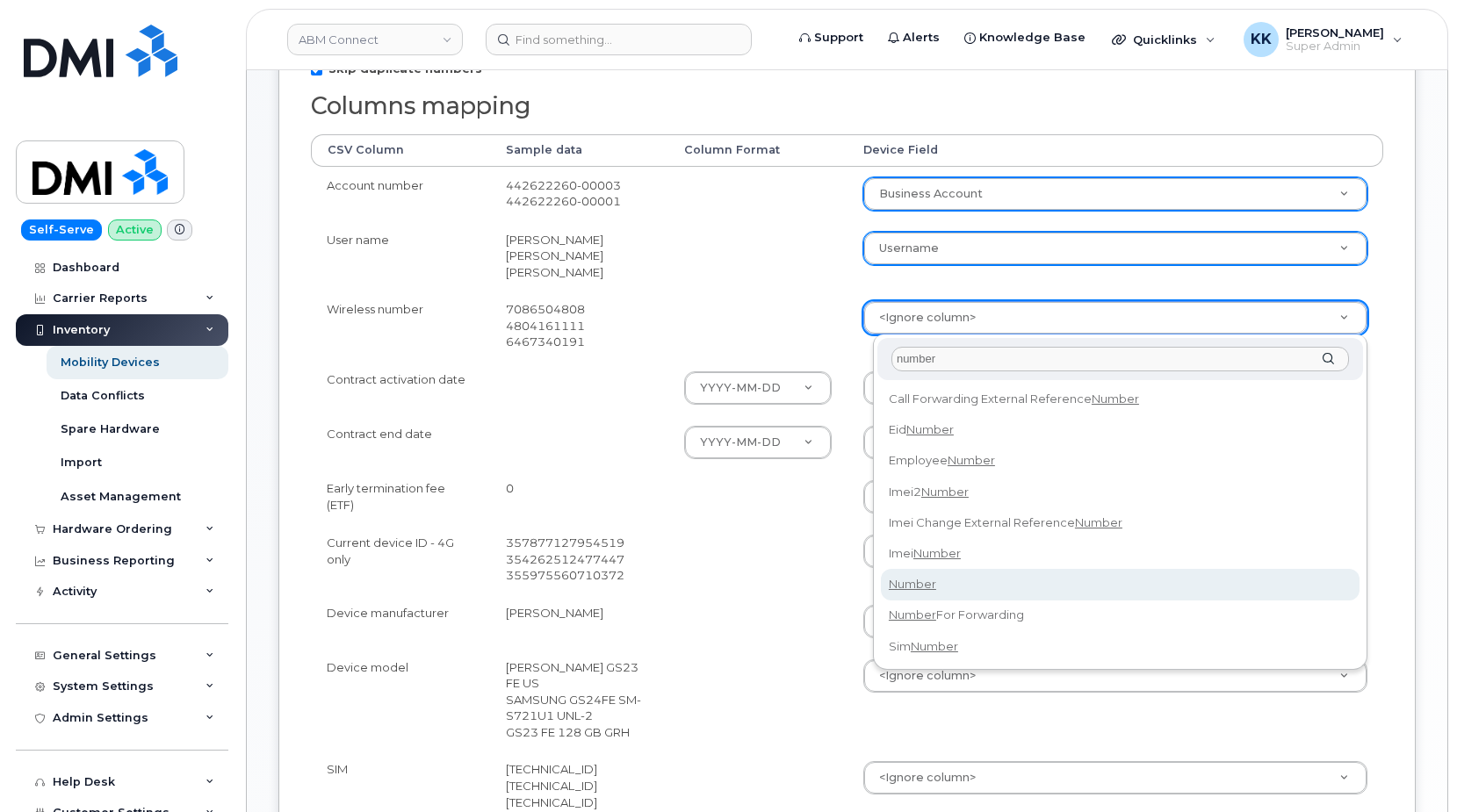
select select "number"
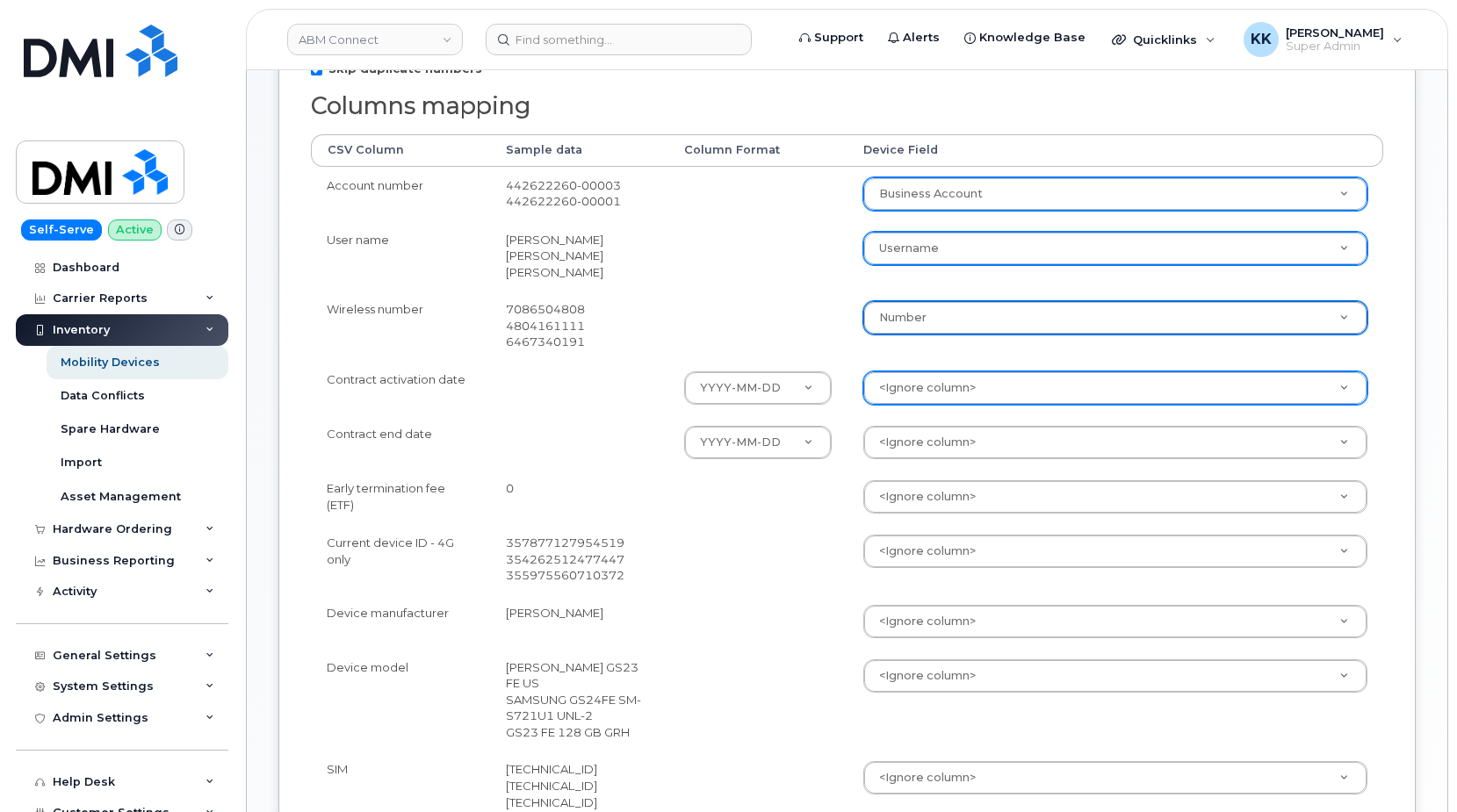
click at [929, 394] on body "ABM Connect Support Alerts Knowledge Base Quicklinks Suspend / Cancel Device Ch…" at bounding box center [728, 382] width 1457 height 1659
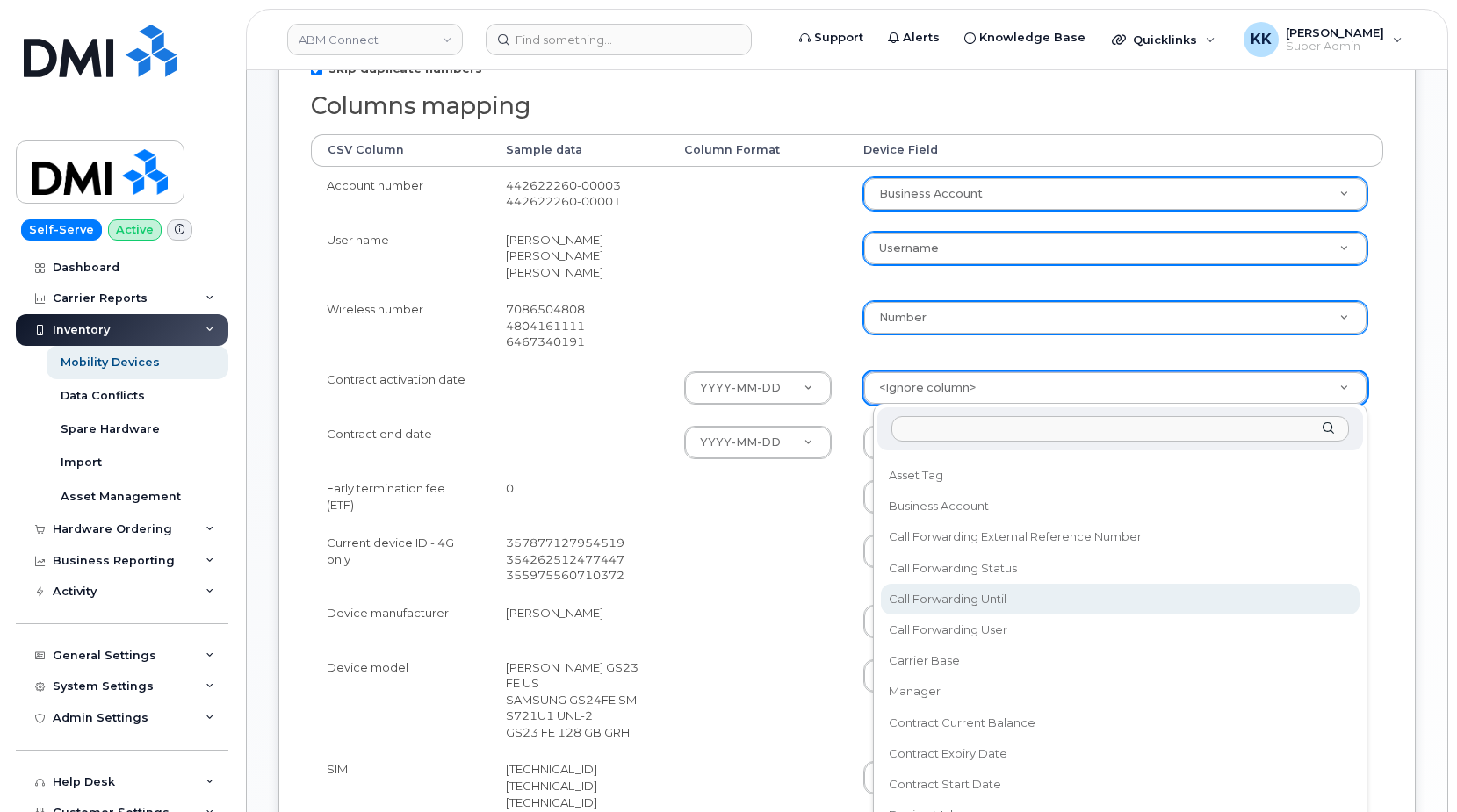
scroll to position [84, 0]
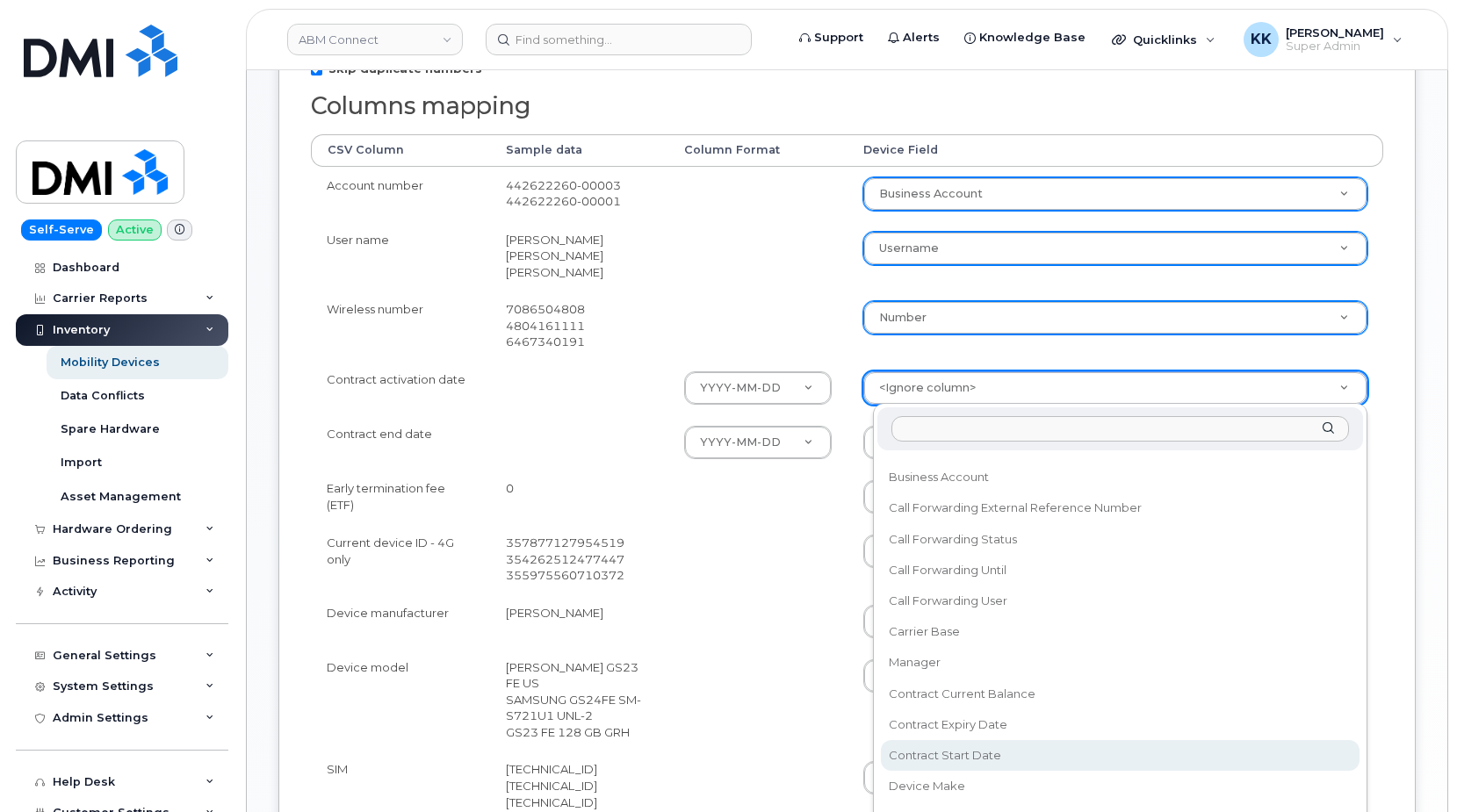
select select "contract_start_date"
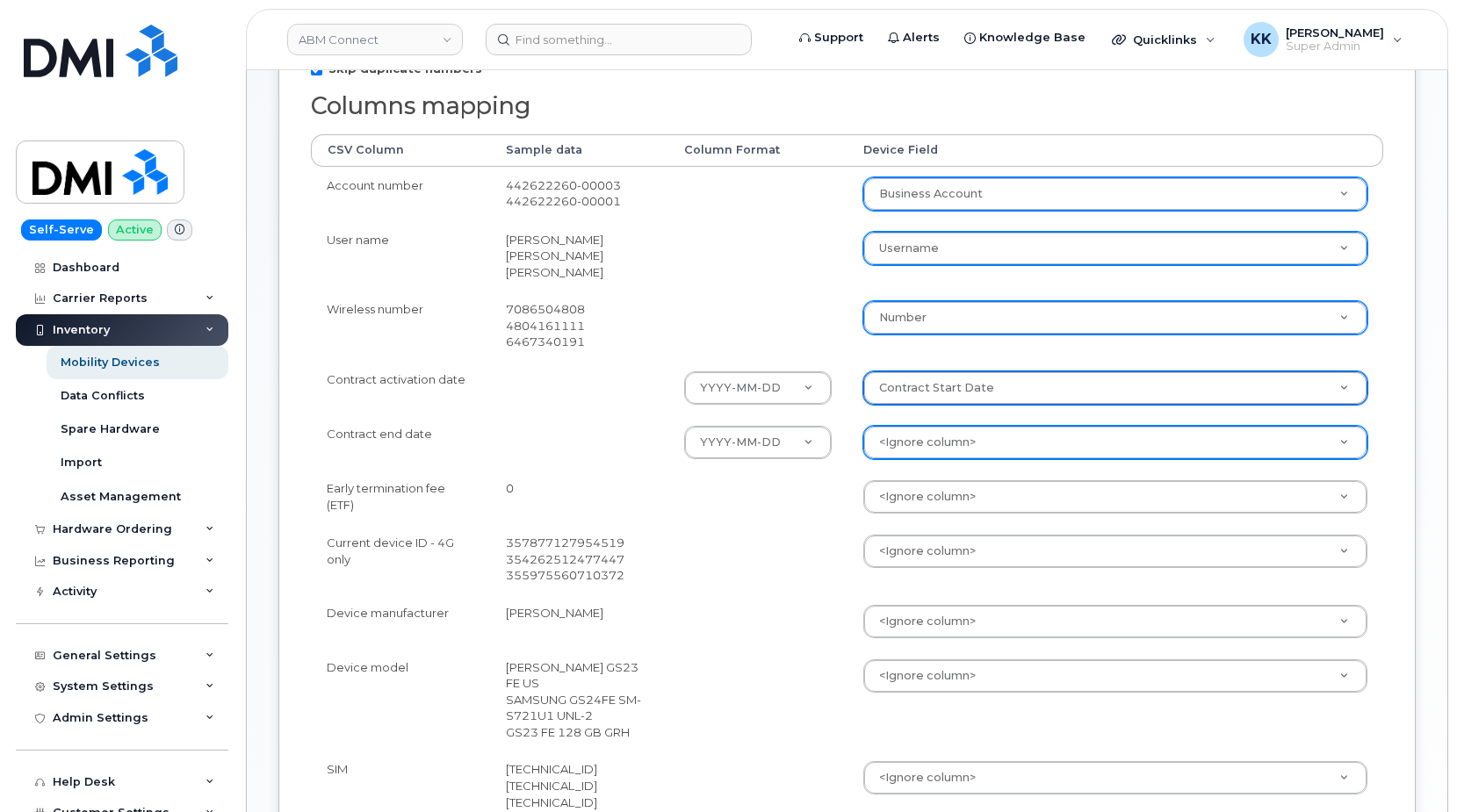
click at [937, 446] on body "ABM Connect Support Alerts Knowledge Base Quicklinks Suspend / Cancel Device Ch…" at bounding box center [728, 382] width 1457 height 1659
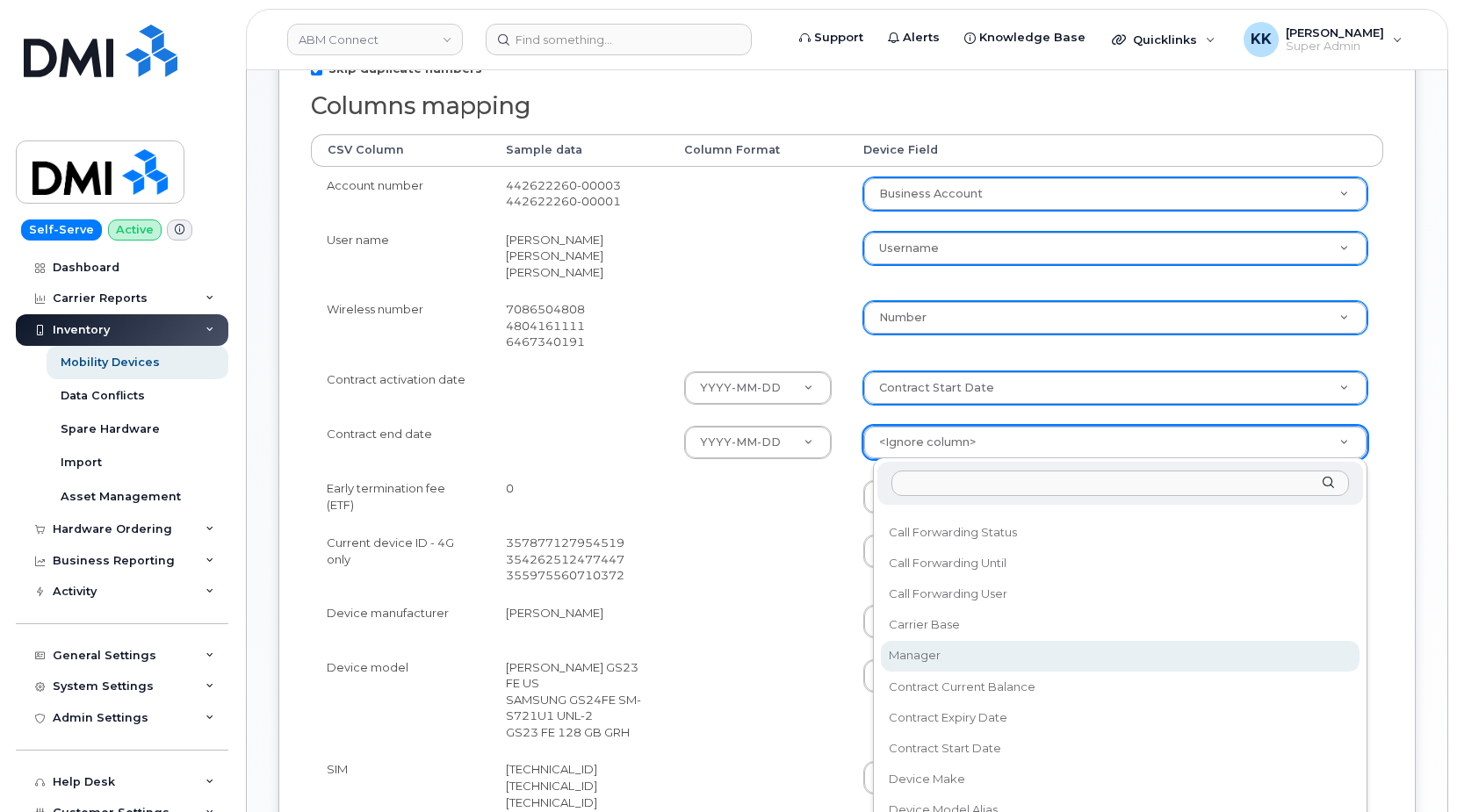
scroll to position [169, 0]
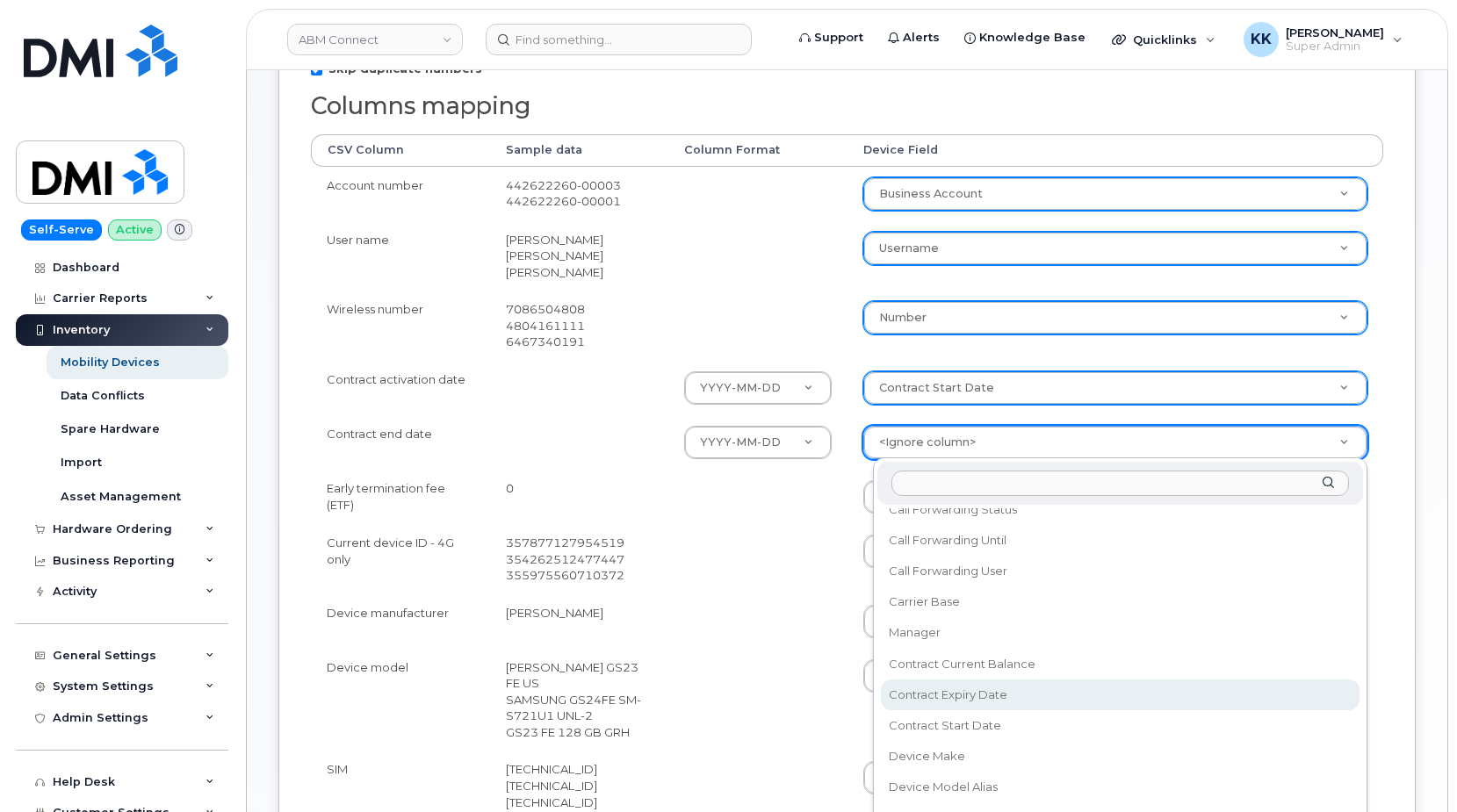
select select "contract_expiry_date"
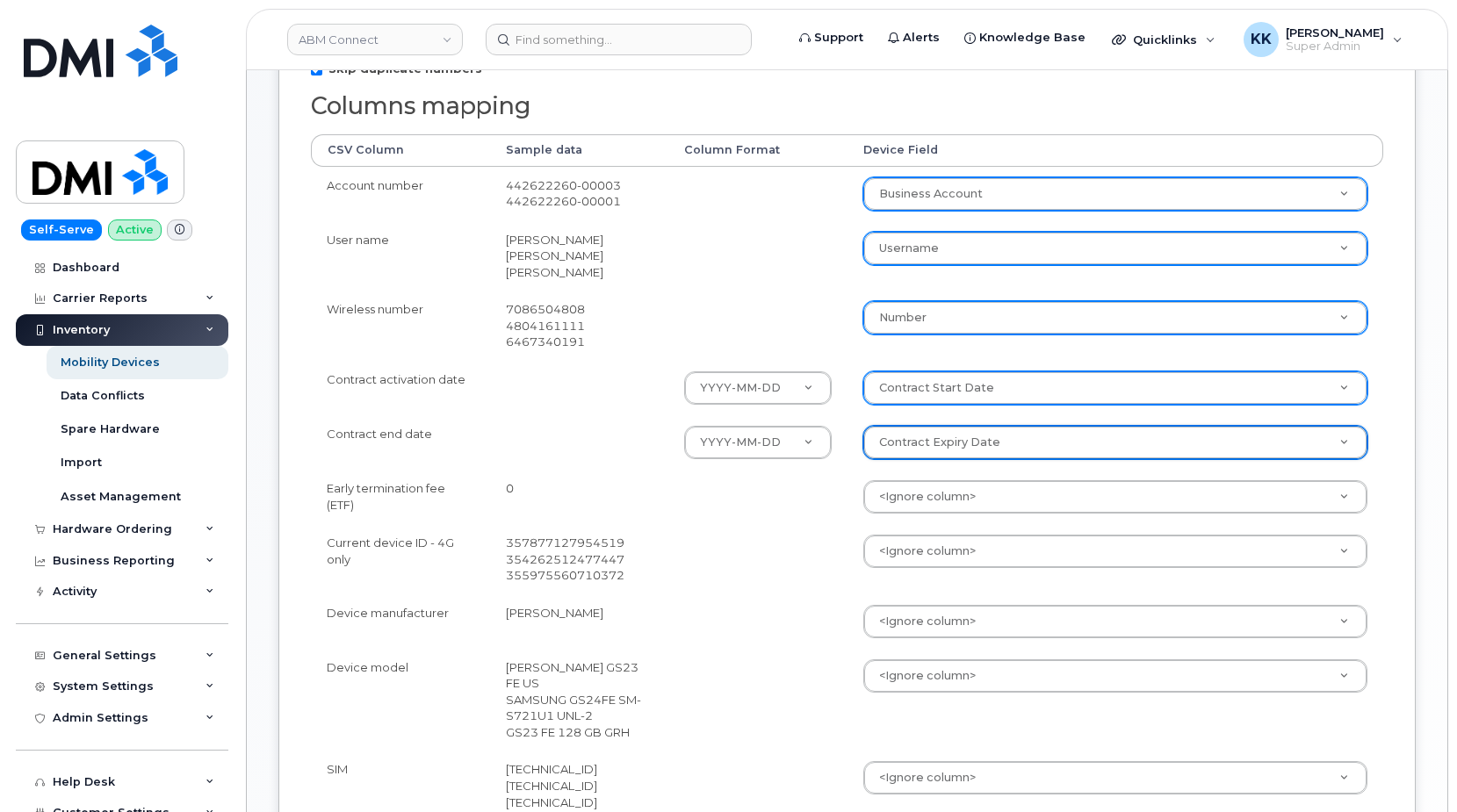
click at [898, 495] on body "ABM Connect Support Alerts Knowledge Base Quicklinks Suspend / Cancel Device Ch…" at bounding box center [728, 382] width 1457 height 1659
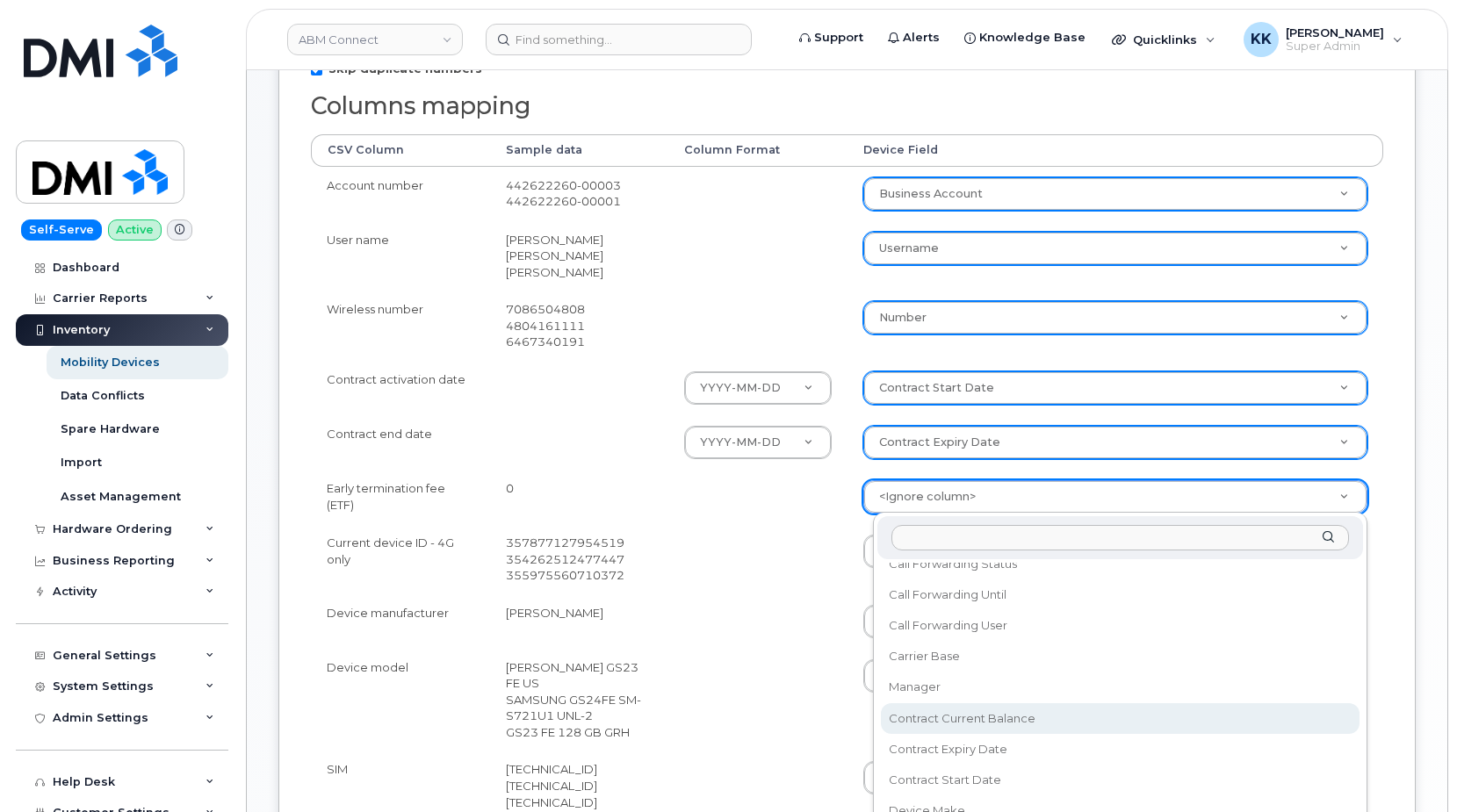
select select "contract_current_balance"
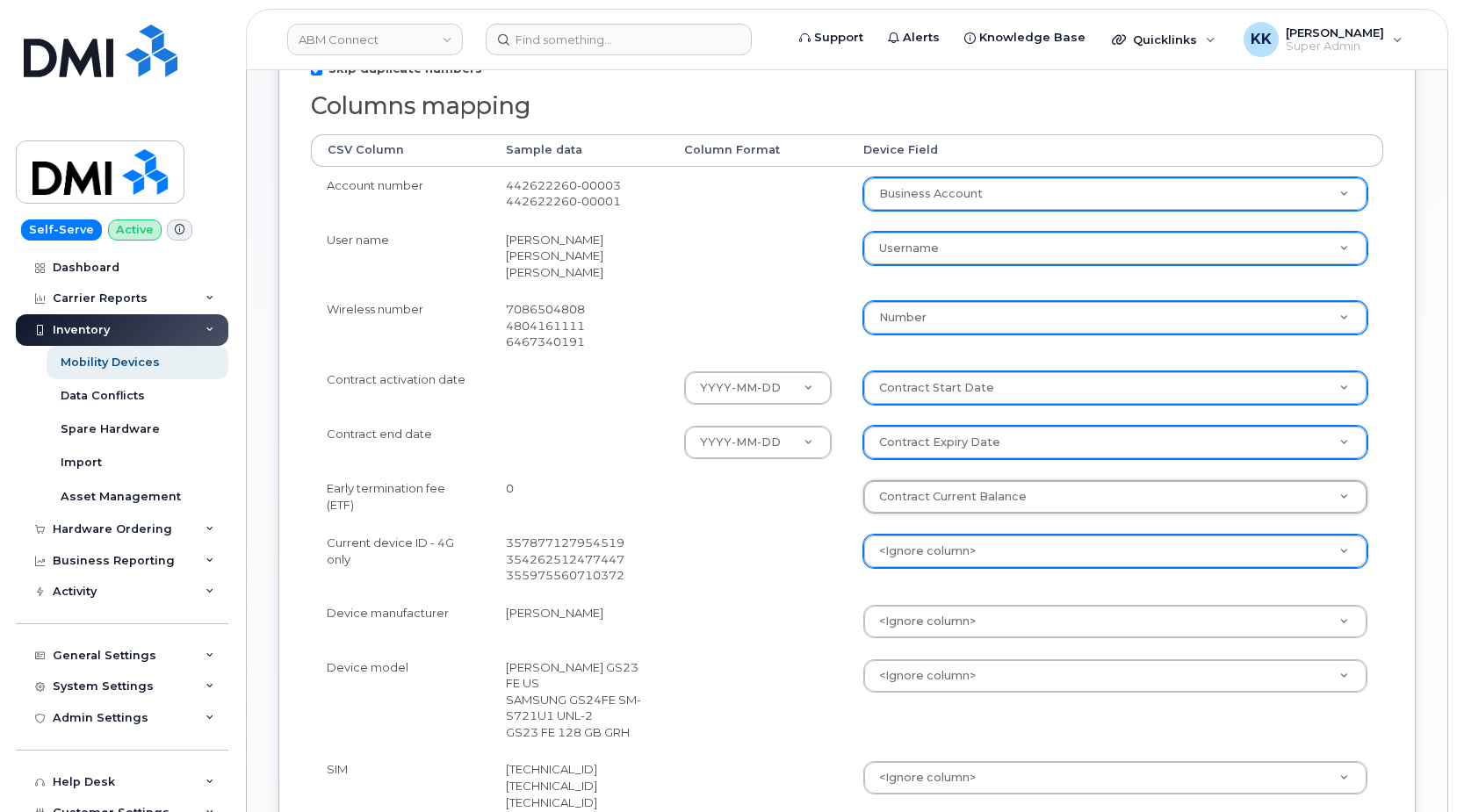
click at [906, 558] on body "ABM Connect Support Alerts Knowledge Base Quicklinks Suspend / Cancel Device Ch…" at bounding box center [728, 382] width 1457 height 1659
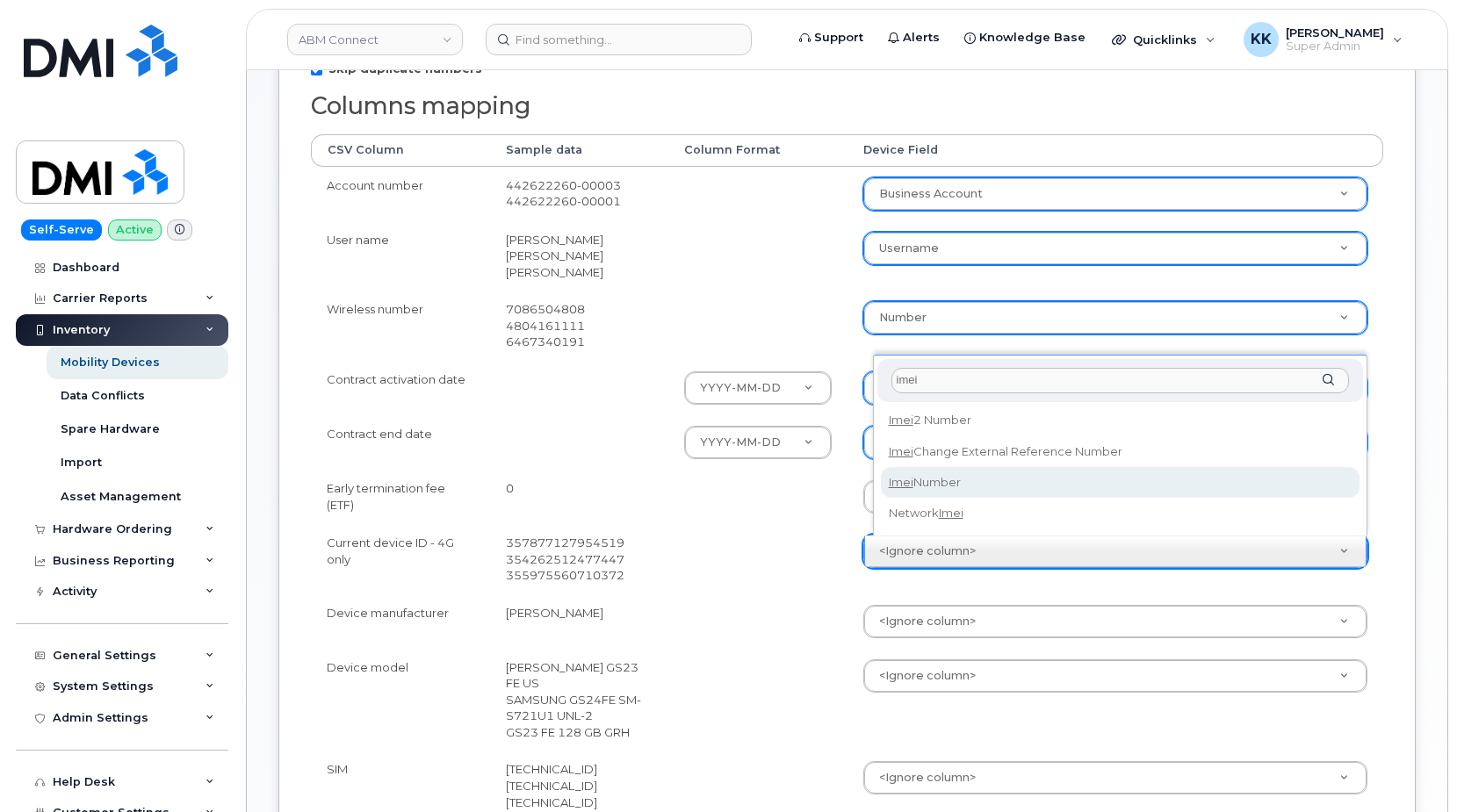
type input "imei"
select select "imei_number"
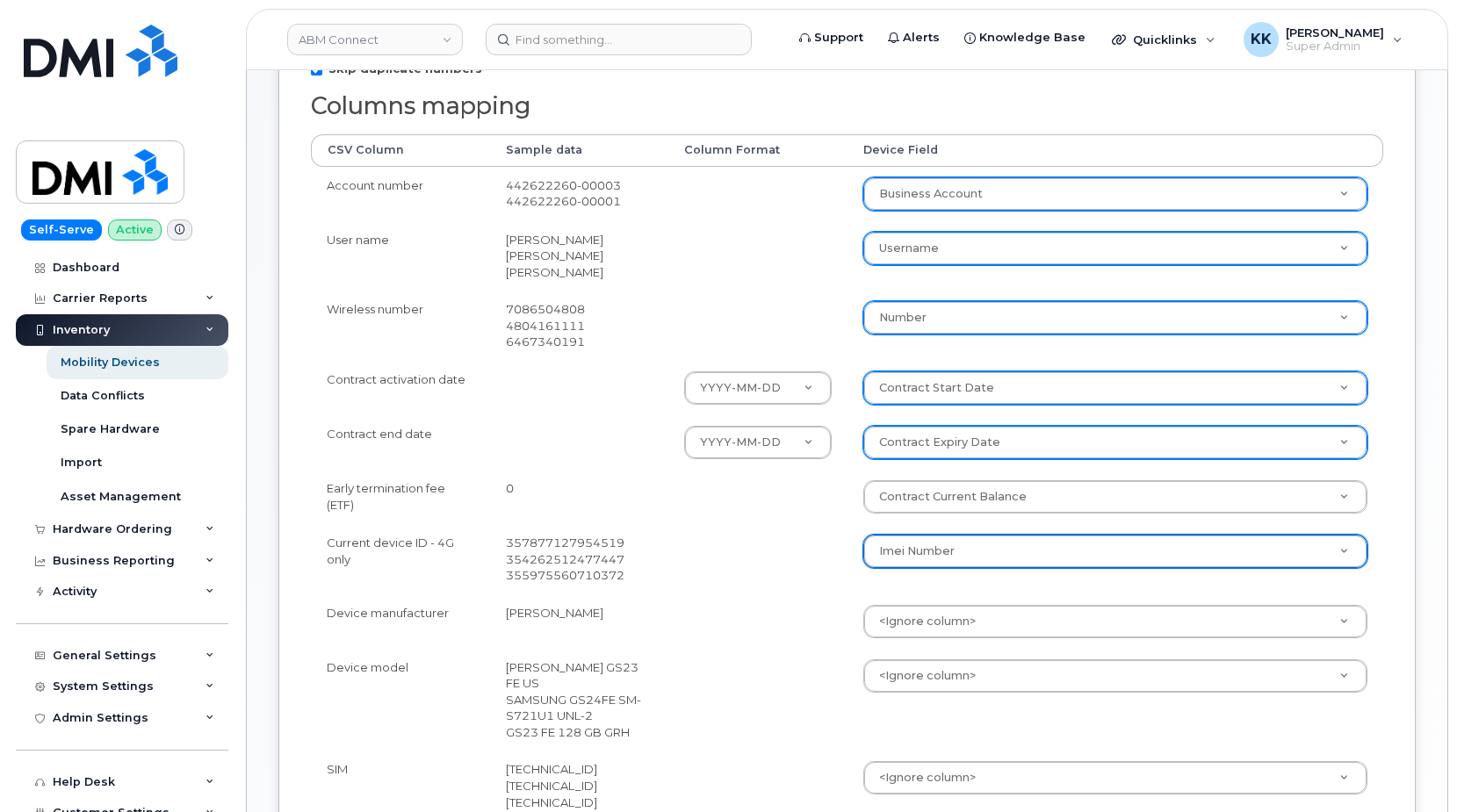
click at [909, 621] on body "ABM Connect Support Alerts Knowledge Base Quicklinks Suspend / Cancel Device Ch…" at bounding box center [728, 382] width 1457 height 1659
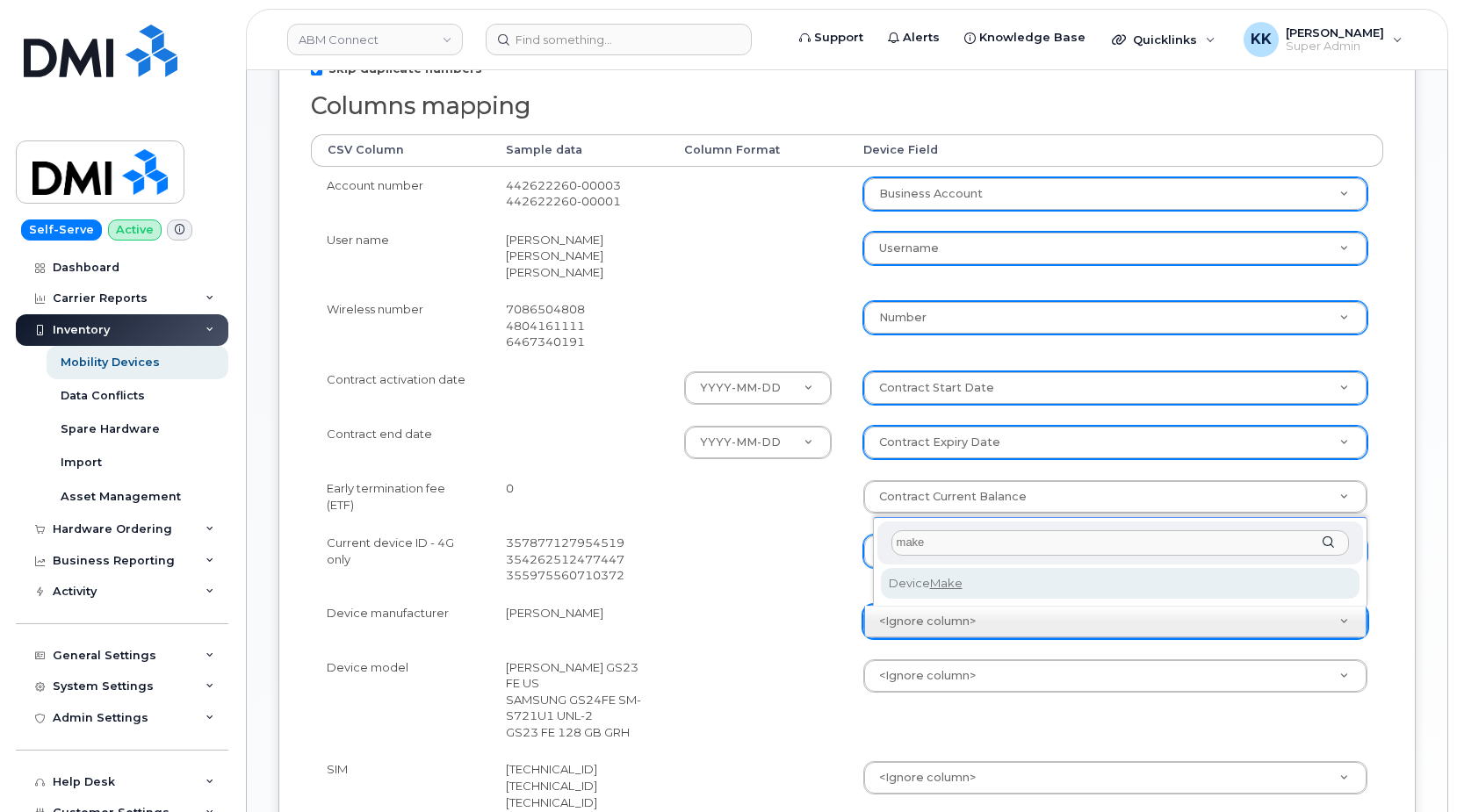
type input "make"
select select "device_make_id"
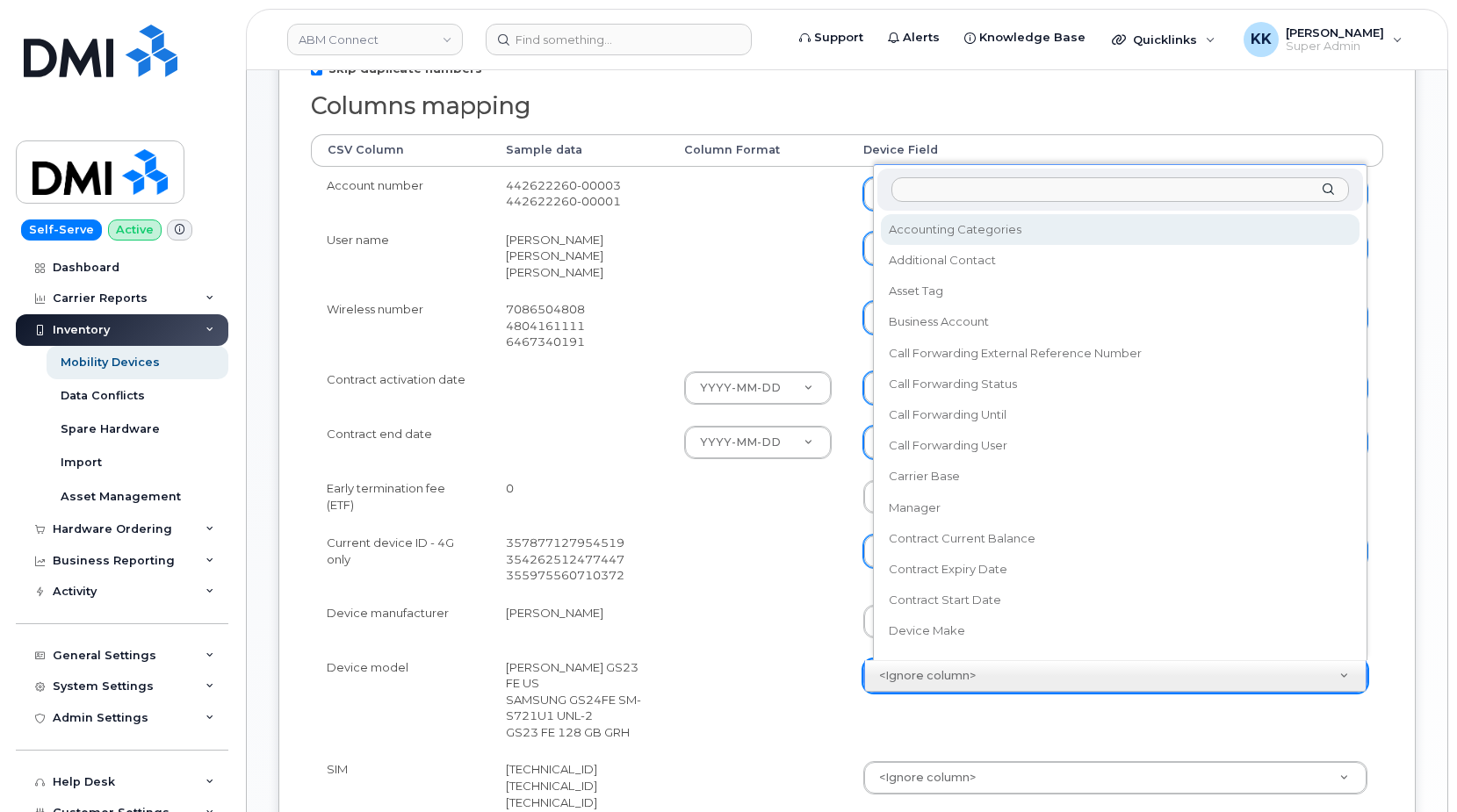
click at [914, 673] on body "ABM Connect Support Alerts Knowledge Base Quicklinks Suspend / Cancel Device Ch…" at bounding box center [728, 382] width 1457 height 1659
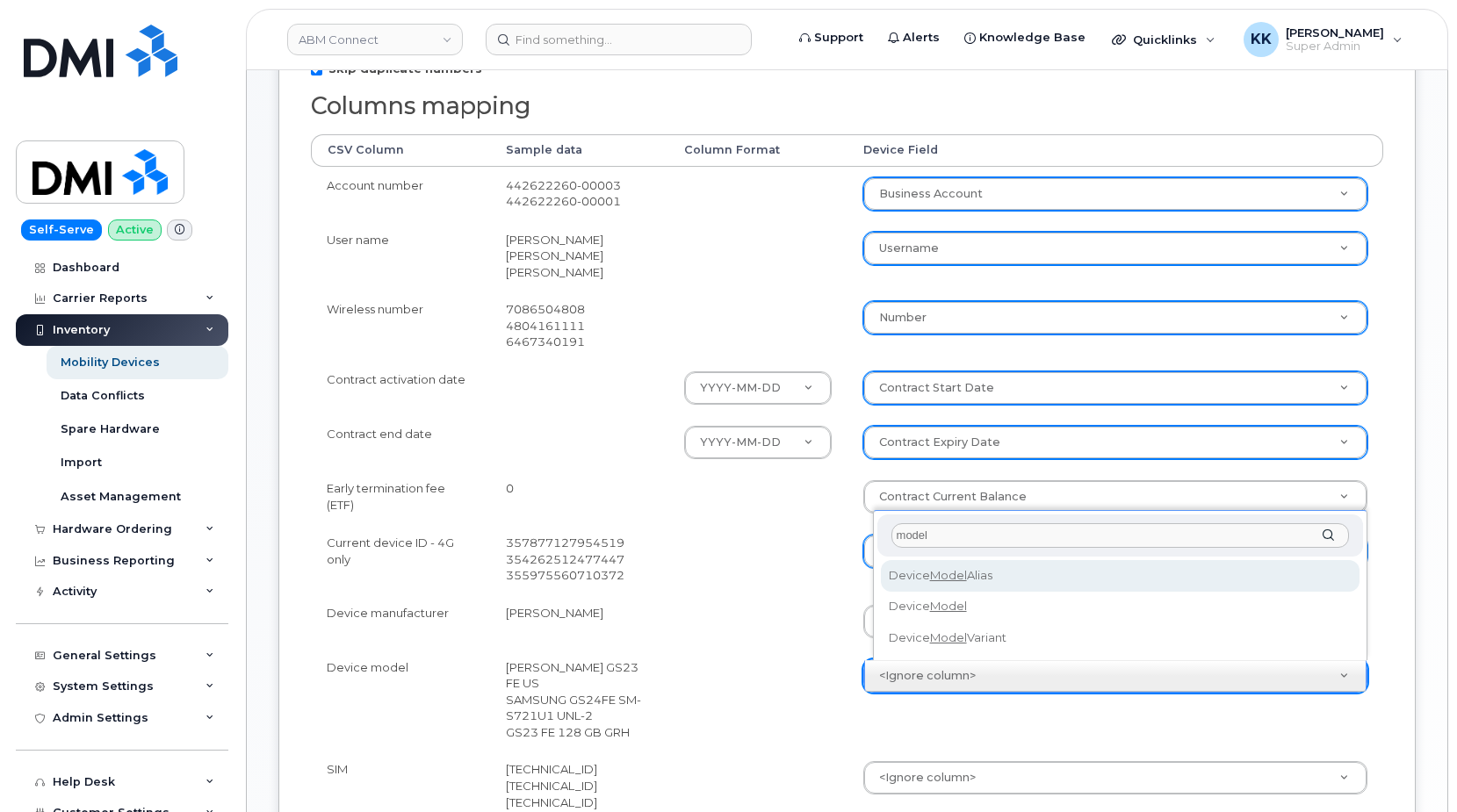
type input "model"
select select "device_model_alias"
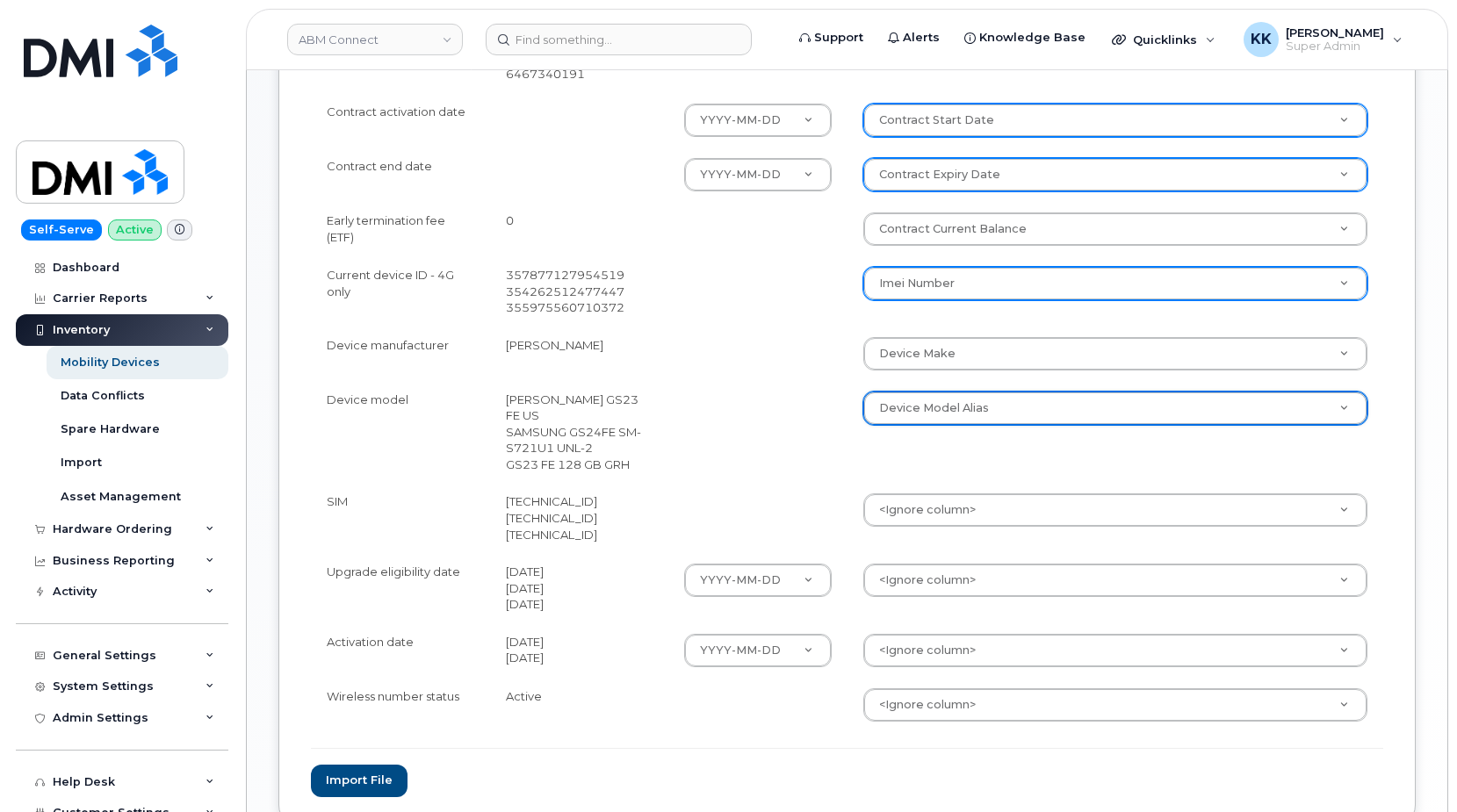
scroll to position [717, 0]
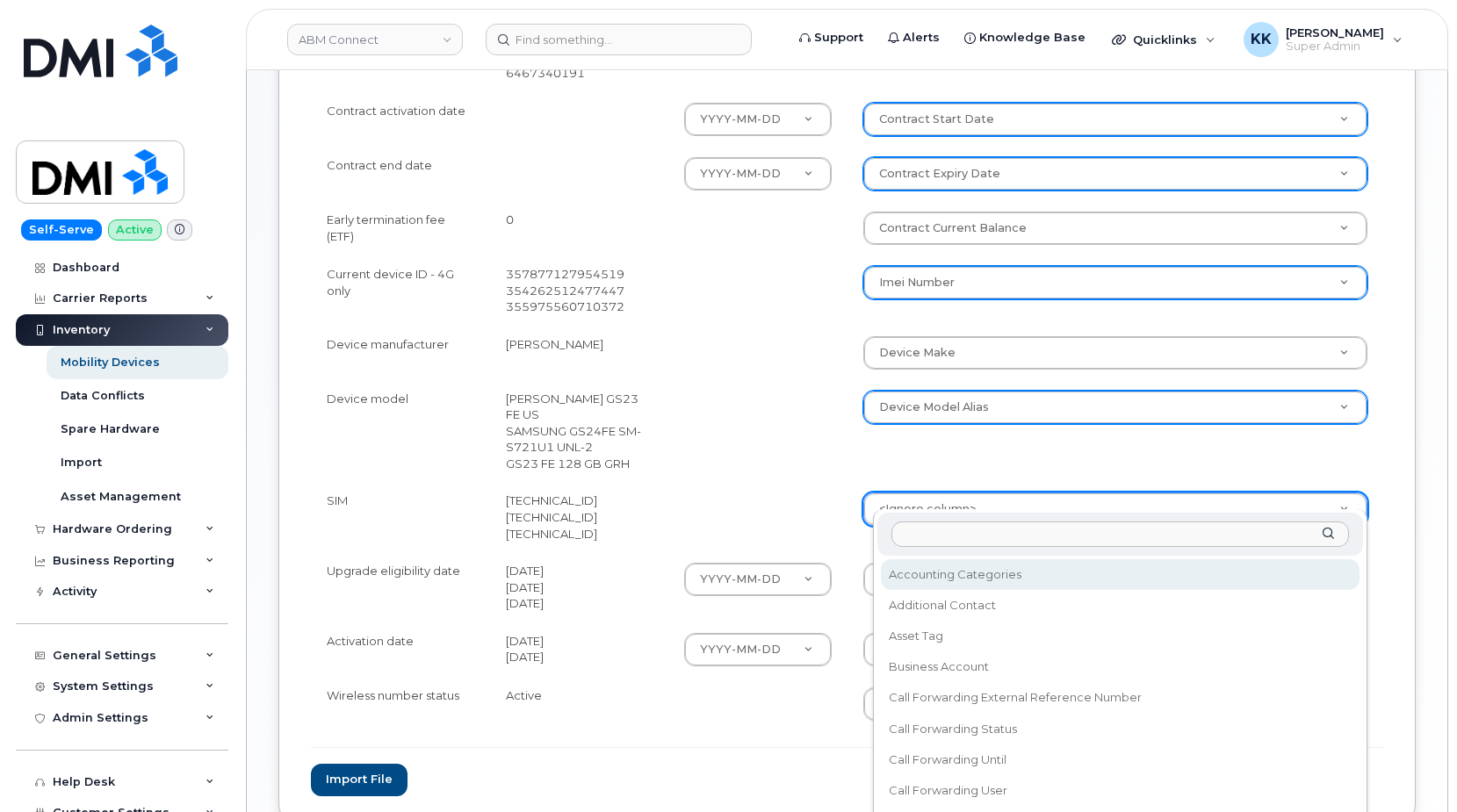
click at [946, 494] on body "ABM Connect Support Alerts Knowledge Base Quicklinks Suspend / Cancel Device Ch…" at bounding box center [728, 113] width 1457 height 1659
type input "sim"
select select "sim_number"
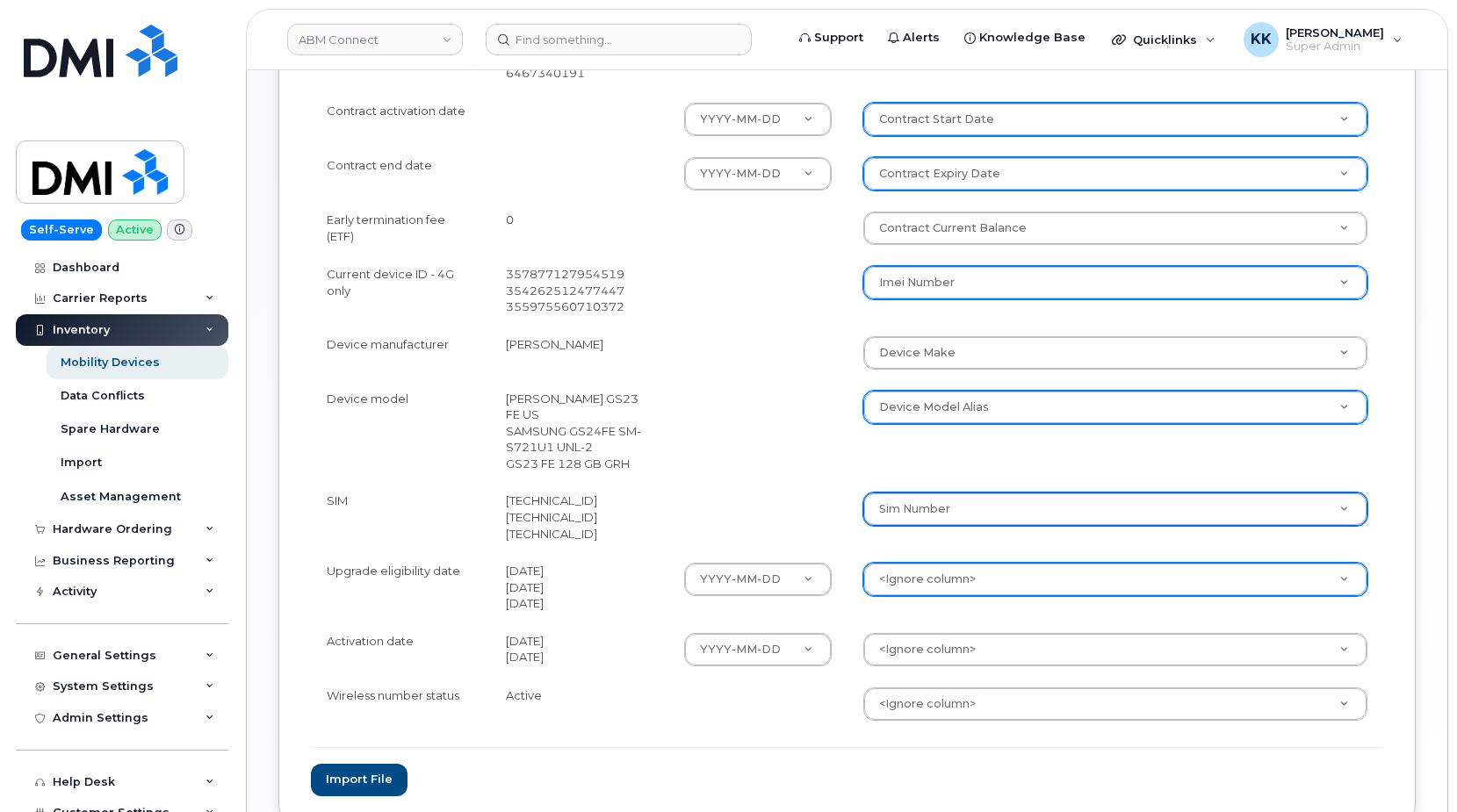
click at [950, 560] on body "ABM Connect Support Alerts Knowledge Base Quicklinks Suspend / Cancel Device Ch…" at bounding box center [728, 113] width 1457 height 1659
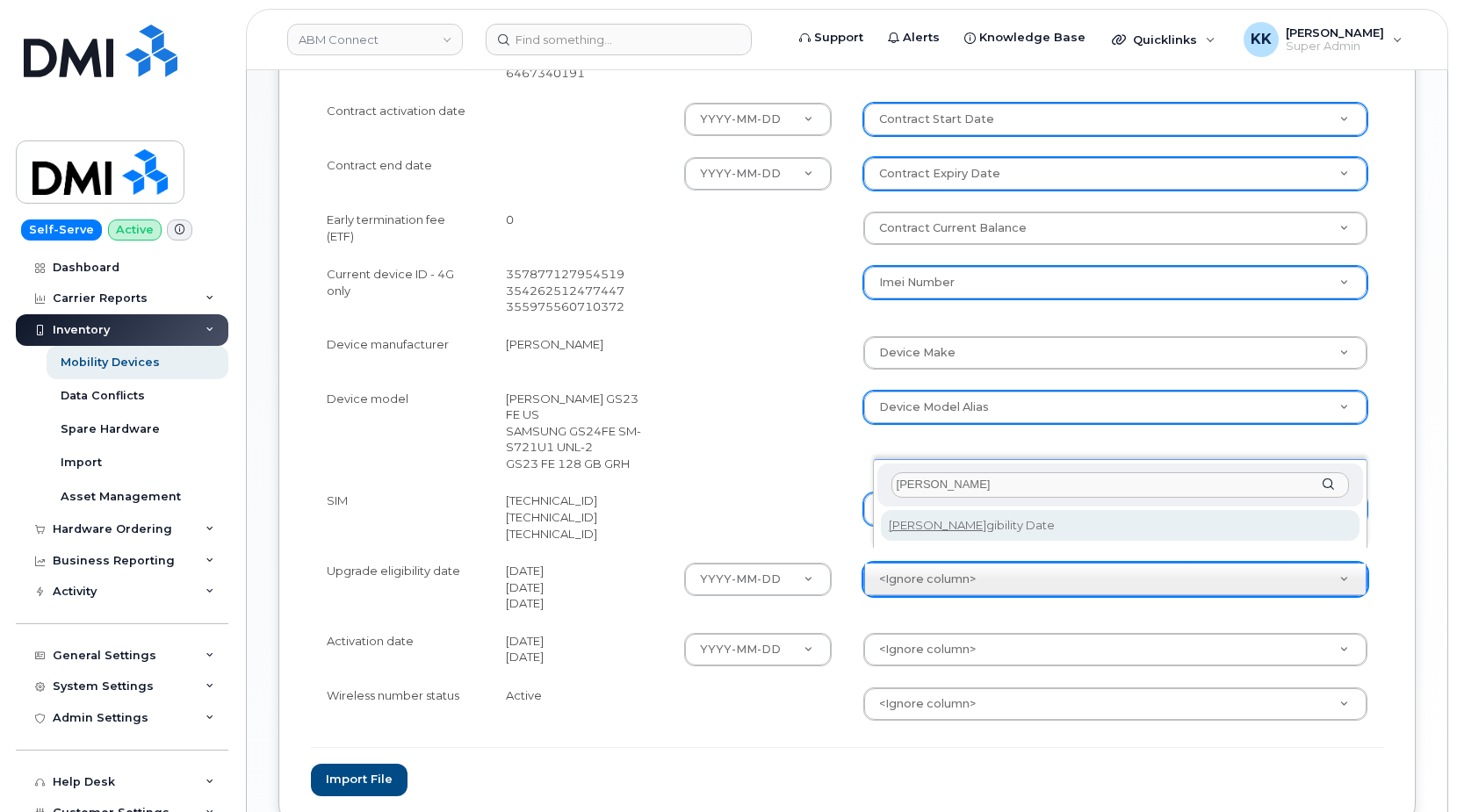
type input "eli"
select select "eligibility_date"
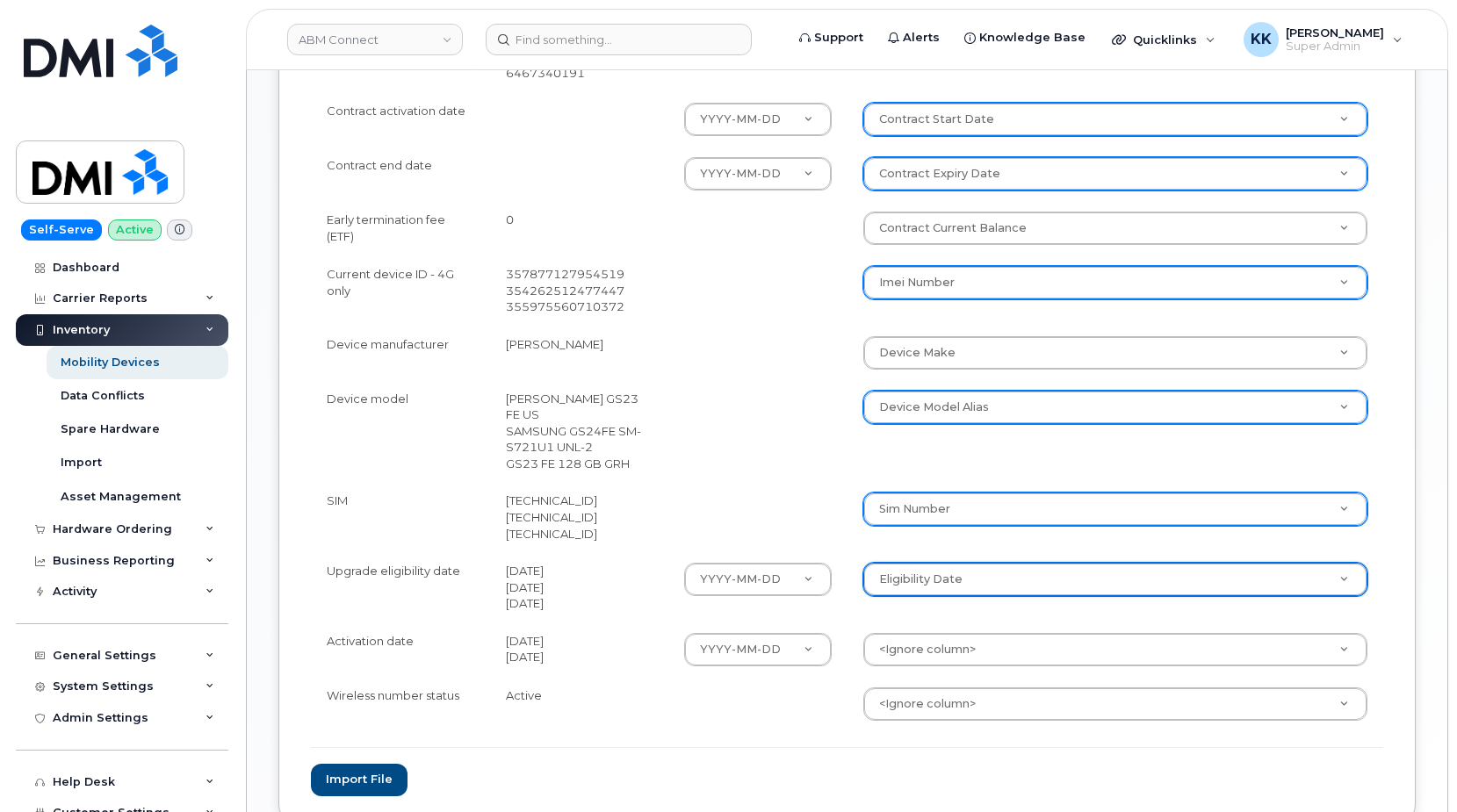
click at [938, 622] on td "<Ignore column> Accounting Categories Additional Contact Asset Tag Business Acc…" at bounding box center [1116, 650] width 537 height 55
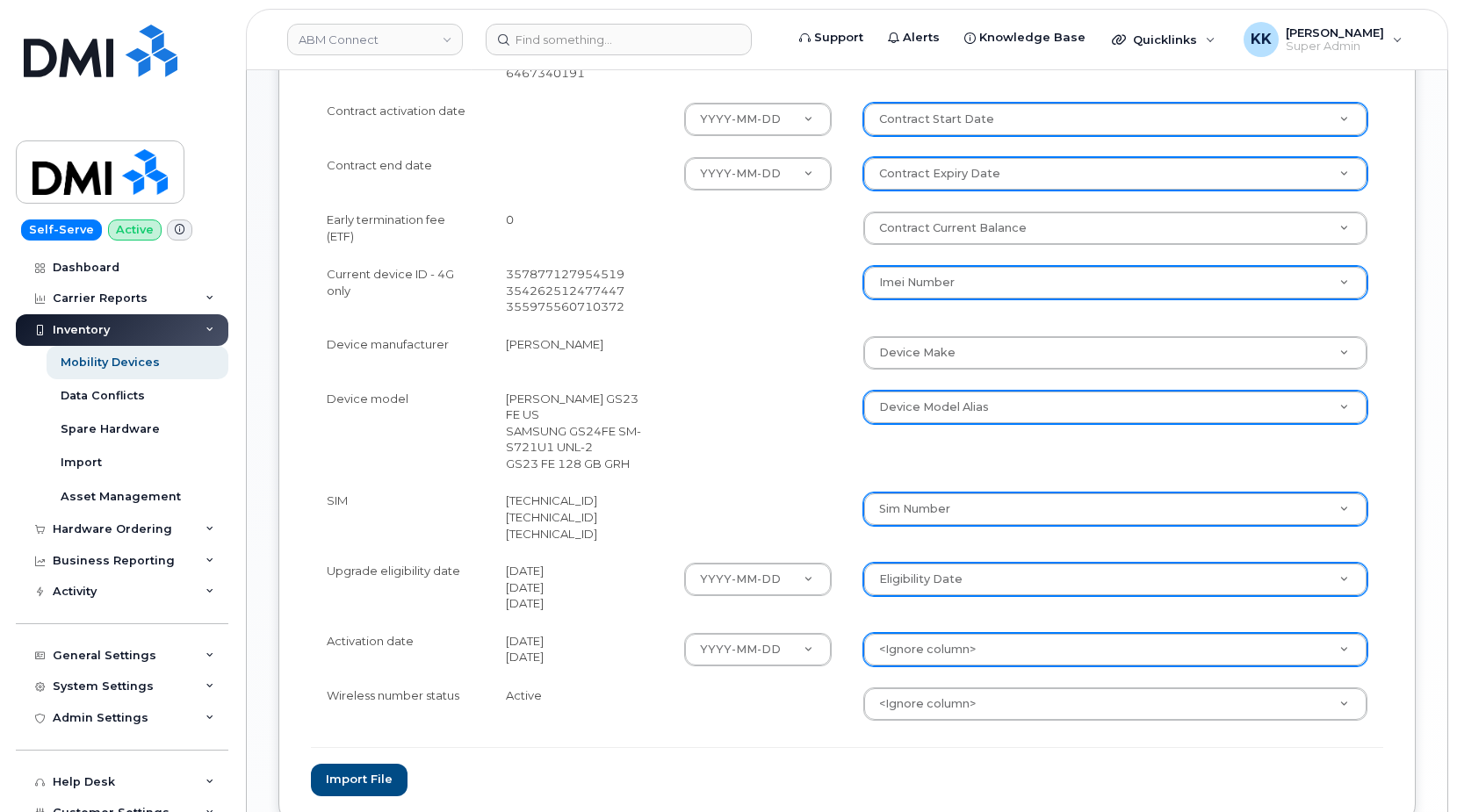
click at [939, 626] on body "ABM Connect Support Alerts Knowledge Base Quicklinks Suspend / Cancel Device Ch…" at bounding box center [728, 113] width 1457 height 1659
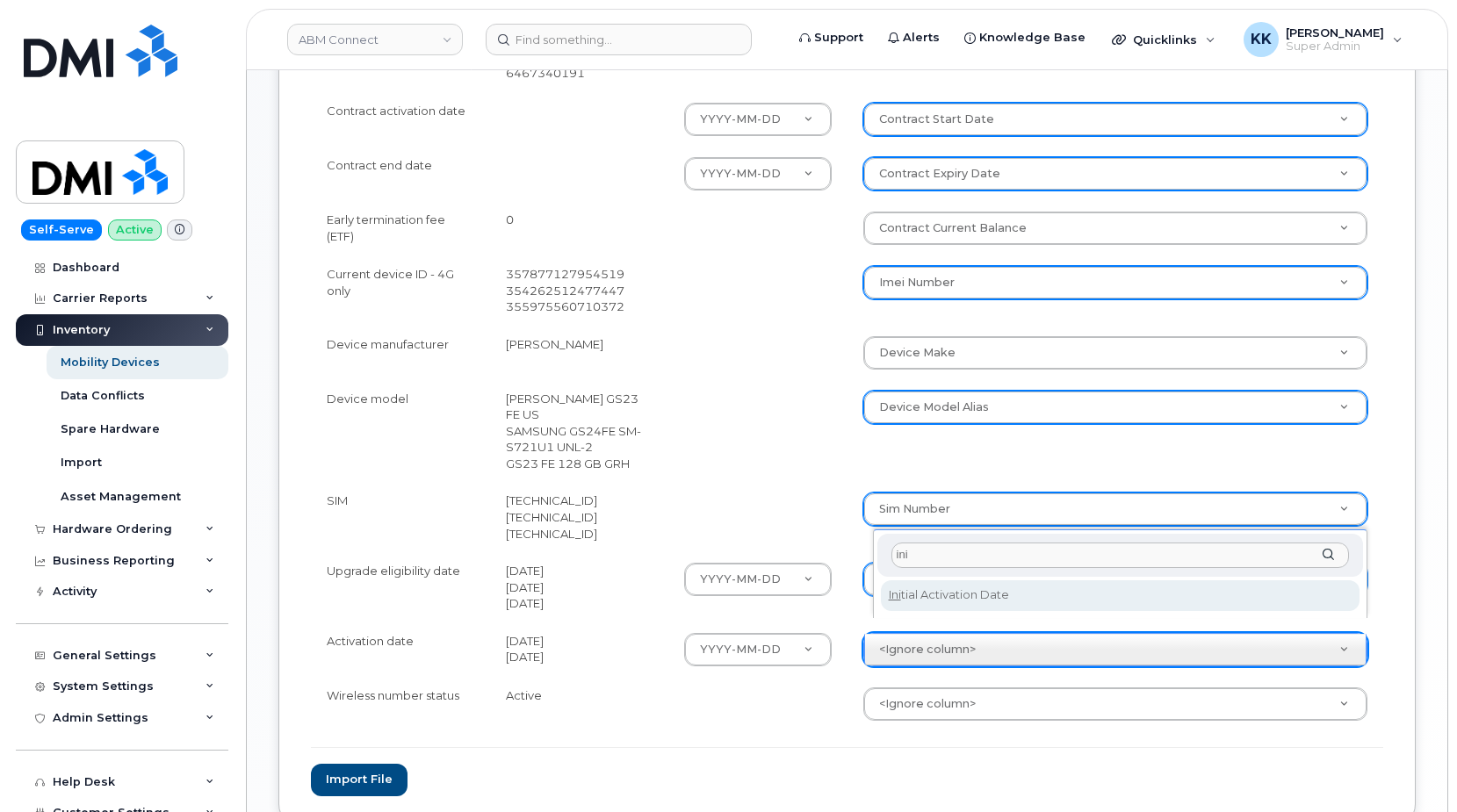
type input "ini"
select select "initial_activation_date"
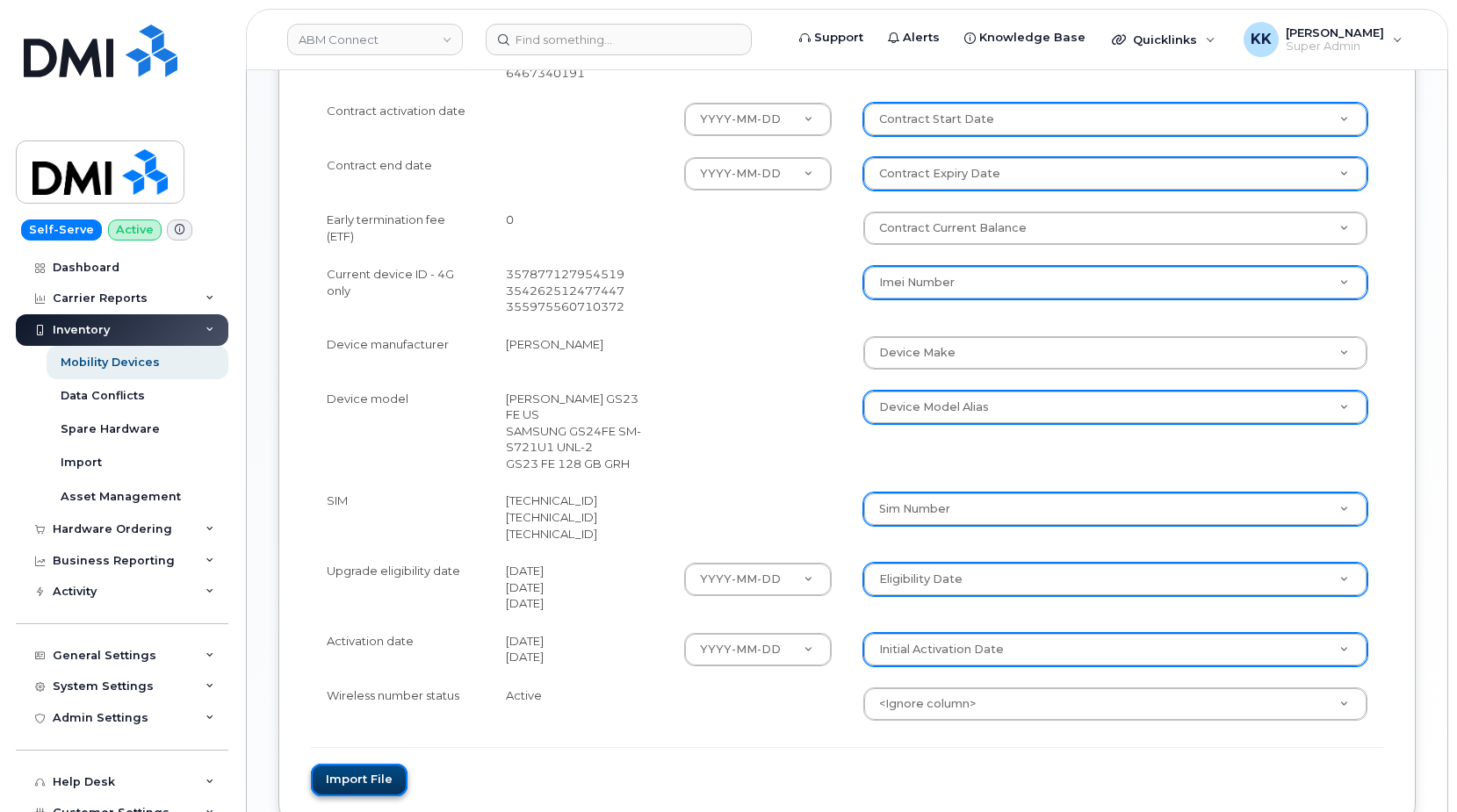
click at [366, 763] on button "Import file" at bounding box center [359, 779] width 96 height 33
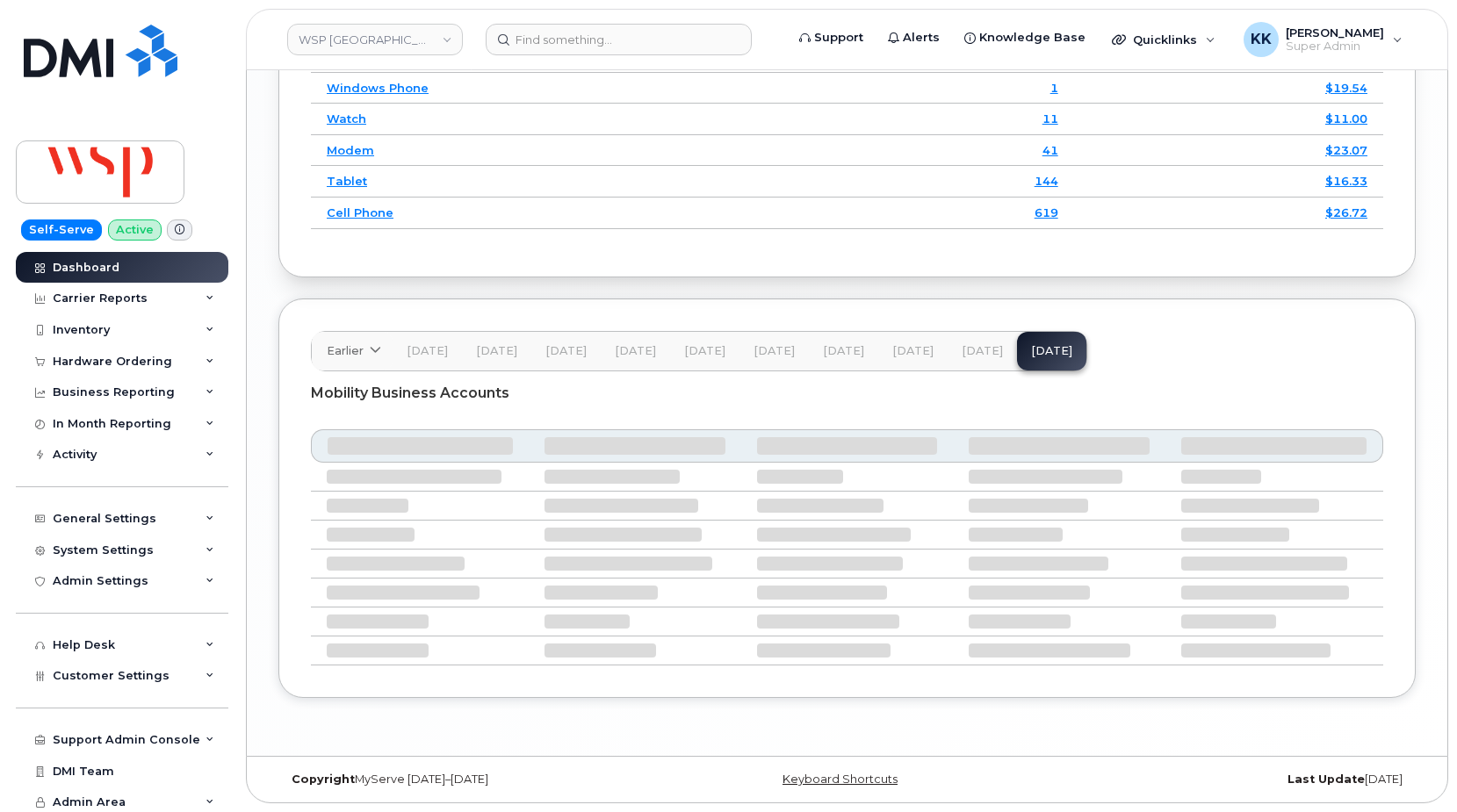
scroll to position [2470, 0]
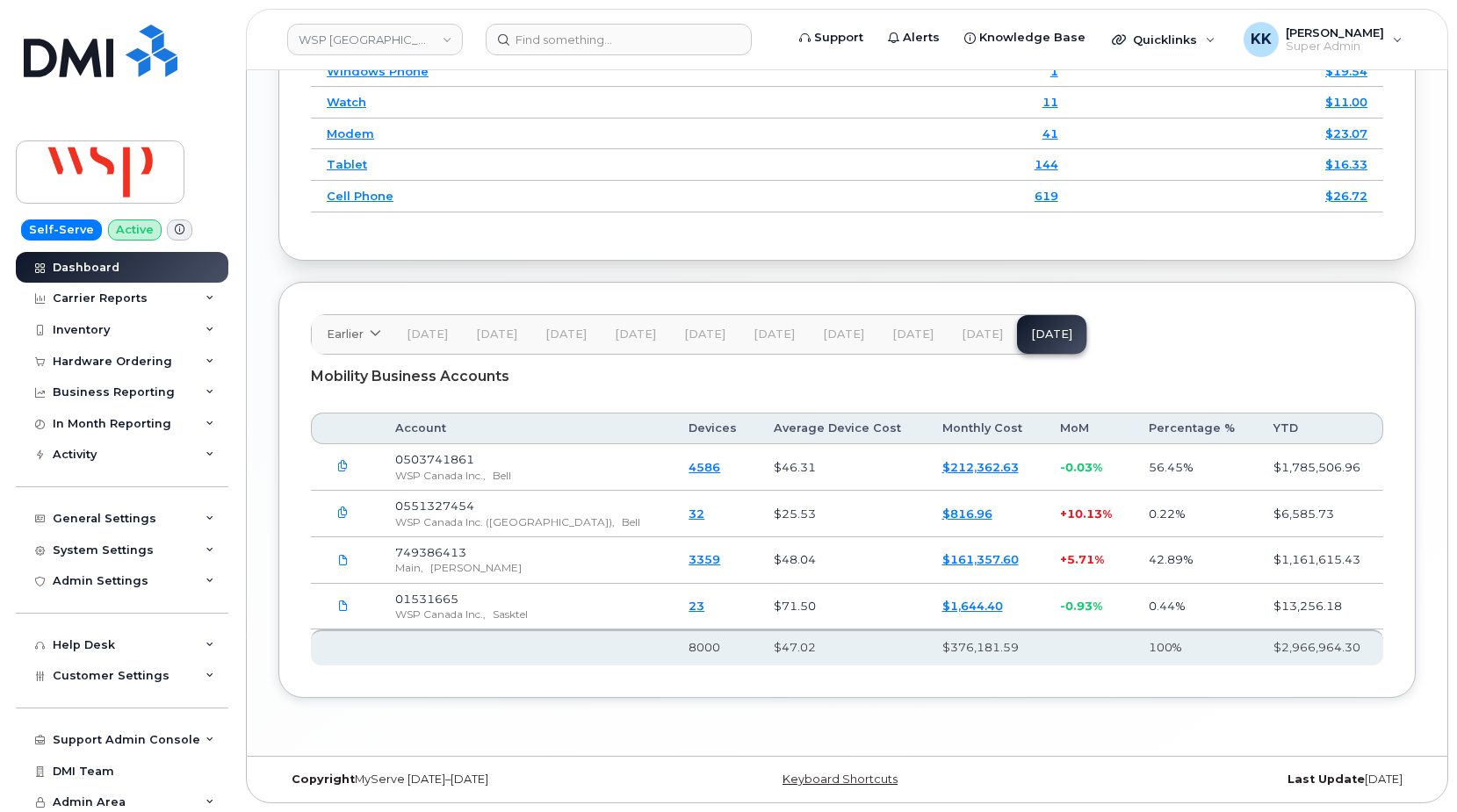
click at [343, 519] on icon "button" at bounding box center [343, 513] width 11 height 11
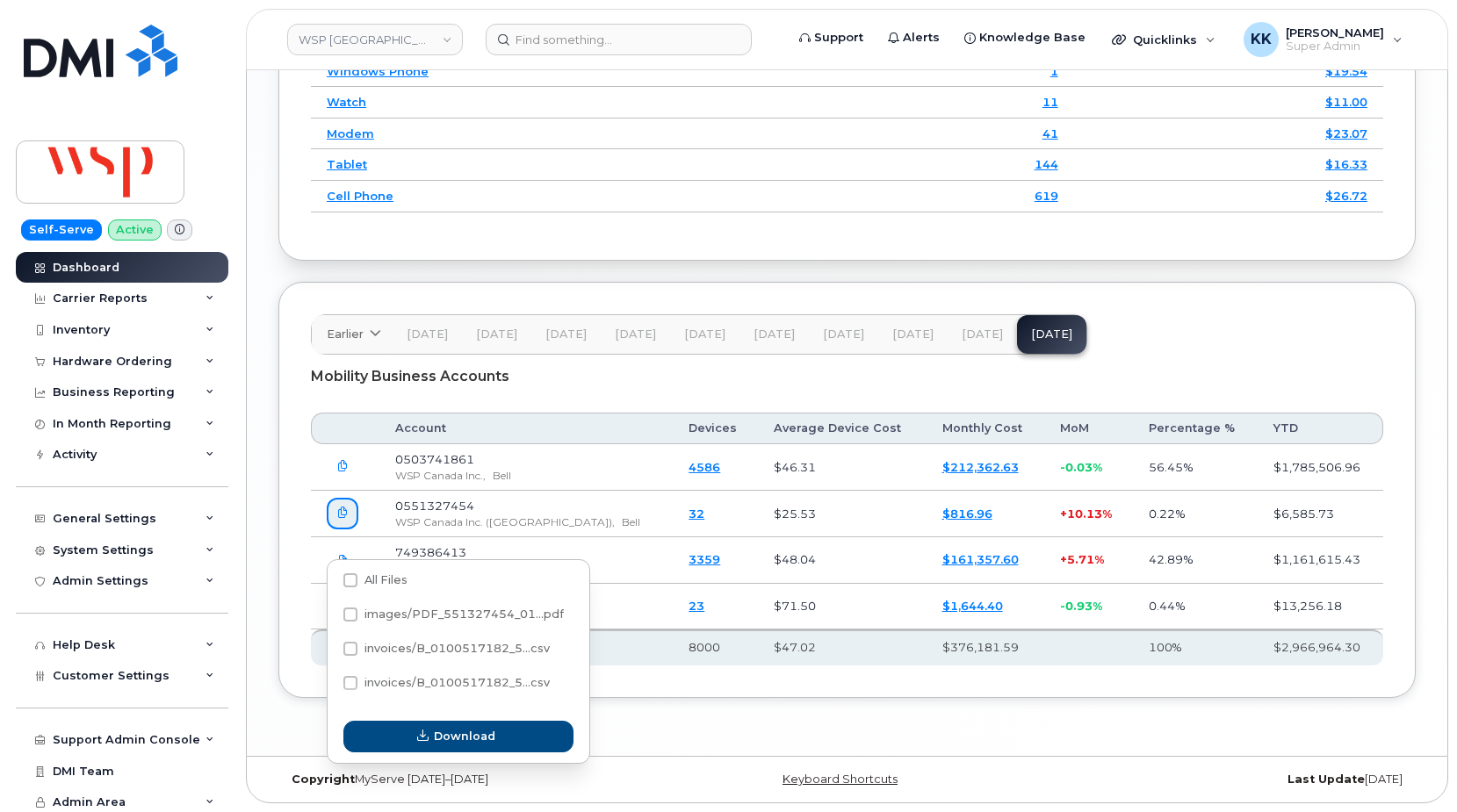
click at [343, 472] on icon "button" at bounding box center [343, 466] width 11 height 11
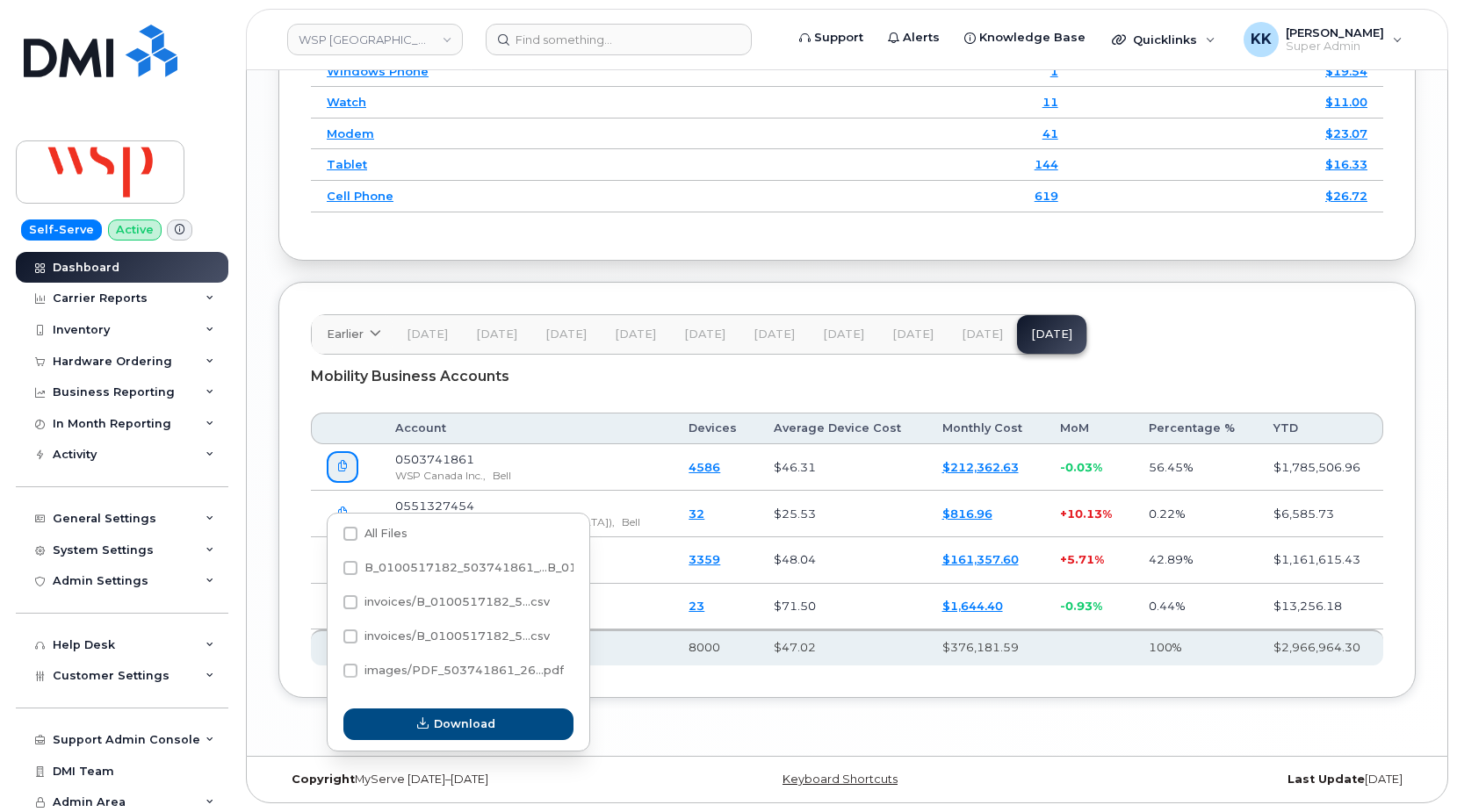
click at [458, 435] on th "Account" at bounding box center [526, 429] width 293 height 32
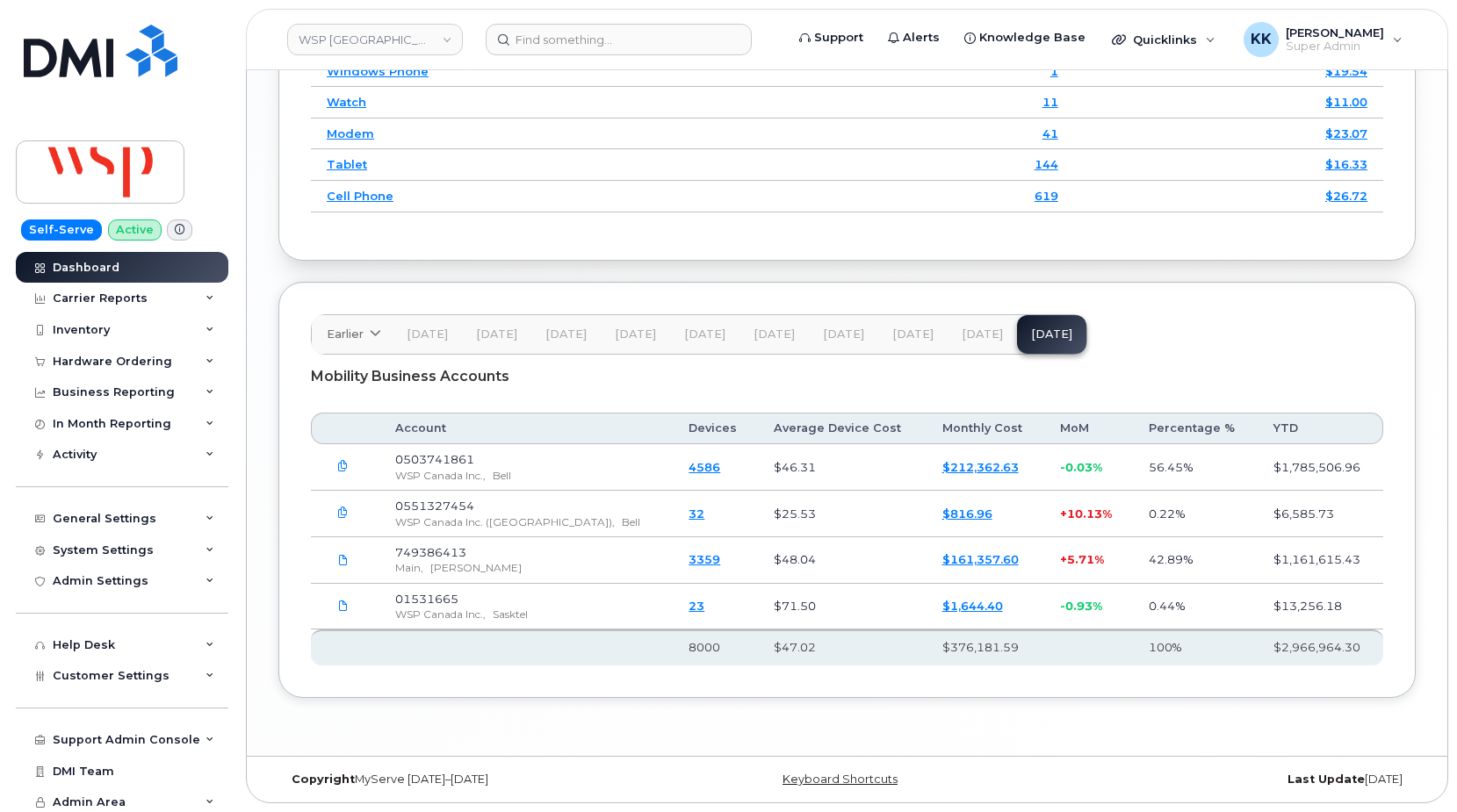
click at [350, 528] on button "button" at bounding box center [343, 514] width 32 height 32
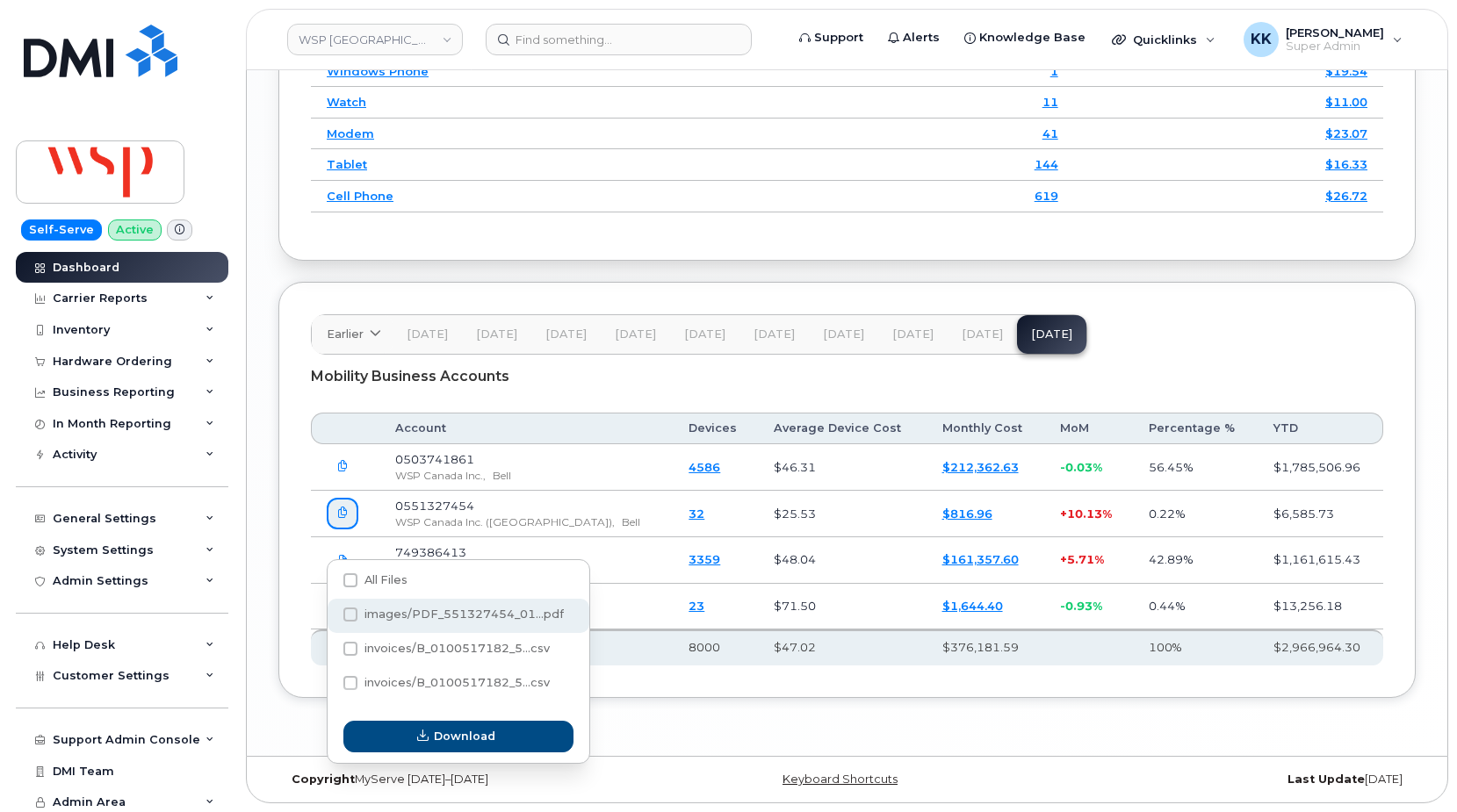
click at [369, 607] on span "images/PDF_551327454_01...pdf" at bounding box center [464, 613] width 200 height 13
click at [331, 611] on input "images/PDF_551327454_01...pdf" at bounding box center [327, 615] width 9 height 9
checkbox input "true"
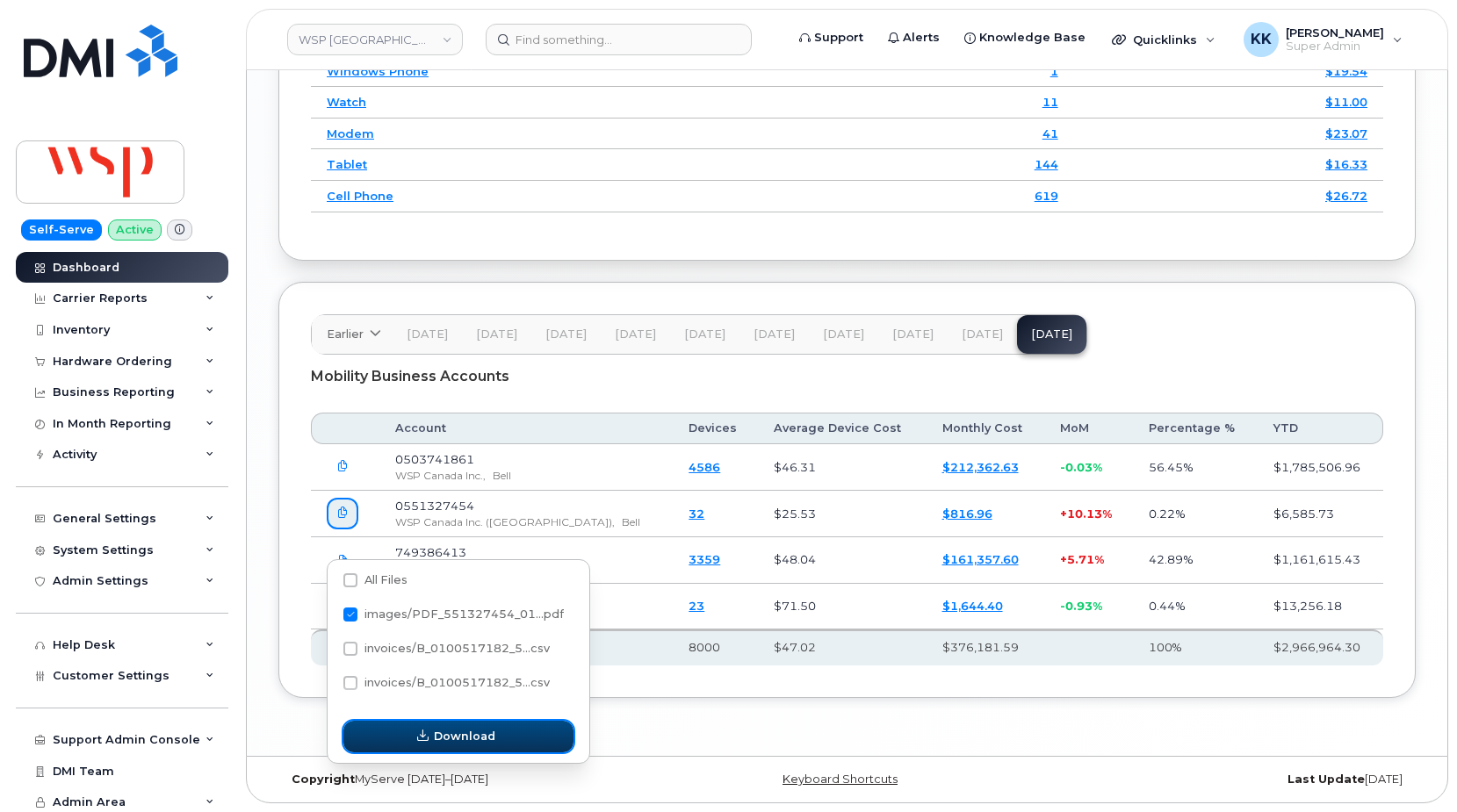
click at [439, 728] on span "Download" at bounding box center [464, 736] width 62 height 17
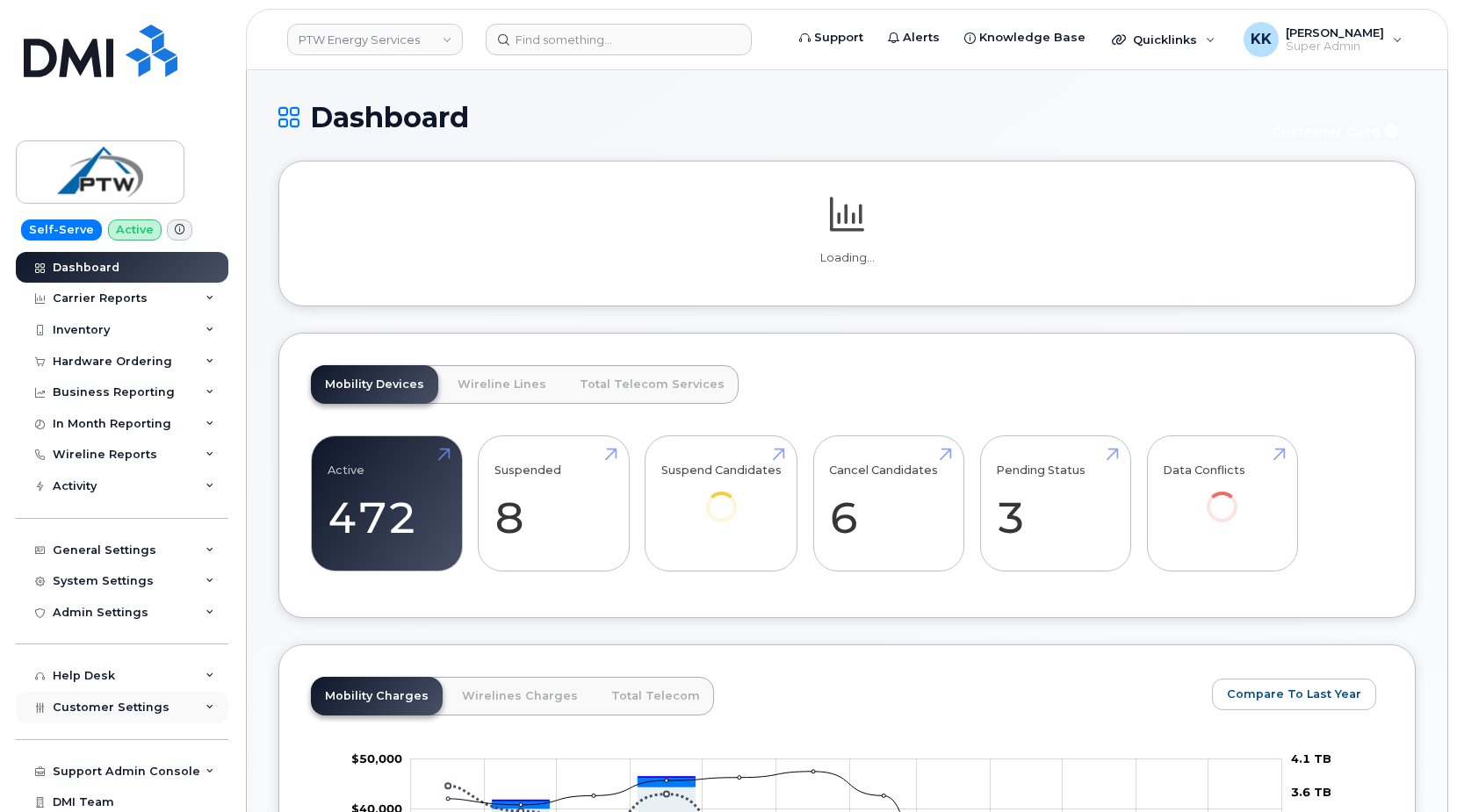
click at [130, 710] on span "Customer Settings" at bounding box center [111, 707] width 117 height 13
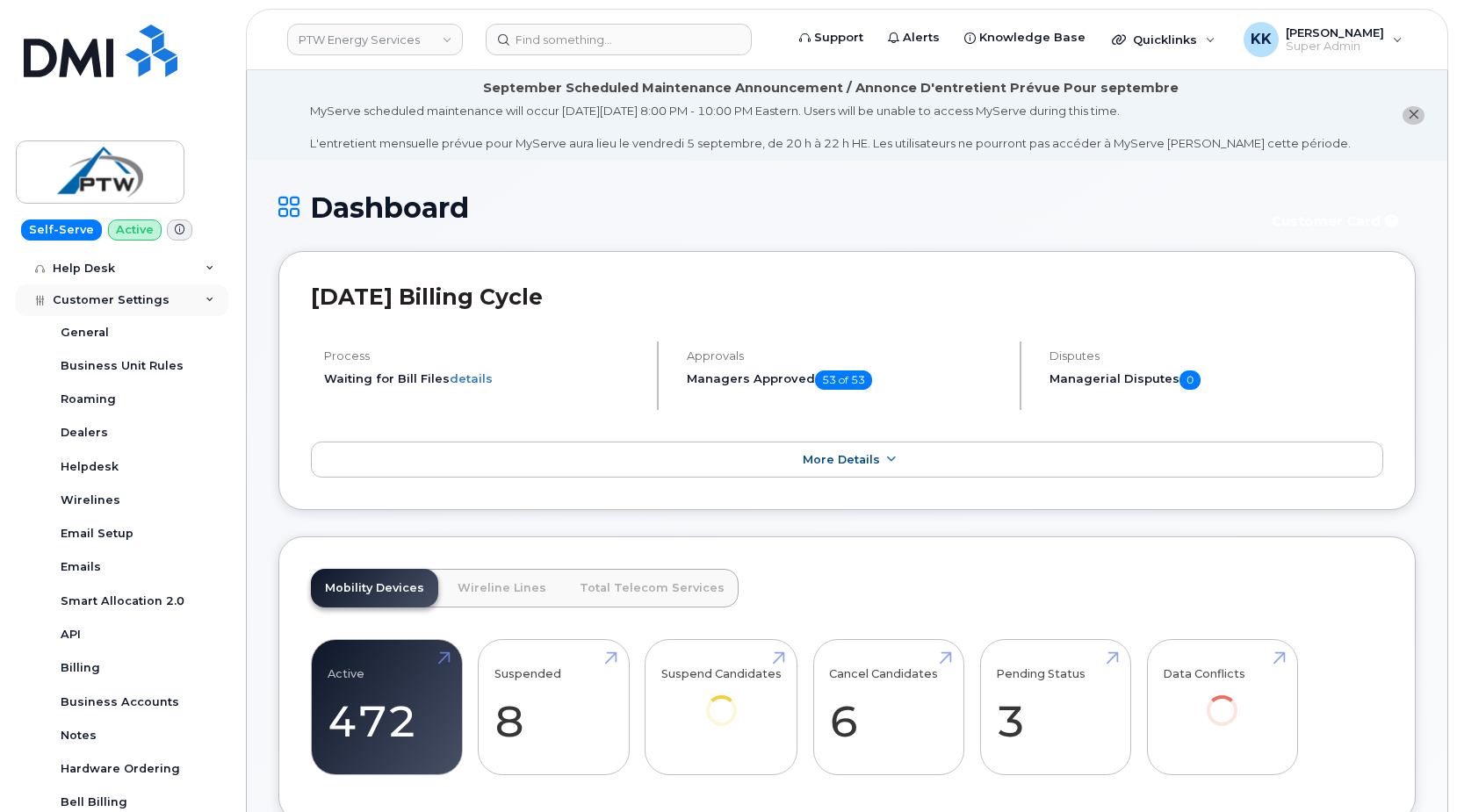
scroll to position [575, 0]
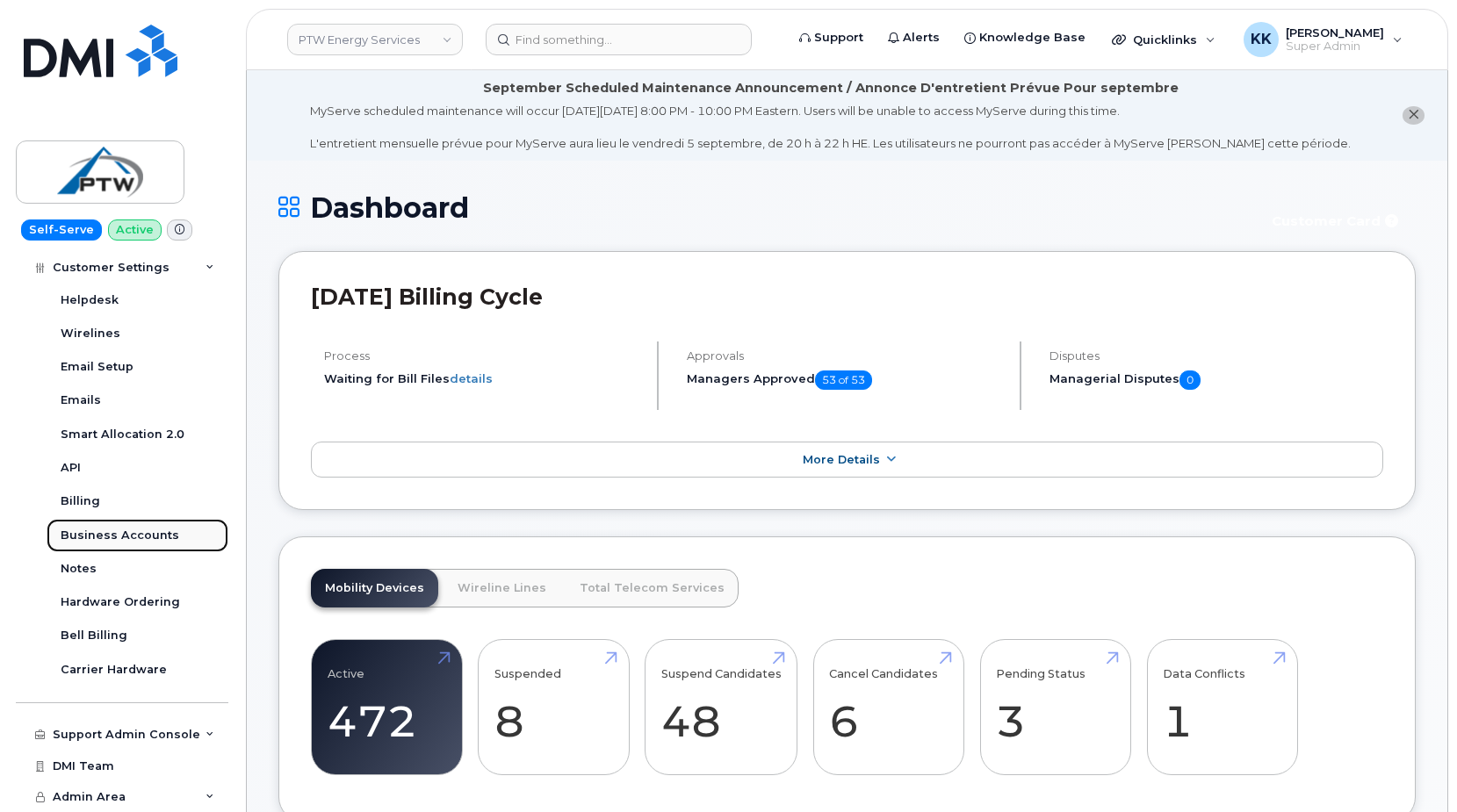
click at [148, 533] on div "Business Accounts" at bounding box center [120, 536] width 118 height 16
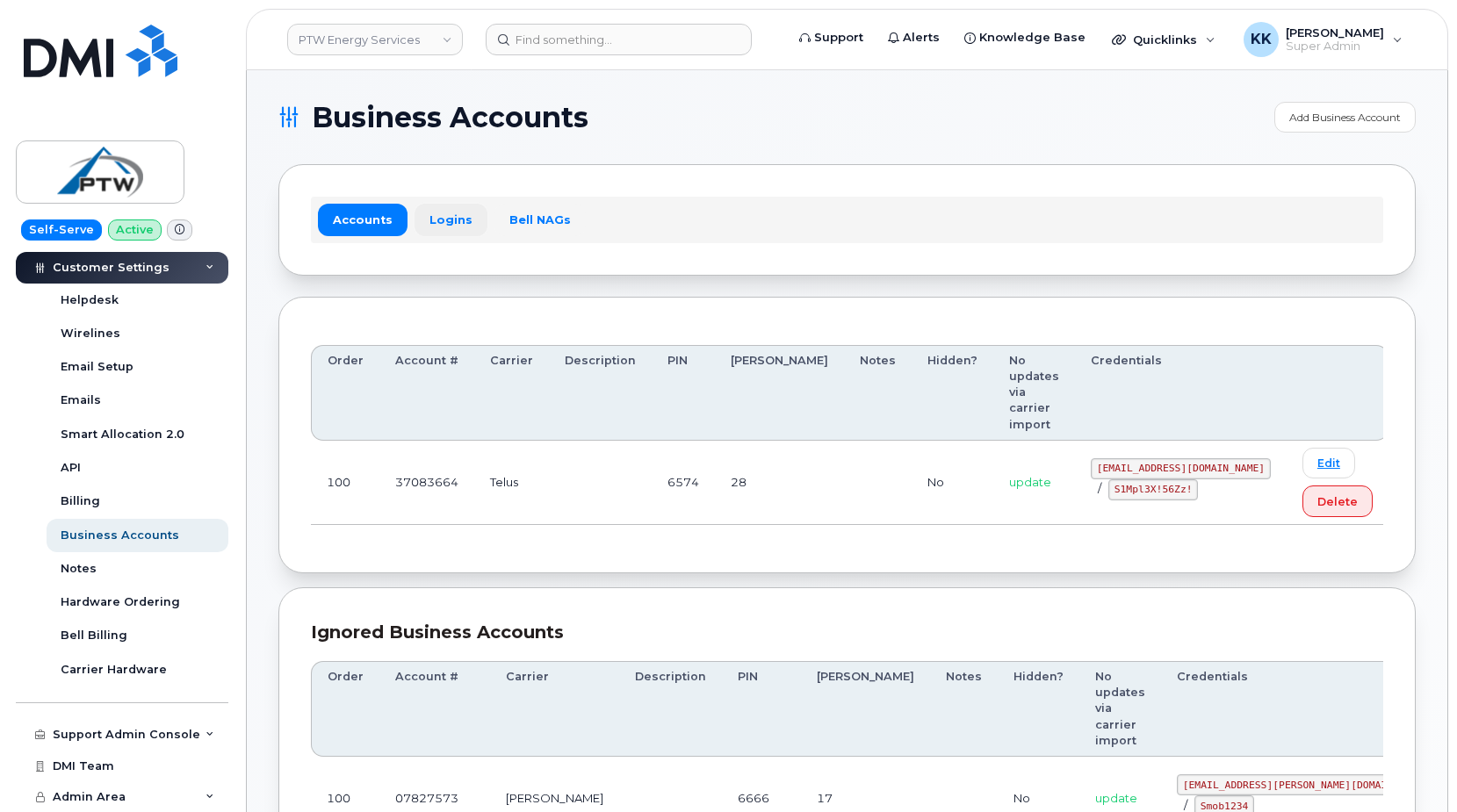
click at [455, 221] on link "Logins" at bounding box center [450, 220] width 73 height 32
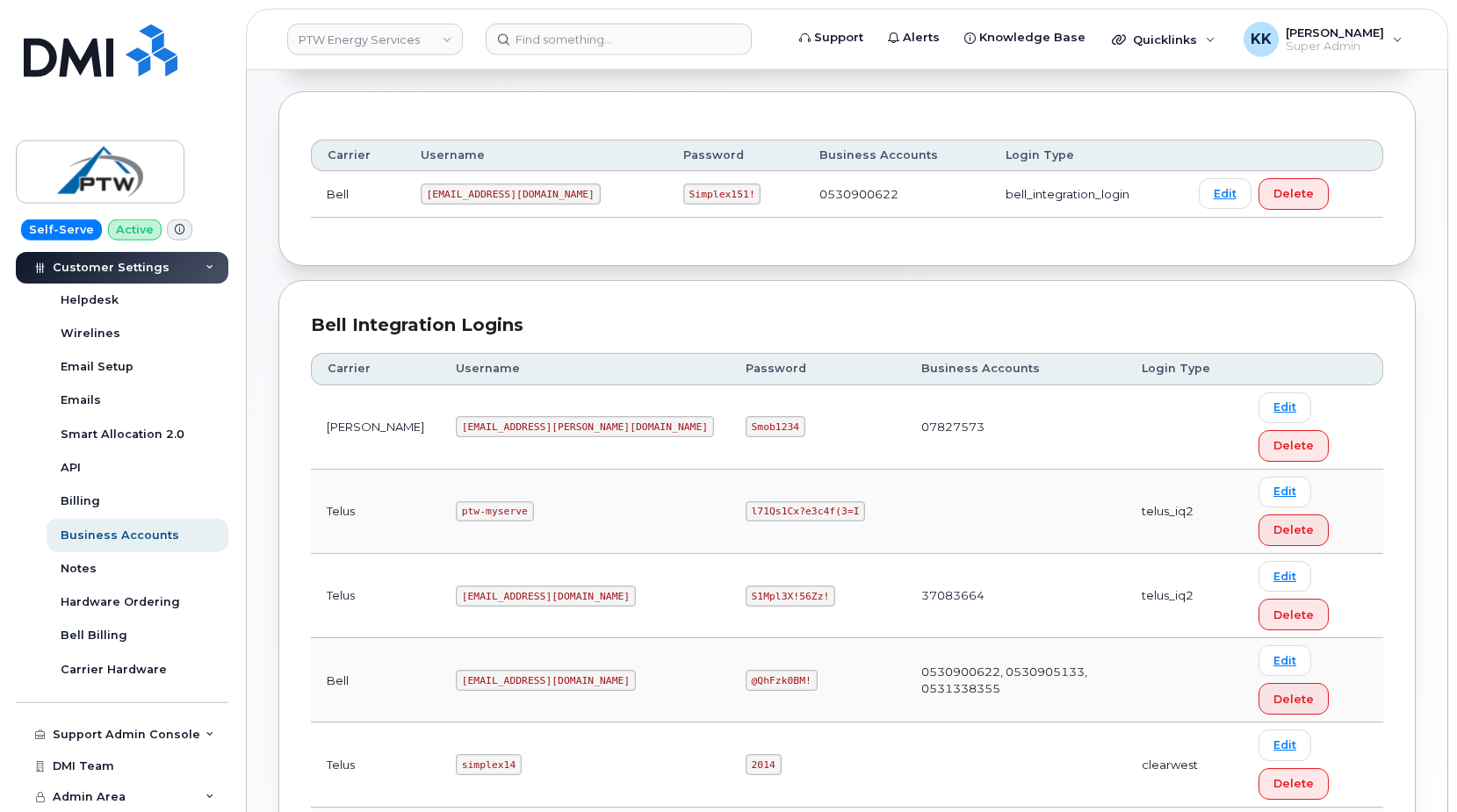
scroll to position [208, 0]
click at [472, 583] on code "svc_simplex@ptwenergy.com" at bounding box center [546, 593] width 180 height 21
click at [745, 583] on code "S1Mpl3X!56Zz!" at bounding box center [789, 593] width 89 height 21
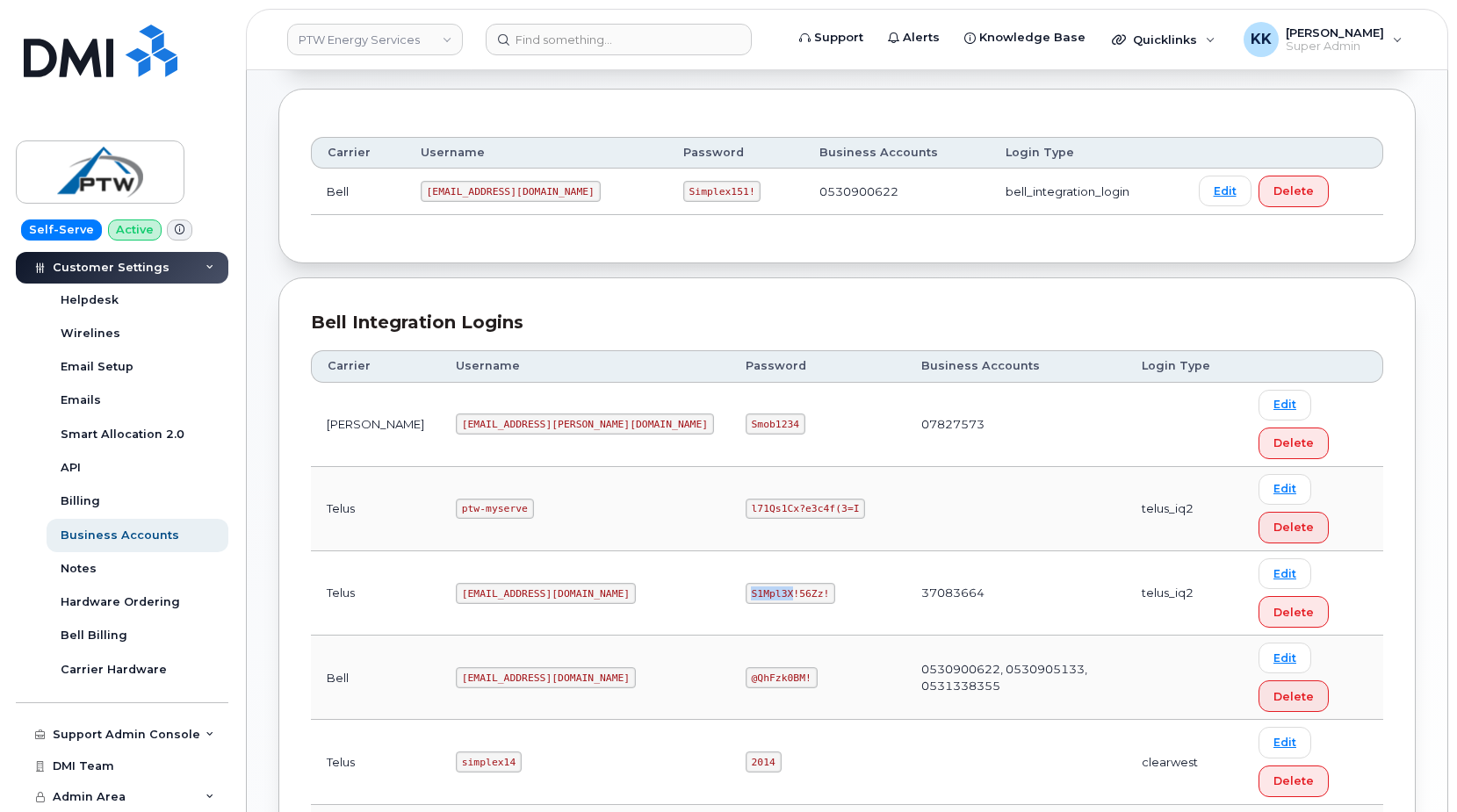
click at [745, 583] on code "S1Mpl3X!56Zz!" at bounding box center [789, 593] width 89 height 21
click at [522, 583] on code "svc_simplex@ptwenergy.com" at bounding box center [546, 593] width 180 height 21
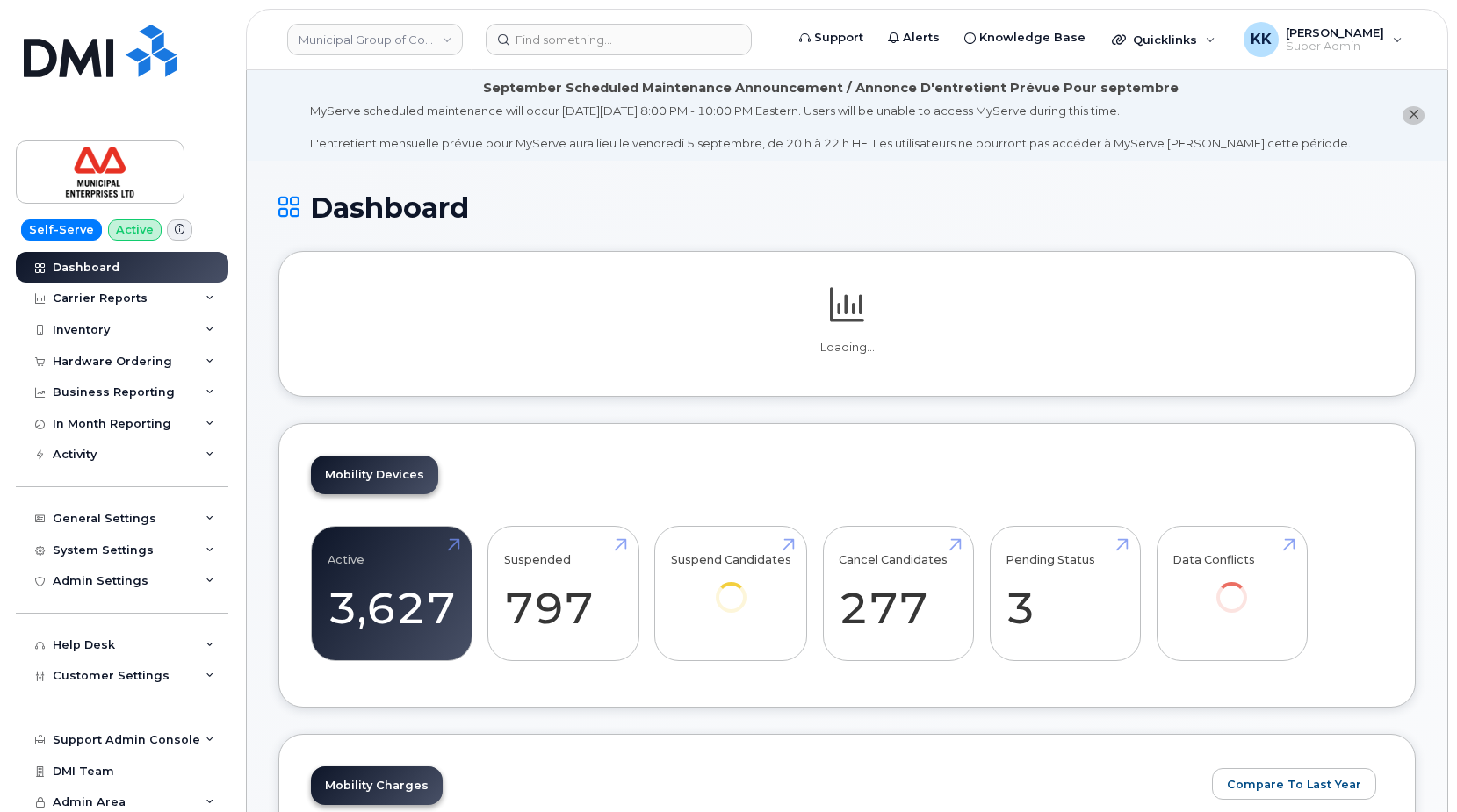
scroll to position [2470, 0]
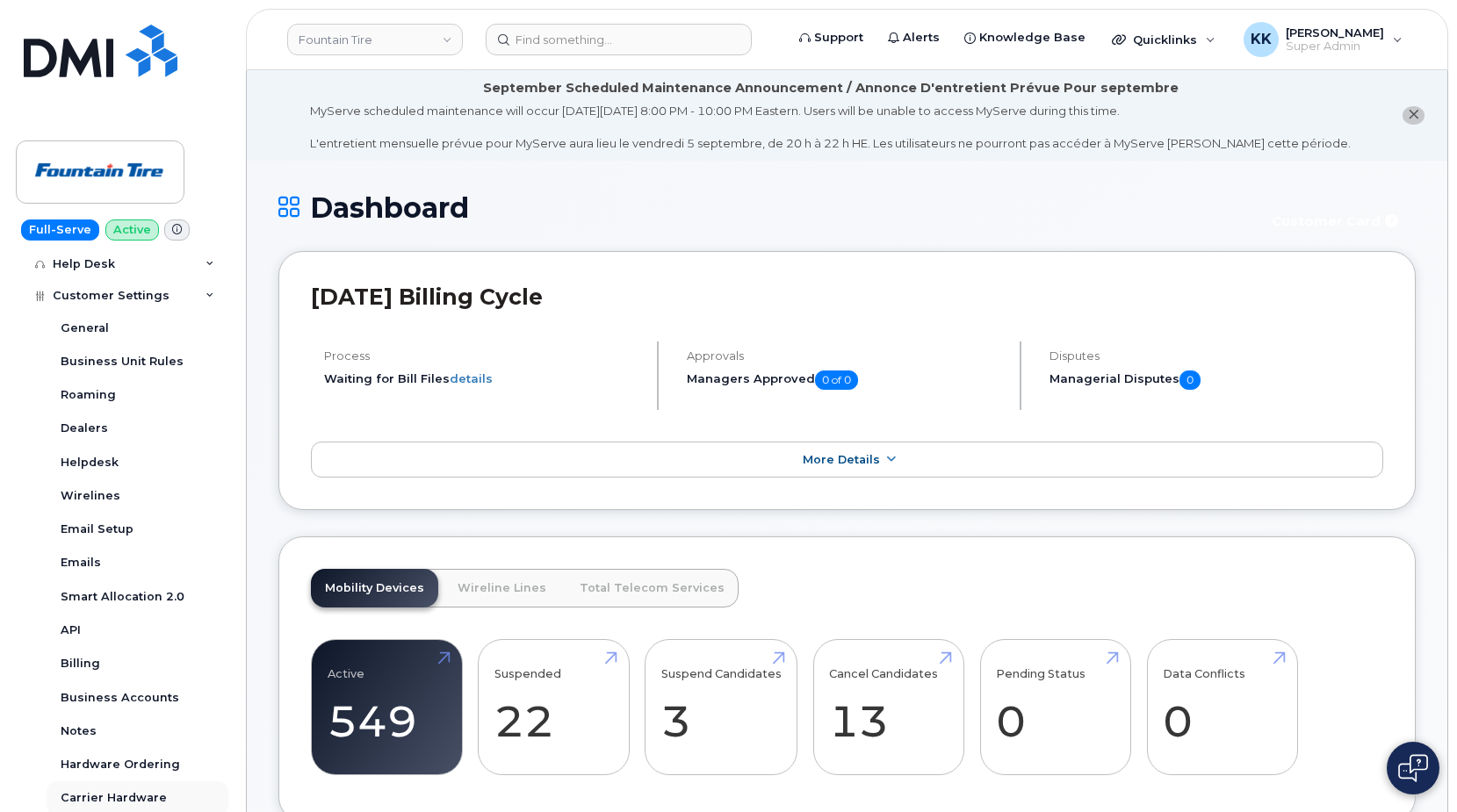
scroll to position [506, 0]
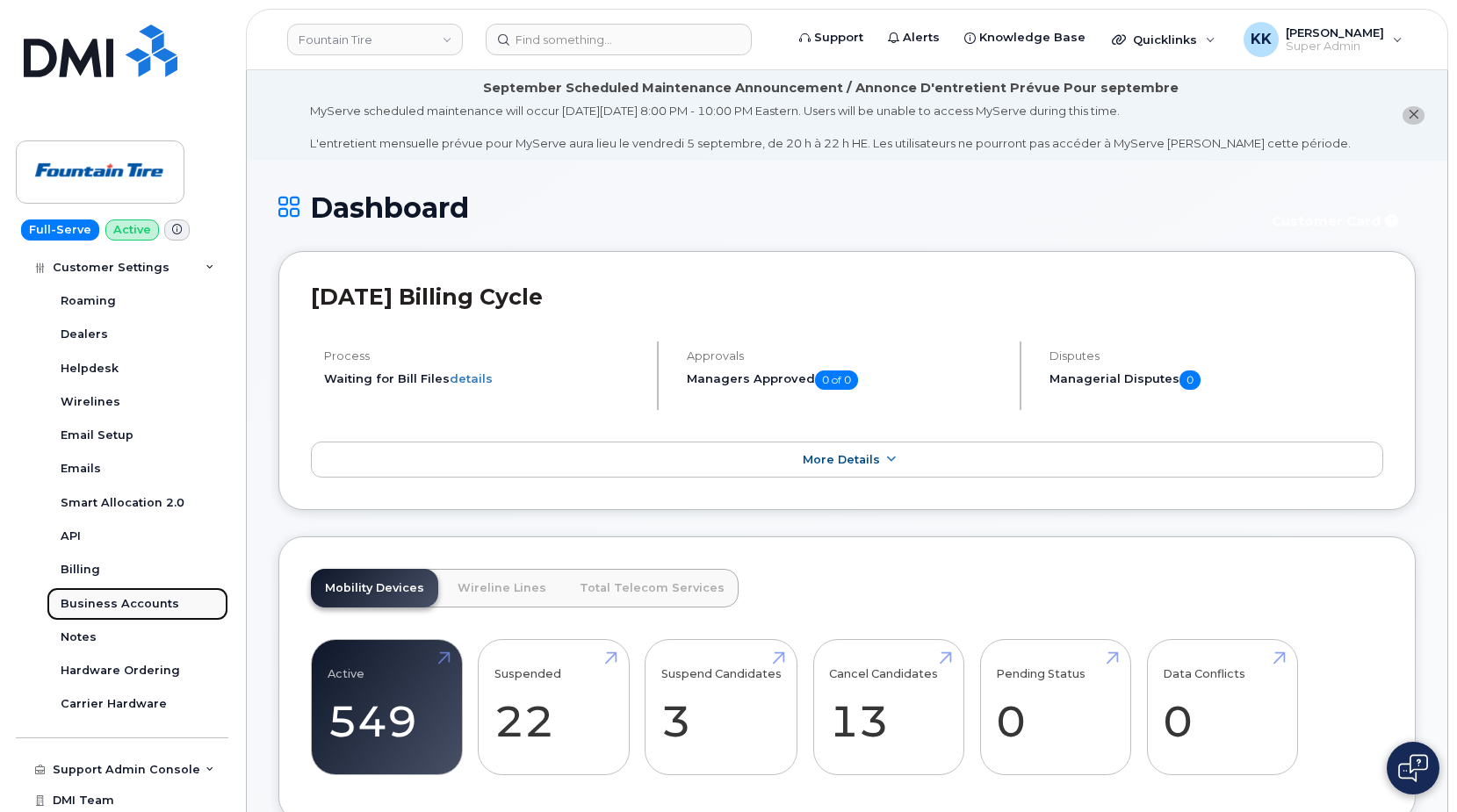
click at [128, 605] on div "Business Accounts" at bounding box center [120, 604] width 118 height 16
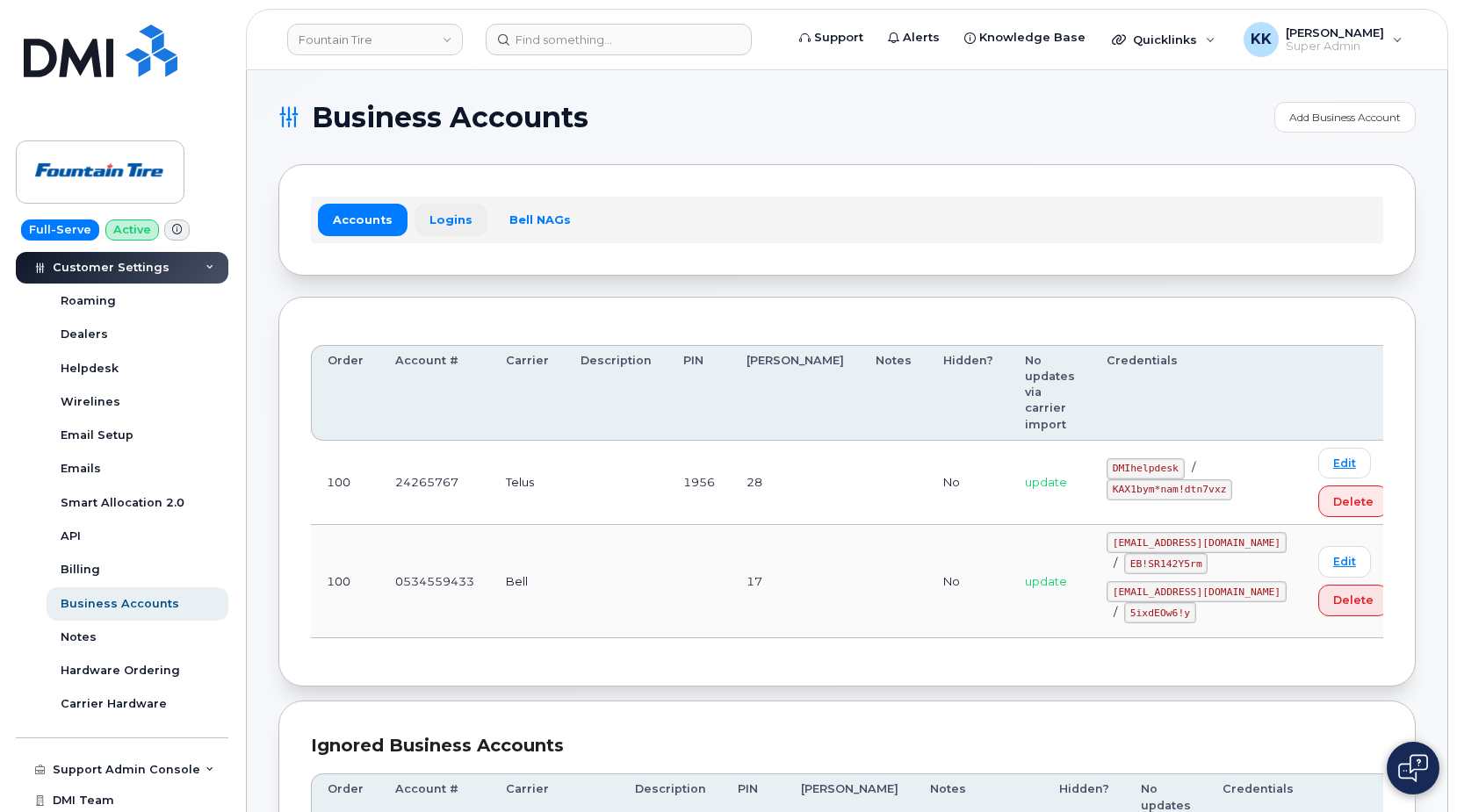
click at [434, 223] on link "Logins" at bounding box center [450, 220] width 73 height 32
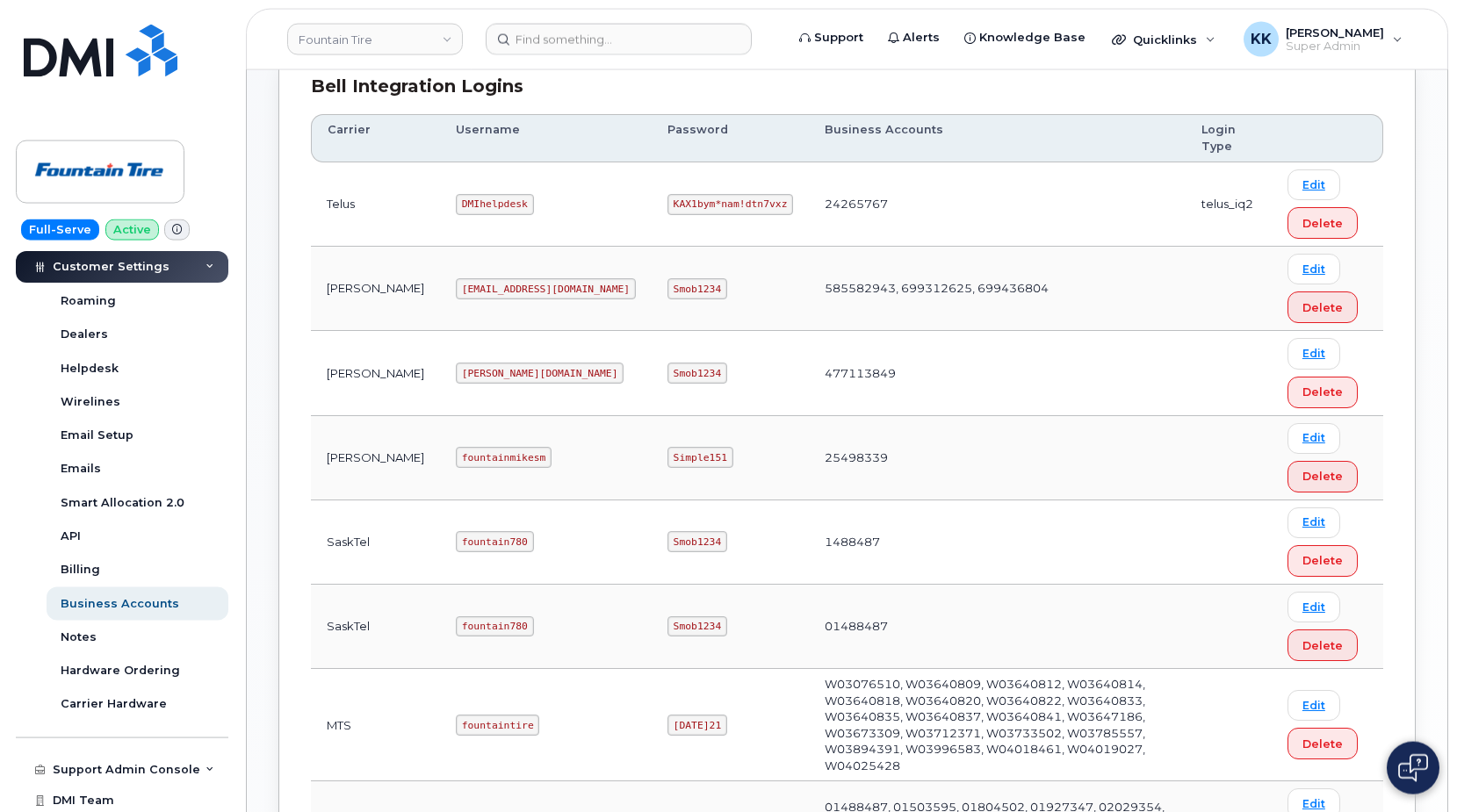
scroll to position [443, 0]
click at [456, 207] on code "DMIhelpdesk" at bounding box center [494, 206] width 79 height 21
copy code "DMIhelpdesk"
click at [668, 203] on code "KAX1bym*nam!dtn7vxz" at bounding box center [730, 206] width 125 height 21
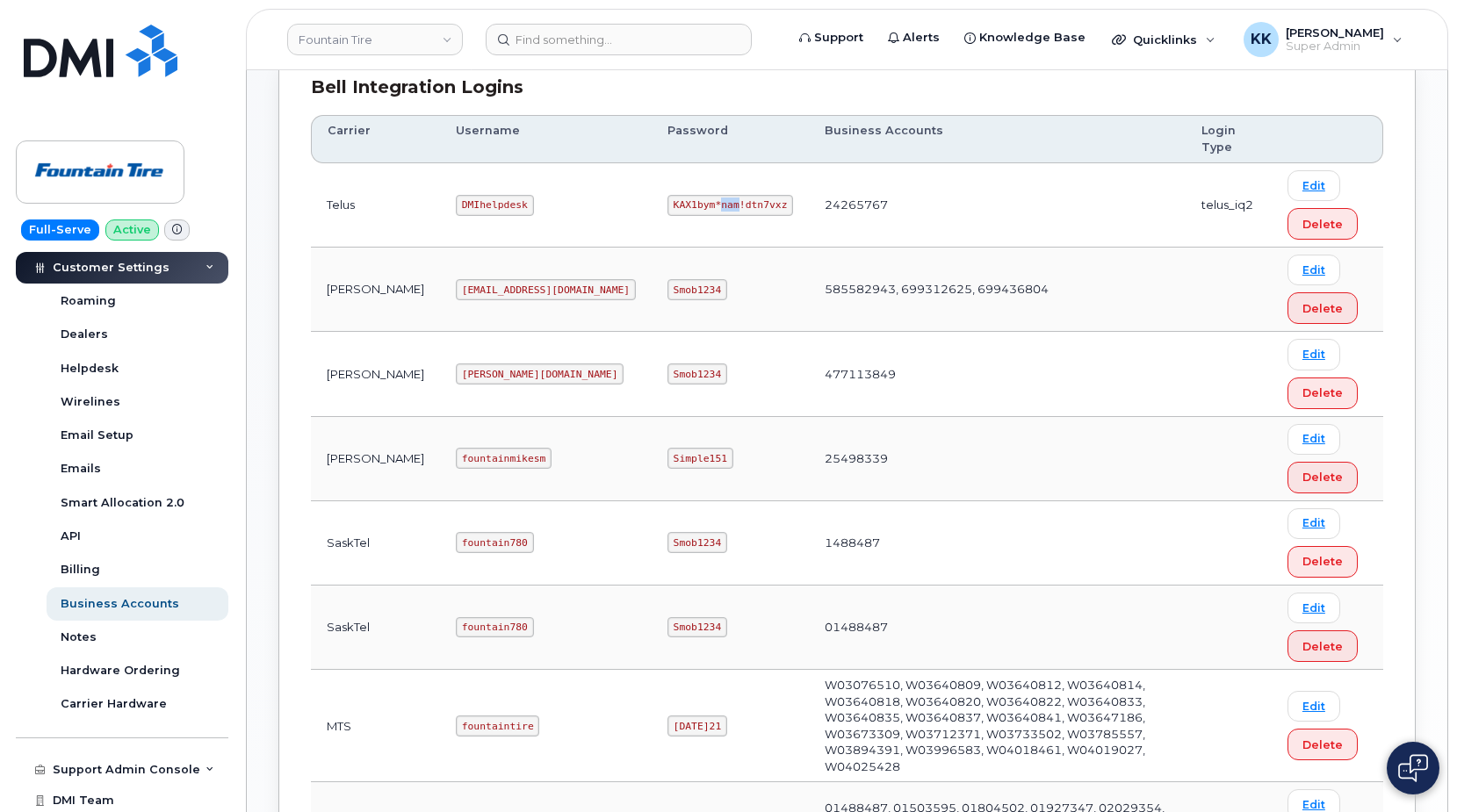
click at [668, 203] on code "KAX1bym*nam!dtn7vxz" at bounding box center [730, 206] width 125 height 21
click at [457, 205] on code "DMIhelpdesk" at bounding box center [494, 206] width 79 height 21
click at [457, 205] on code "DMIhelpdesk" at bounding box center [494, 206] width 79 height 21
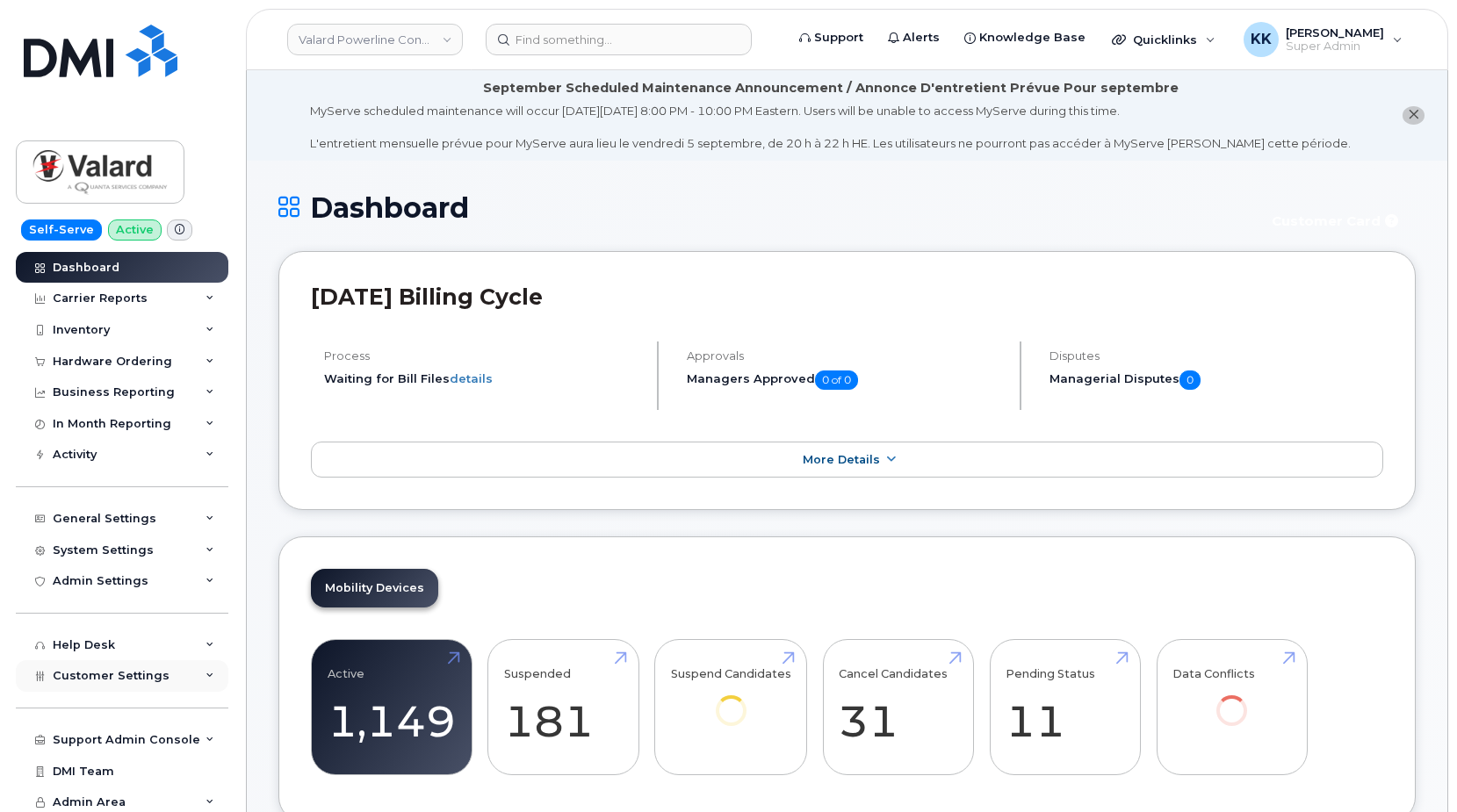
click at [108, 676] on span "Customer Settings" at bounding box center [111, 675] width 117 height 13
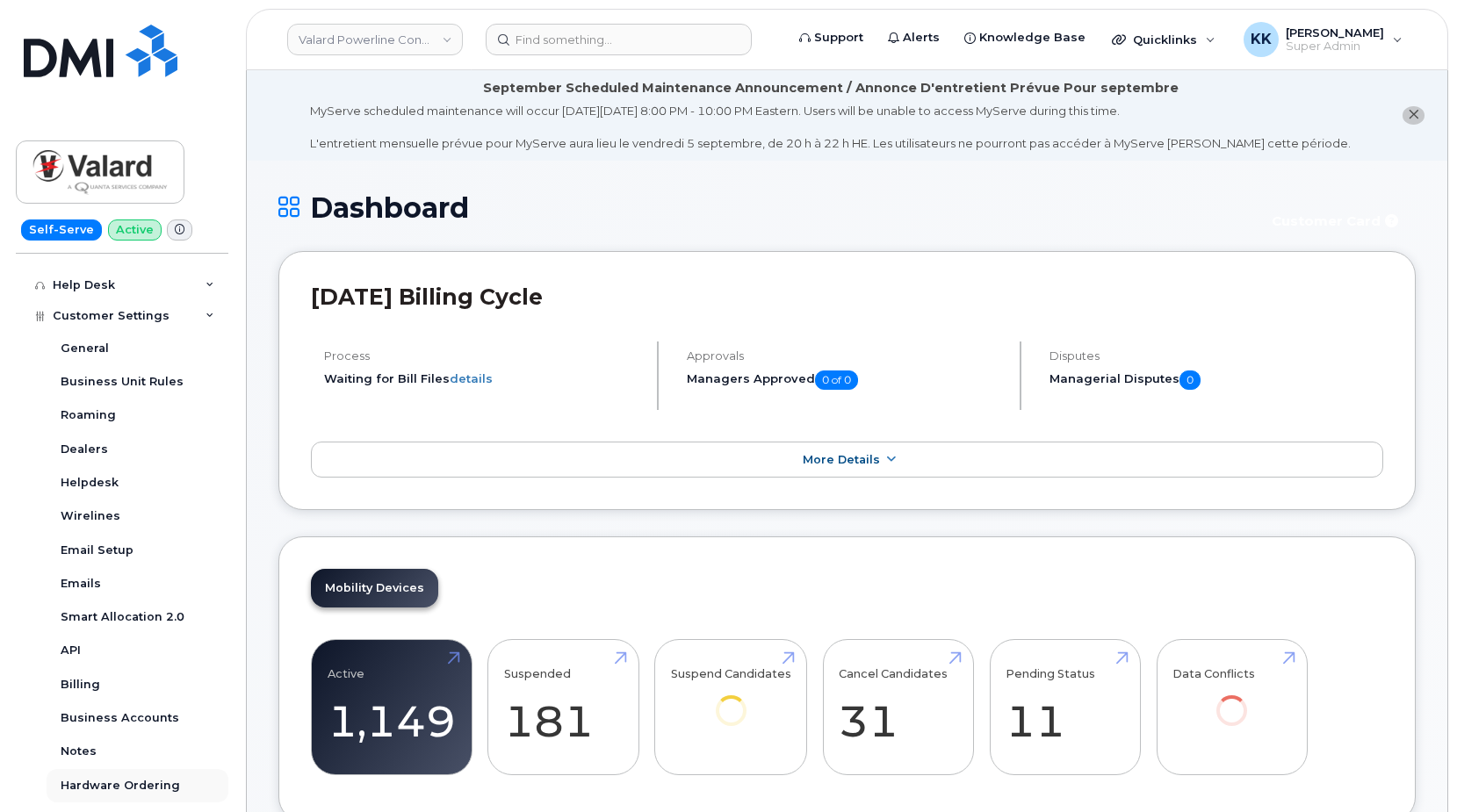
scroll to position [506, 0]
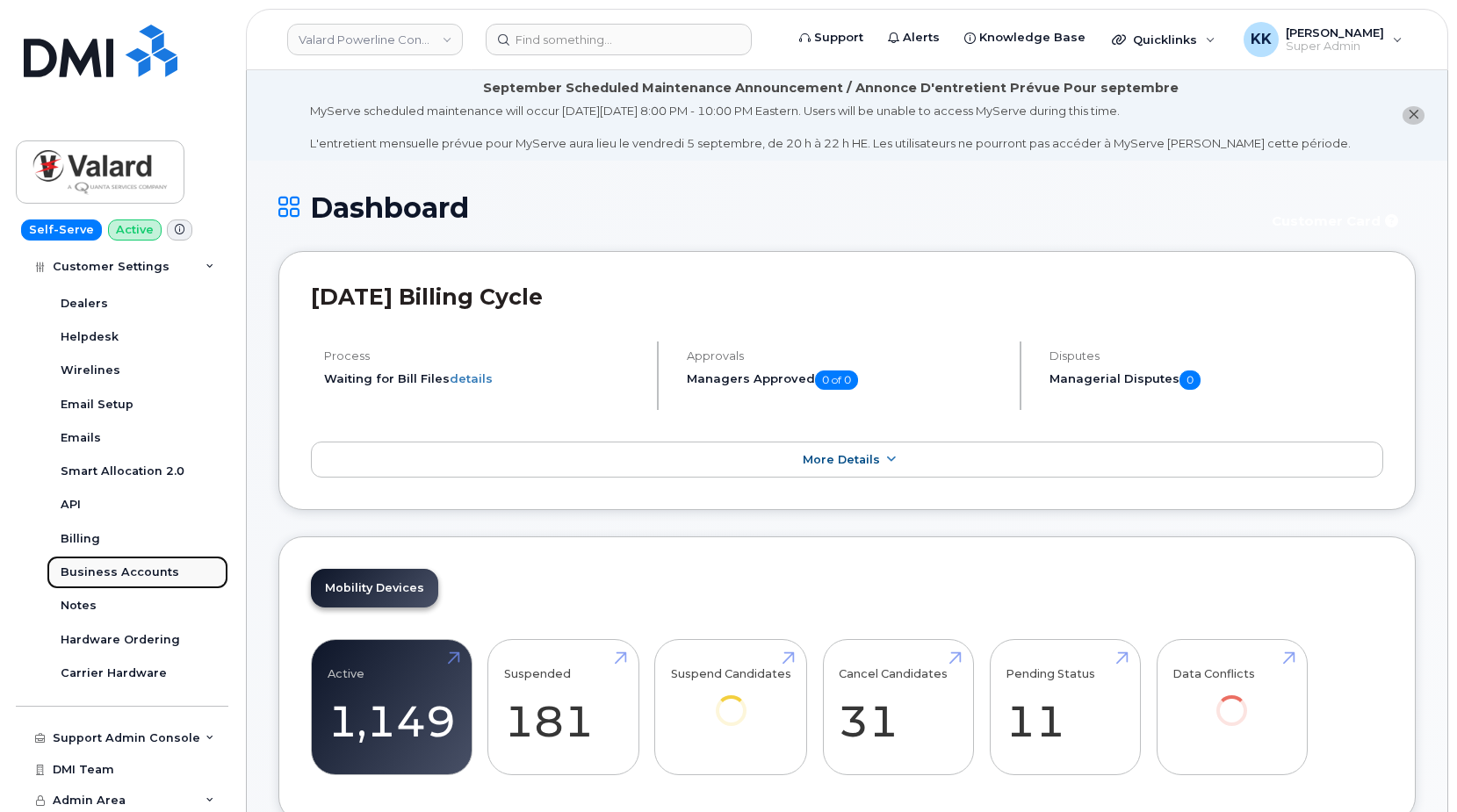
click at [119, 572] on div "Business Accounts" at bounding box center [120, 573] width 118 height 16
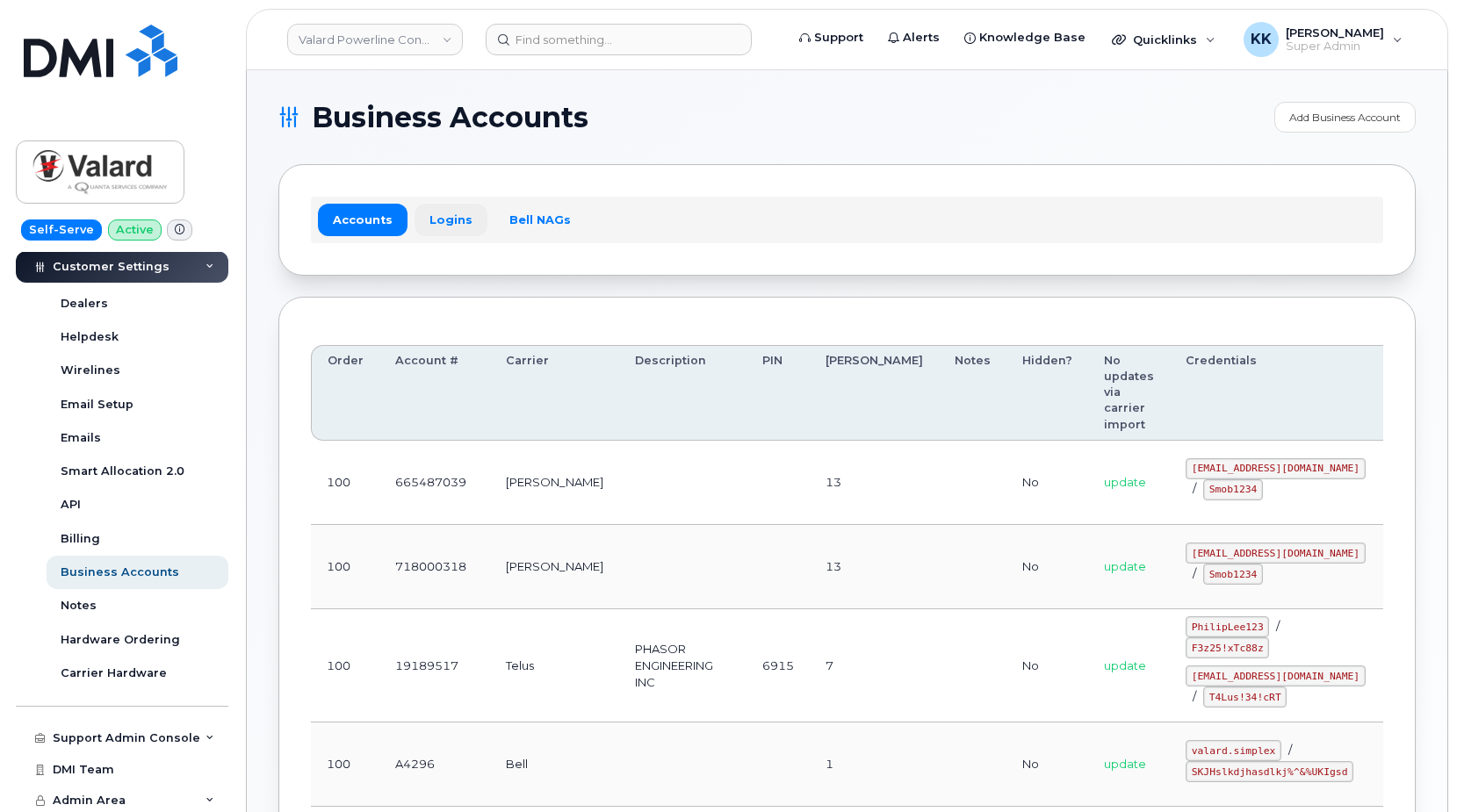
click at [431, 212] on link "Logins" at bounding box center [450, 220] width 73 height 32
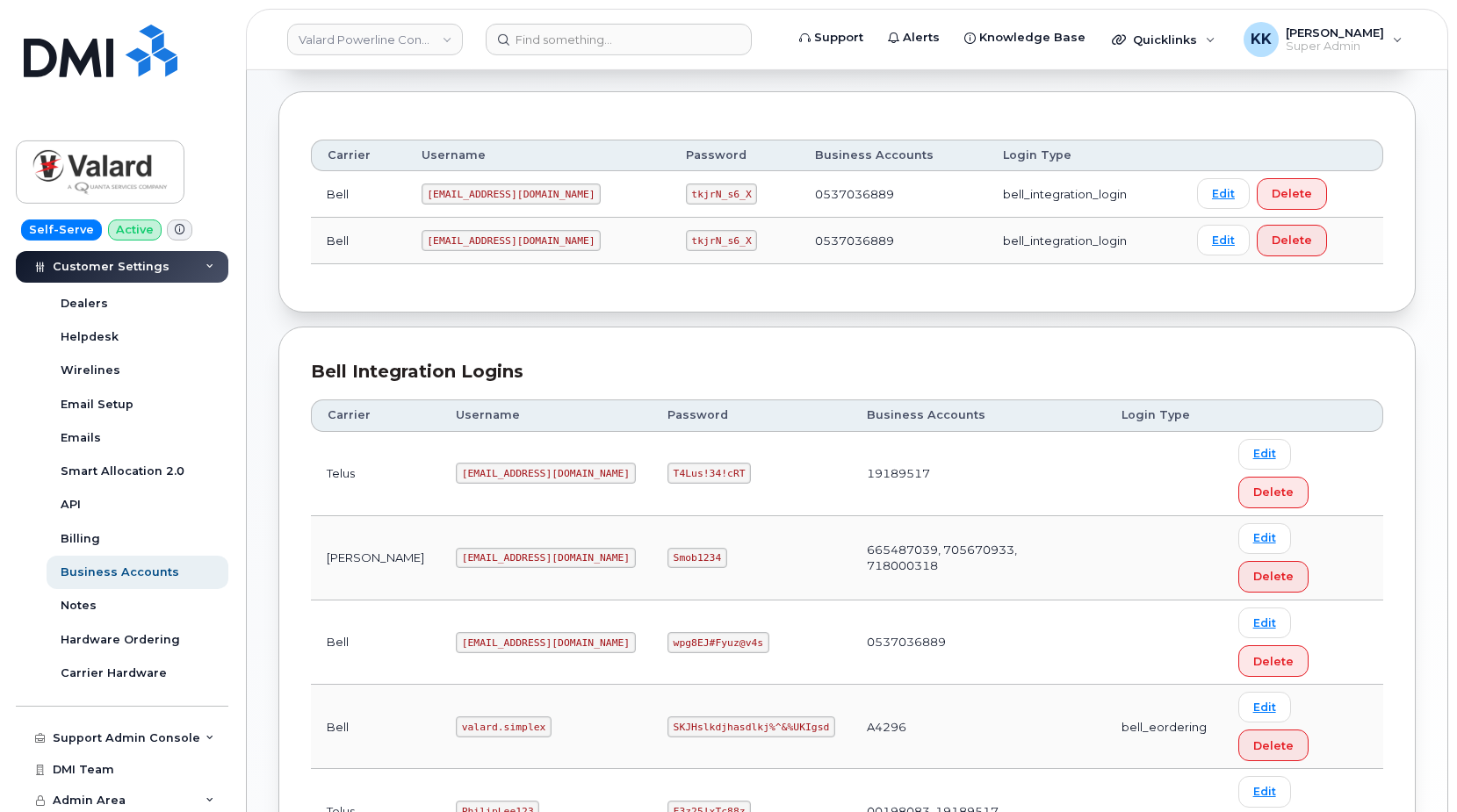
scroll to position [208, 0]
click at [456, 798] on code "PhilipLee123" at bounding box center [497, 808] width 83 height 21
click at [668, 798] on code "F3z25!xTc88z" at bounding box center [709, 808] width 83 height 21
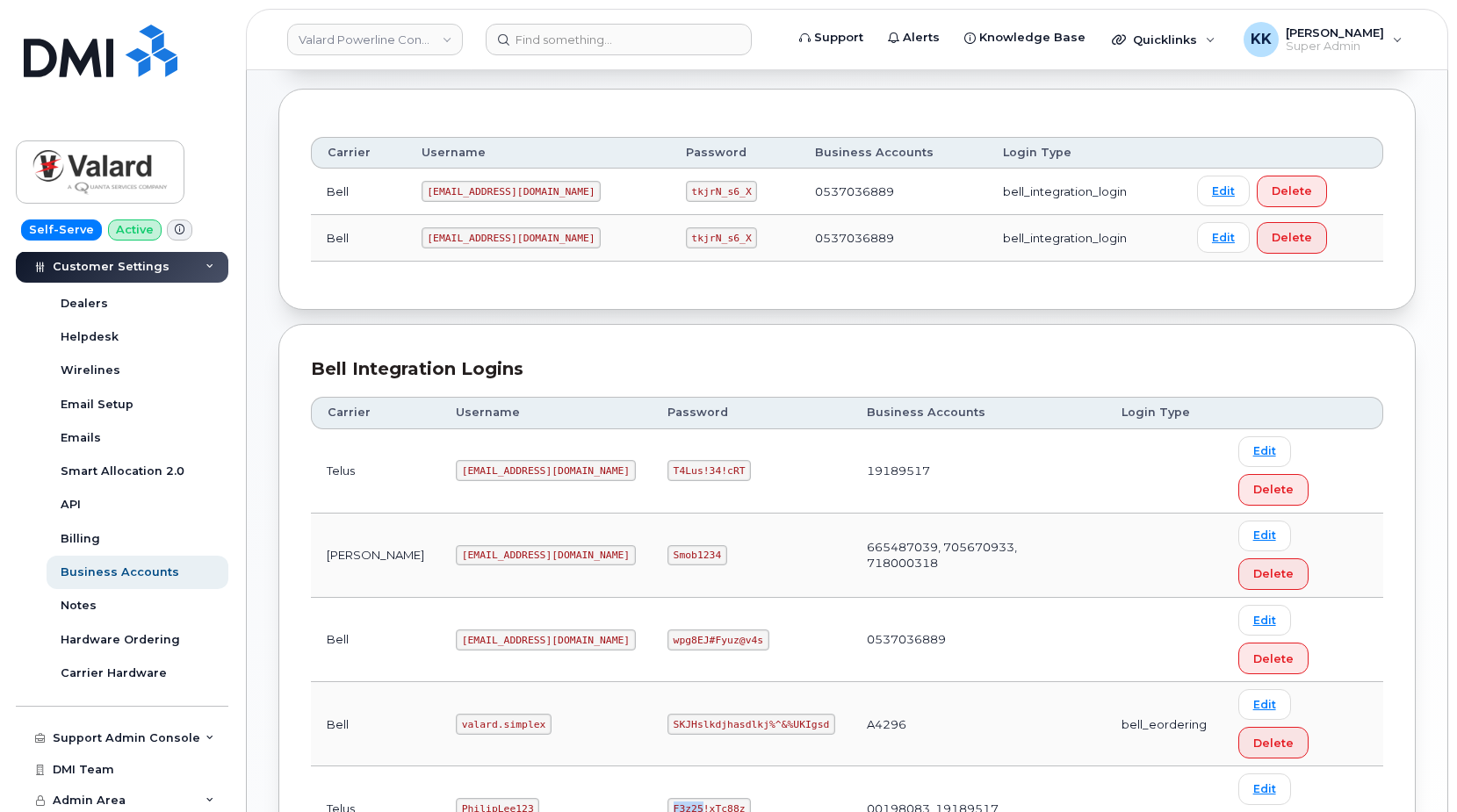
click at [668, 798] on code "F3z25!xTc88z" at bounding box center [709, 808] width 83 height 21
click at [468, 798] on code "PhilipLee123" at bounding box center [497, 808] width 83 height 21
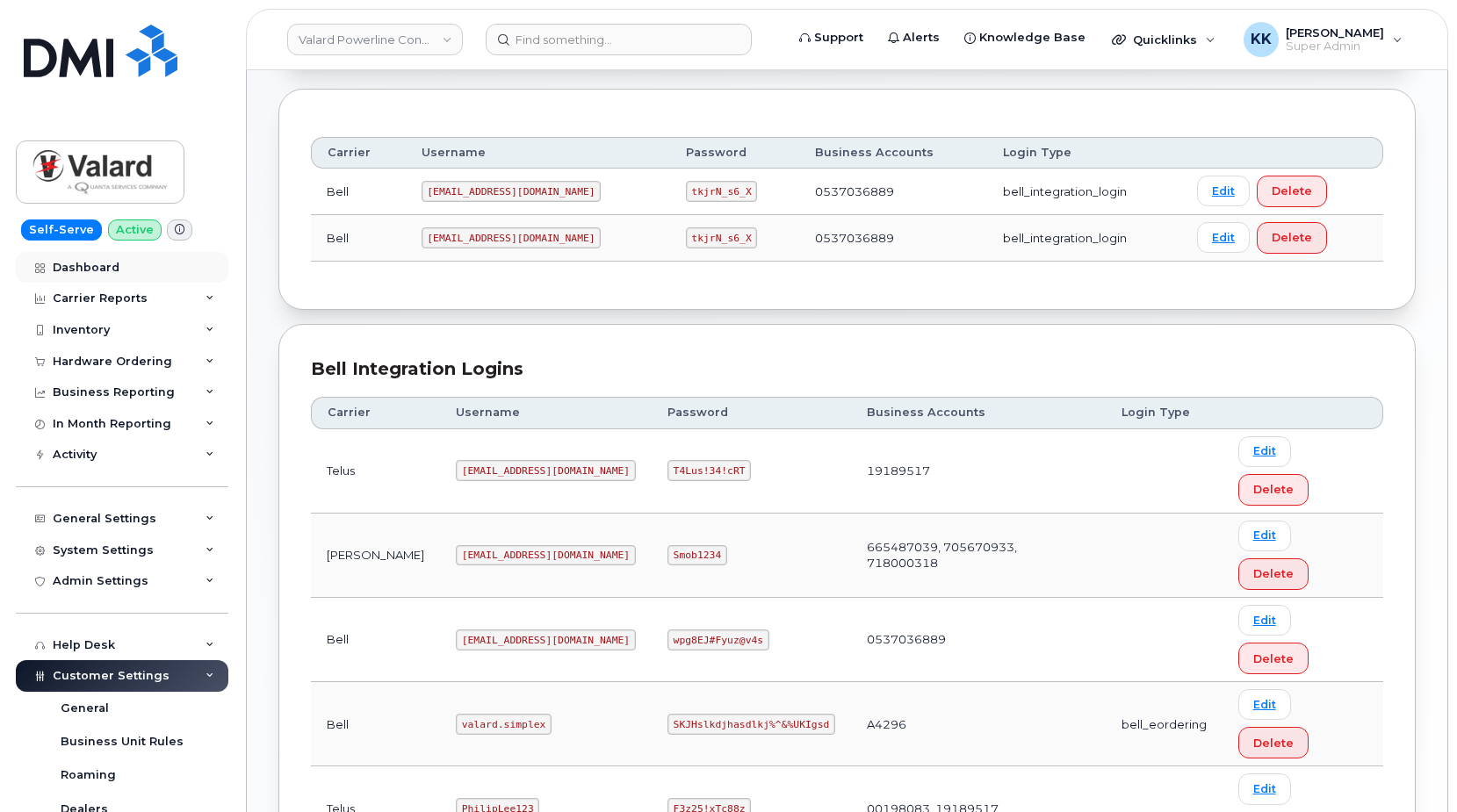
scroll to position [0, 0]
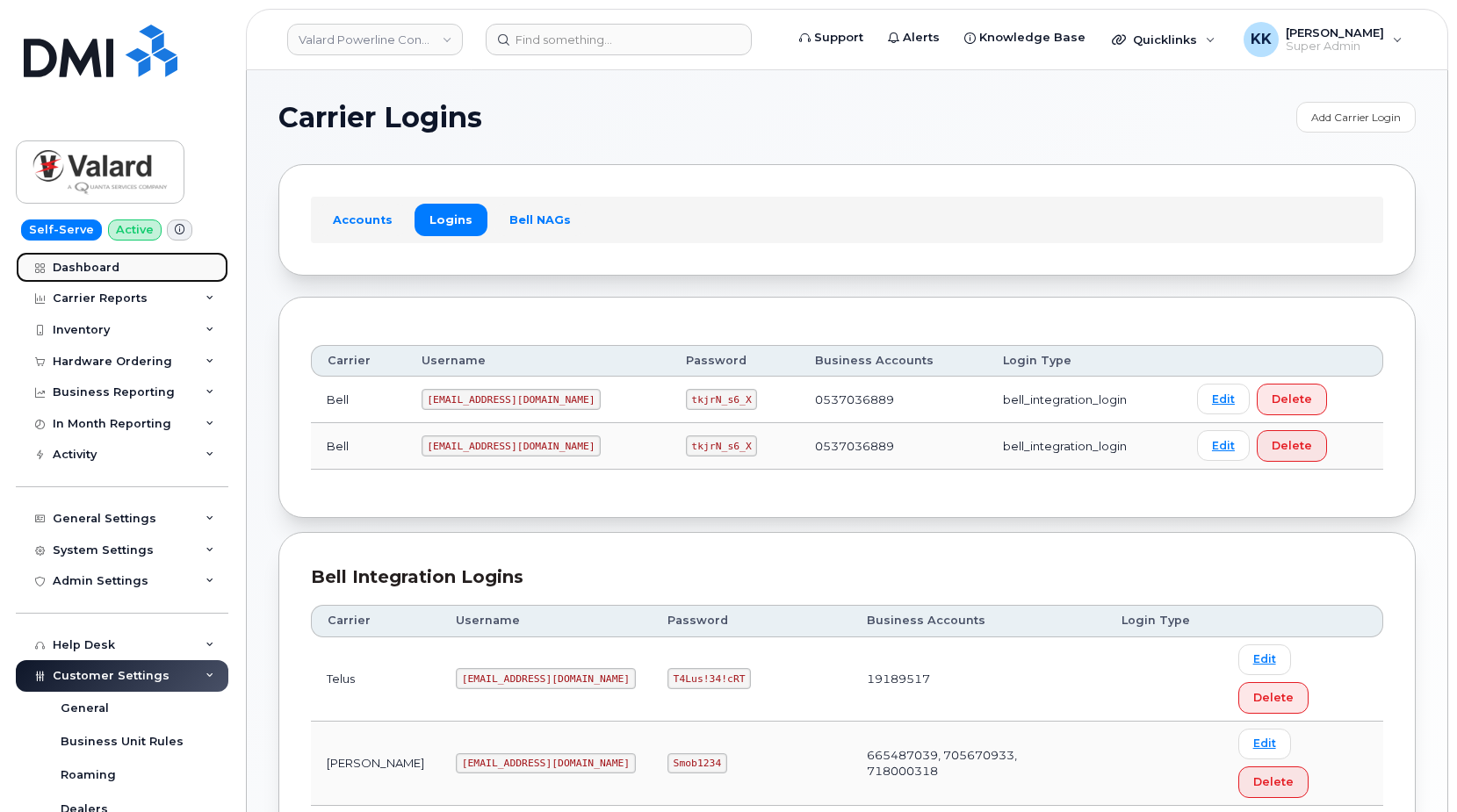
click at [98, 273] on div "Dashboard" at bounding box center [87, 267] width 67 height 14
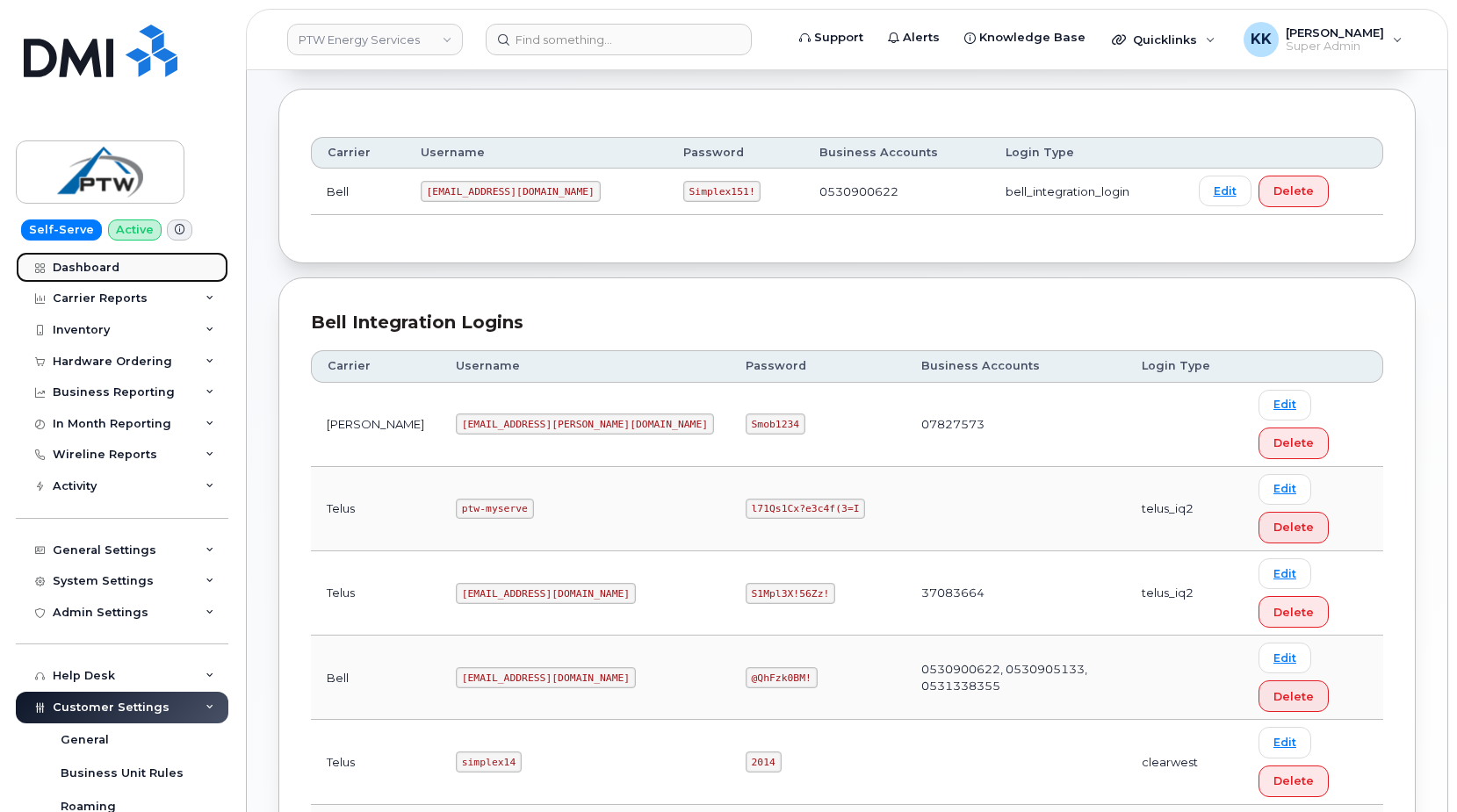
click at [105, 260] on div "Dashboard" at bounding box center [87, 267] width 67 height 14
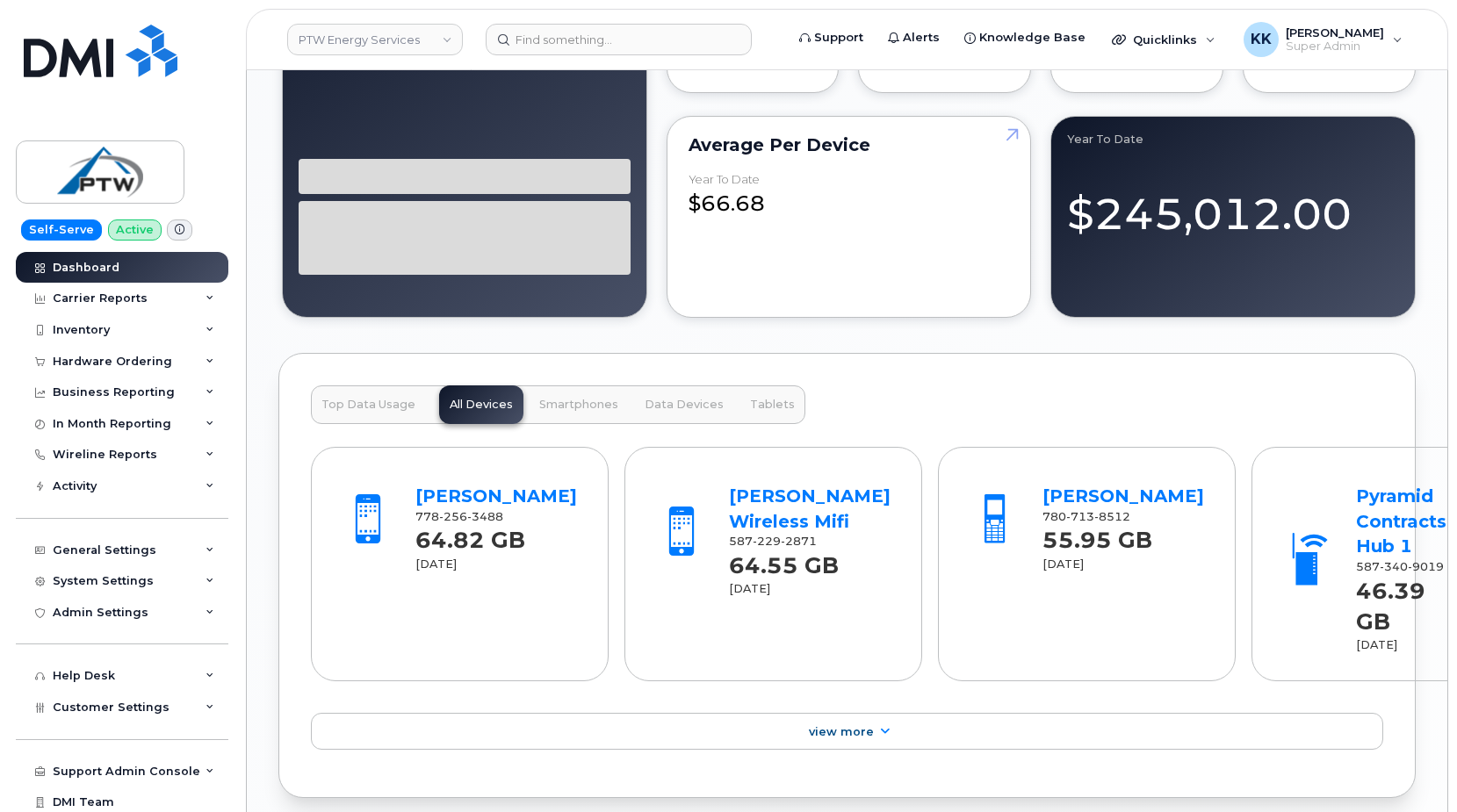
scroll to position [2238, 0]
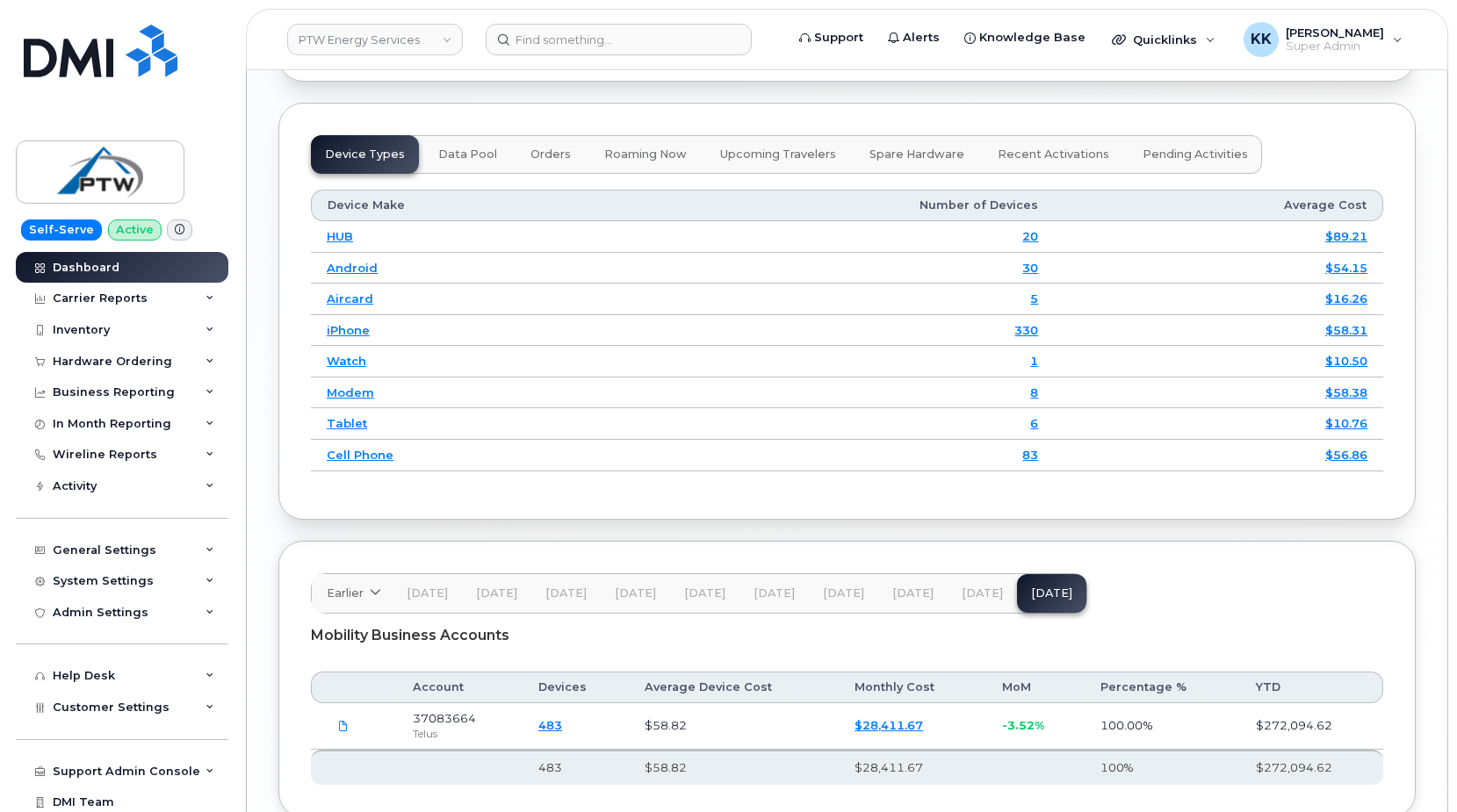
click at [888, 718] on link "$28,411.67" at bounding box center [889, 726] width 69 height 14
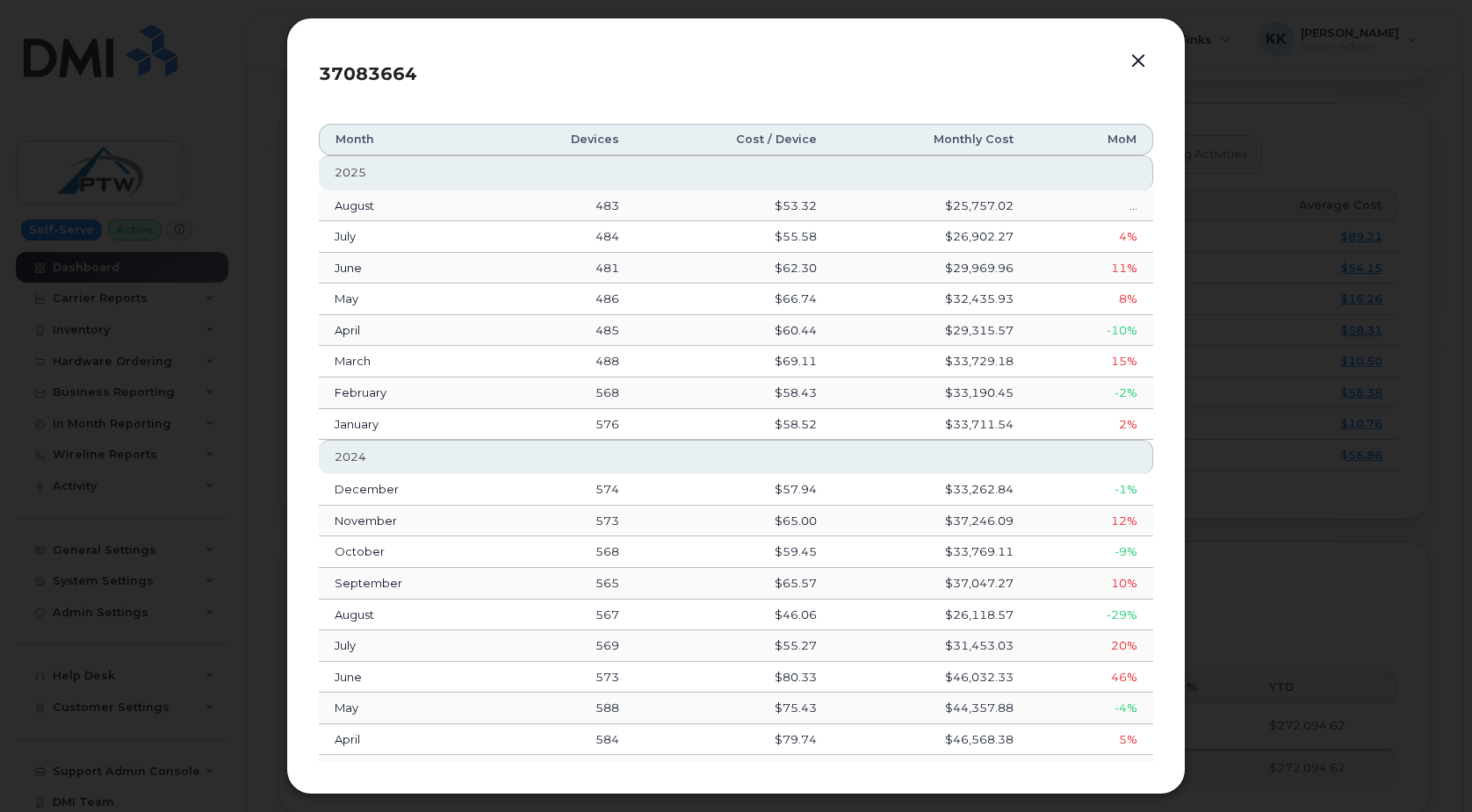
click at [1141, 59] on button "button" at bounding box center [1138, 62] width 26 height 25
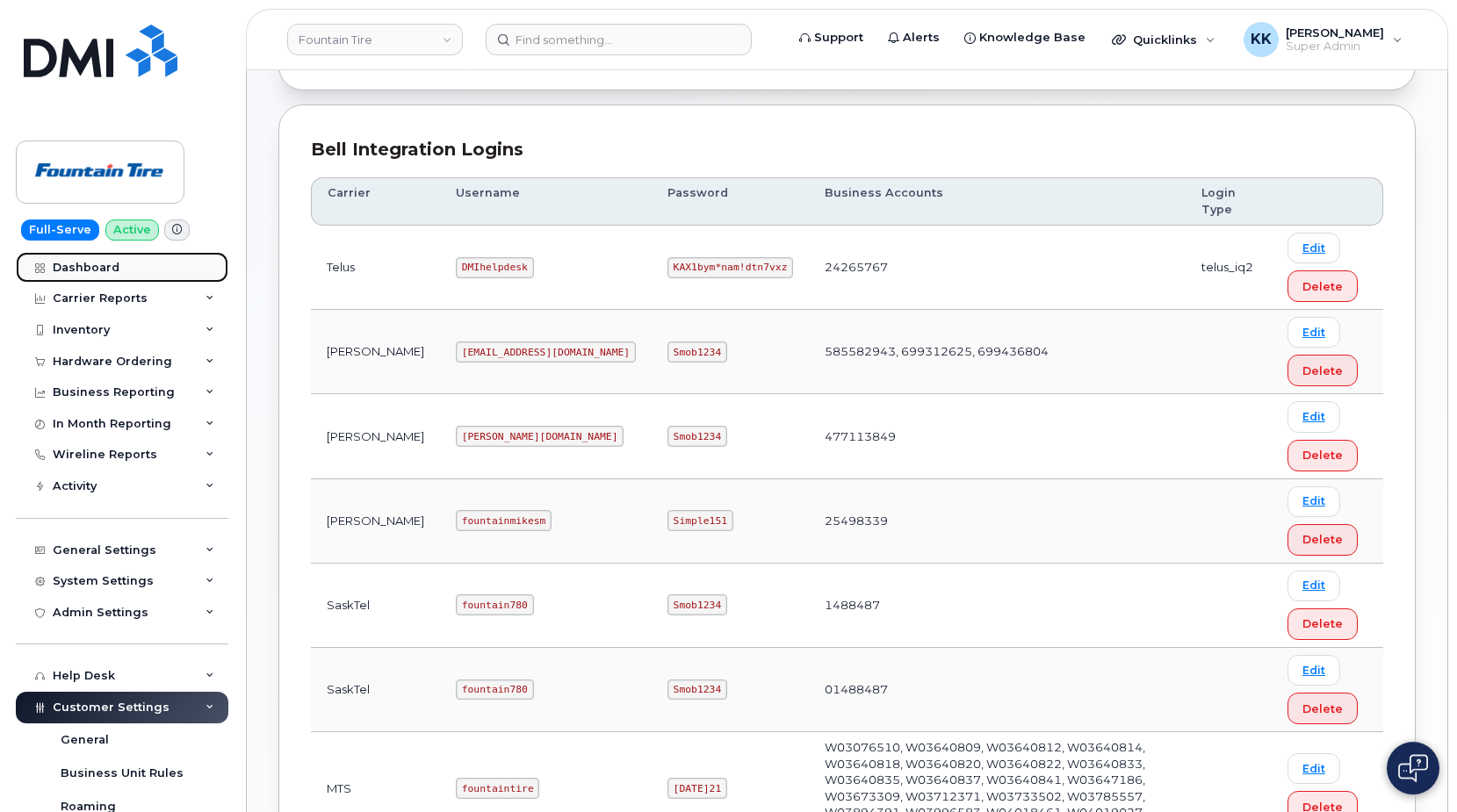
scroll to position [354, 0]
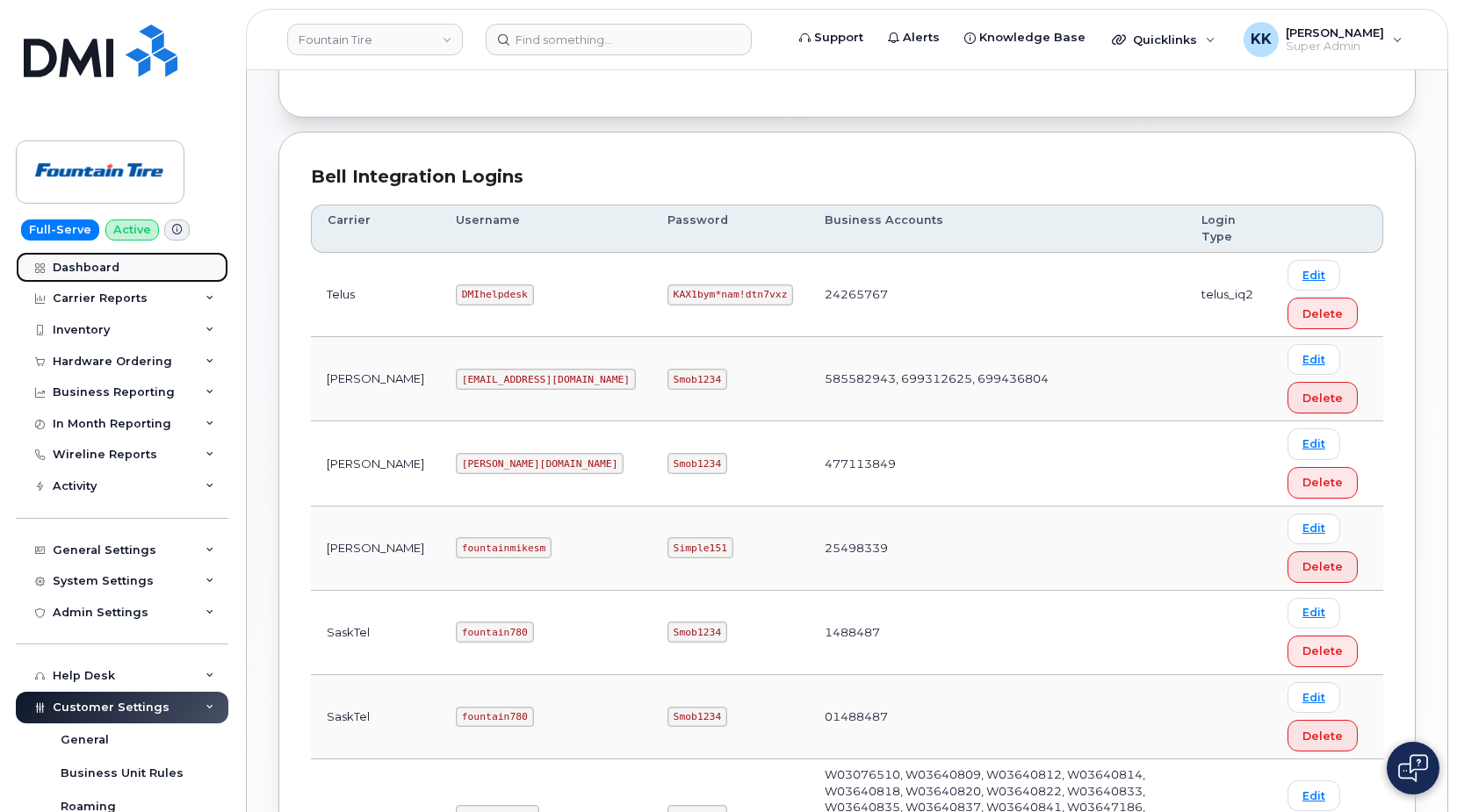
click at [94, 265] on div "Dashboard" at bounding box center [87, 267] width 67 height 14
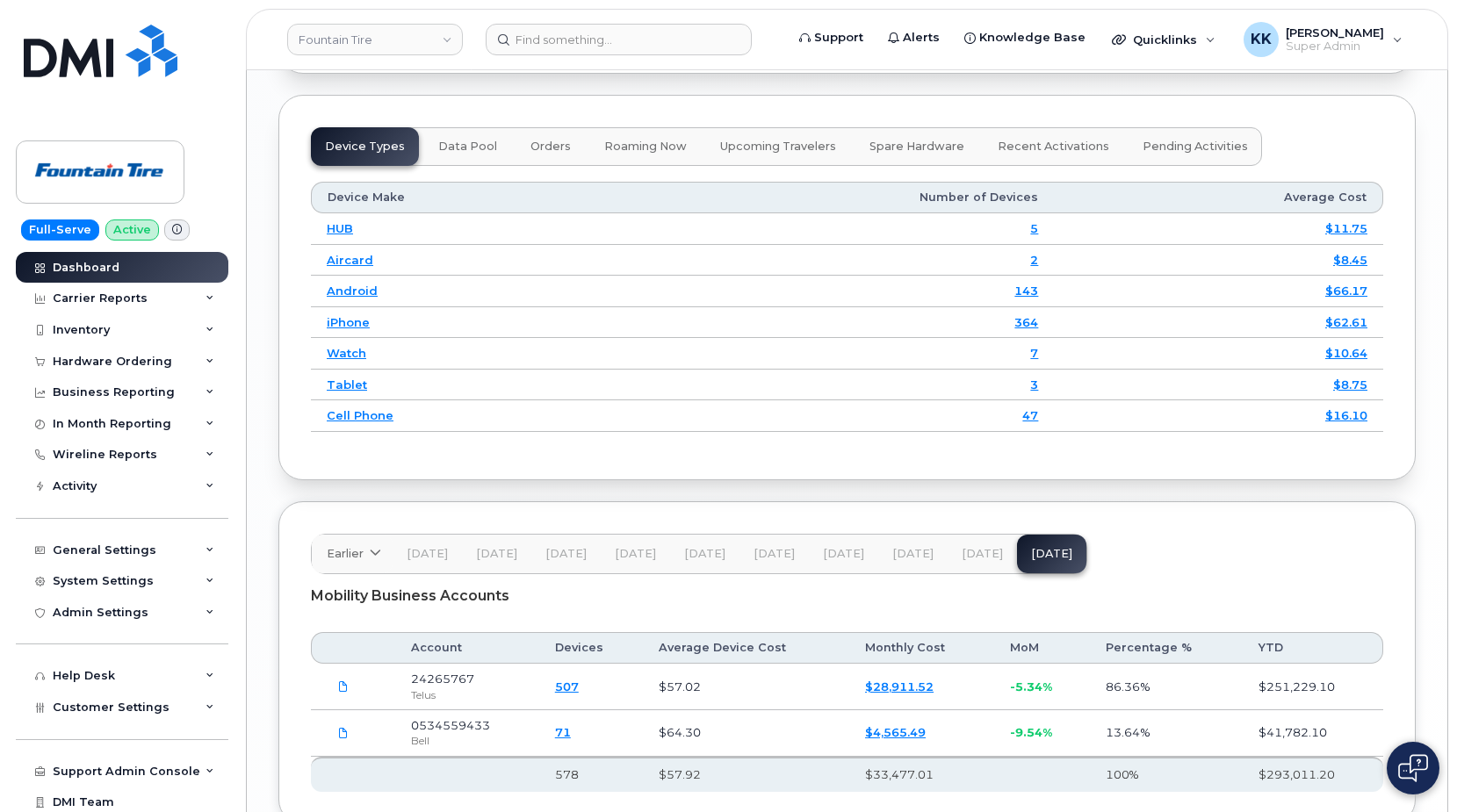
scroll to position [2301, 0]
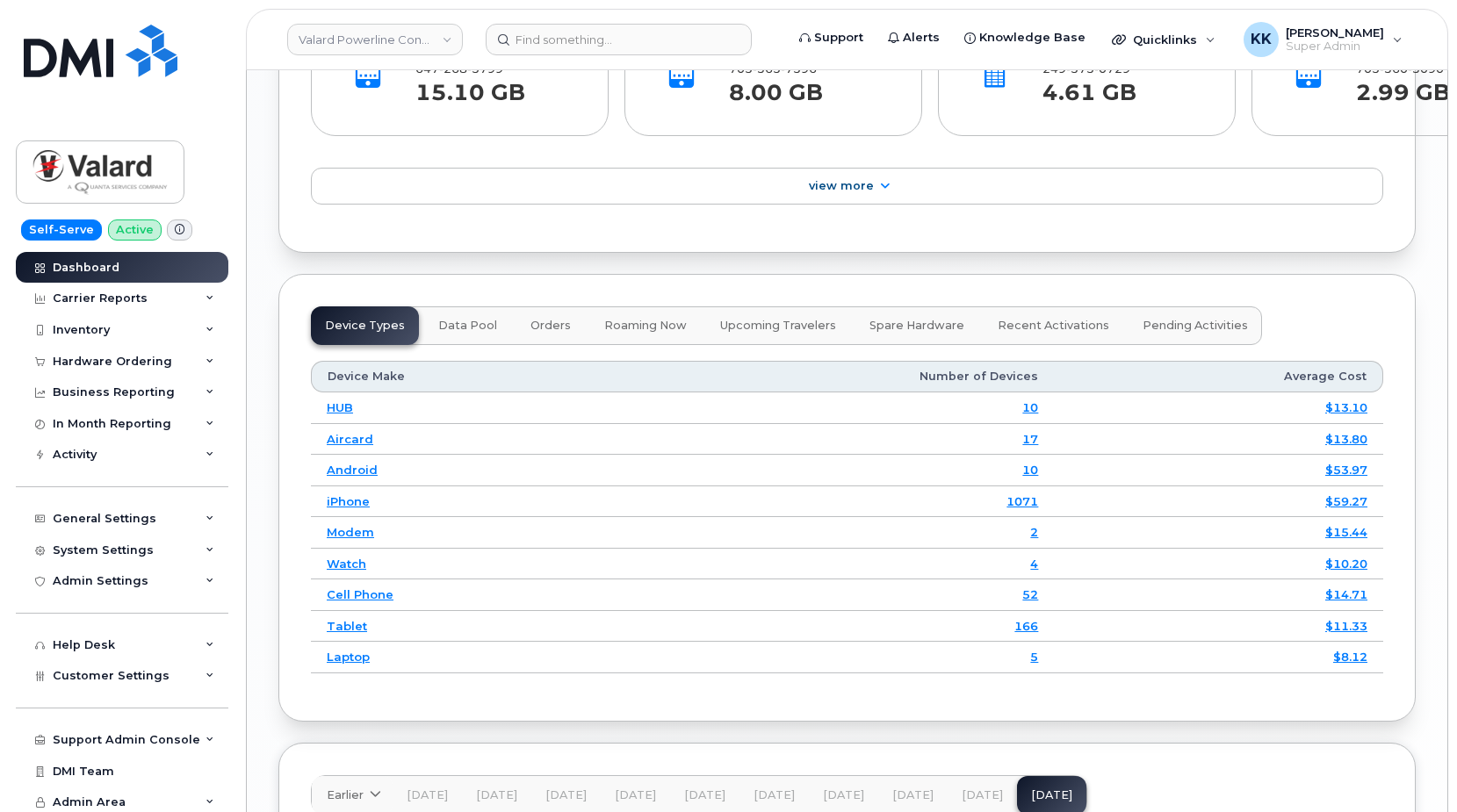
scroll to position [2502, 0]
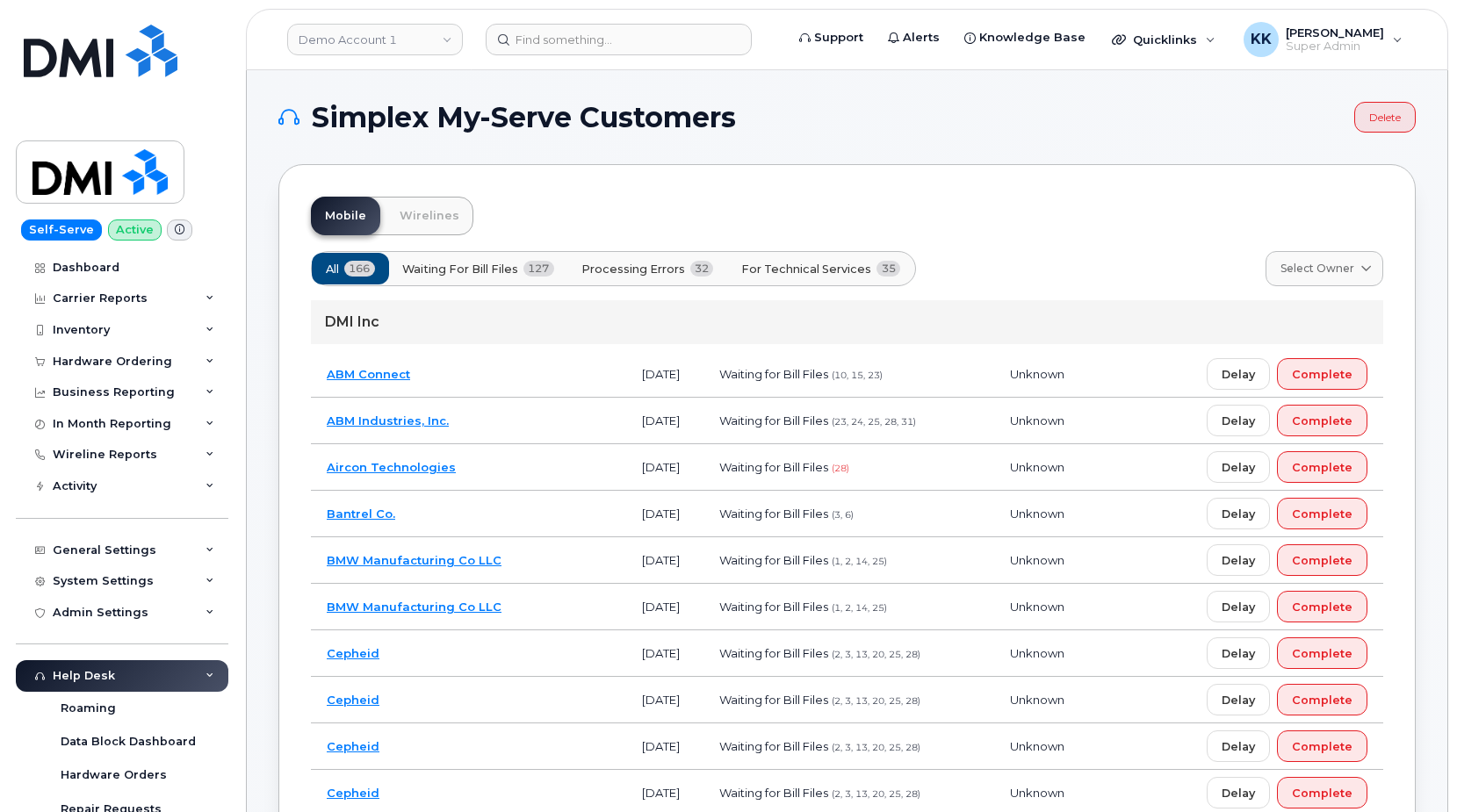
click at [780, 263] on span "For Technical Services" at bounding box center [806, 268] width 130 height 17
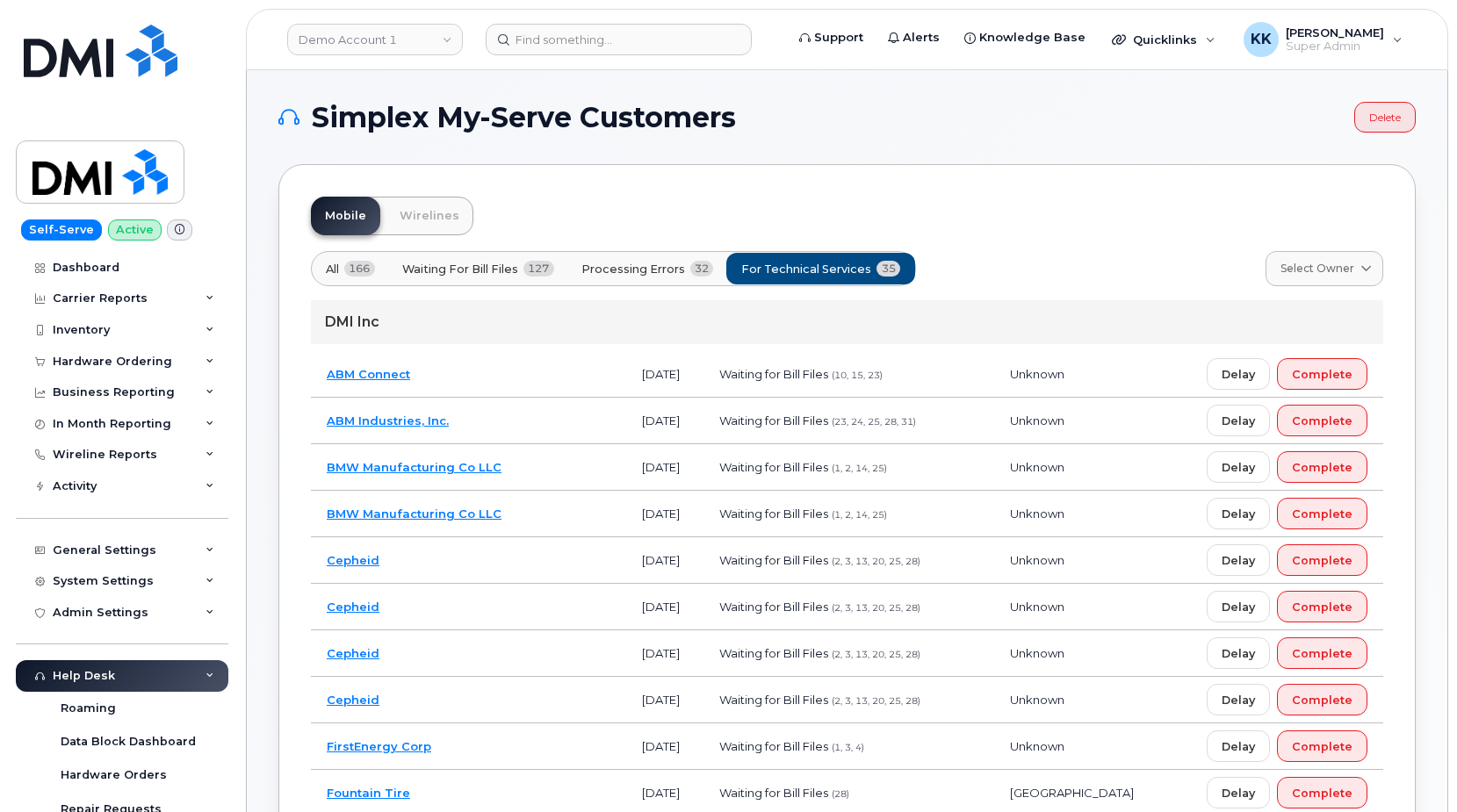
scroll to position [358, 0]
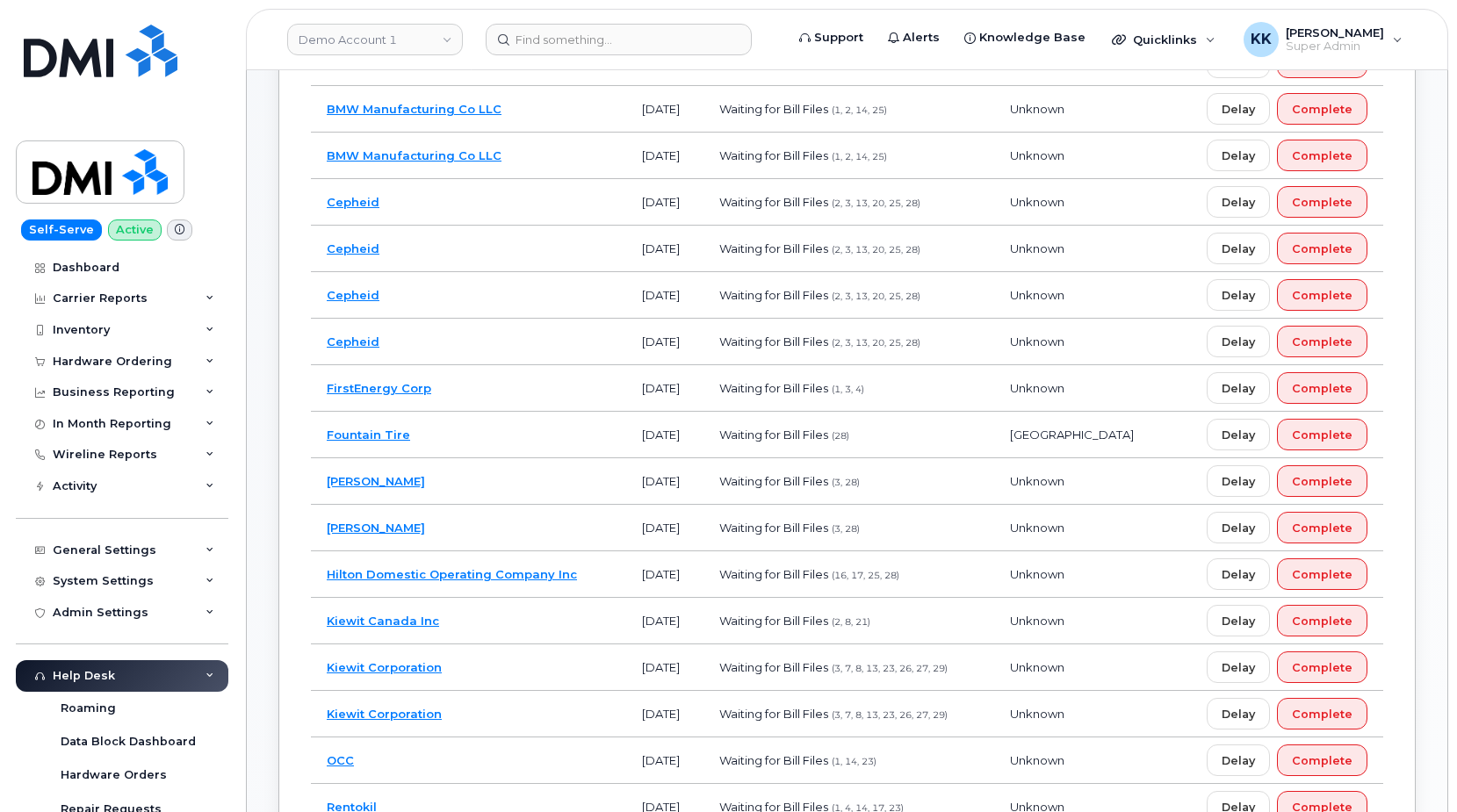
click at [515, 442] on td "Fountain Tire" at bounding box center [468, 435] width 315 height 47
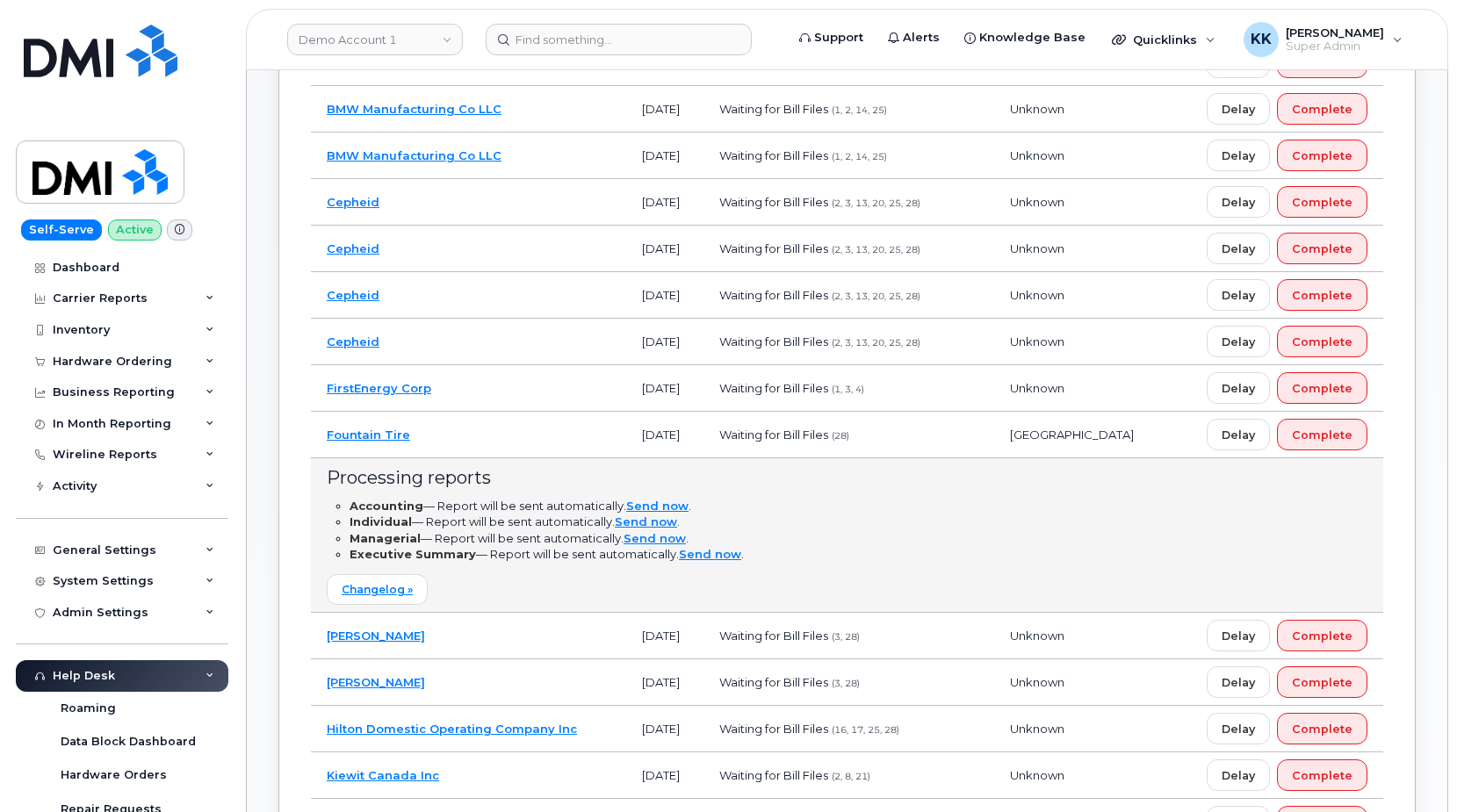
click at [515, 441] on td "Fountain Tire" at bounding box center [468, 435] width 315 height 47
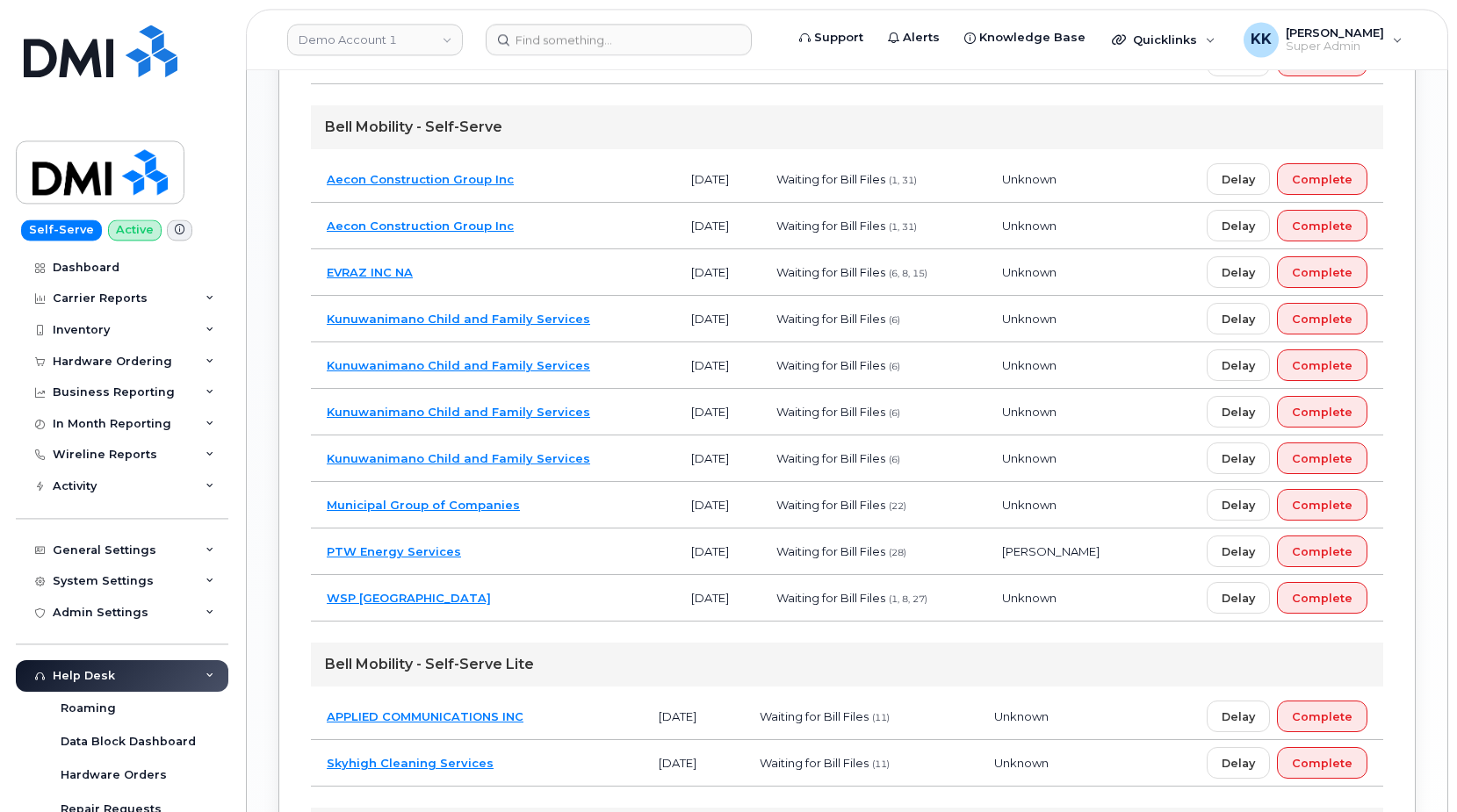
scroll to position [1343, 0]
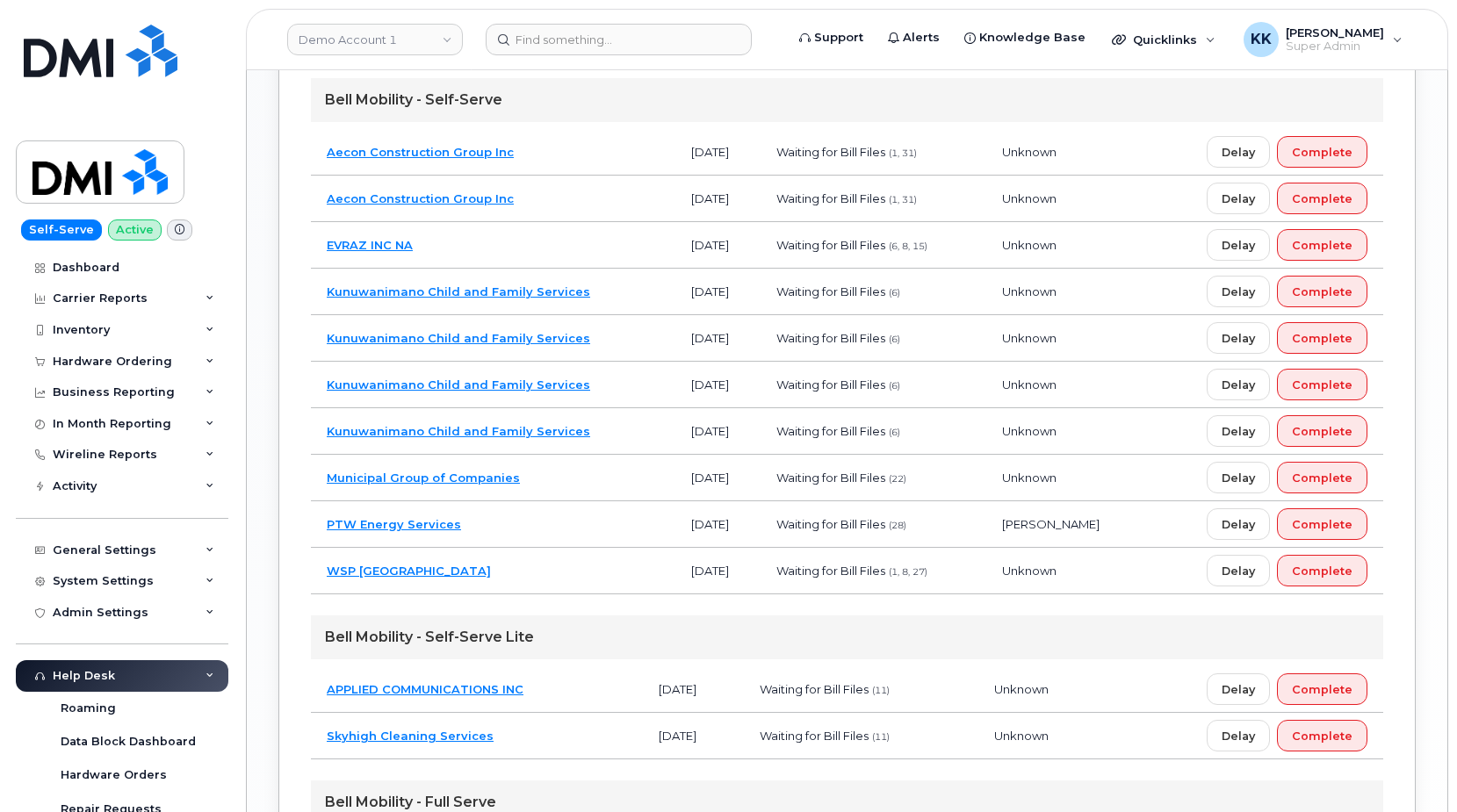
click at [552, 488] on td "Municipal Group of Companies" at bounding box center [493, 477] width 365 height 47
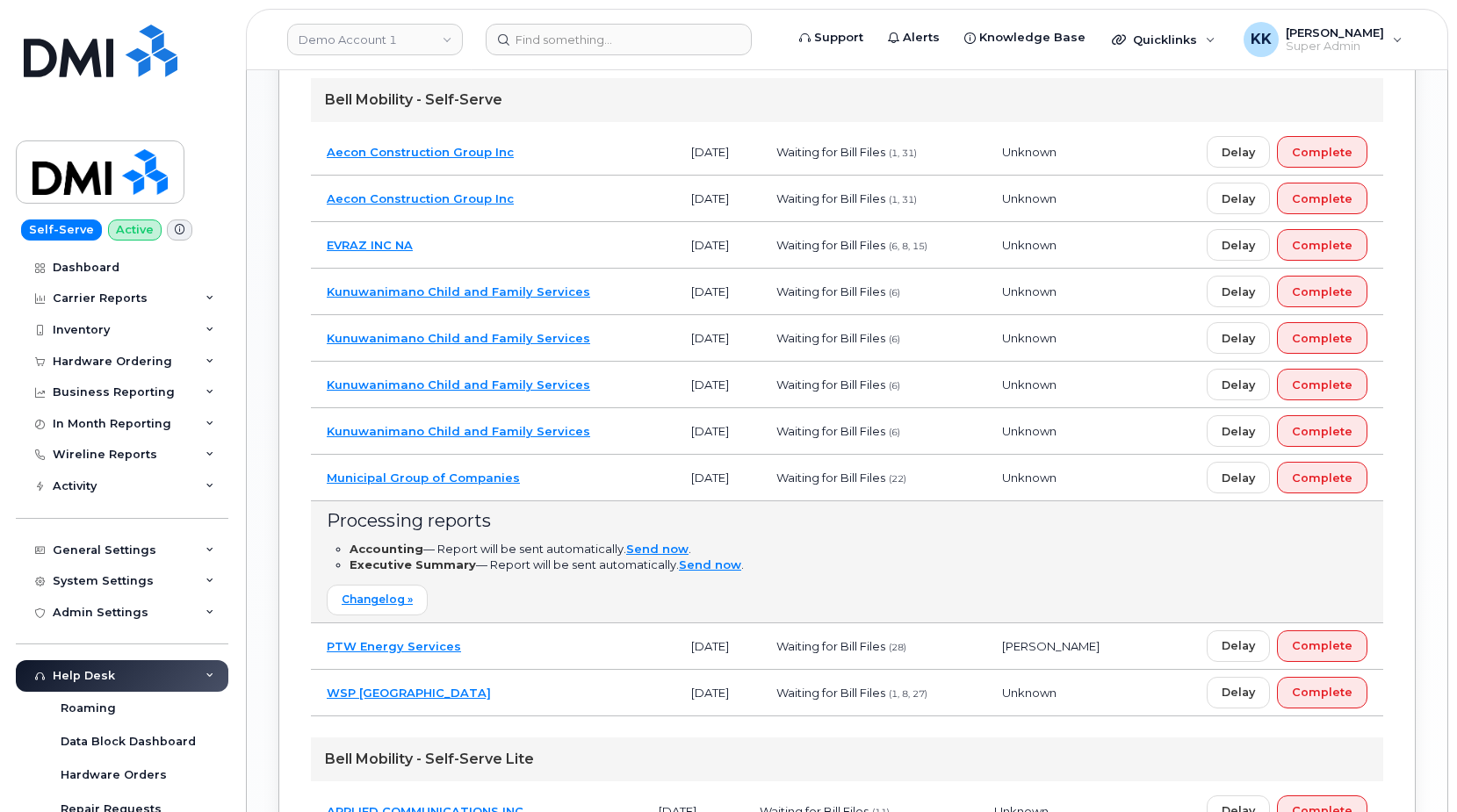
click at [552, 488] on td "Municipal Group of Companies" at bounding box center [493, 477] width 365 height 47
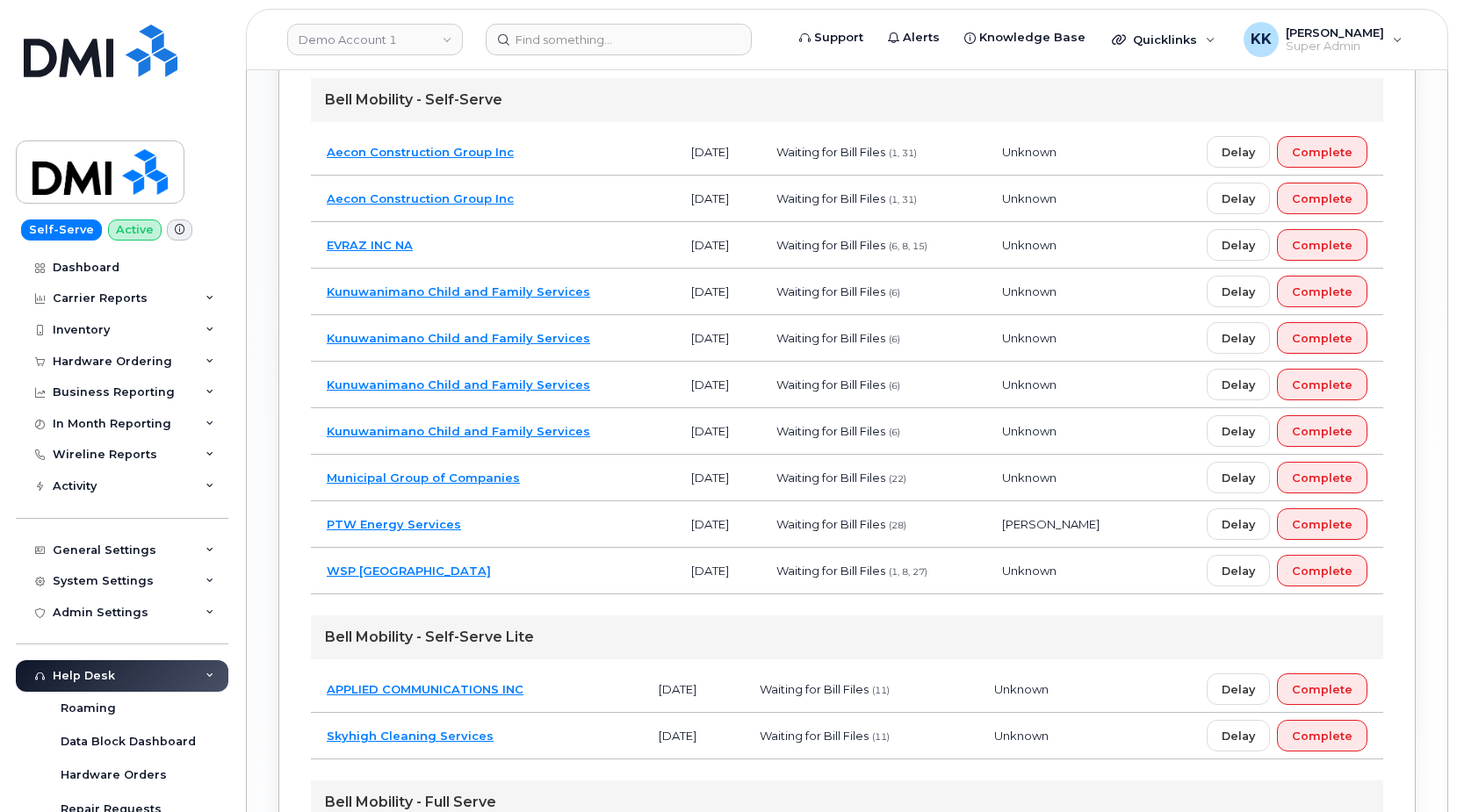
click at [541, 526] on td "PTW Energy Services" at bounding box center [493, 524] width 365 height 47
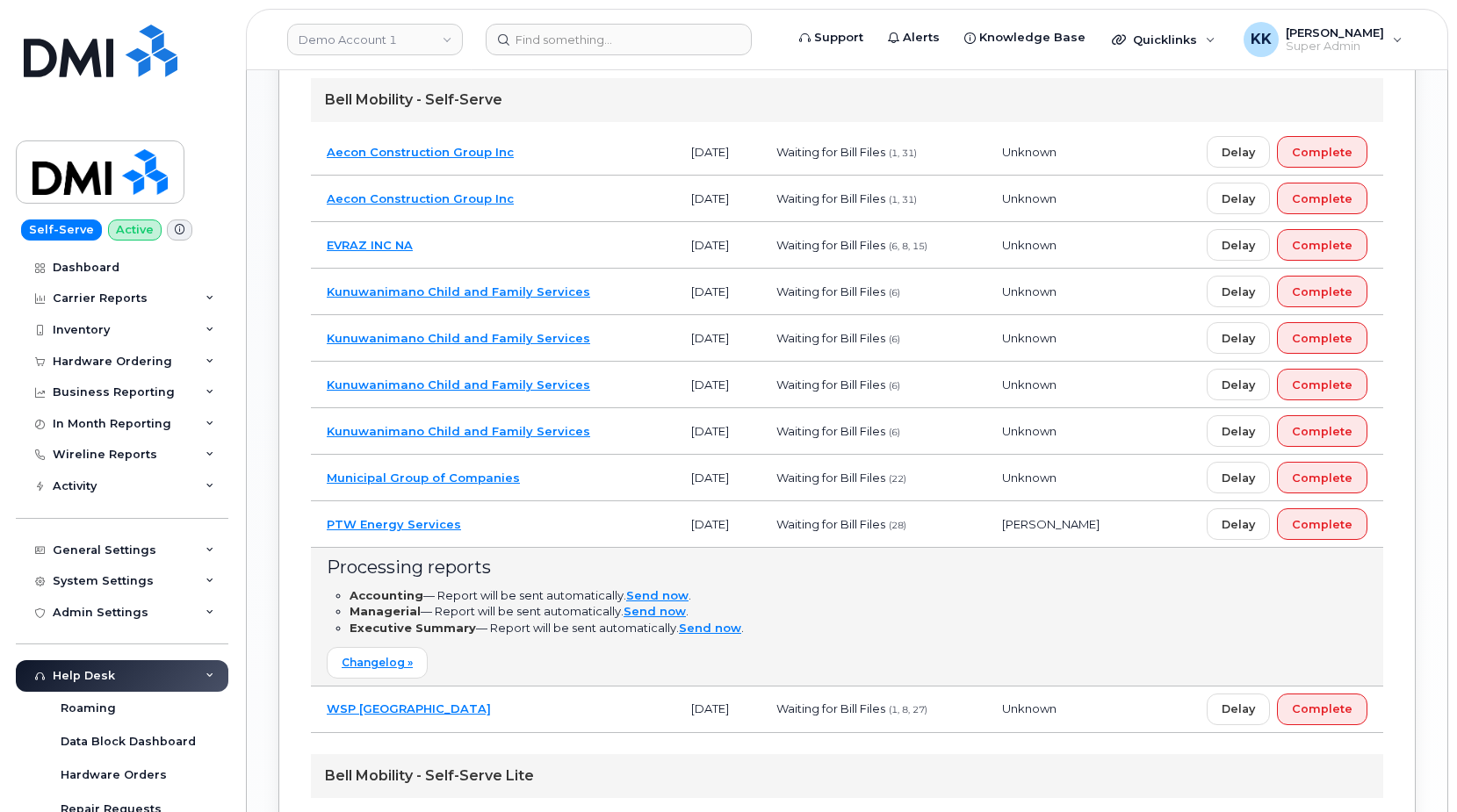
click at [541, 526] on td "PTW Energy Services" at bounding box center [493, 524] width 365 height 47
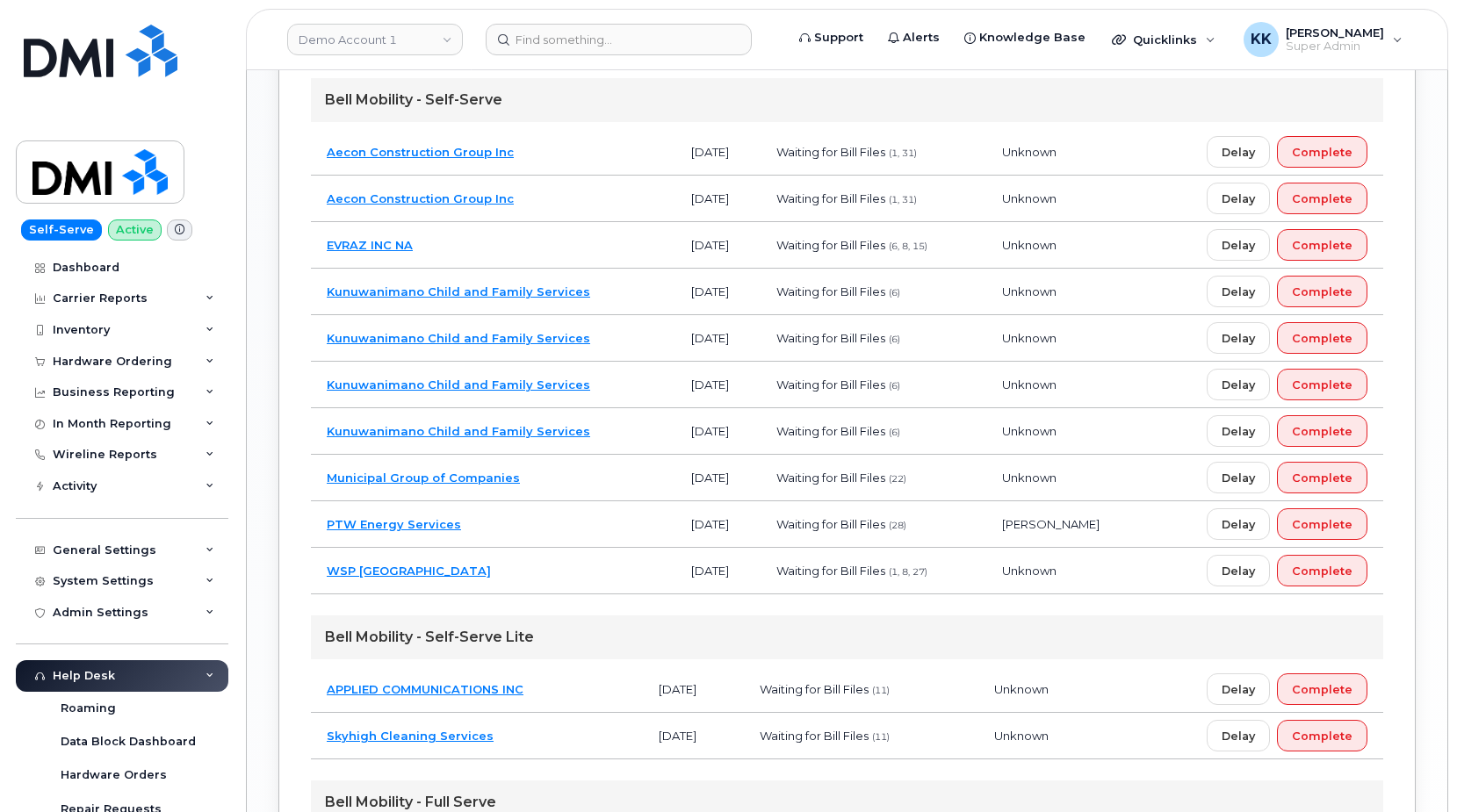
click at [559, 564] on td "WSP [GEOGRAPHIC_DATA]" at bounding box center [493, 571] width 365 height 47
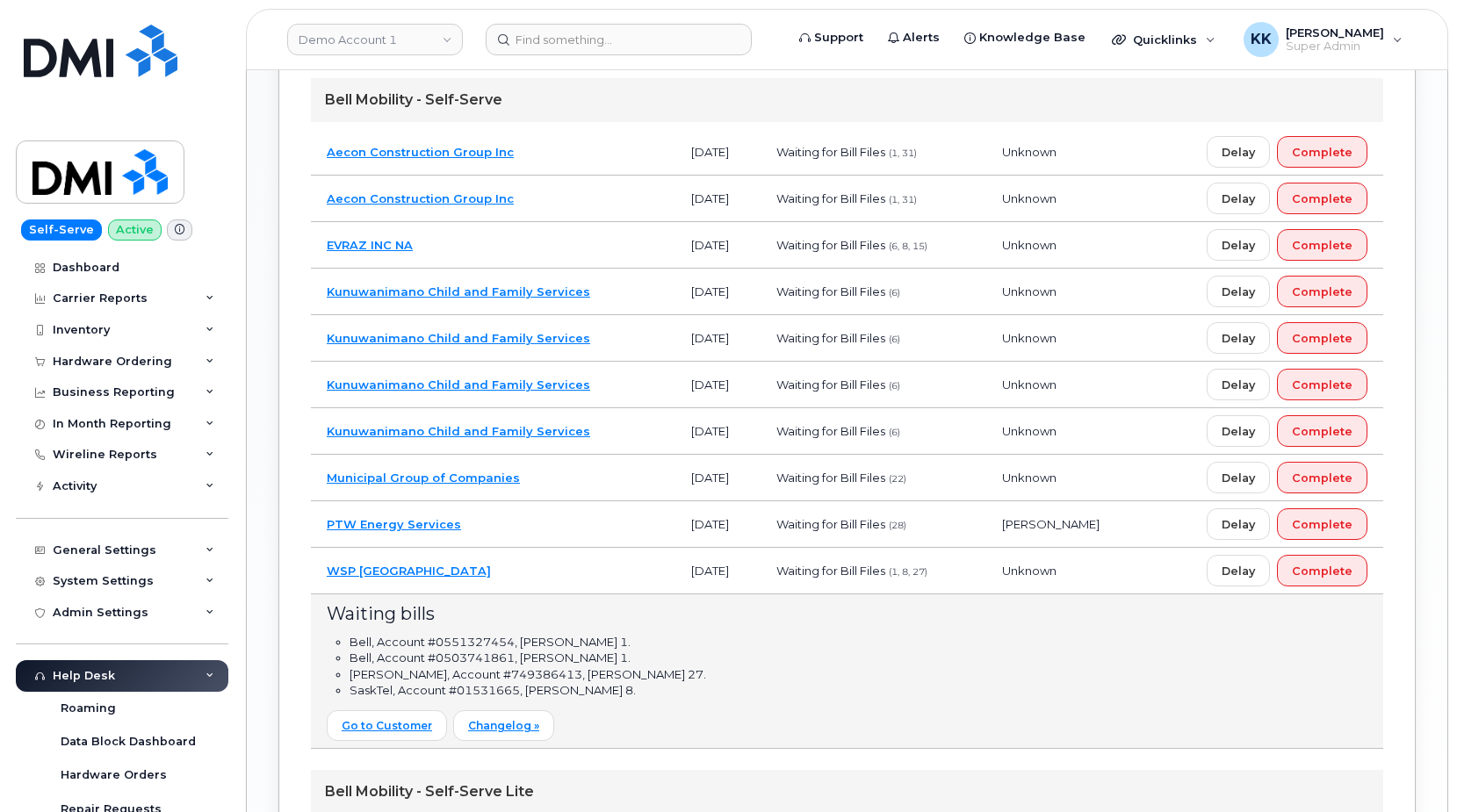
click at [563, 568] on td "WSP [GEOGRAPHIC_DATA]" at bounding box center [493, 571] width 365 height 47
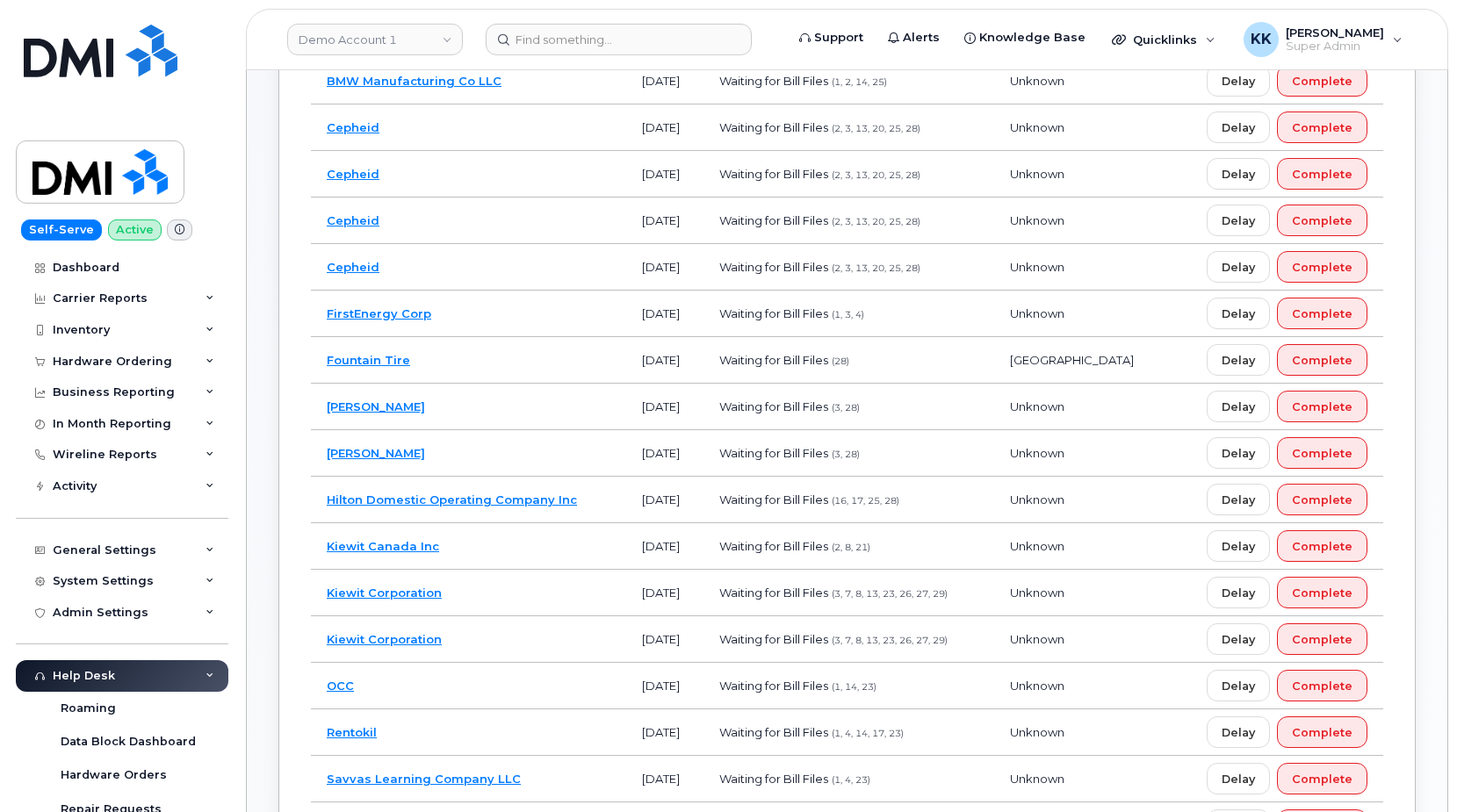
scroll to position [447, 0]
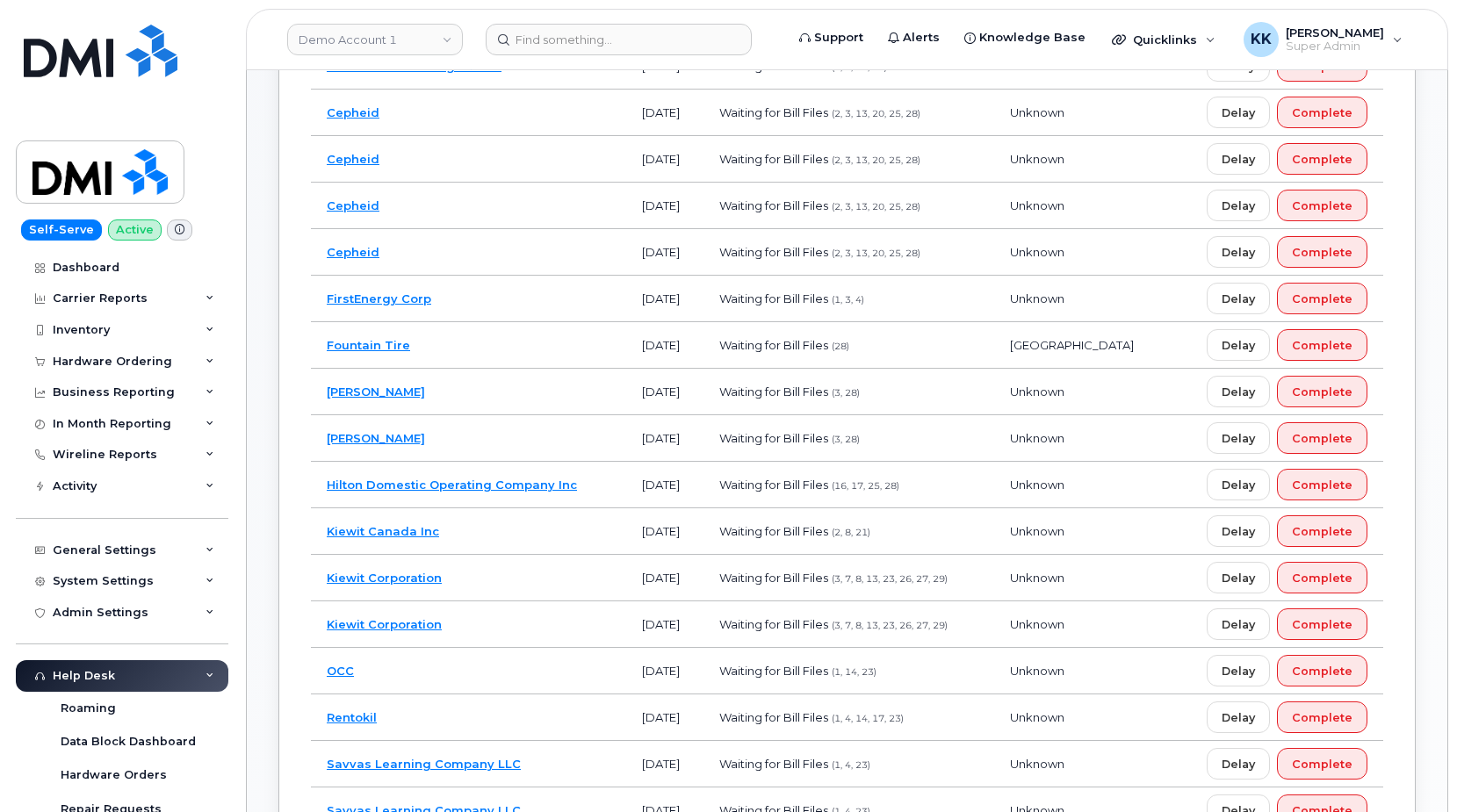
click at [504, 578] on td "Kiewit Corporation" at bounding box center [468, 578] width 315 height 47
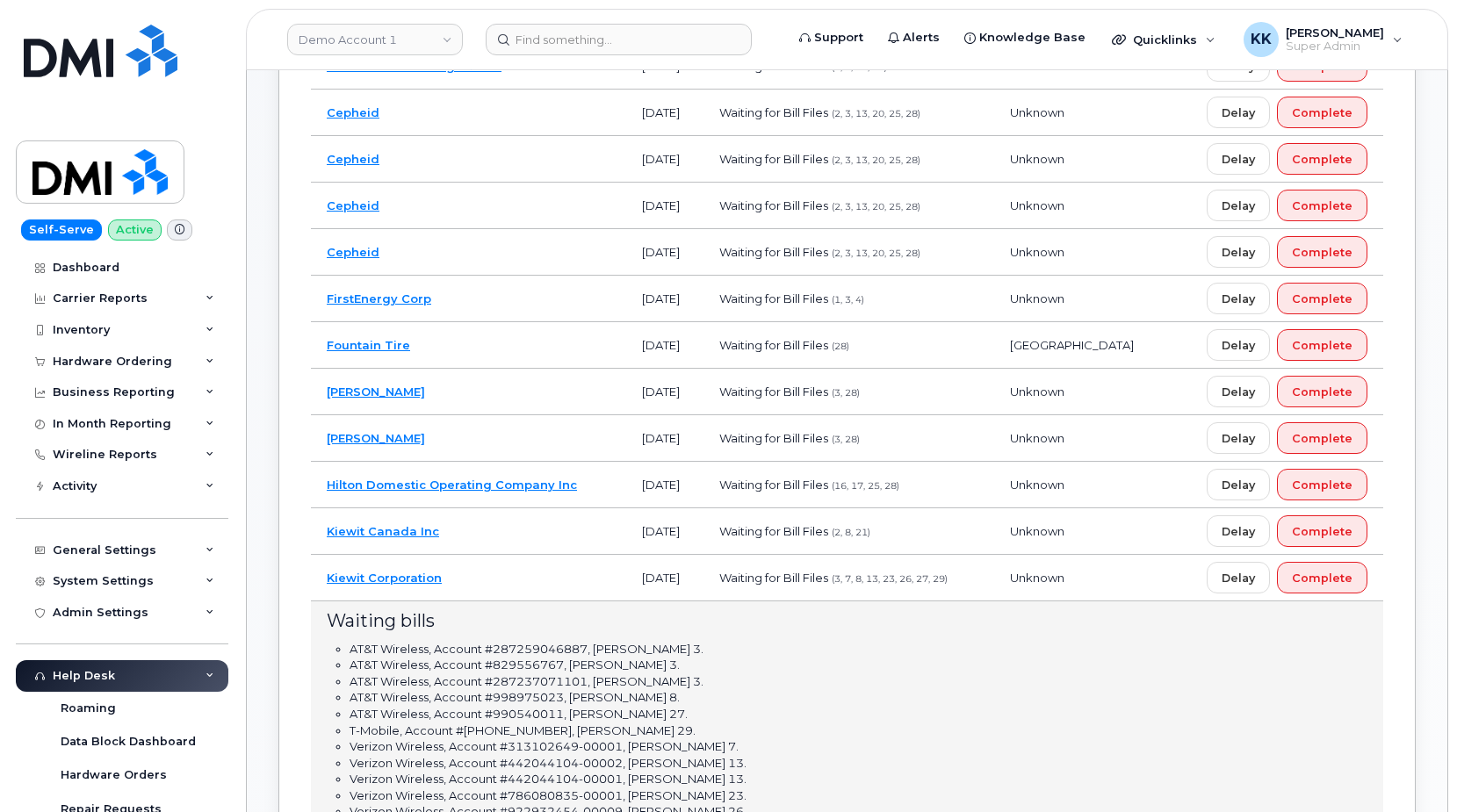
click at [521, 538] on td "Kiewit Canada Inc" at bounding box center [468, 531] width 315 height 47
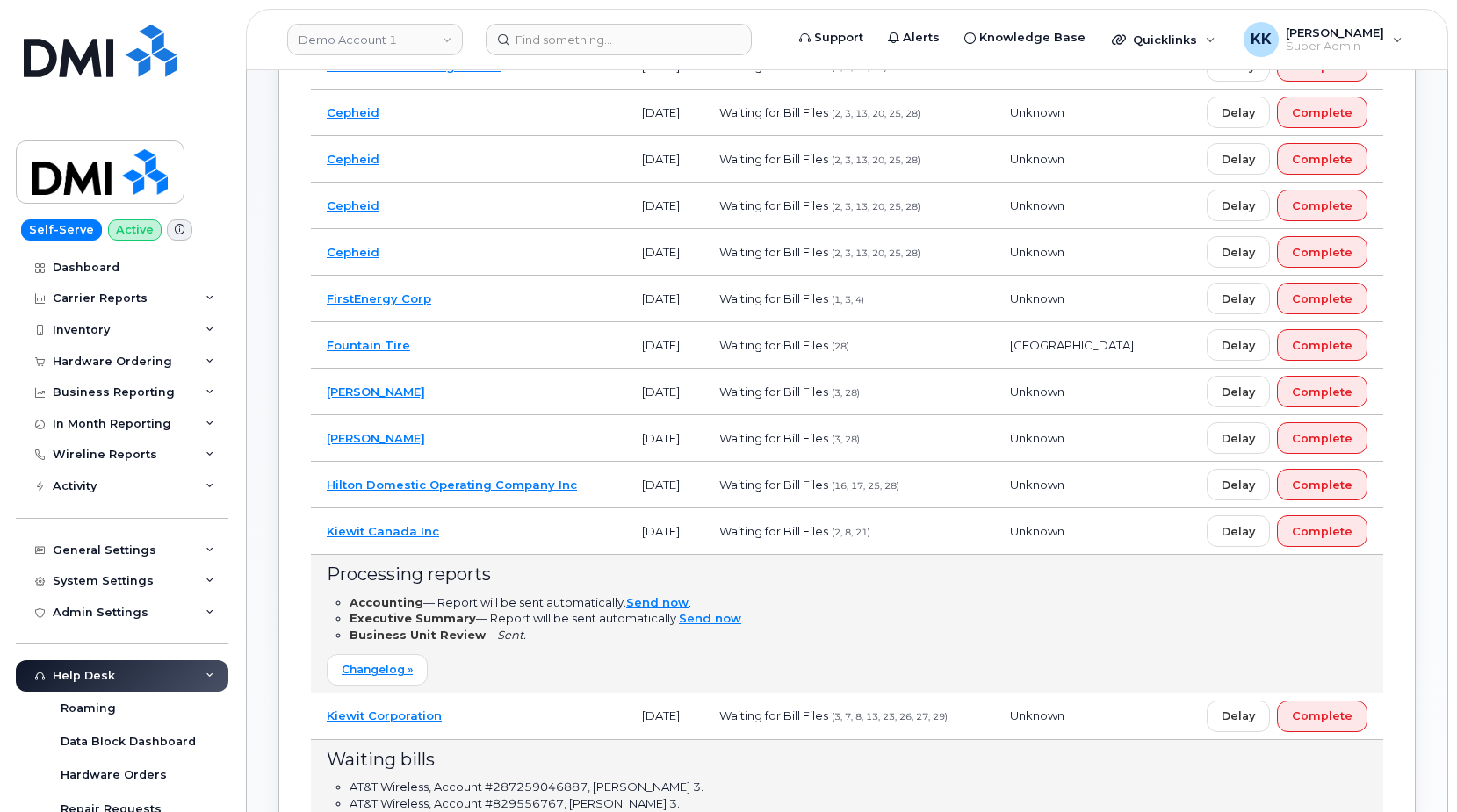
click at [502, 522] on td "Kiewit Canada Inc" at bounding box center [468, 531] width 315 height 47
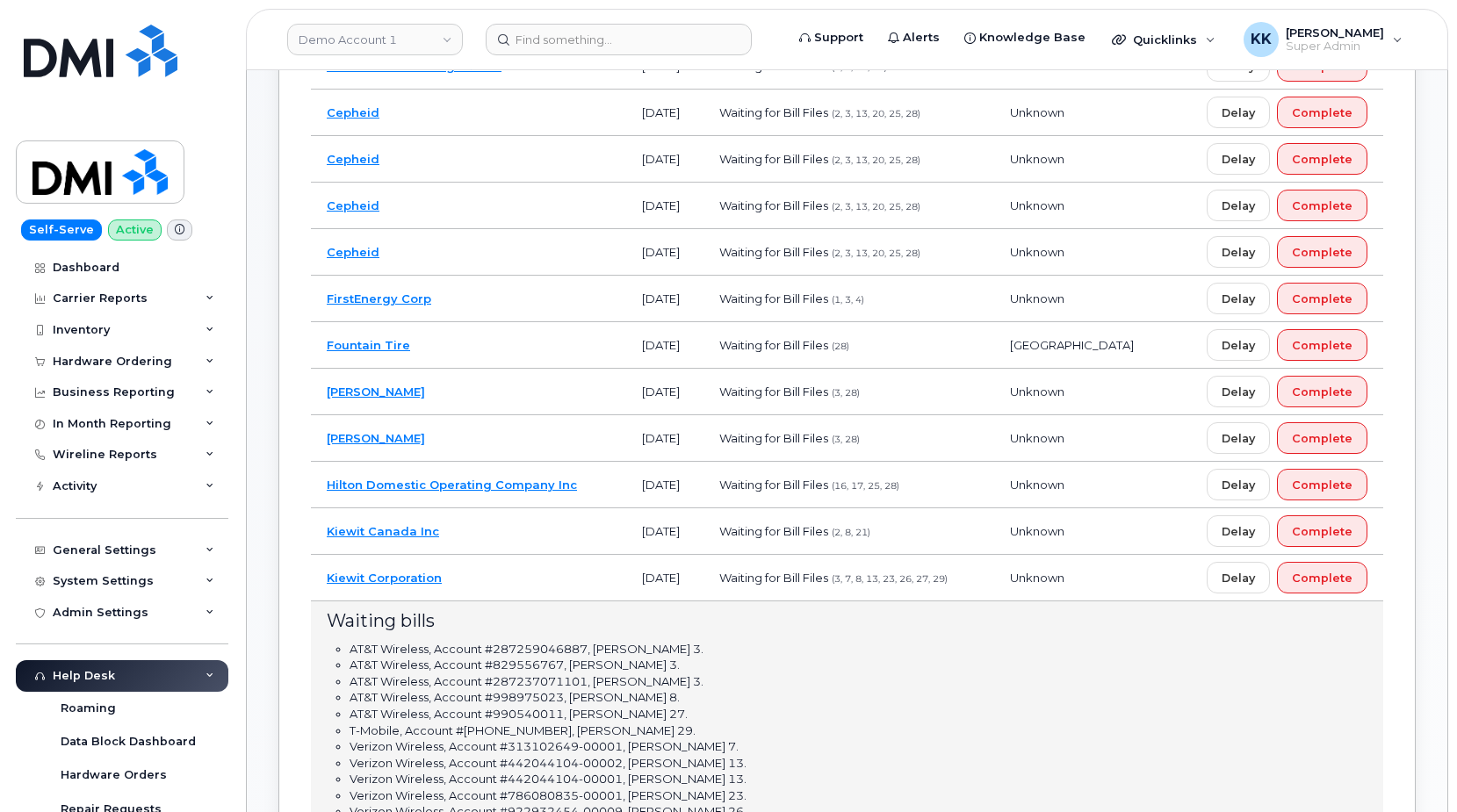
click at [570, 521] on td "Kiewit Canada Inc" at bounding box center [468, 531] width 315 height 47
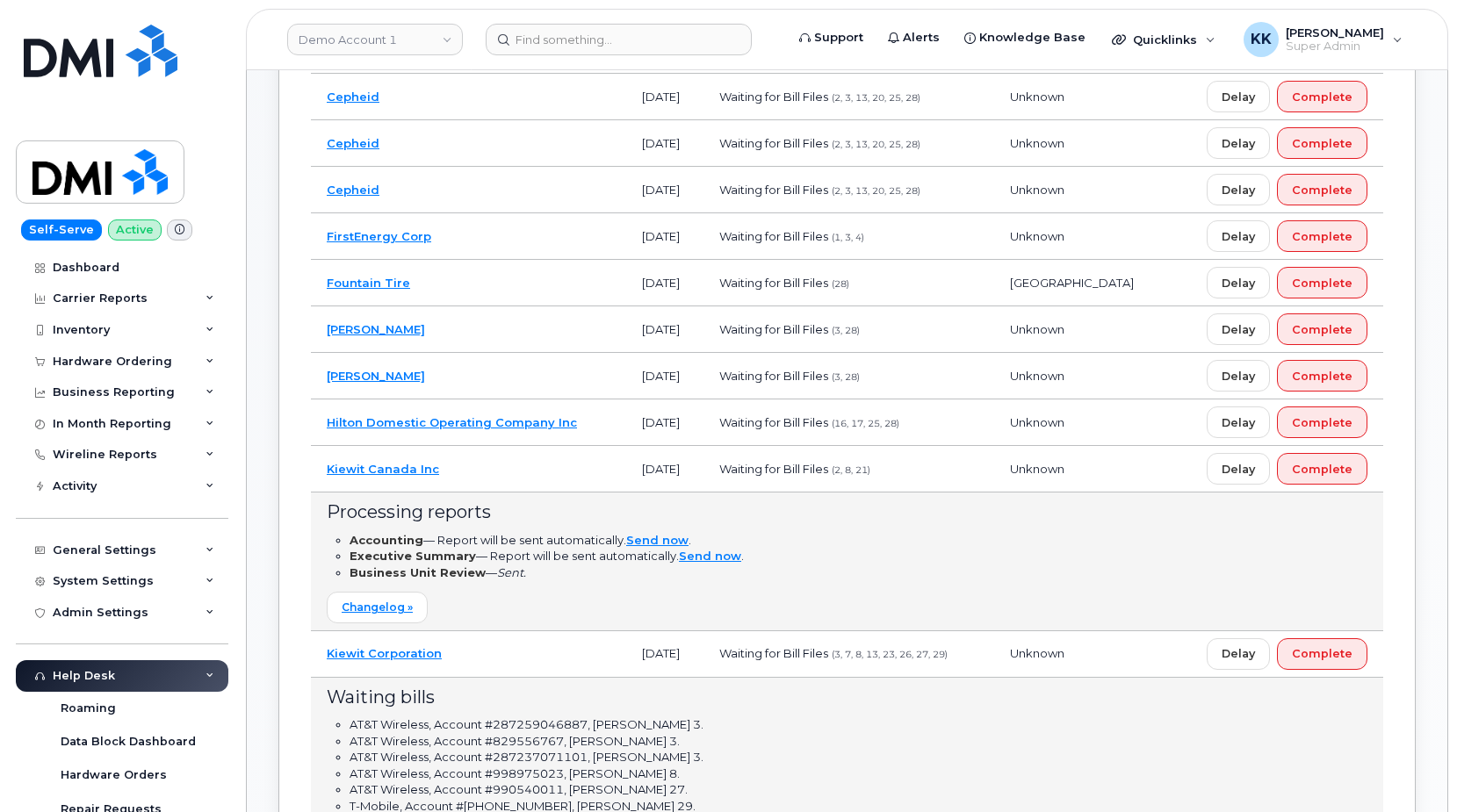
scroll to position [538, 0]
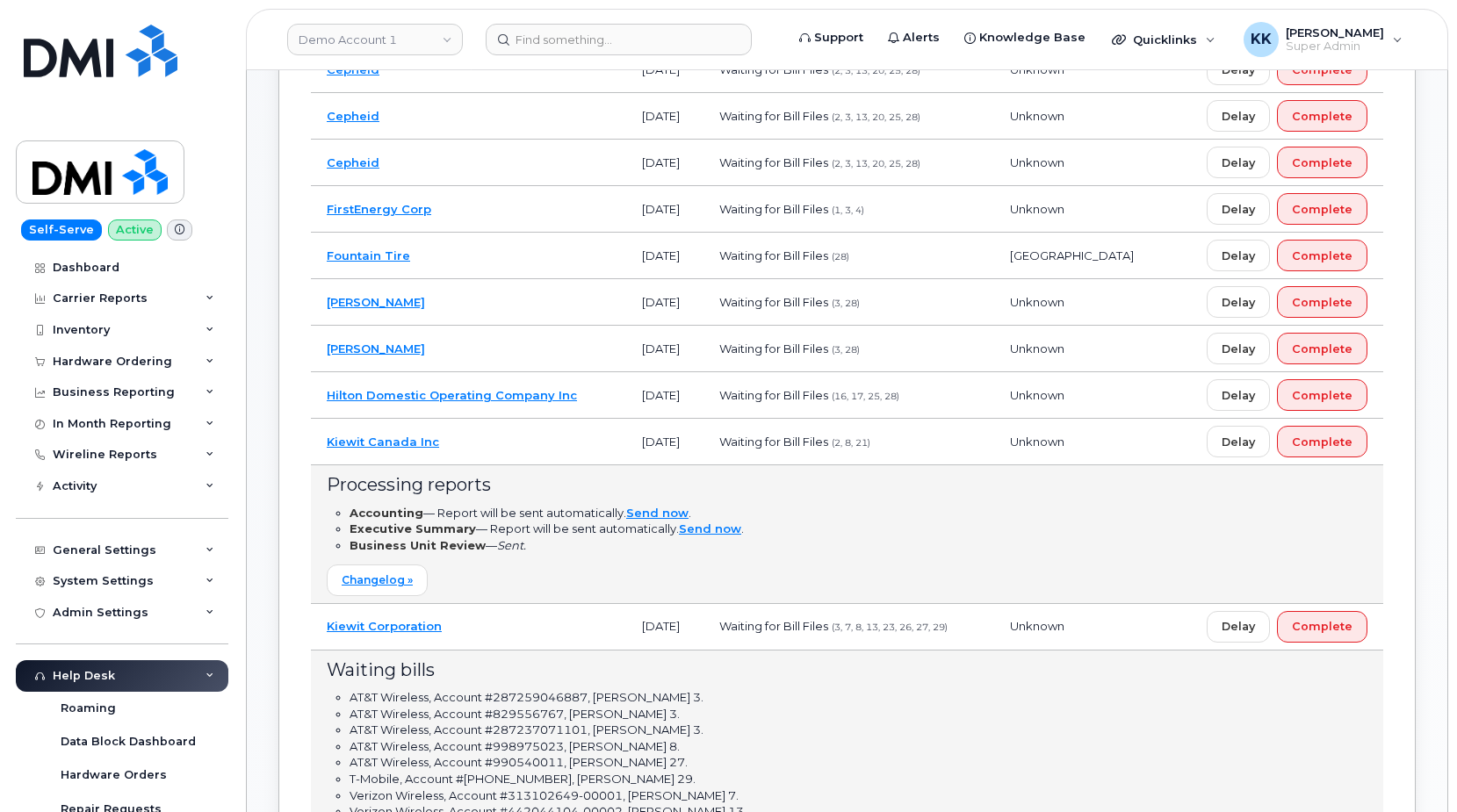
click at [495, 447] on td "Kiewit Canada Inc" at bounding box center [468, 441] width 315 height 47
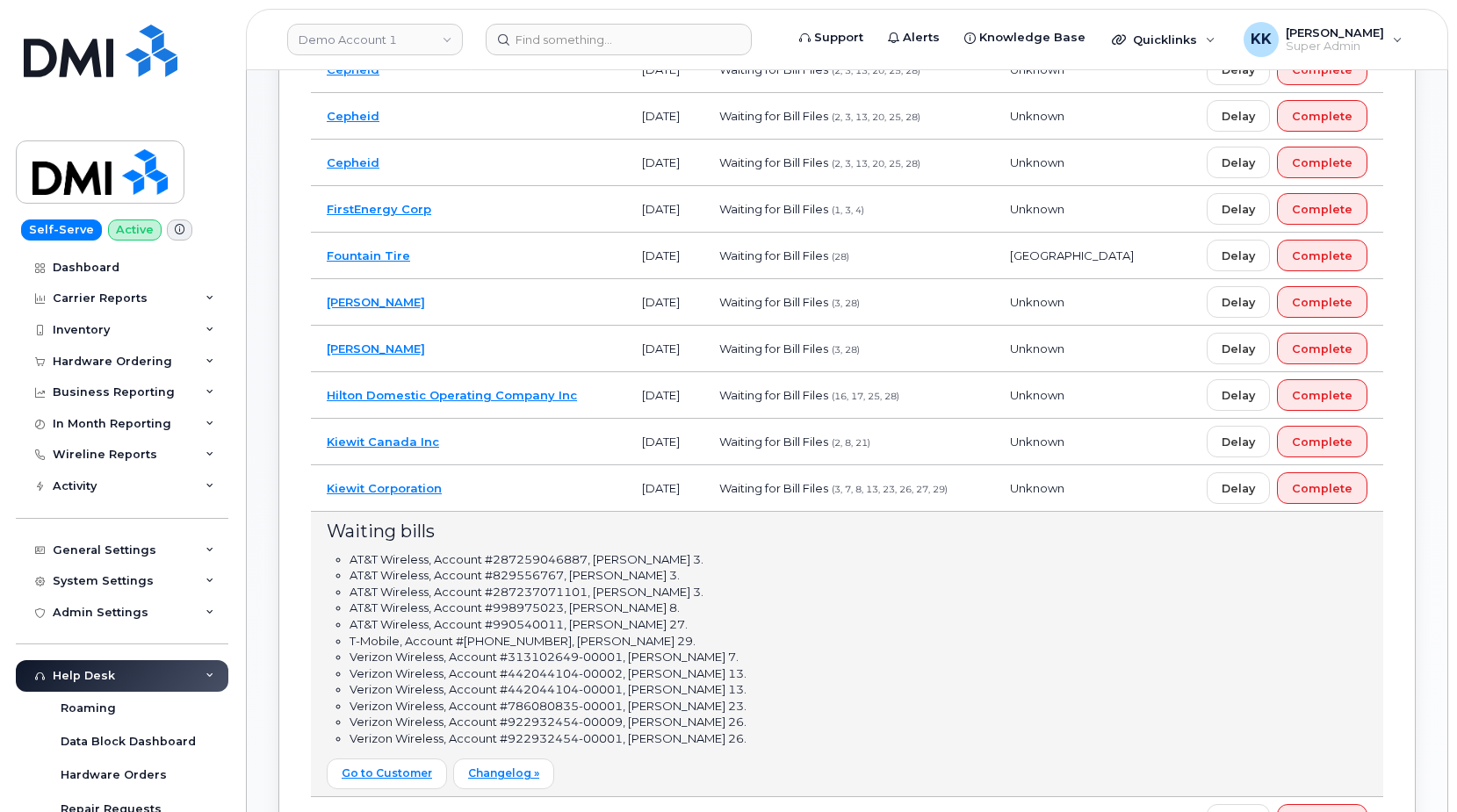
click at [522, 496] on td "Kiewit Corporation" at bounding box center [468, 488] width 315 height 47
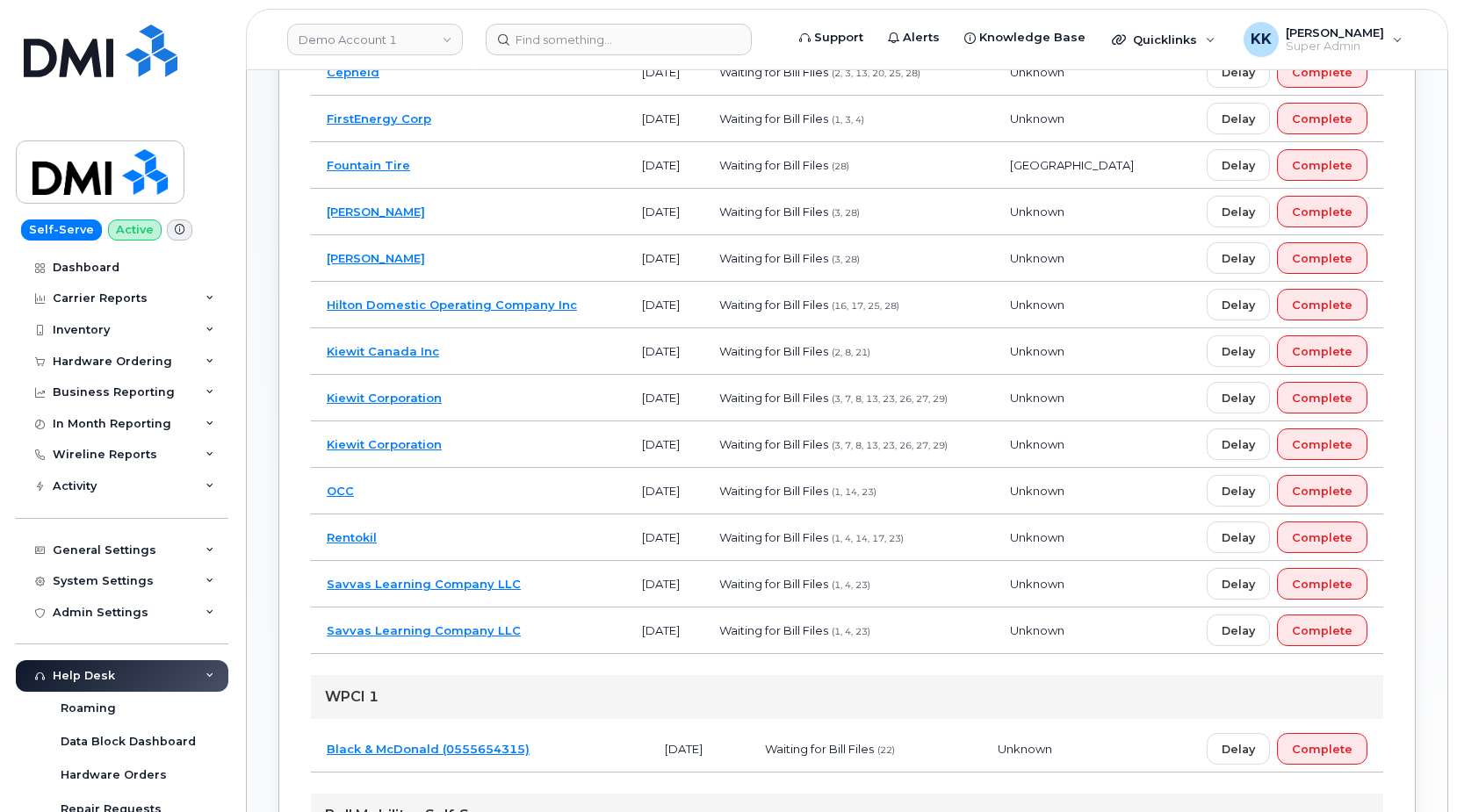
scroll to position [627, 0]
click at [469, 391] on td "Kiewit Corporation" at bounding box center [468, 399] width 315 height 47
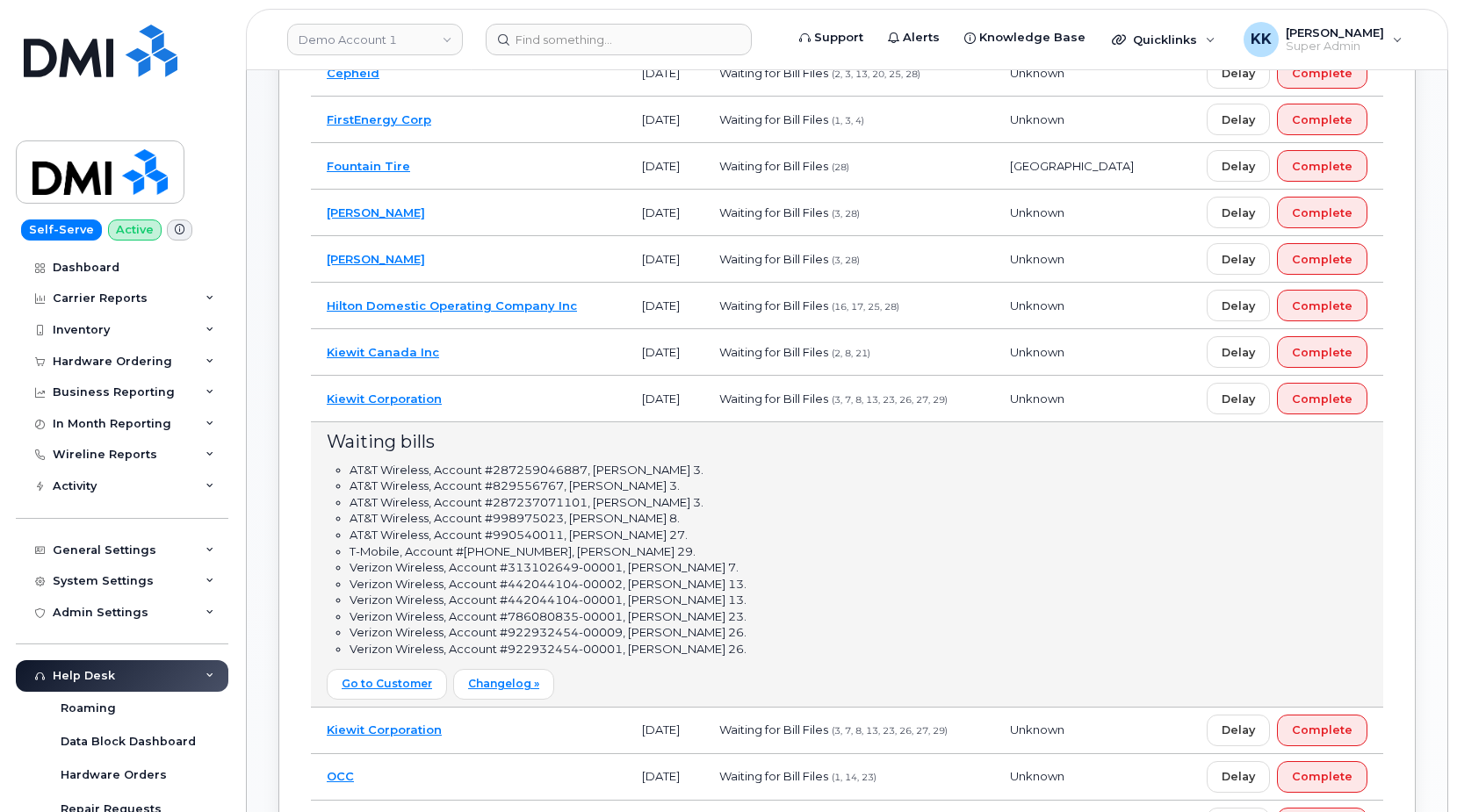
click at [545, 395] on td "Kiewit Corporation" at bounding box center [468, 399] width 315 height 47
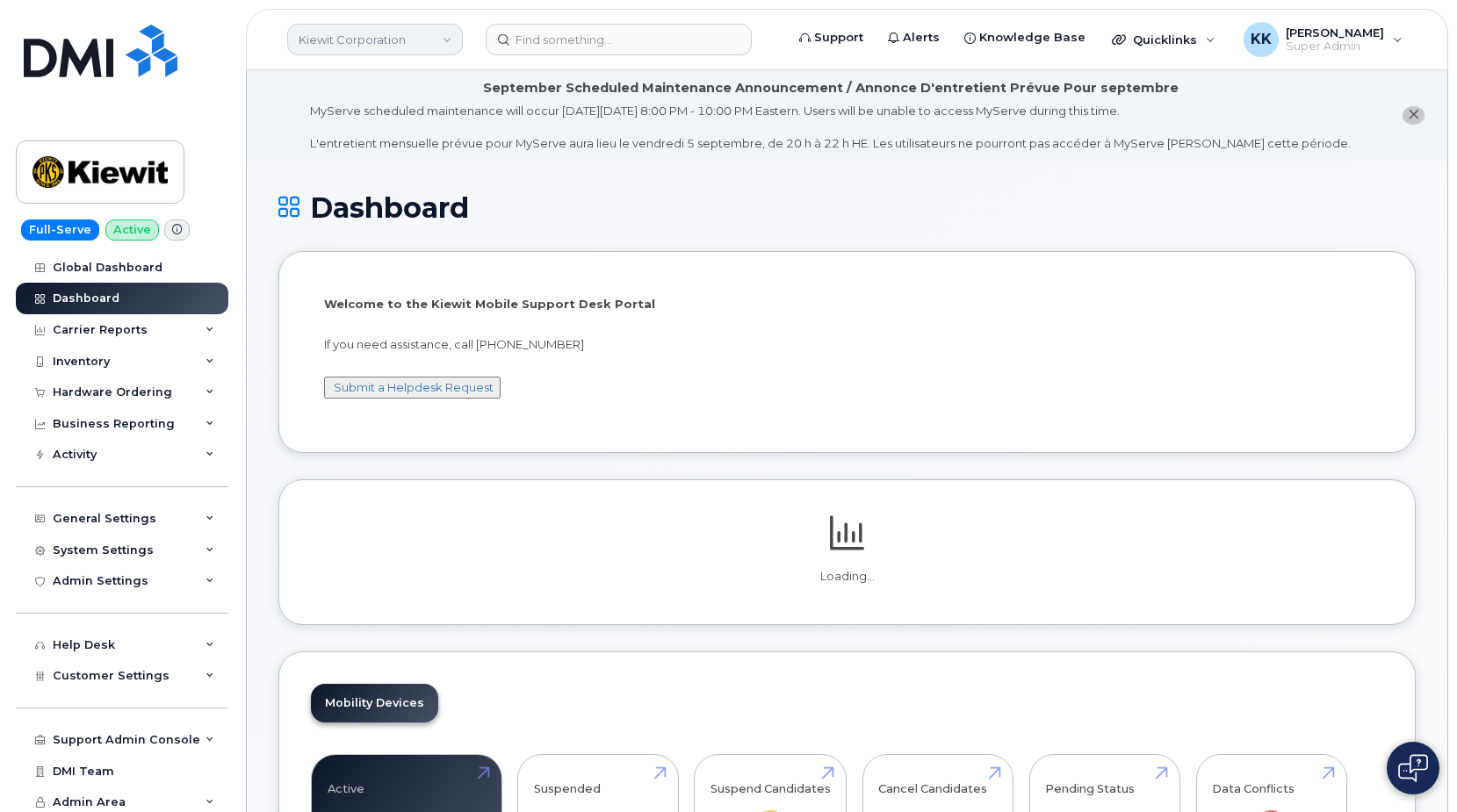
click at [410, 51] on link "Kiewit Corporation" at bounding box center [374, 40] width 176 height 32
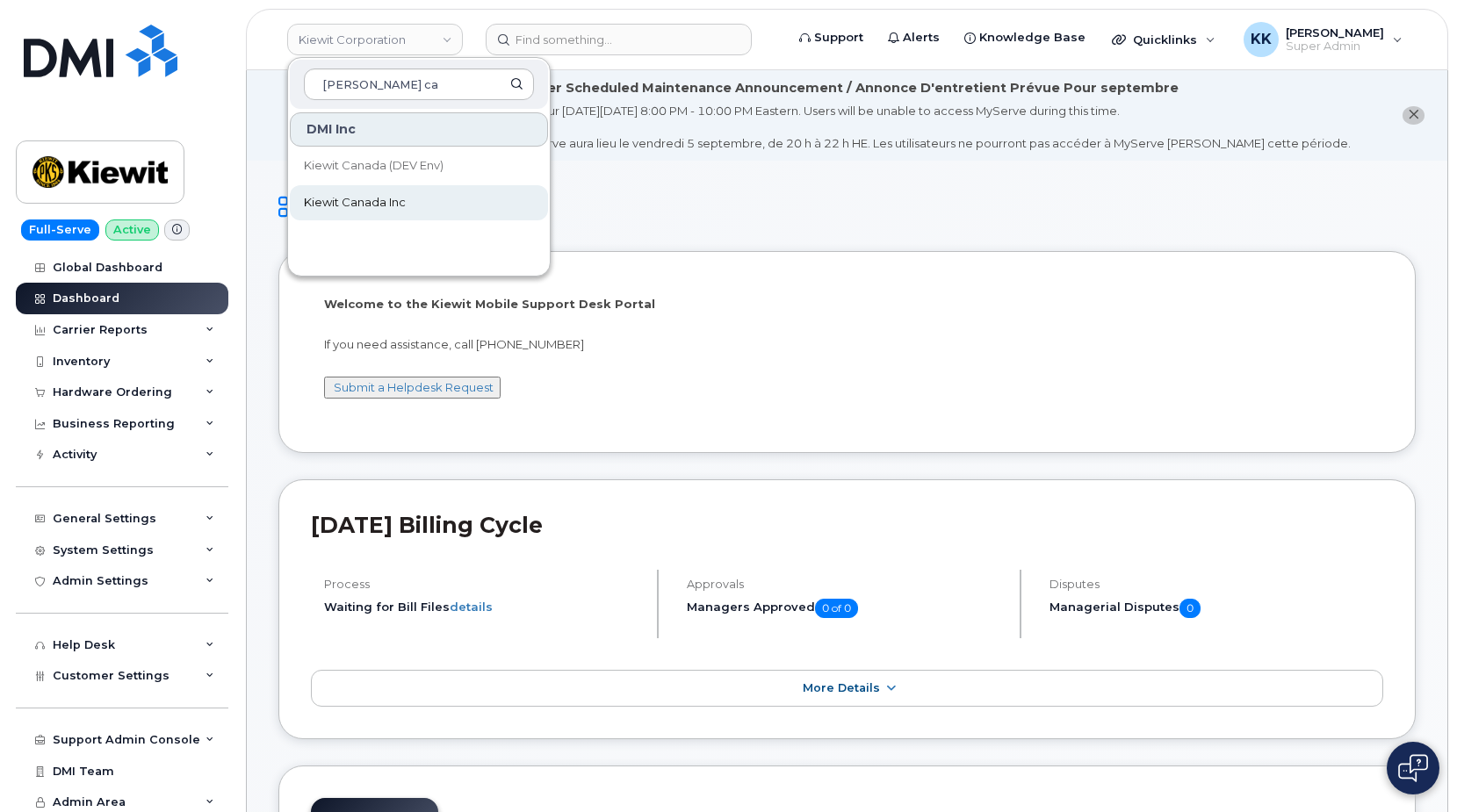
type input "[PERSON_NAME] ca"
click at [343, 193] on link "Kiewit Canada Inc" at bounding box center [419, 203] width 258 height 35
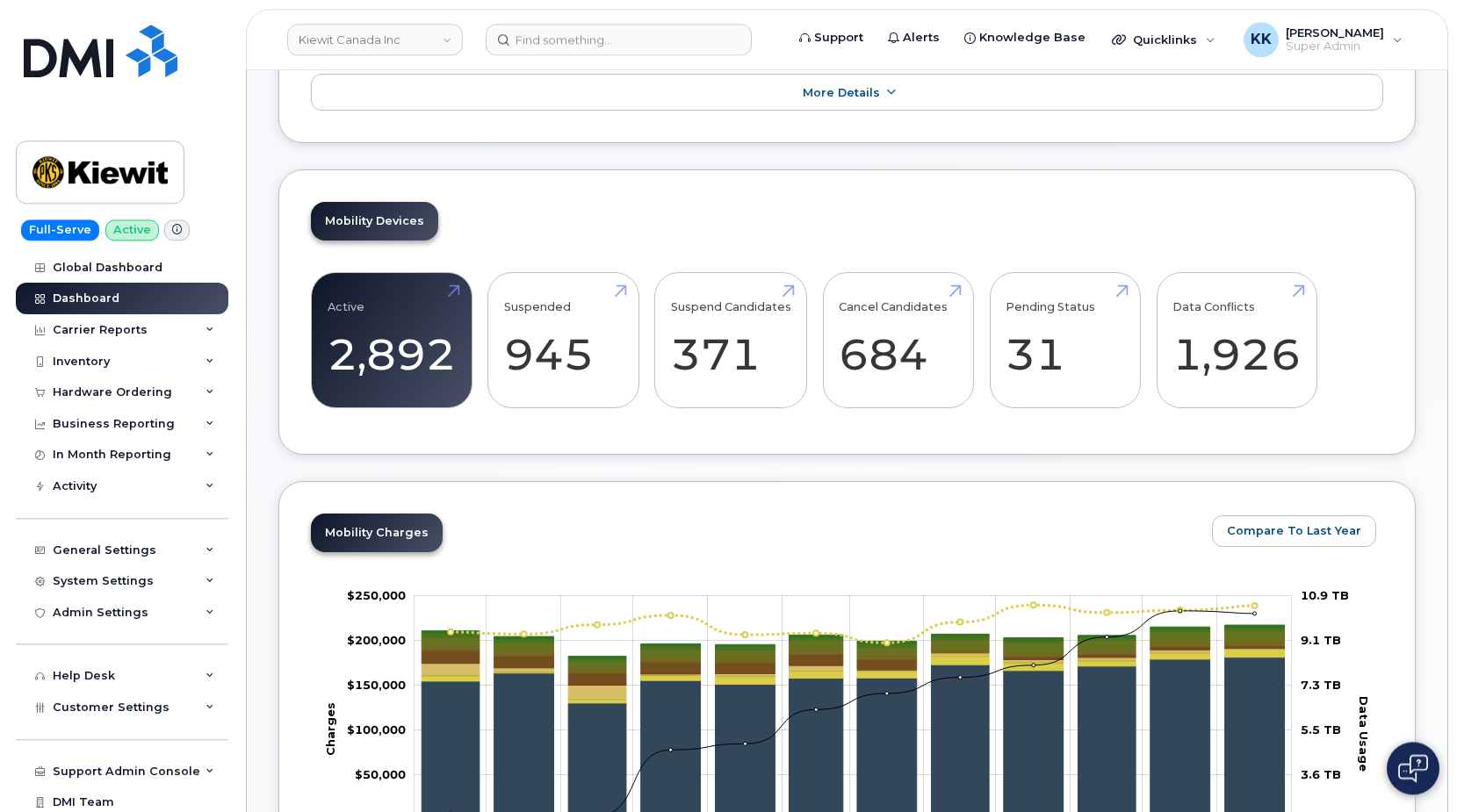
scroll to position [538, 0]
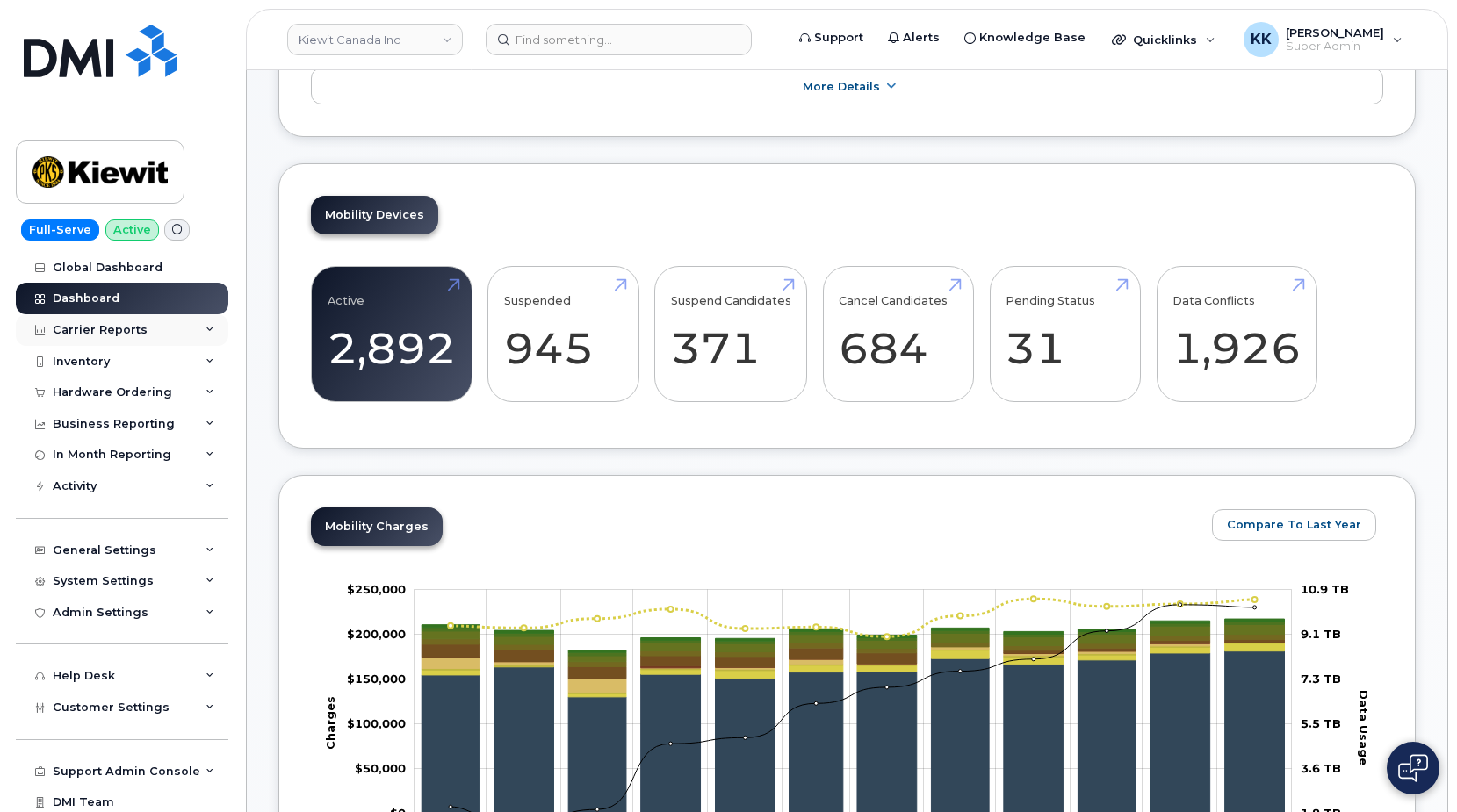
click at [88, 331] on div "Carrier Reports" at bounding box center [100, 330] width 94 height 14
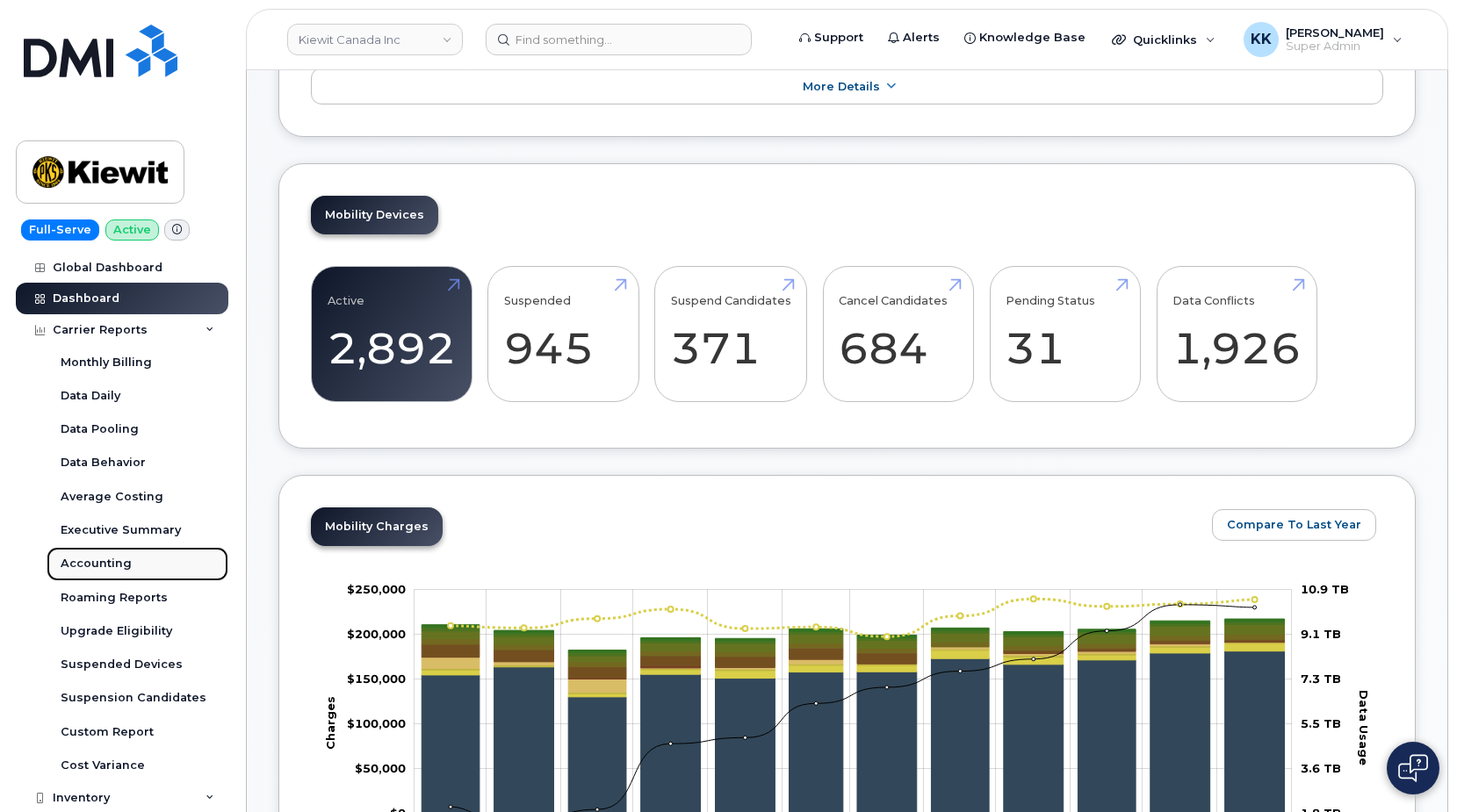
click at [87, 568] on div "Accounting" at bounding box center [96, 564] width 72 height 16
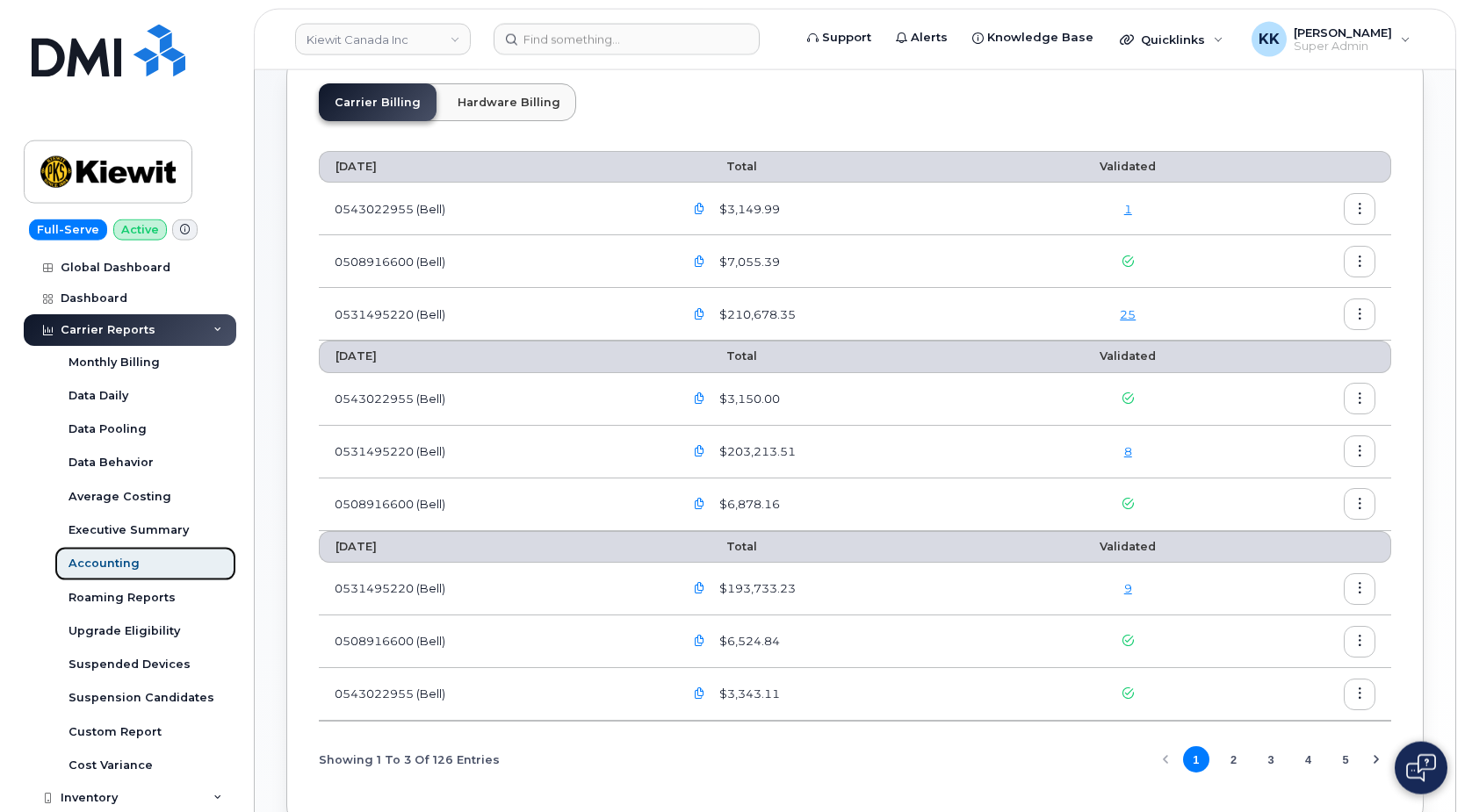
scroll to position [179, 0]
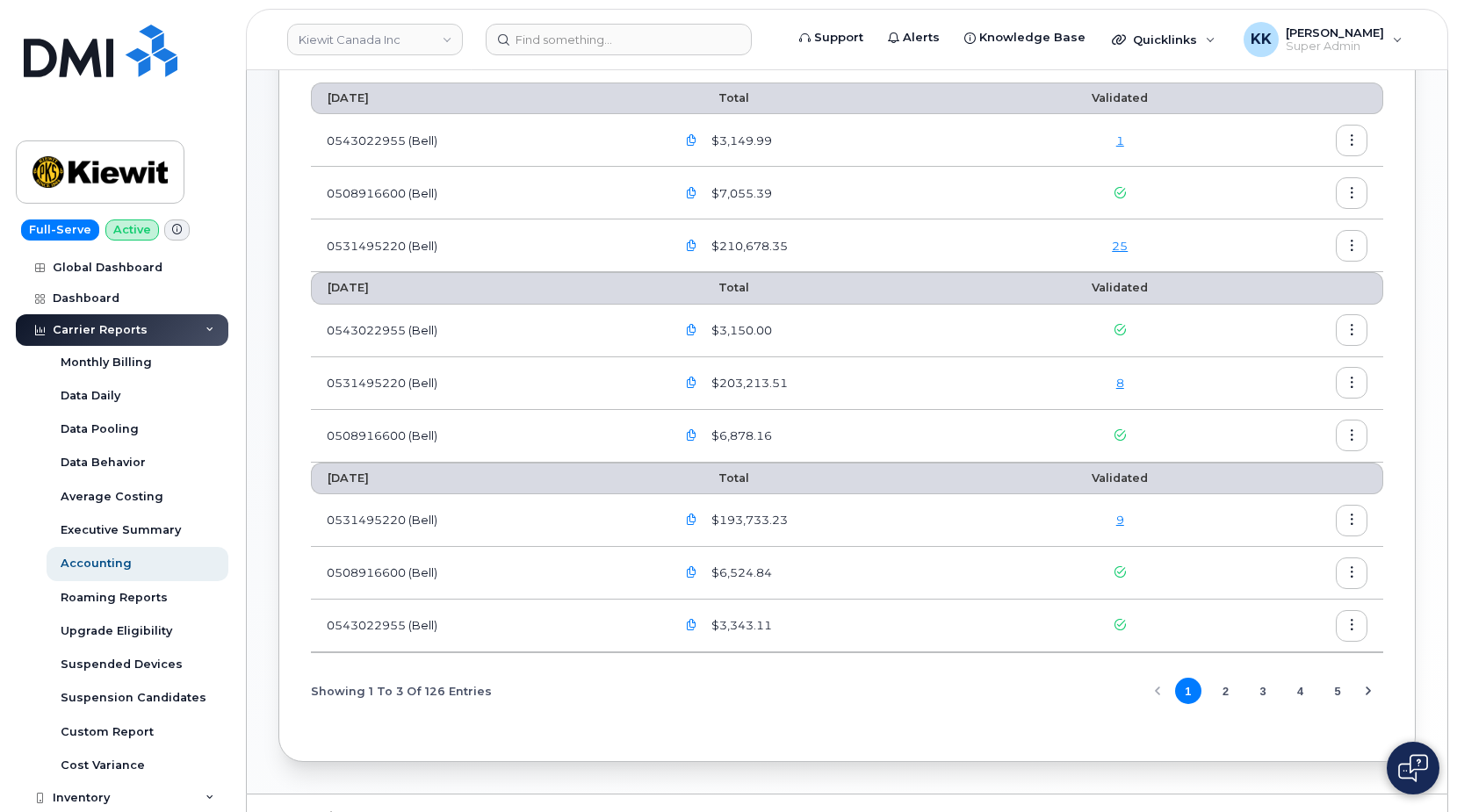
click at [1119, 140] on link "1" at bounding box center [1120, 140] width 8 height 14
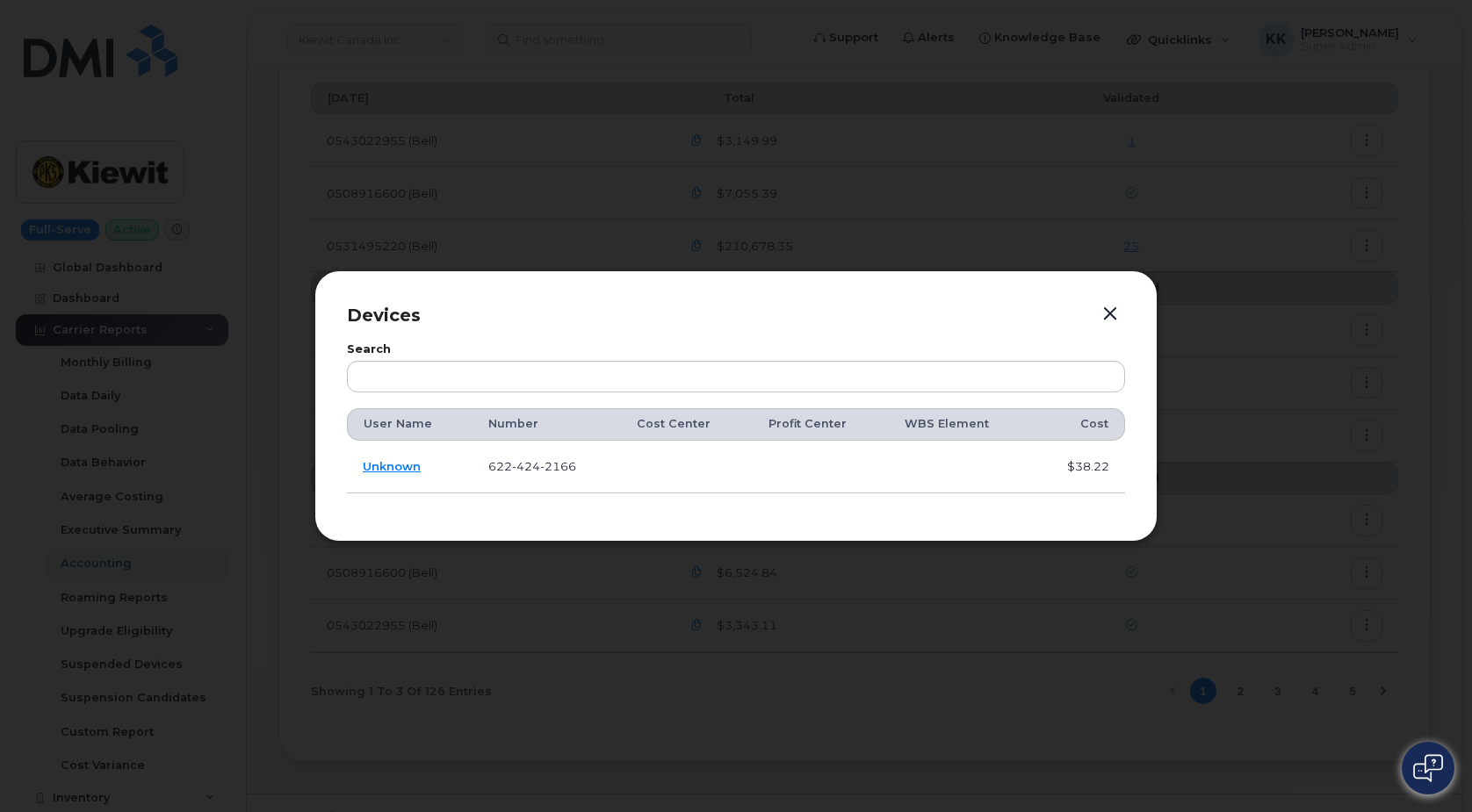
click at [1106, 310] on button "button" at bounding box center [1110, 314] width 26 height 25
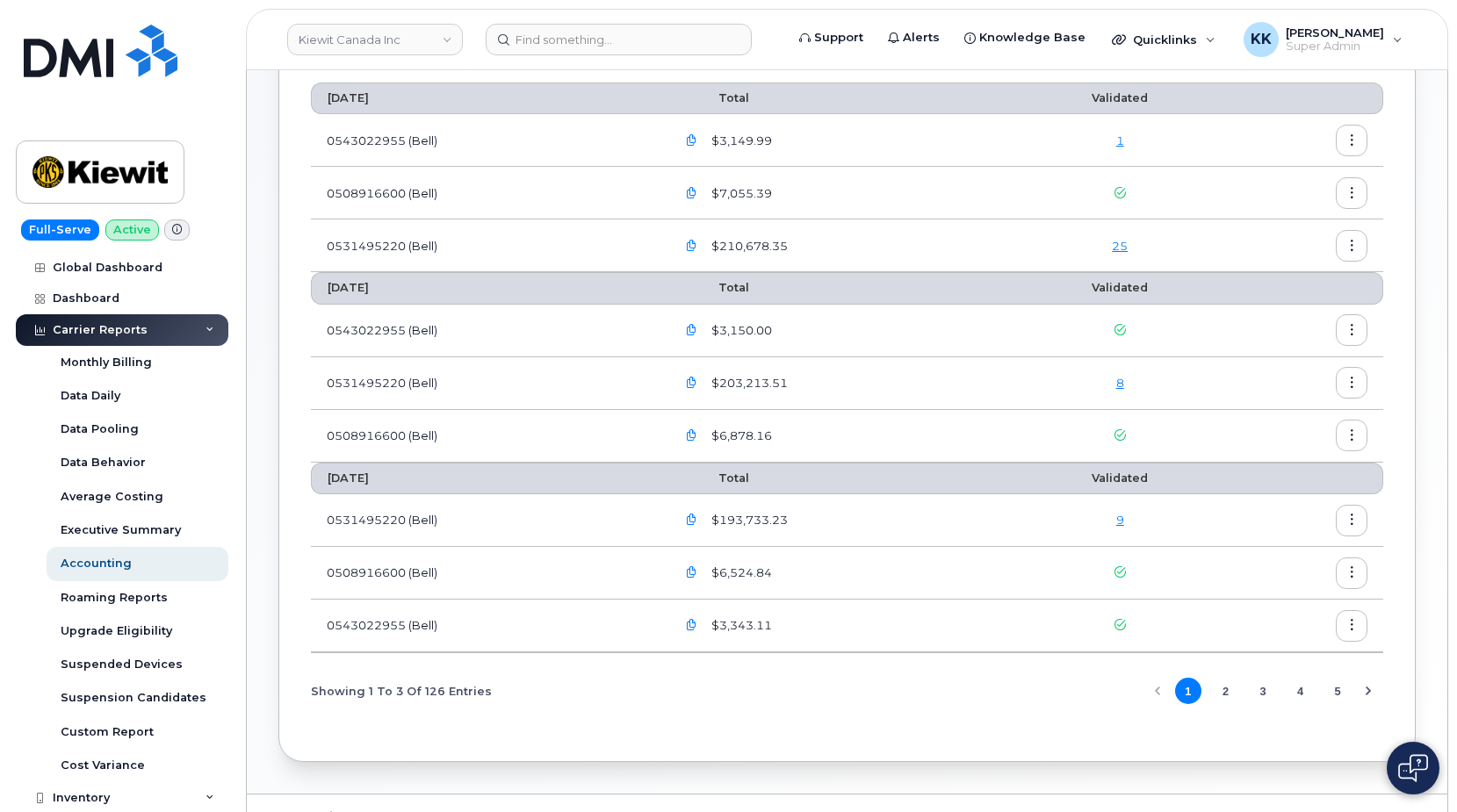
click at [1117, 240] on link "25" at bounding box center [1120, 246] width 16 height 14
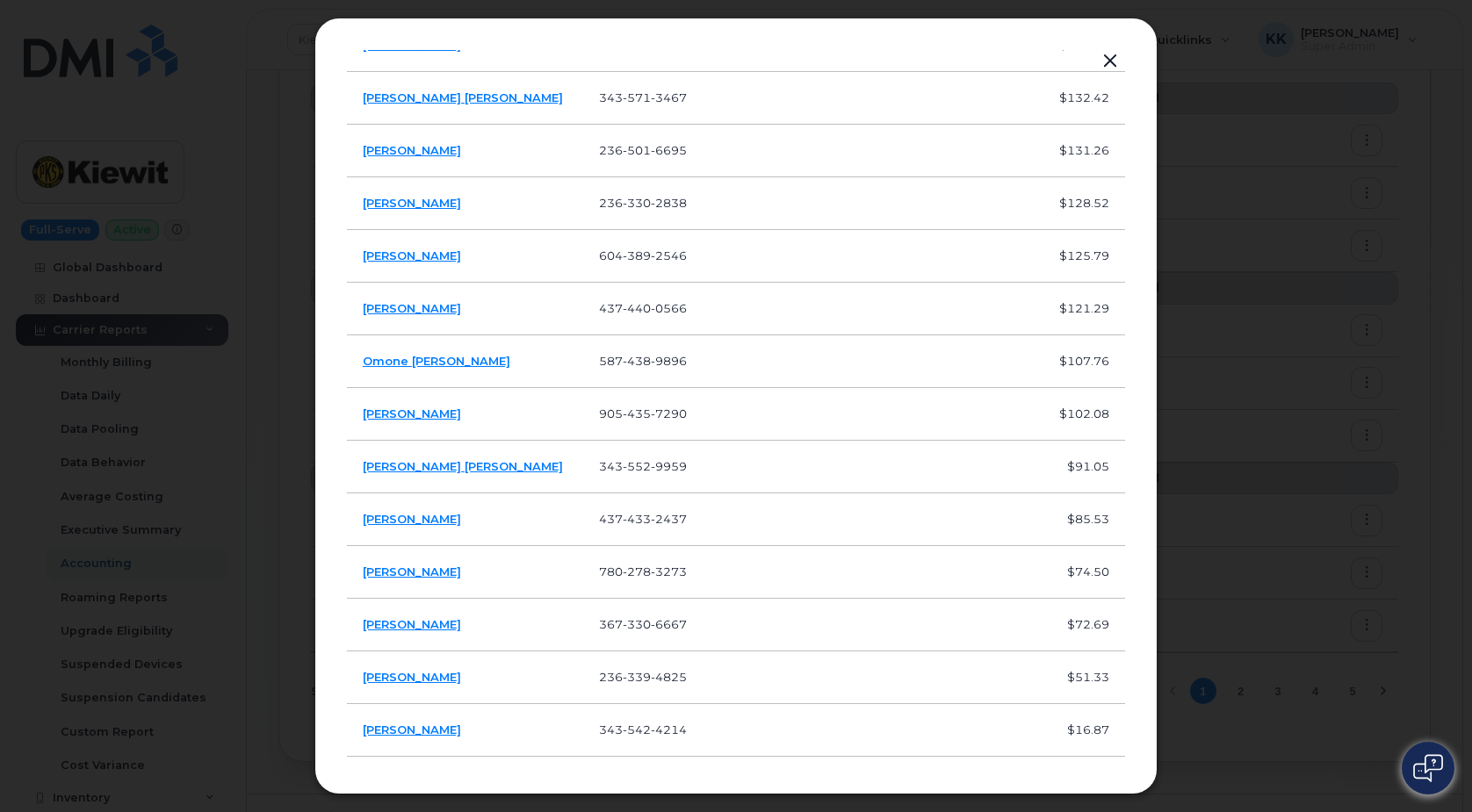
scroll to position [0, 0]
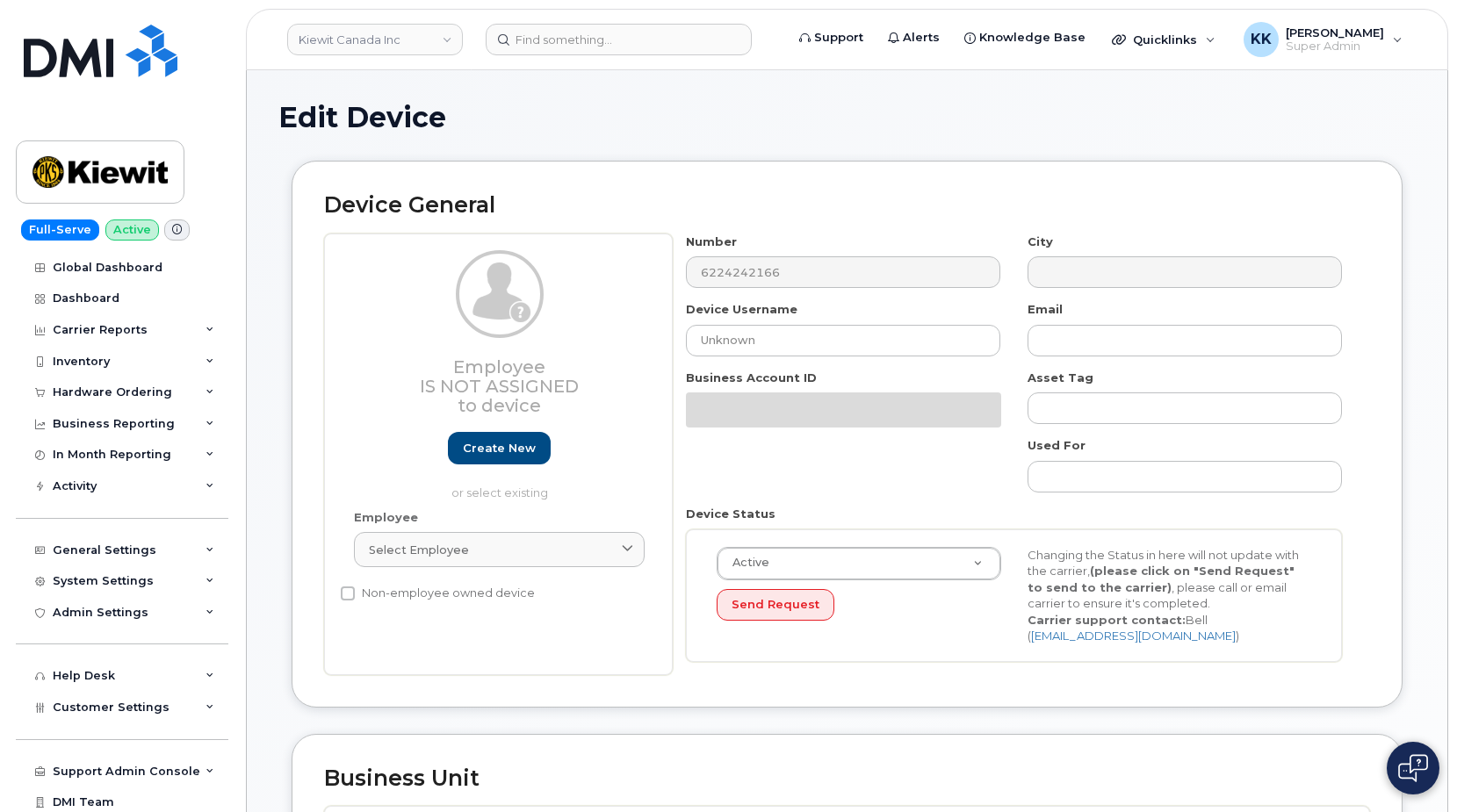
select select "14058"
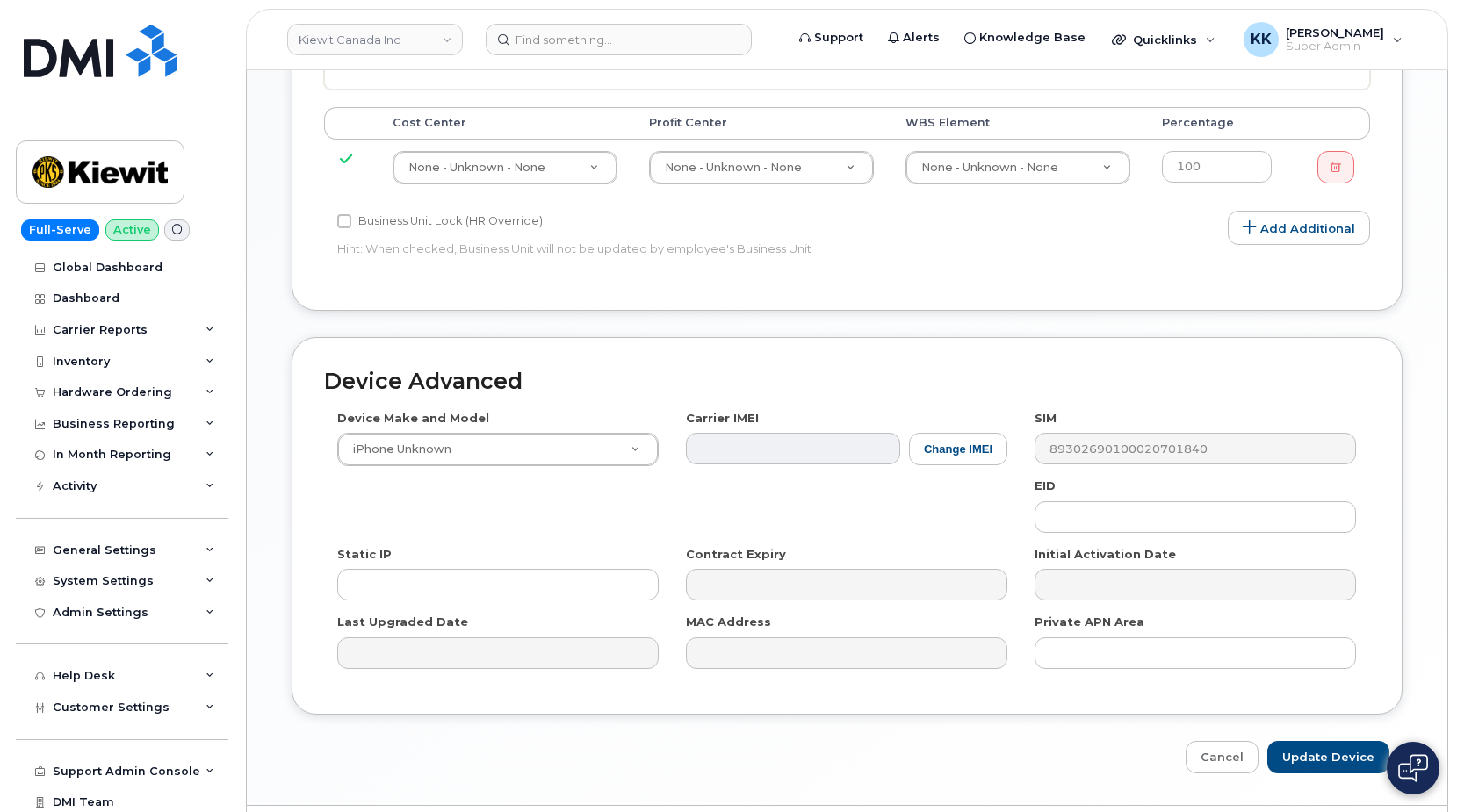
scroll to position [1018, 0]
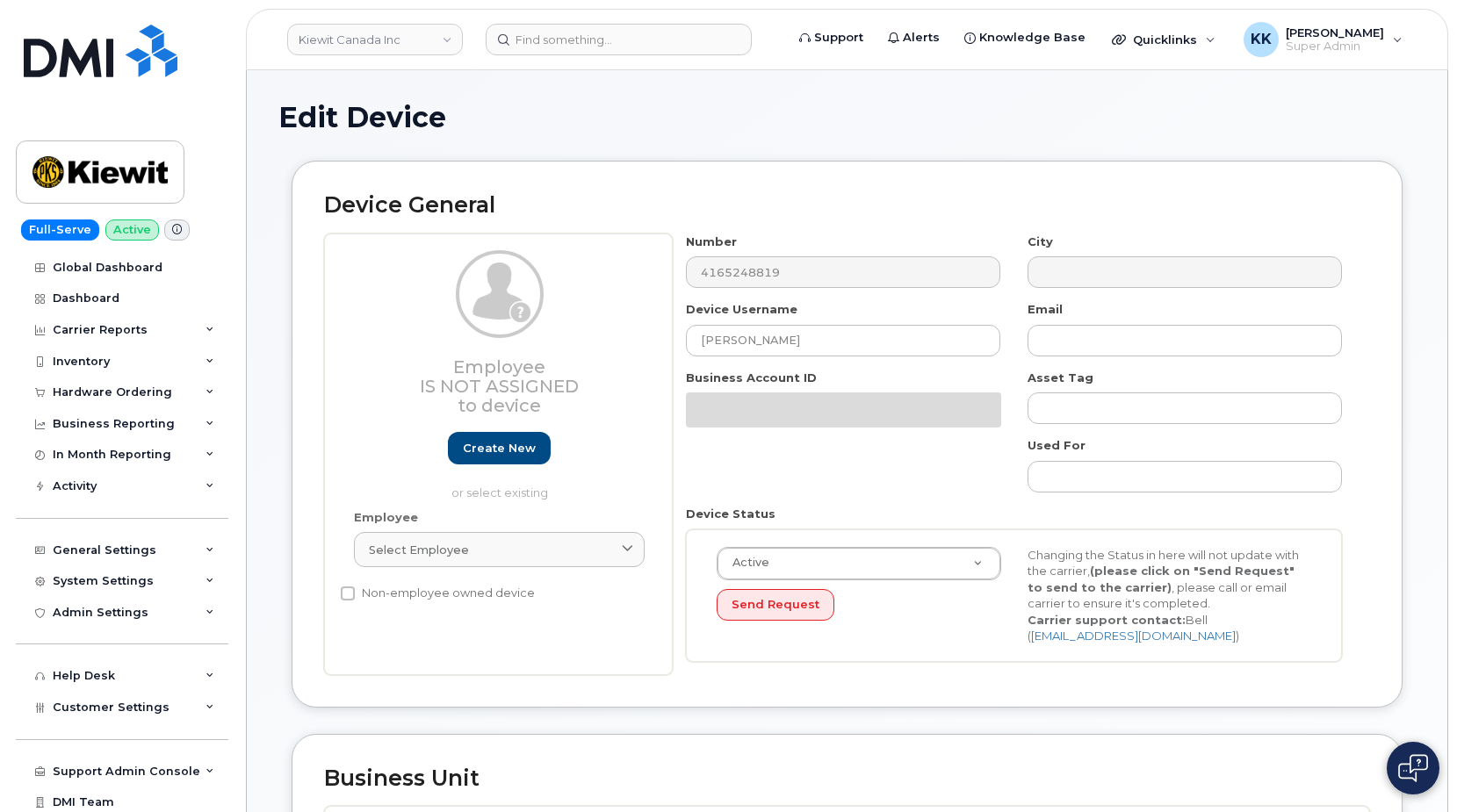
select select "14058"
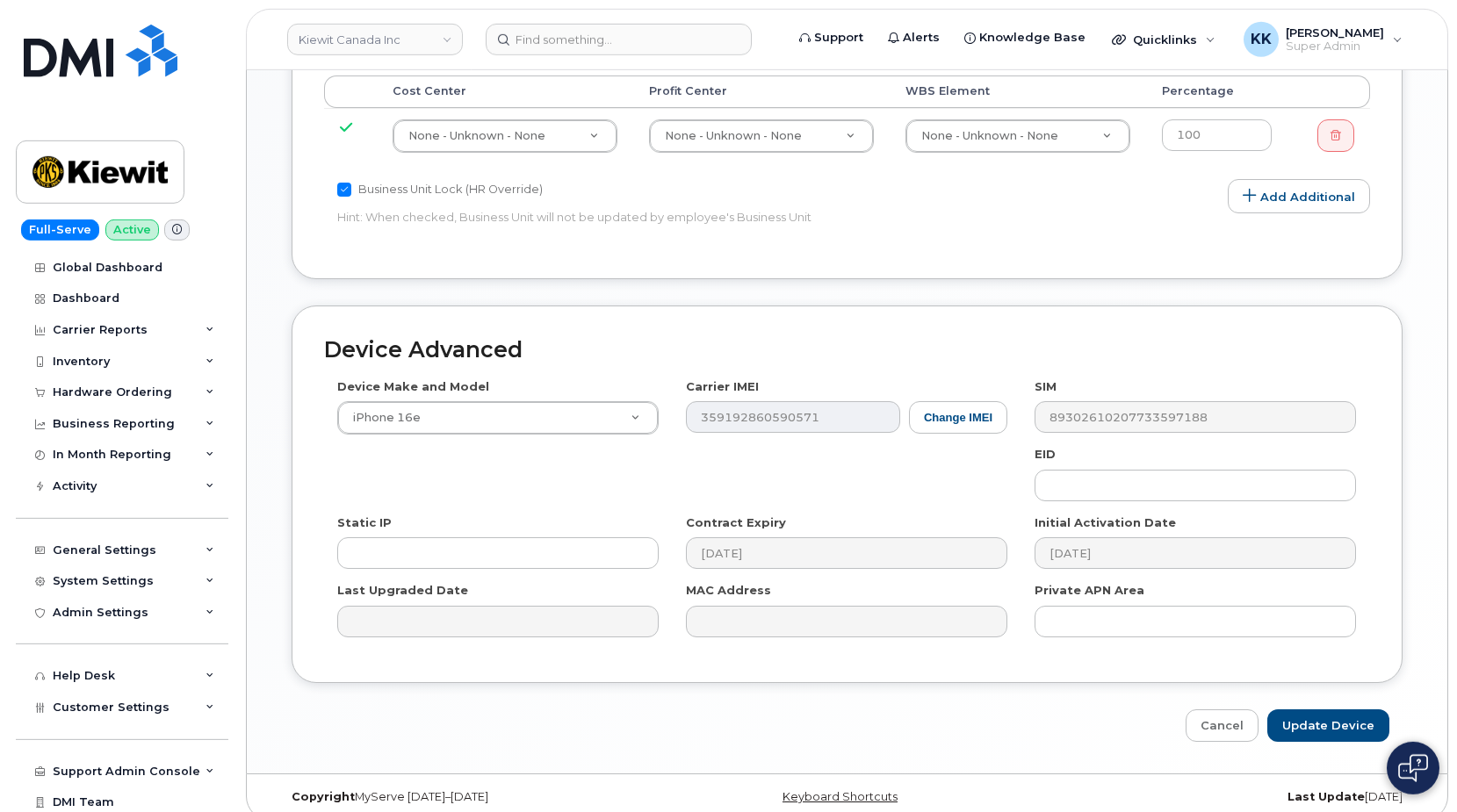
scroll to position [1018, 0]
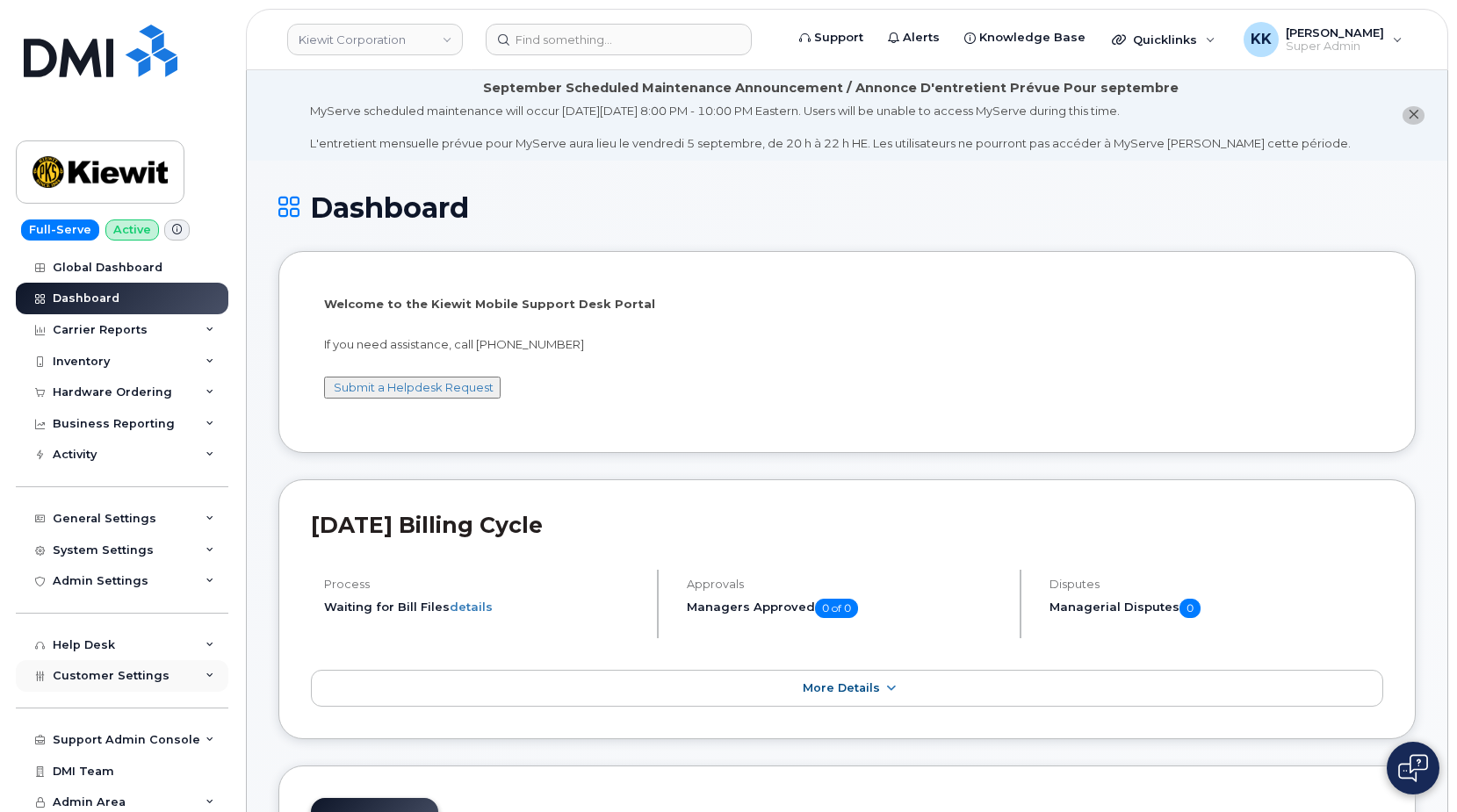
click at [118, 682] on span "Customer Settings" at bounding box center [111, 675] width 117 height 13
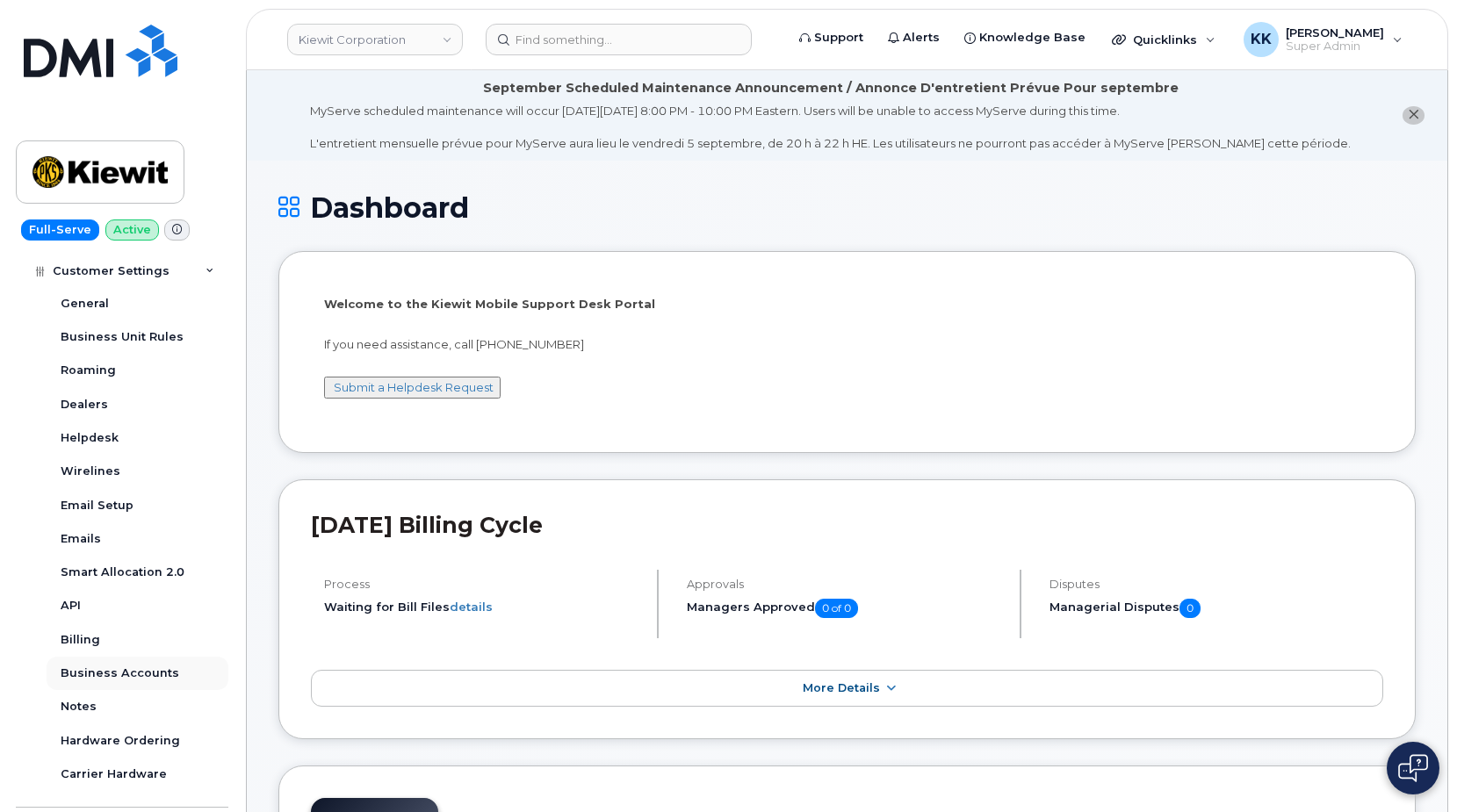
scroll to position [421, 0]
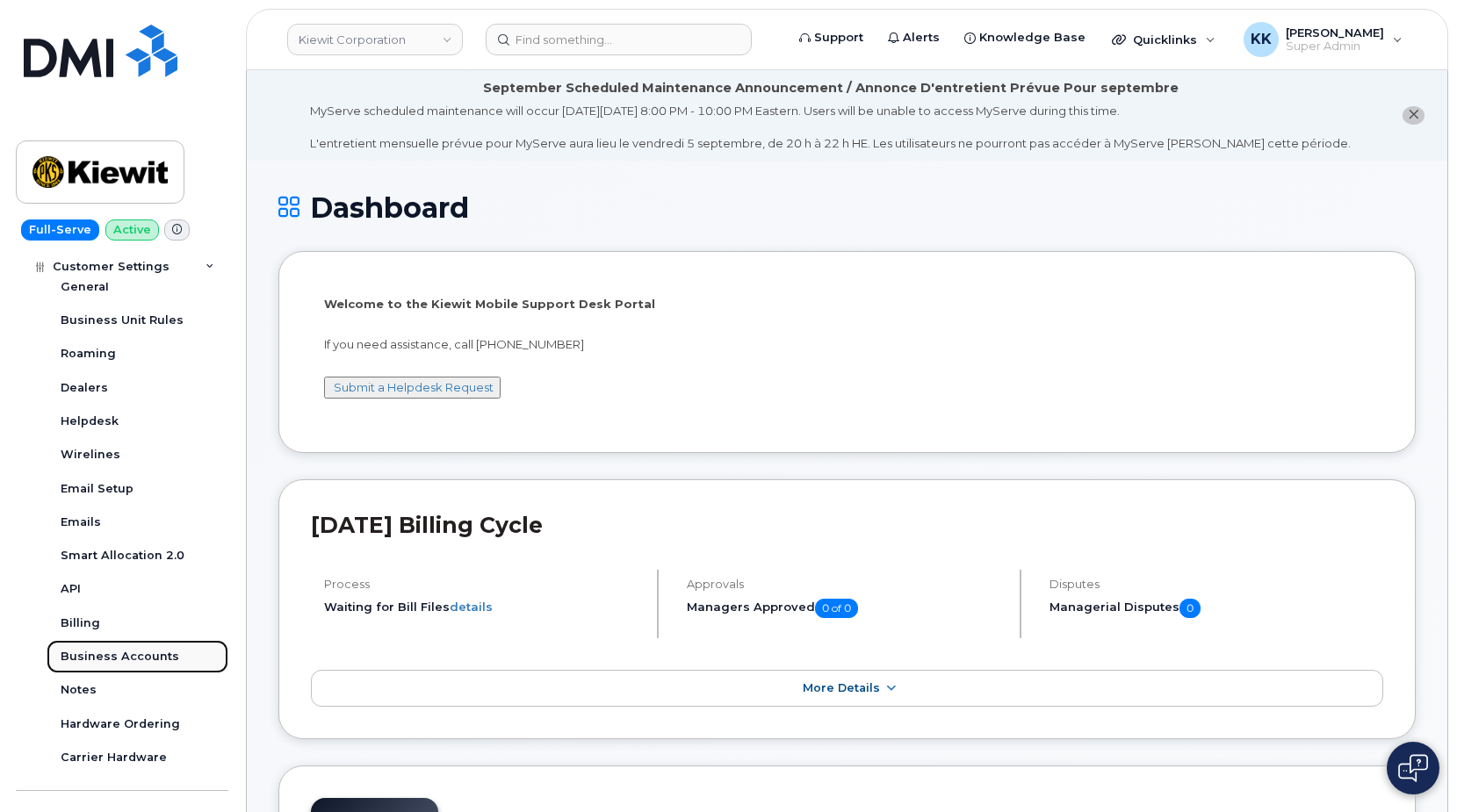
click at [100, 657] on div "Business Accounts" at bounding box center [120, 657] width 118 height 16
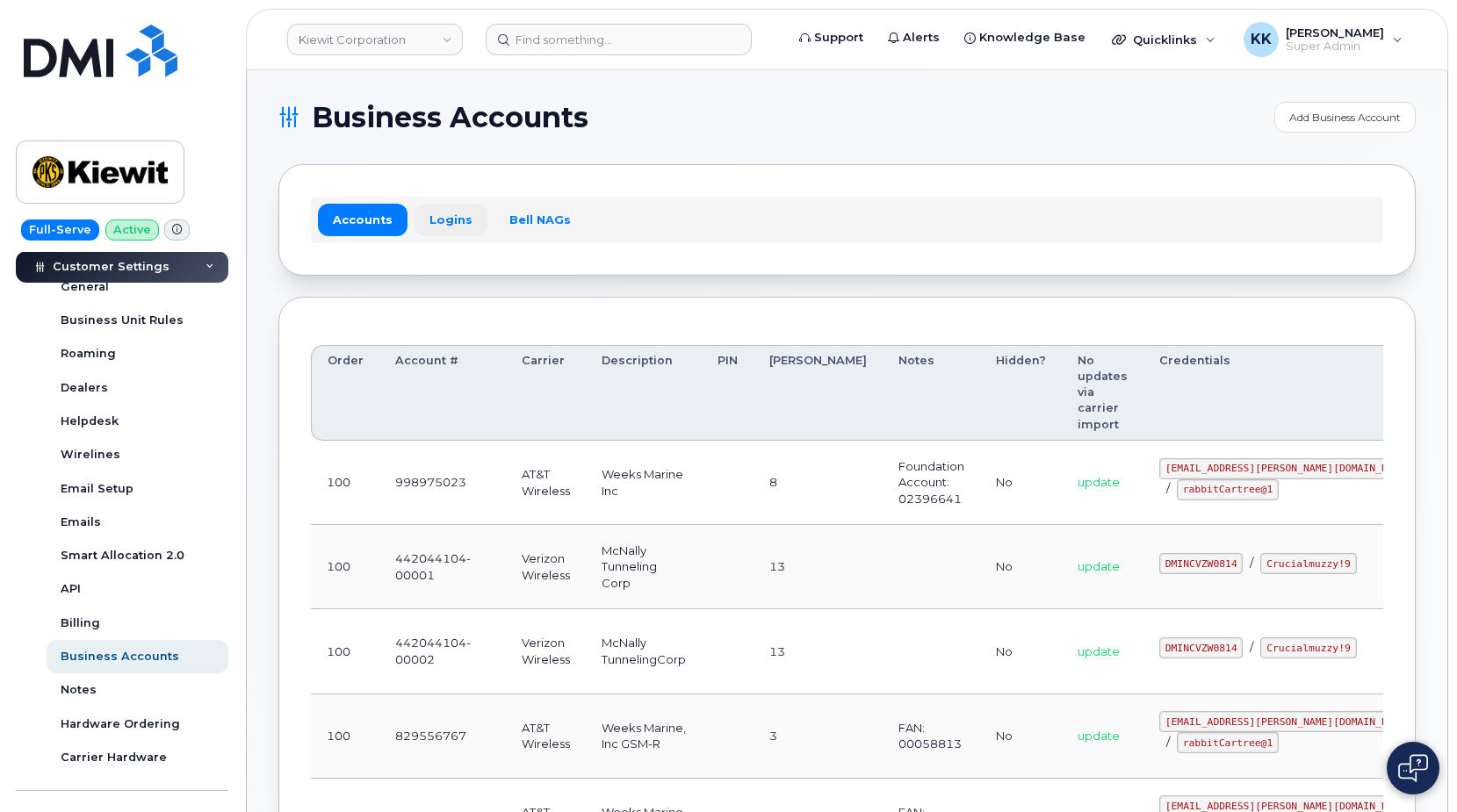
click at [443, 226] on link "Logins" at bounding box center [450, 220] width 73 height 32
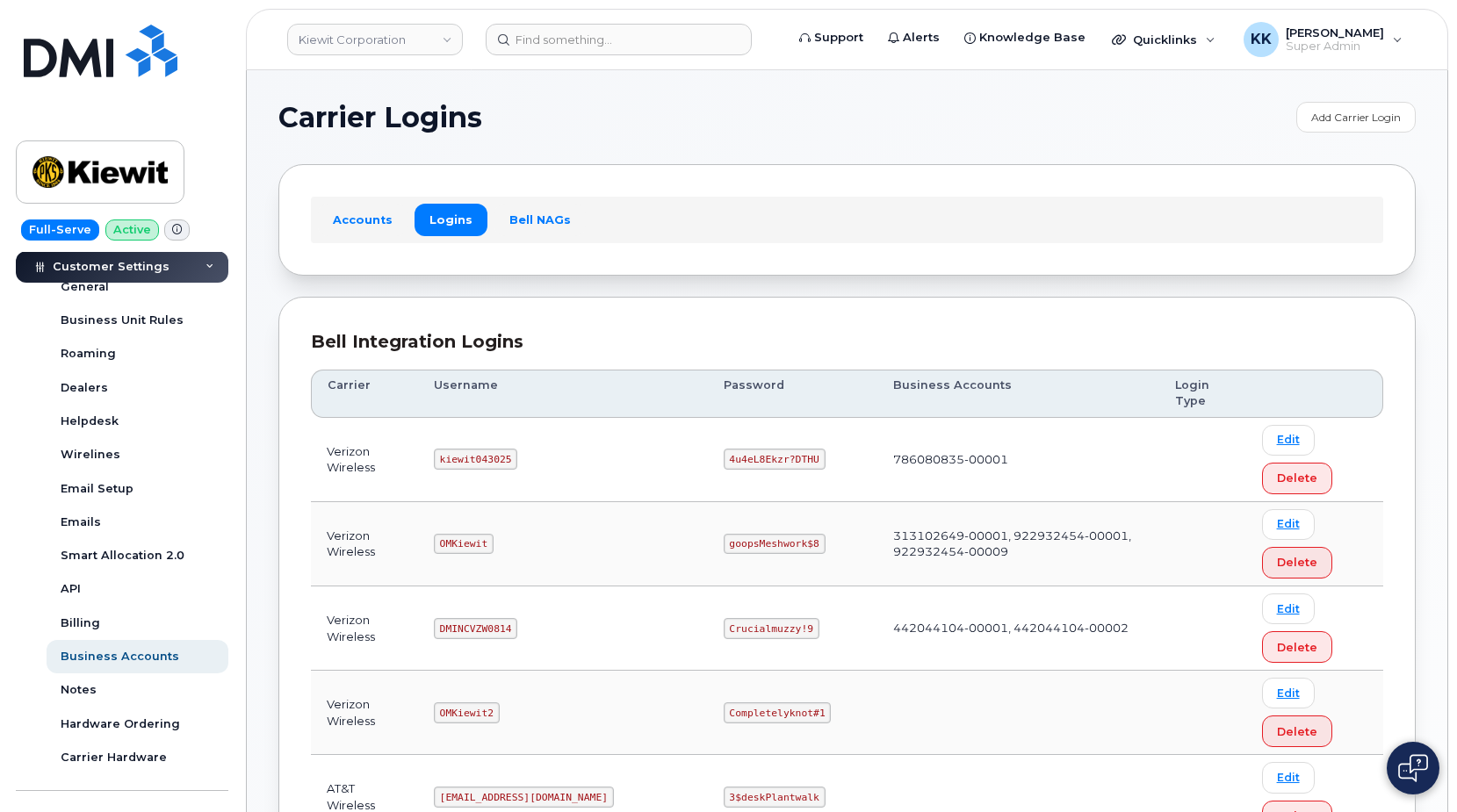
click at [487, 545] on code "OMKiewit" at bounding box center [464, 545] width 60 height 21
copy code "OMKiewit"
click at [724, 549] on code "goopsMeshwork$8" at bounding box center [774, 545] width 102 height 21
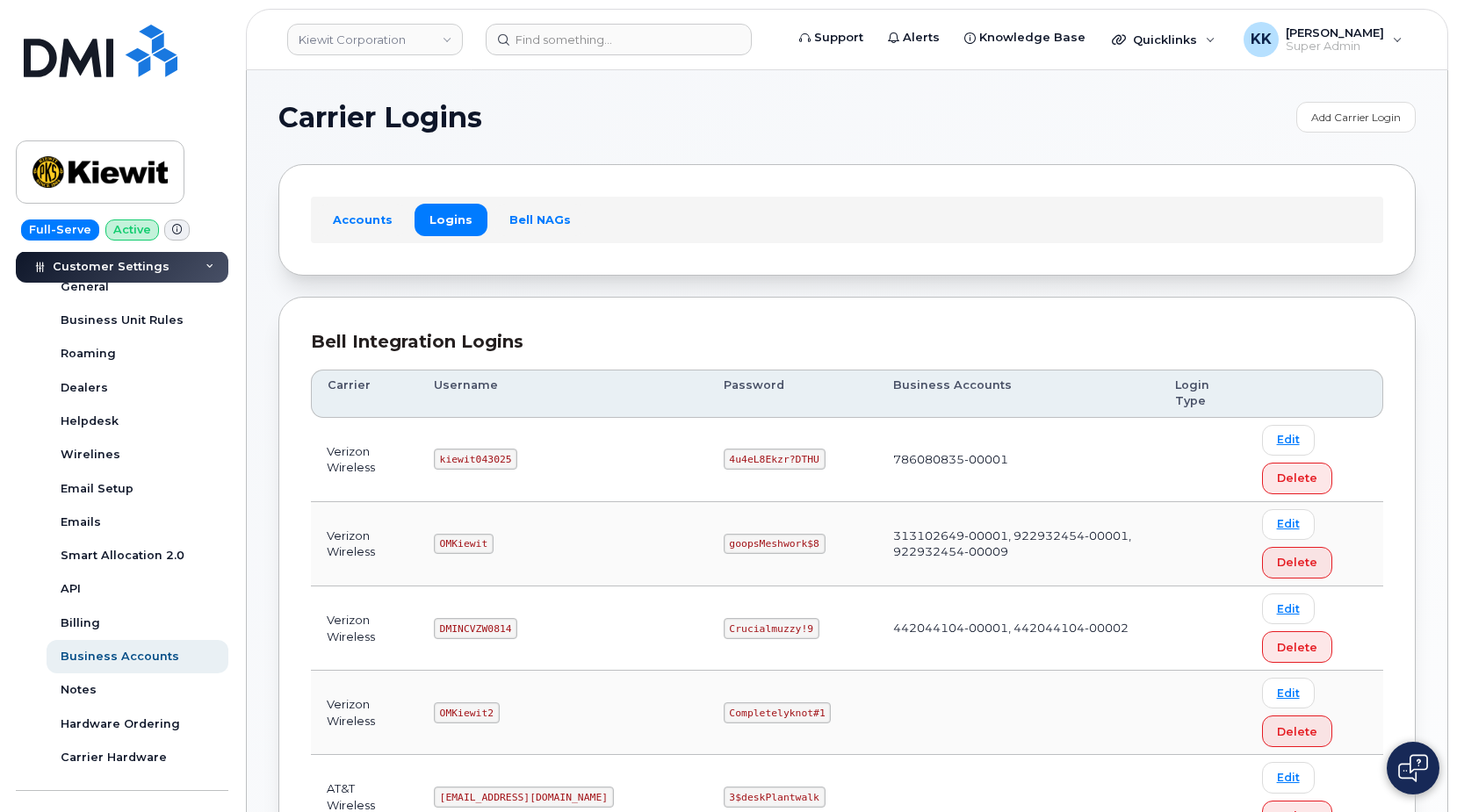
click at [724, 549] on code "goopsMeshwork$8" at bounding box center [774, 545] width 102 height 21
